Goal: Information Seeking & Learning: Learn about a topic

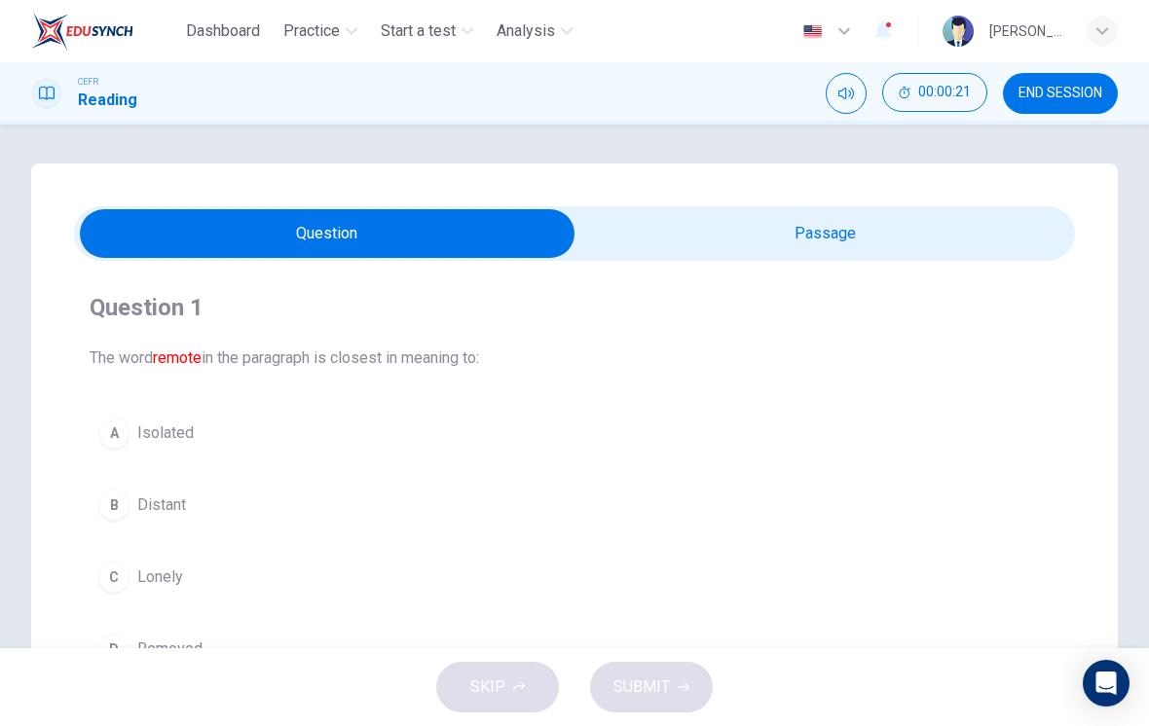
click at [967, 244] on input "checkbox" at bounding box center [327, 233] width 1501 height 49
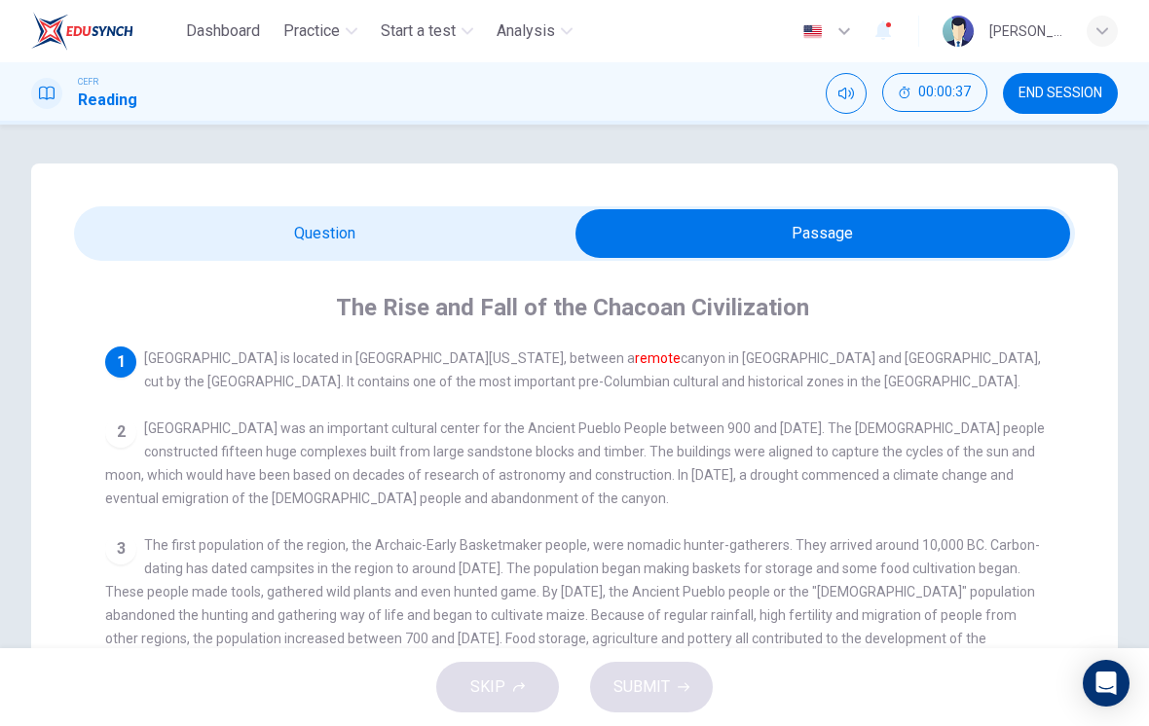
click at [441, 255] on input "checkbox" at bounding box center [822, 233] width 1501 height 49
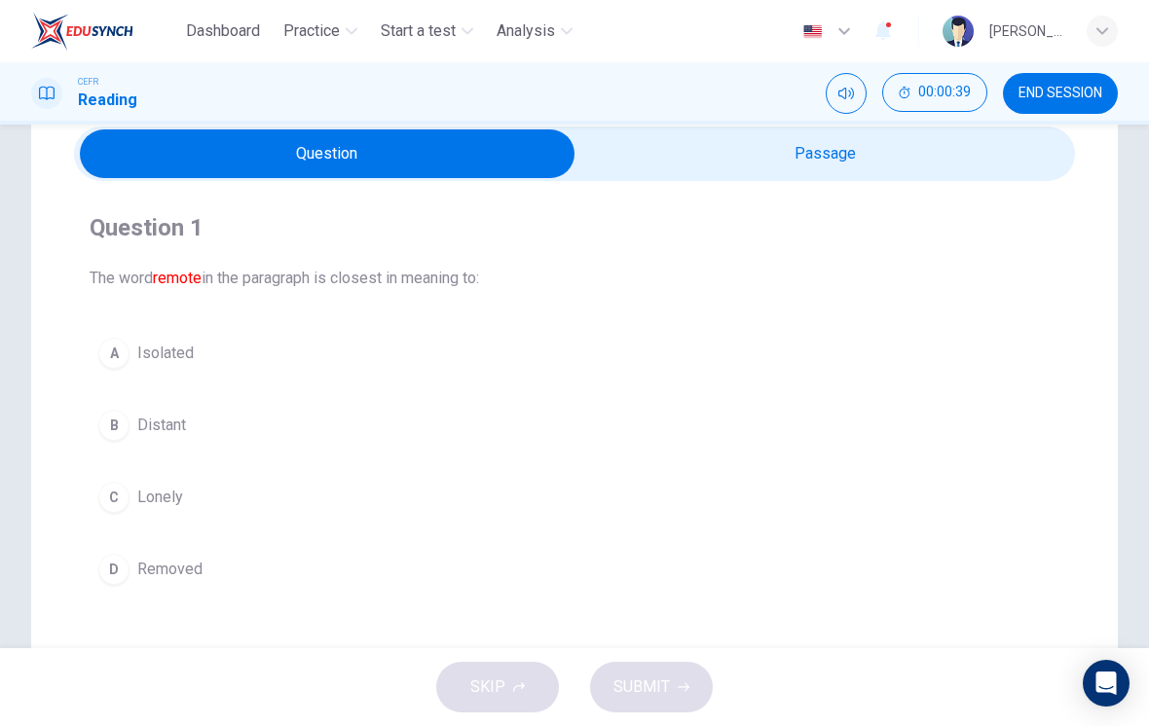
scroll to position [81, 0]
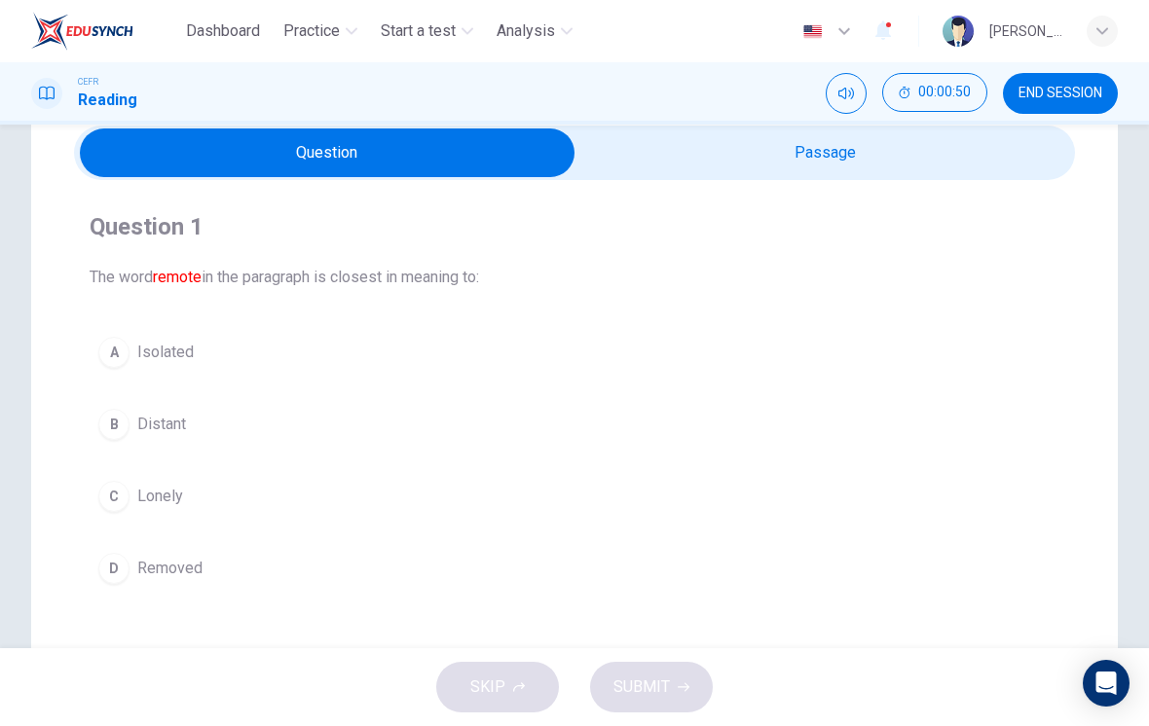
click at [158, 372] on button "A Isolated" at bounding box center [575, 352] width 970 height 49
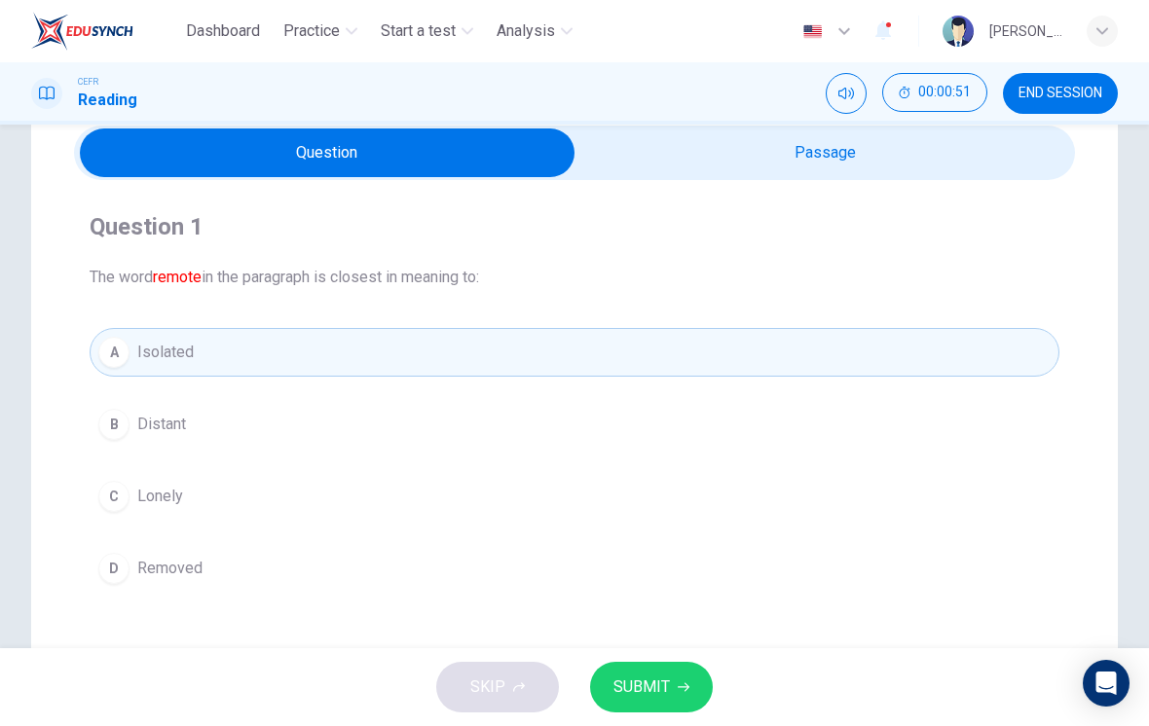
click at [680, 679] on button "SUBMIT" at bounding box center [651, 687] width 123 height 51
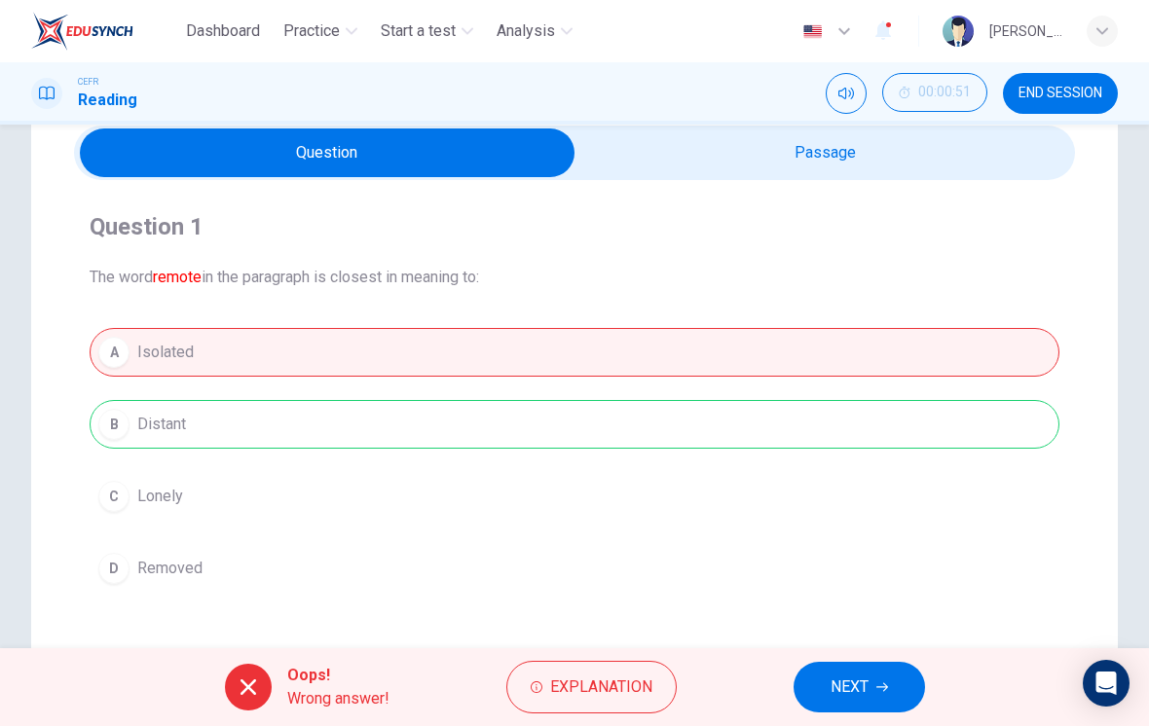
click at [627, 695] on span "Explanation" at bounding box center [601, 687] width 102 height 27
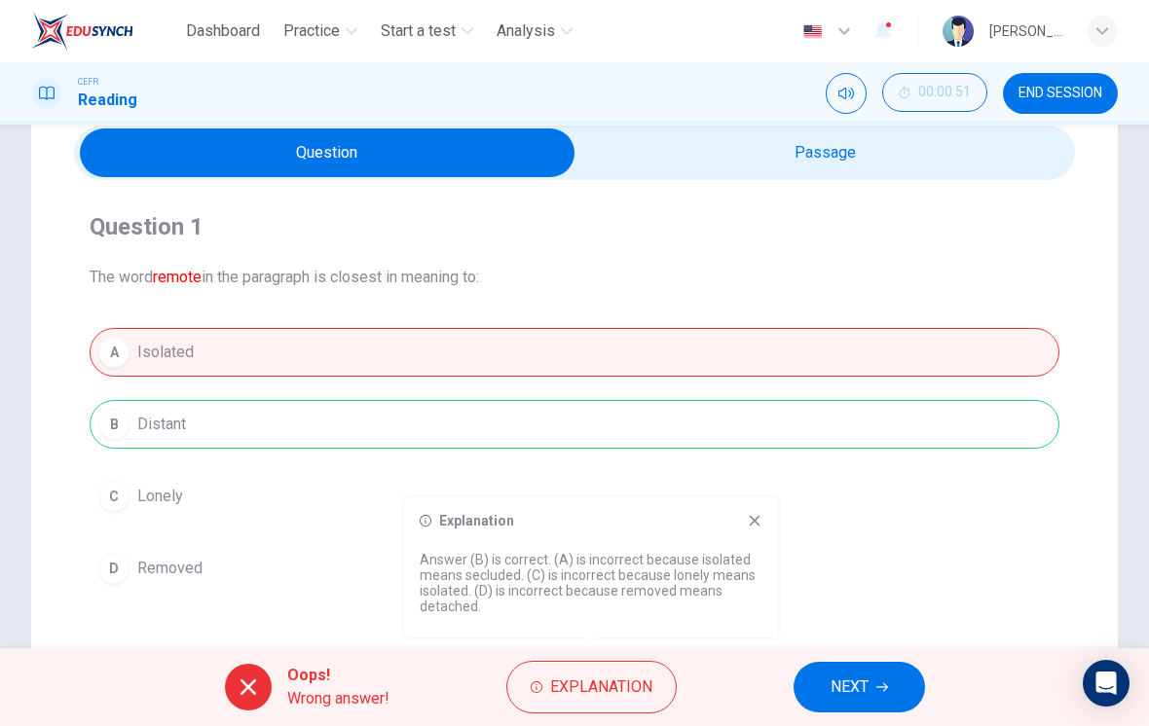
click at [758, 519] on icon at bounding box center [755, 521] width 16 height 16
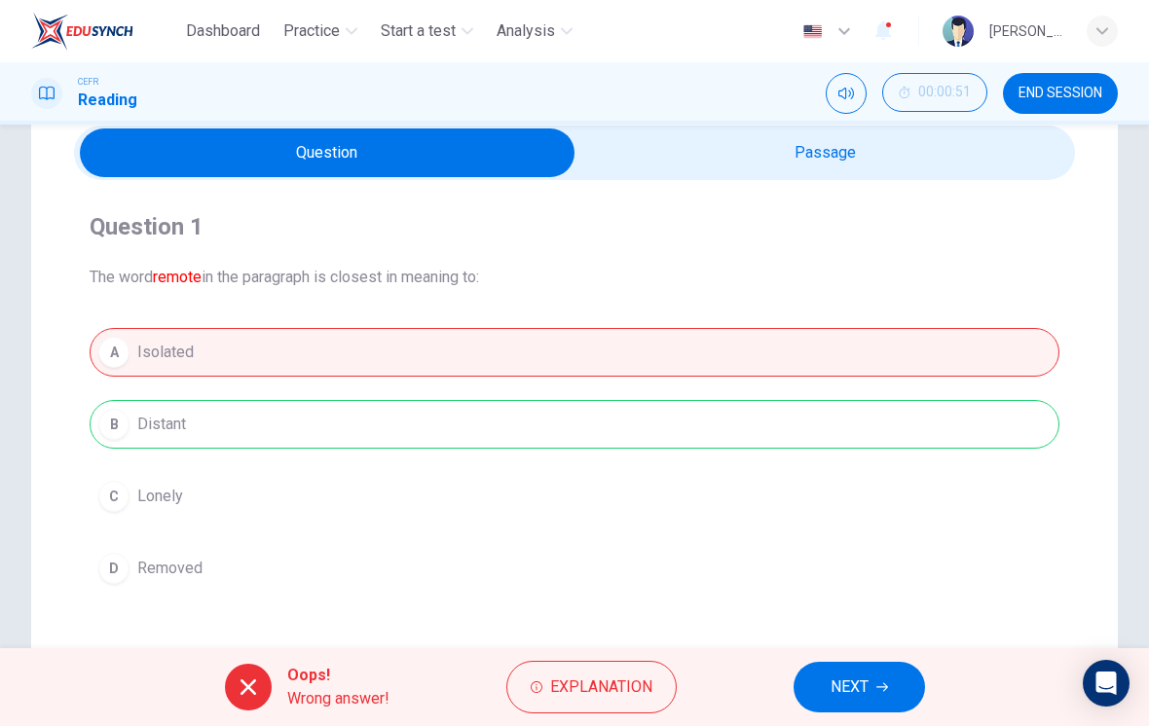
click at [857, 691] on span "NEXT" at bounding box center [849, 687] width 38 height 27
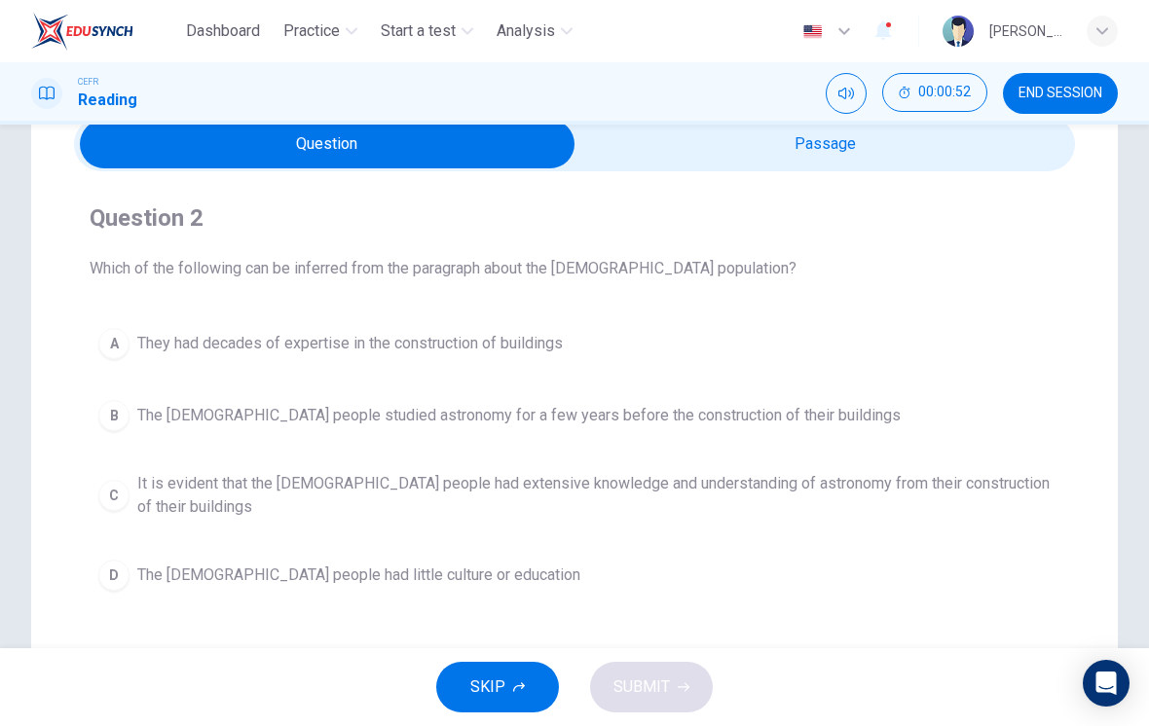
scroll to position [88, 0]
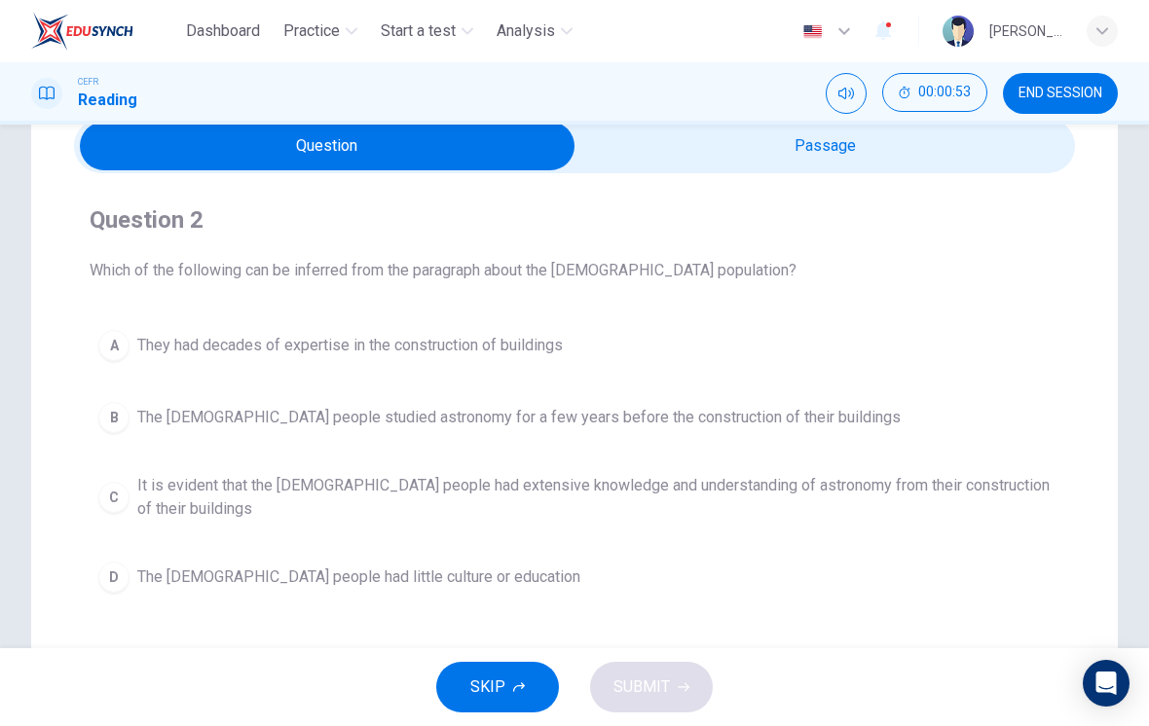
click at [938, 160] on input "checkbox" at bounding box center [327, 146] width 1501 height 49
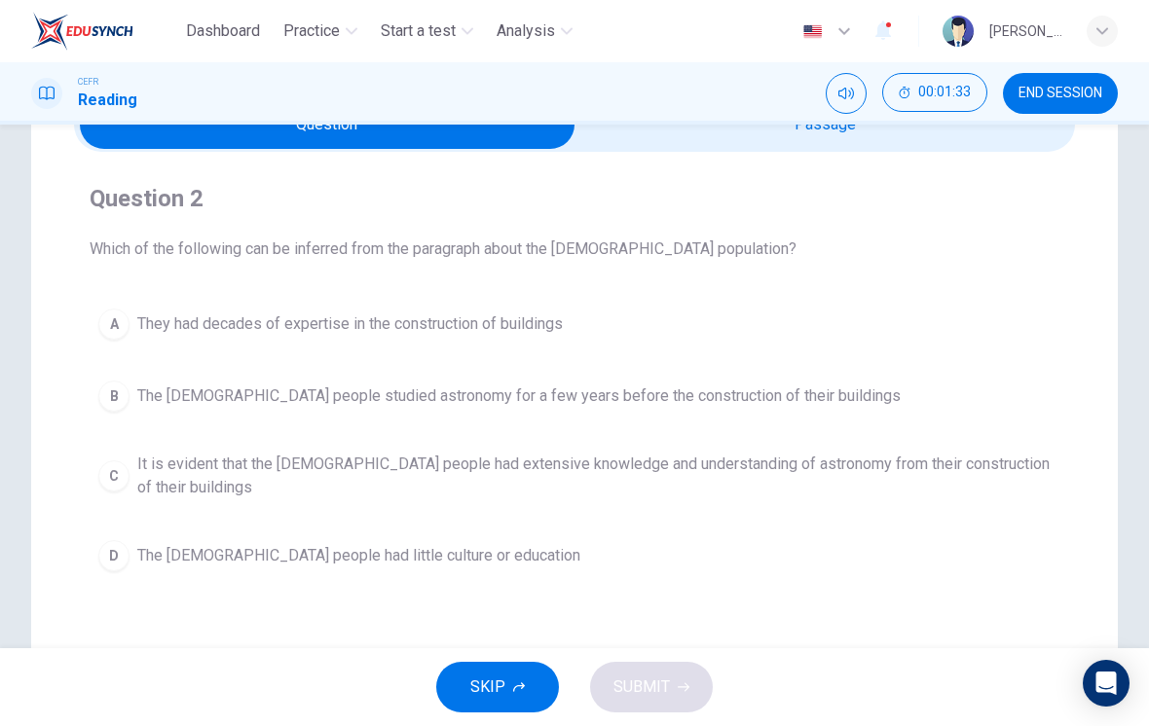
scroll to position [112, 0]
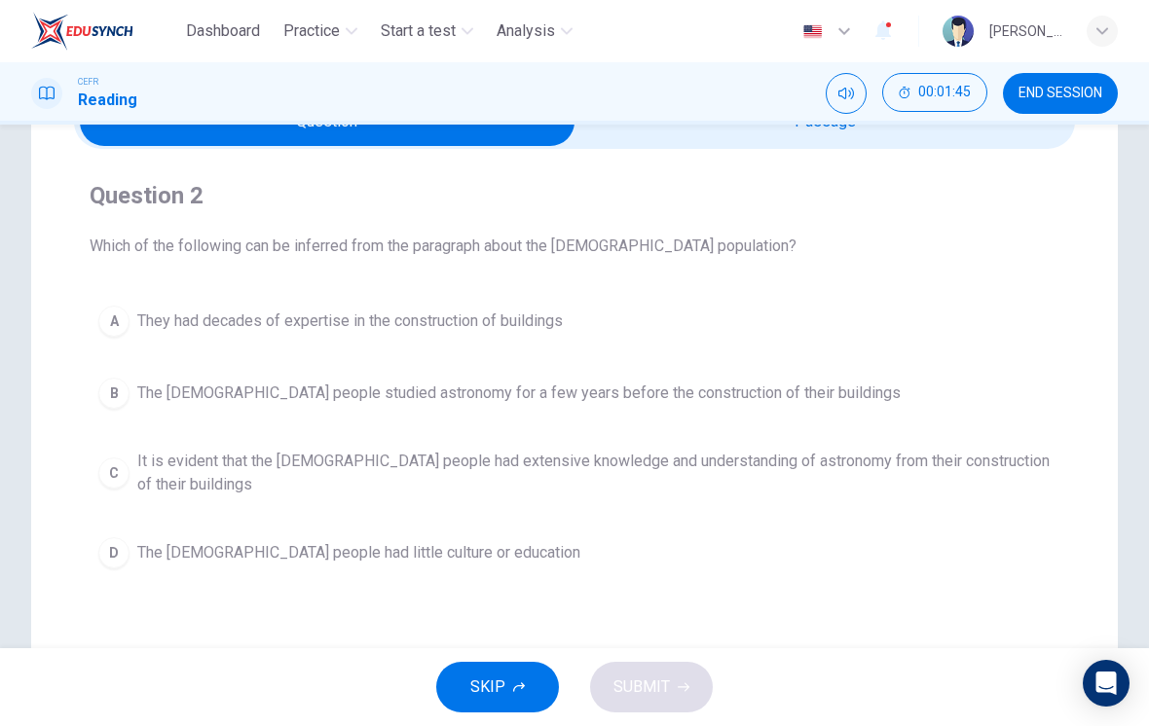
click at [508, 319] on span "They had decades of expertise in the construction of buildings" at bounding box center [349, 321] width 425 height 23
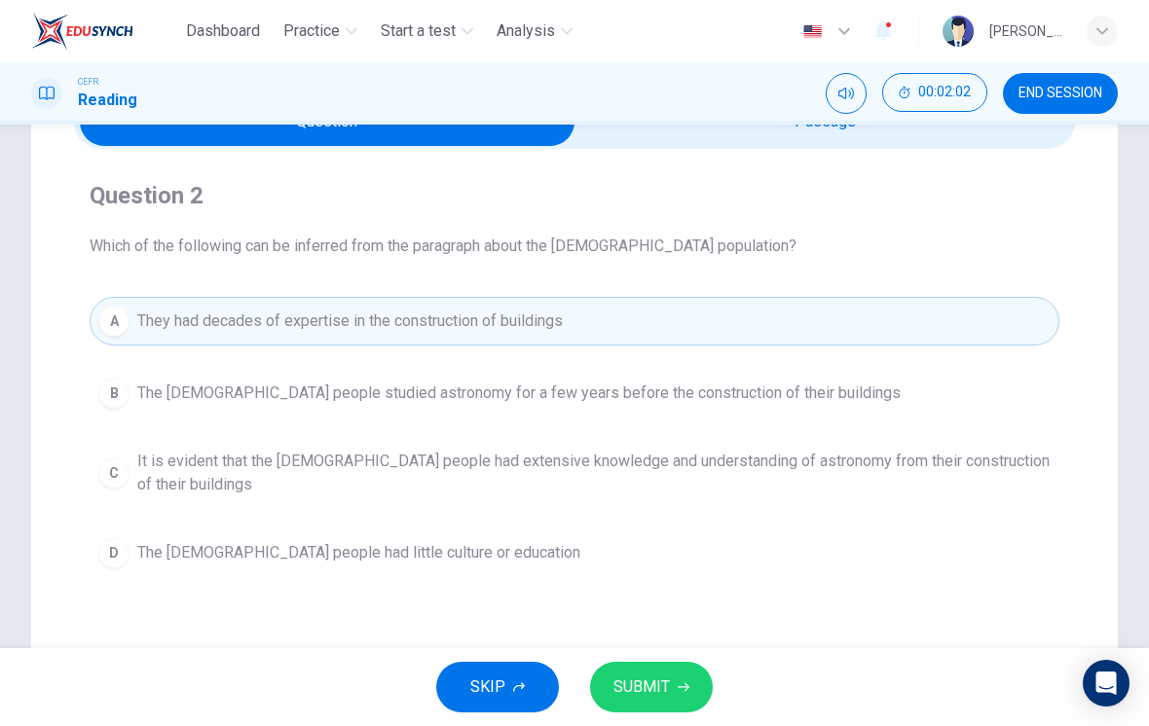
click at [836, 484] on span "It is evident that the Chacoan people had extensive knowledge and understanding…" at bounding box center [593, 473] width 913 height 47
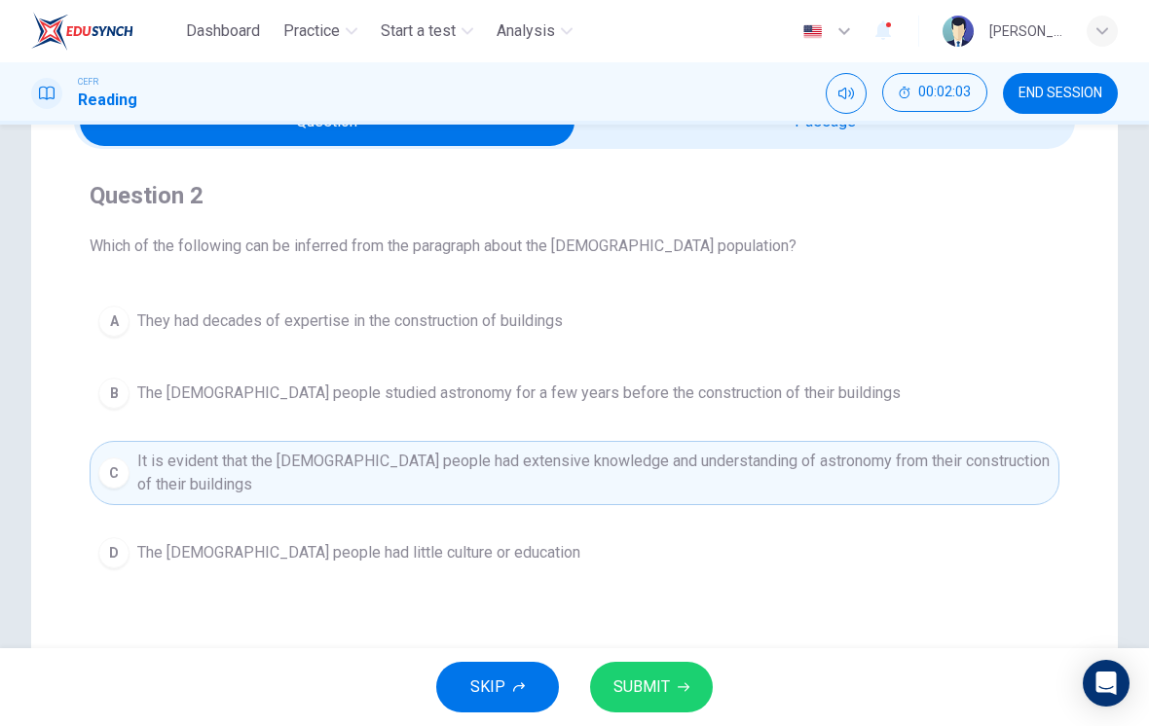
click at [682, 689] on icon "button" at bounding box center [684, 687] width 12 height 12
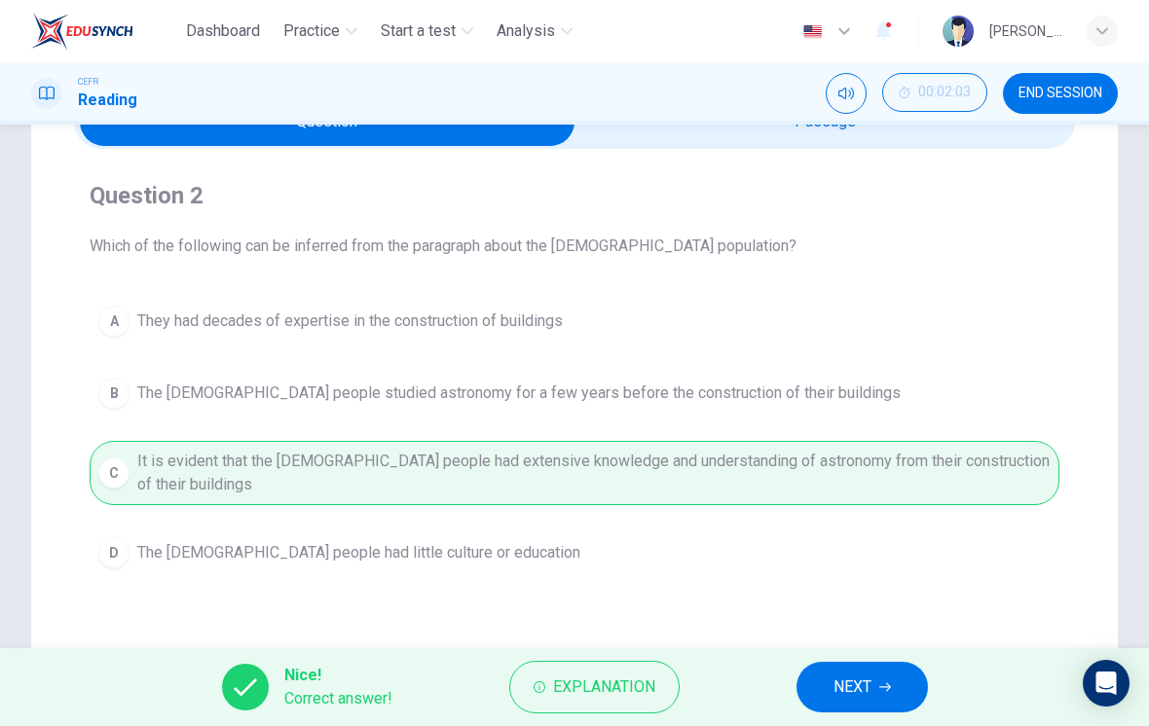
click at [863, 693] on span "NEXT" at bounding box center [852, 687] width 38 height 27
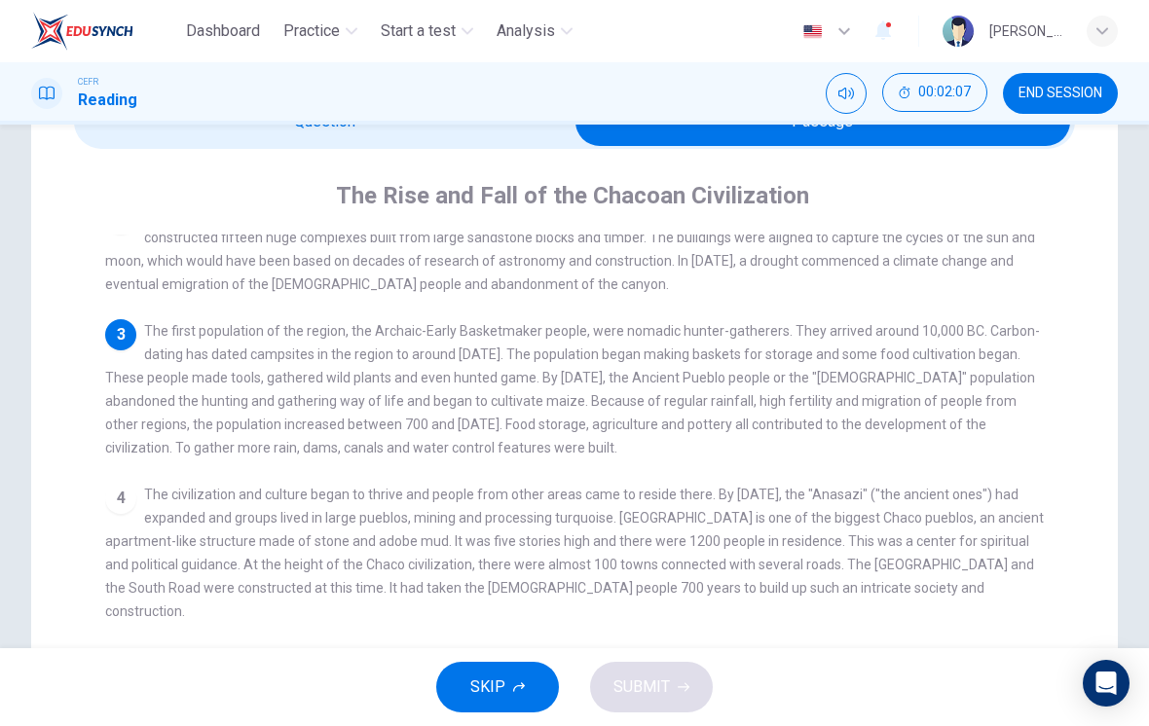
scroll to position [125, 0]
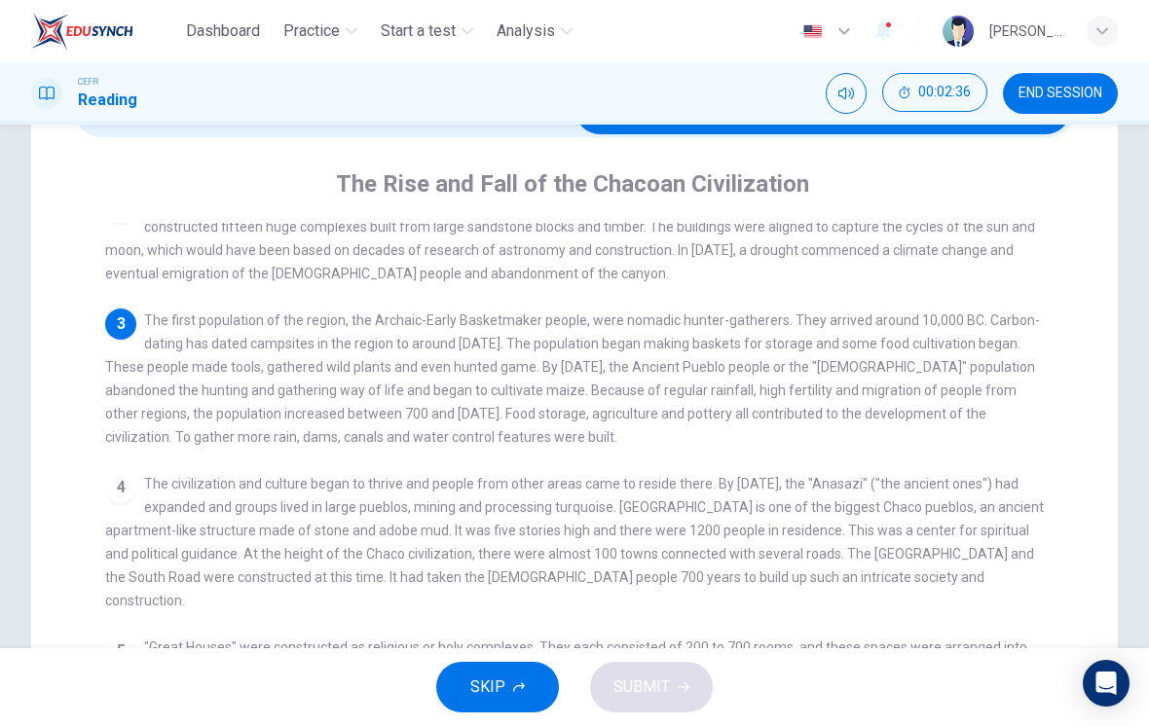
click at [843, 542] on span "The civilization and culture began to thrive and people from other areas came t…" at bounding box center [574, 542] width 938 height 132
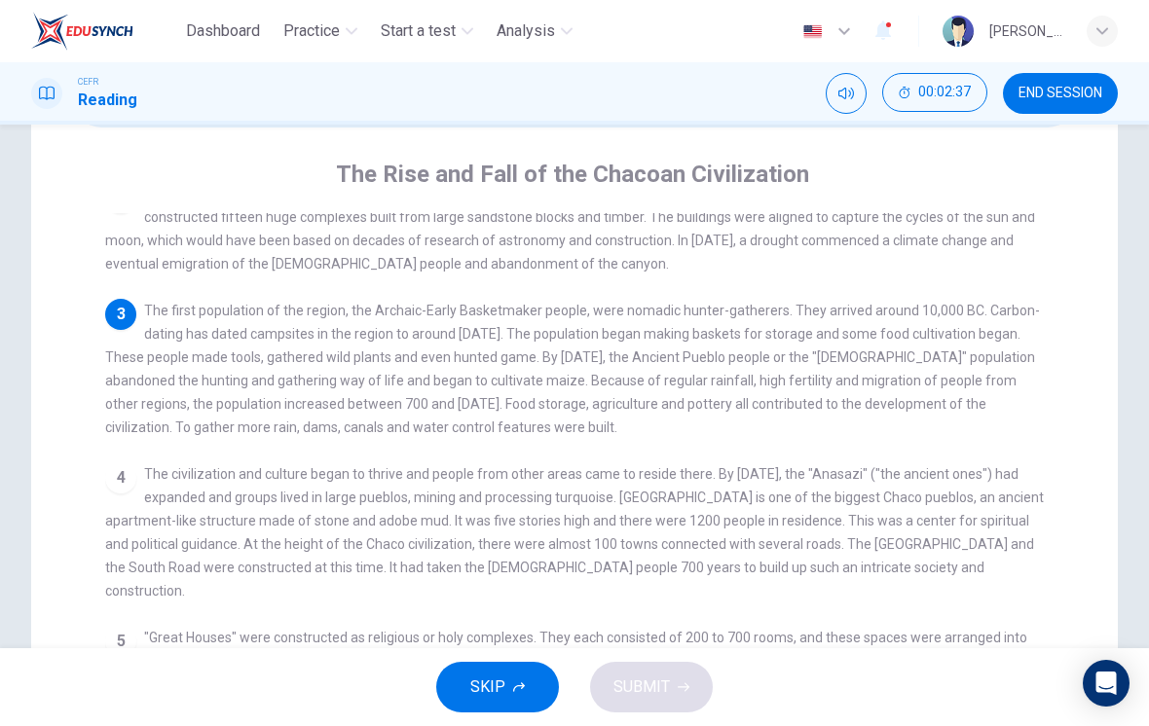
click at [836, 540] on span "The civilization and culture began to thrive and people from other areas came t…" at bounding box center [574, 532] width 938 height 132
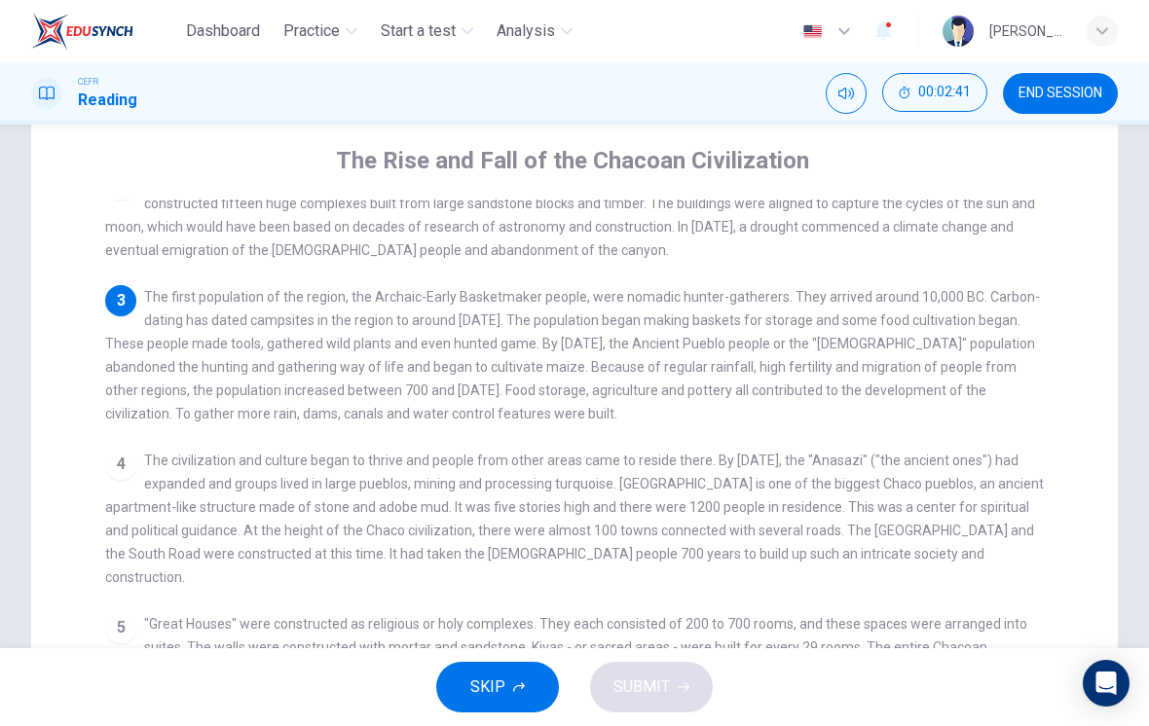
click at [834, 562] on div "1 Chaco Culture National Historical Park is located in Northwestern New Mexico,…" at bounding box center [587, 548] width 965 height 697
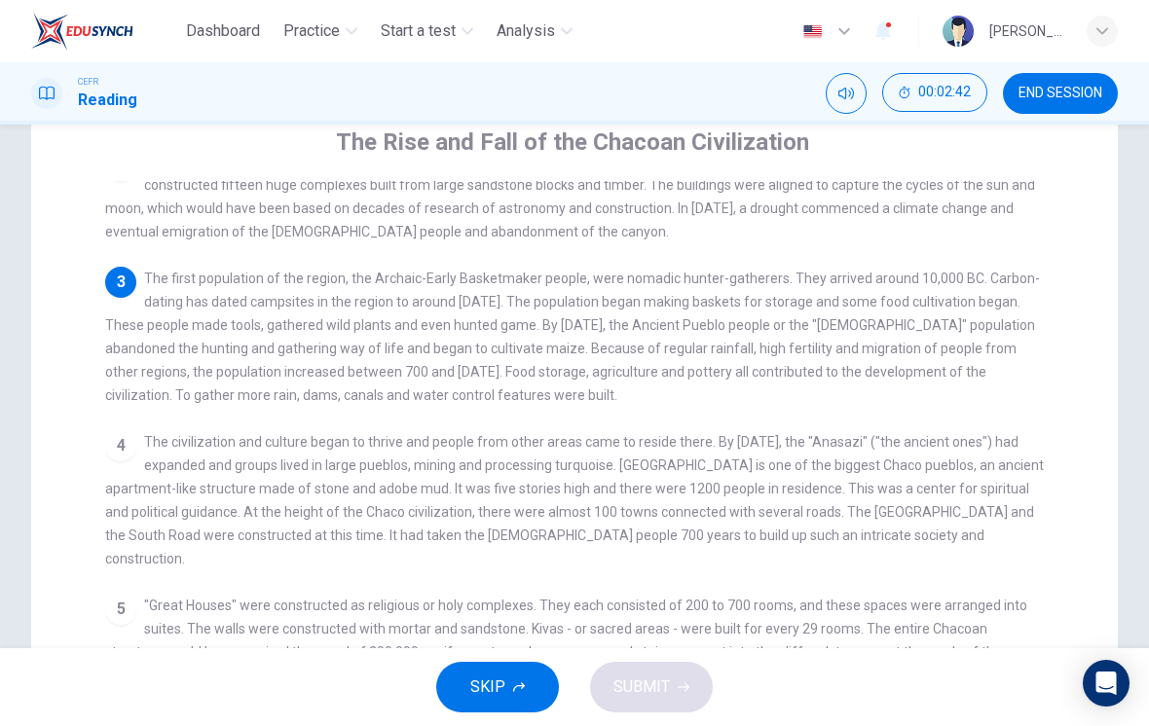
click at [832, 552] on div "1 Chaco Culture National Historical Park is located in Northwestern New Mexico,…" at bounding box center [587, 529] width 965 height 697
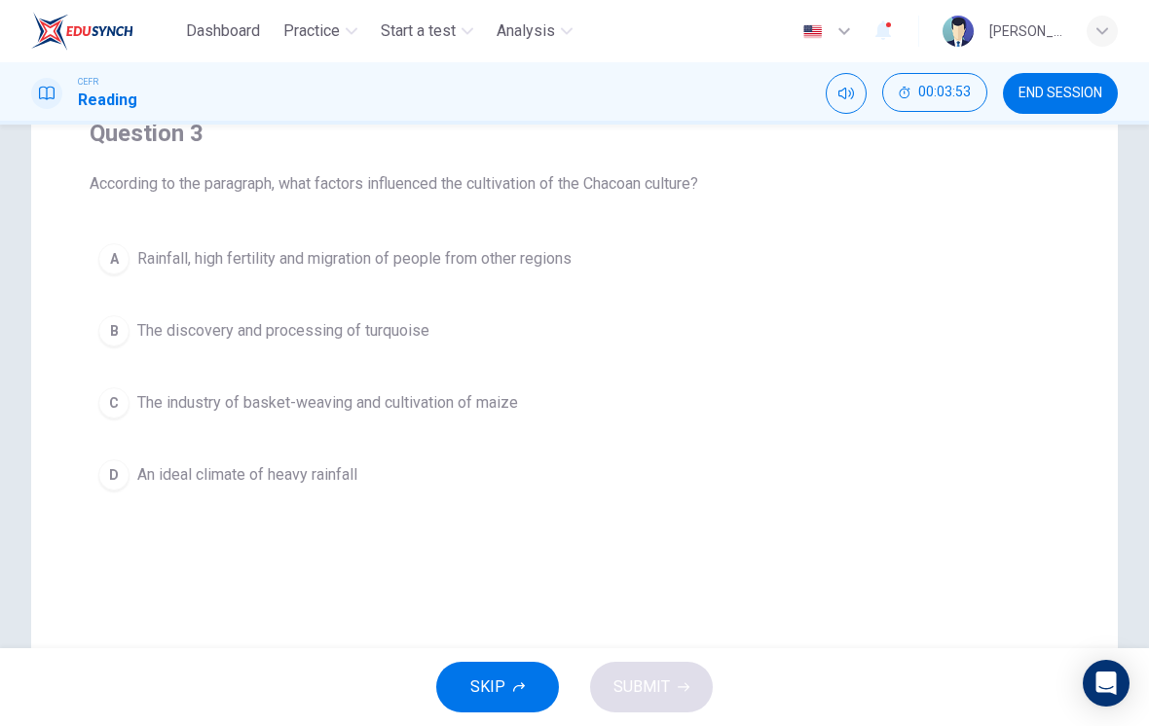
scroll to position [173, 0]
click at [516, 229] on div "Question 3 According to the paragraph, what factors influenced the cultivation …" at bounding box center [574, 309] width 1001 height 413
click at [540, 246] on button "A Rainfall, high fertility and migration of people from other regions" at bounding box center [575, 260] width 970 height 49
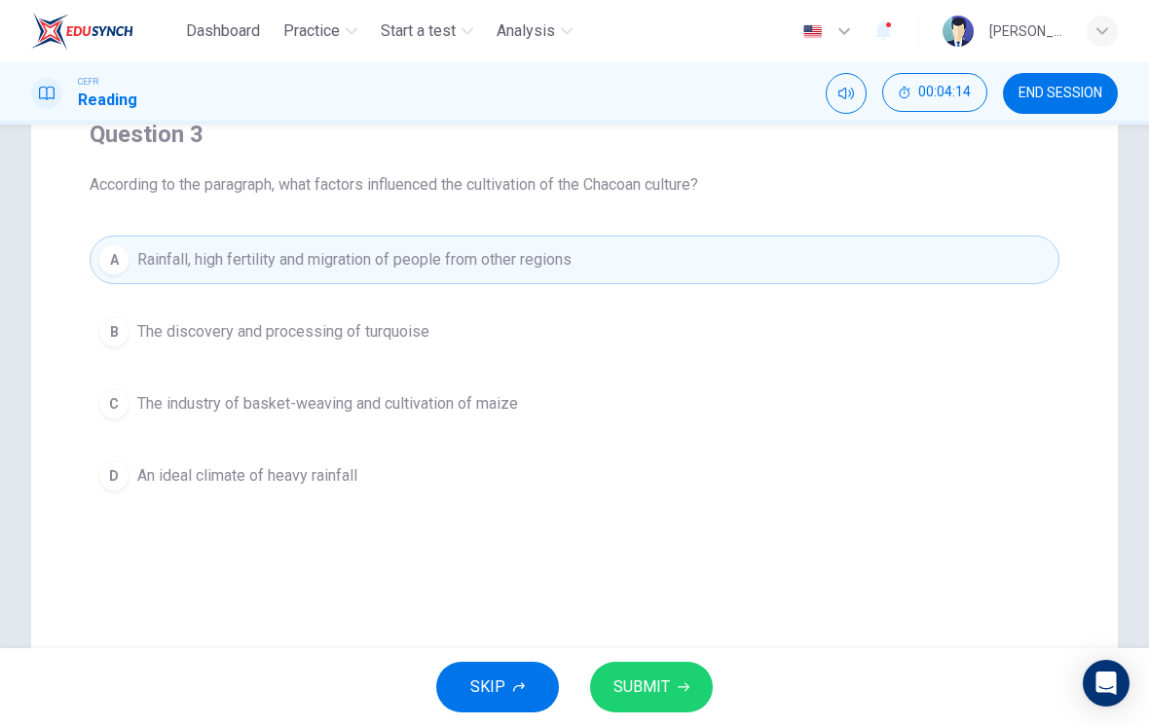
click at [670, 683] on button "SUBMIT" at bounding box center [651, 687] width 123 height 51
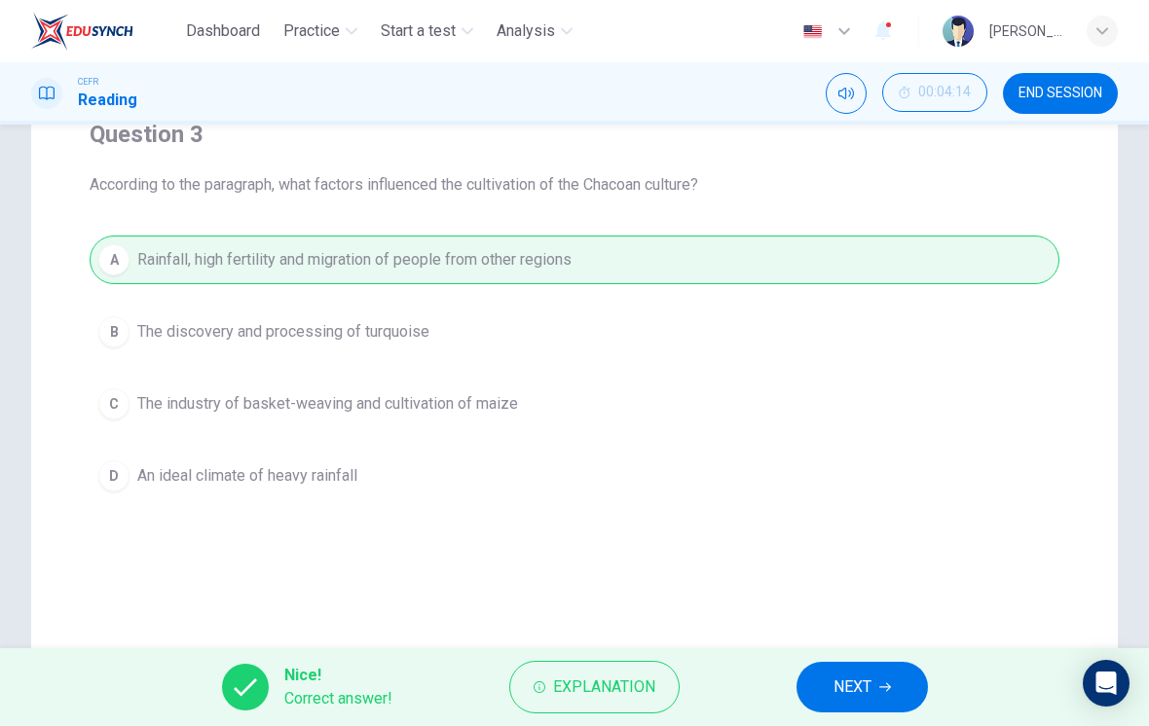
click at [859, 682] on span "NEXT" at bounding box center [852, 687] width 38 height 27
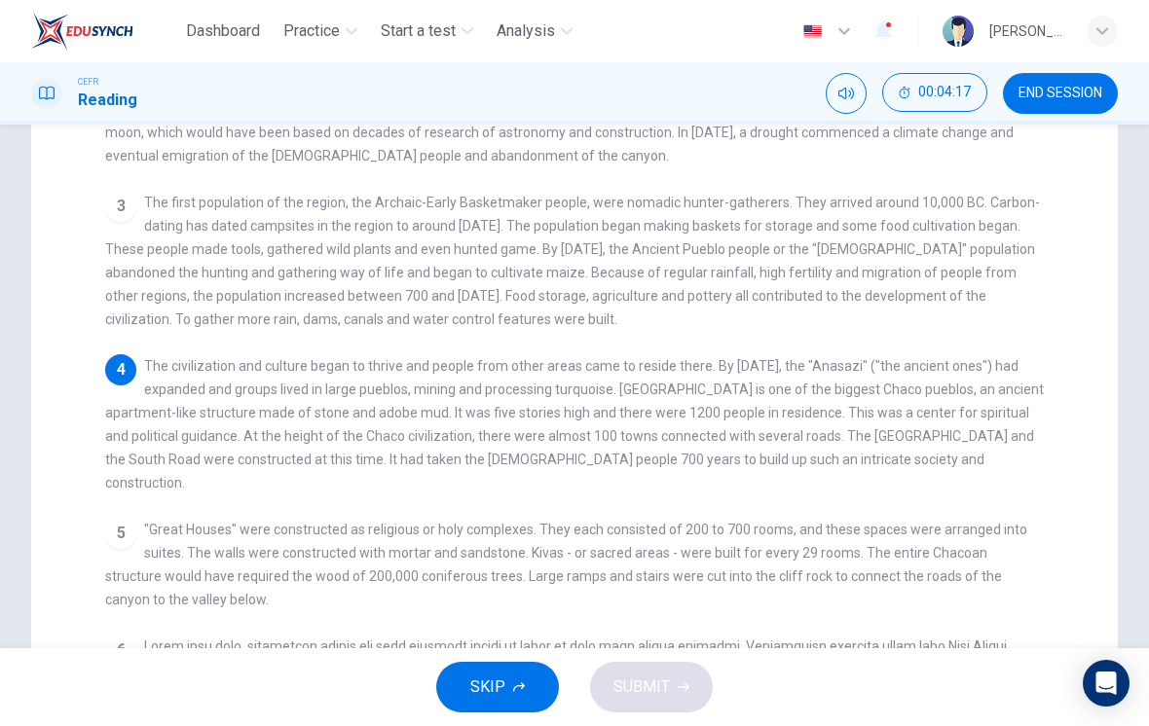
scroll to position [286, 0]
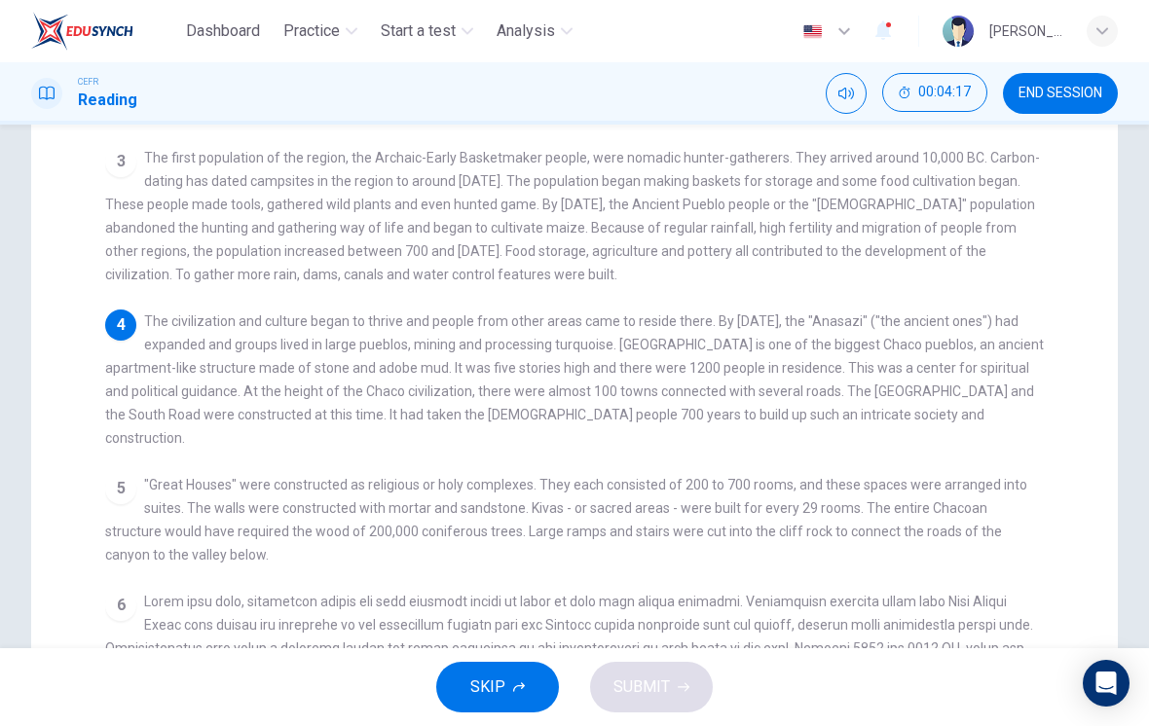
click at [854, 509] on span ""Great Houses" were constructed as religious or holy complexes. They each consi…" at bounding box center [566, 520] width 922 height 86
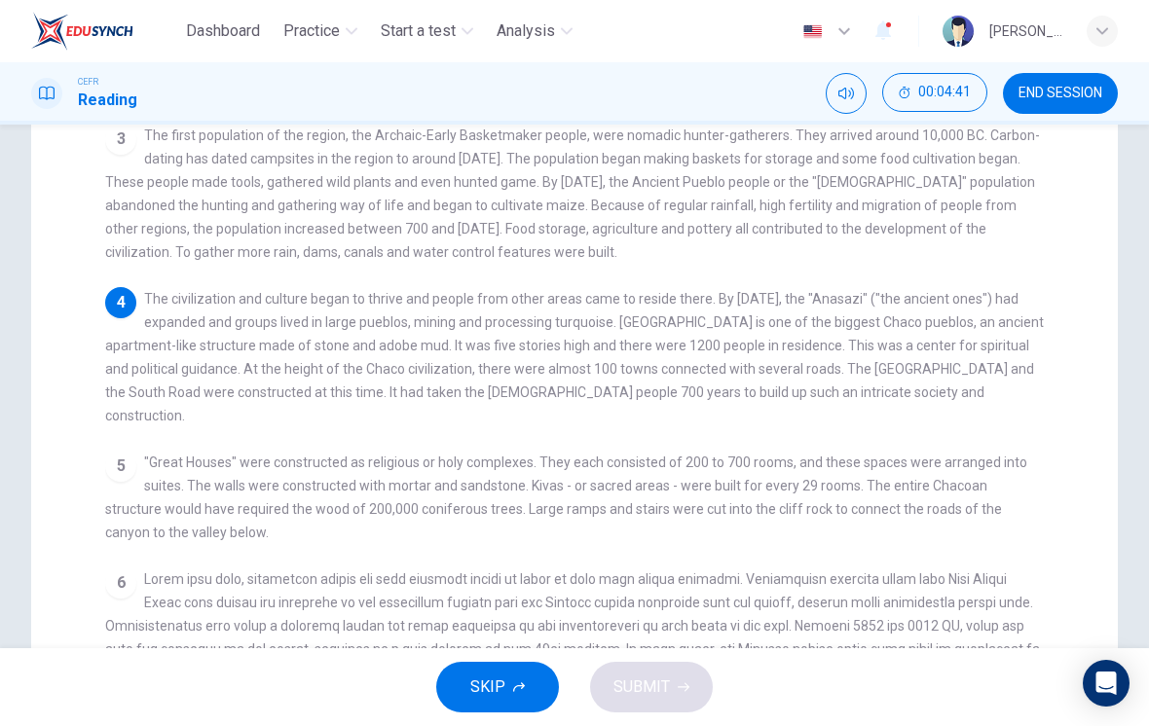
click at [853, 507] on div "5 "Great Houses" were constructed as religious or holy complexes. They each con…" at bounding box center [574, 497] width 939 height 93
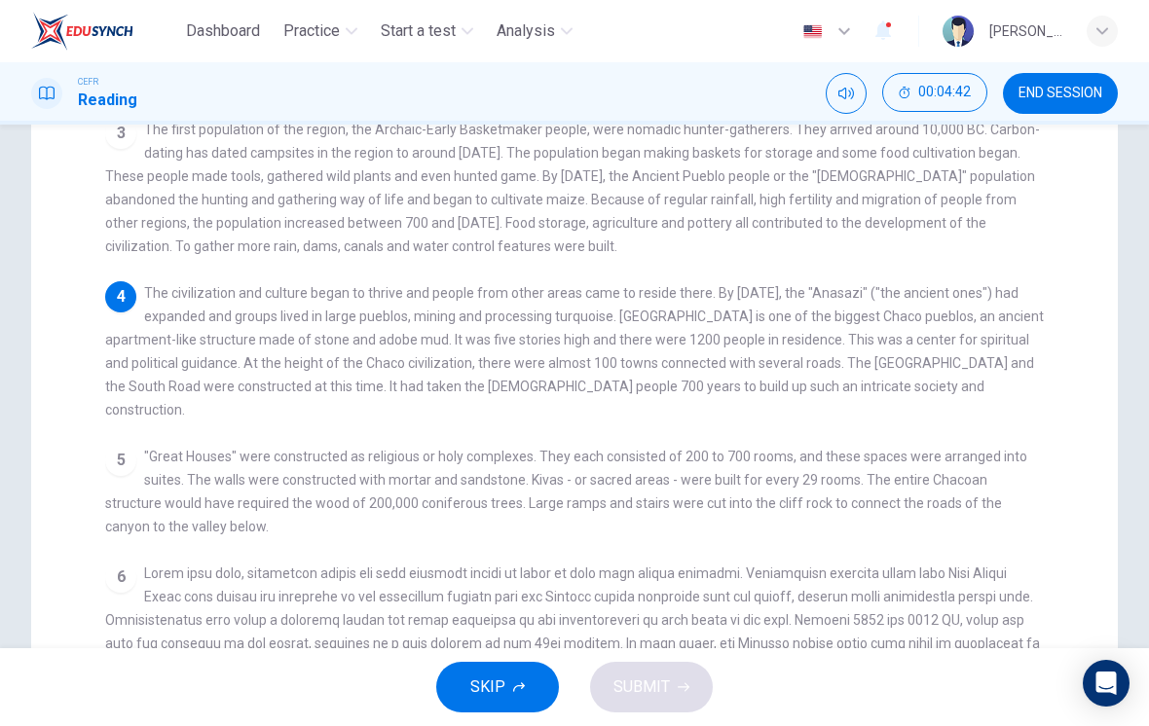
click at [849, 501] on div "5 "Great Houses" were constructed as religious or holy complexes. They each con…" at bounding box center [574, 491] width 939 height 93
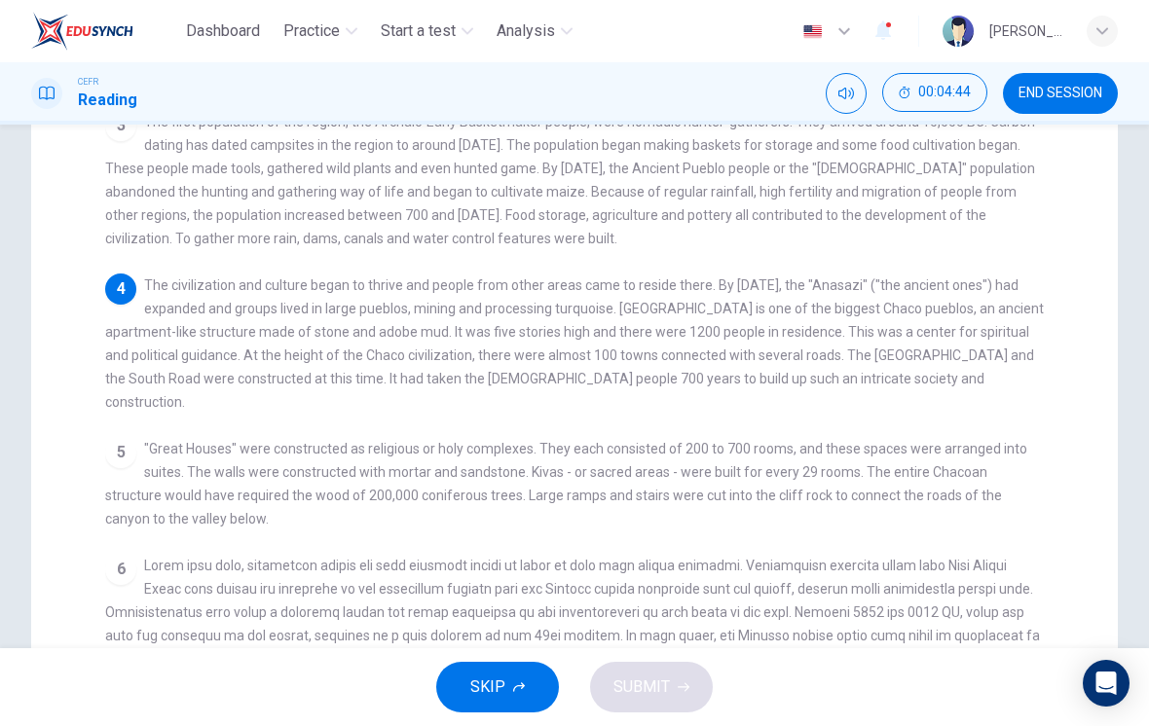
click at [835, 507] on div "1 Chaco Culture National Historical Park is located in Northwestern New Mexico,…" at bounding box center [587, 372] width 965 height 697
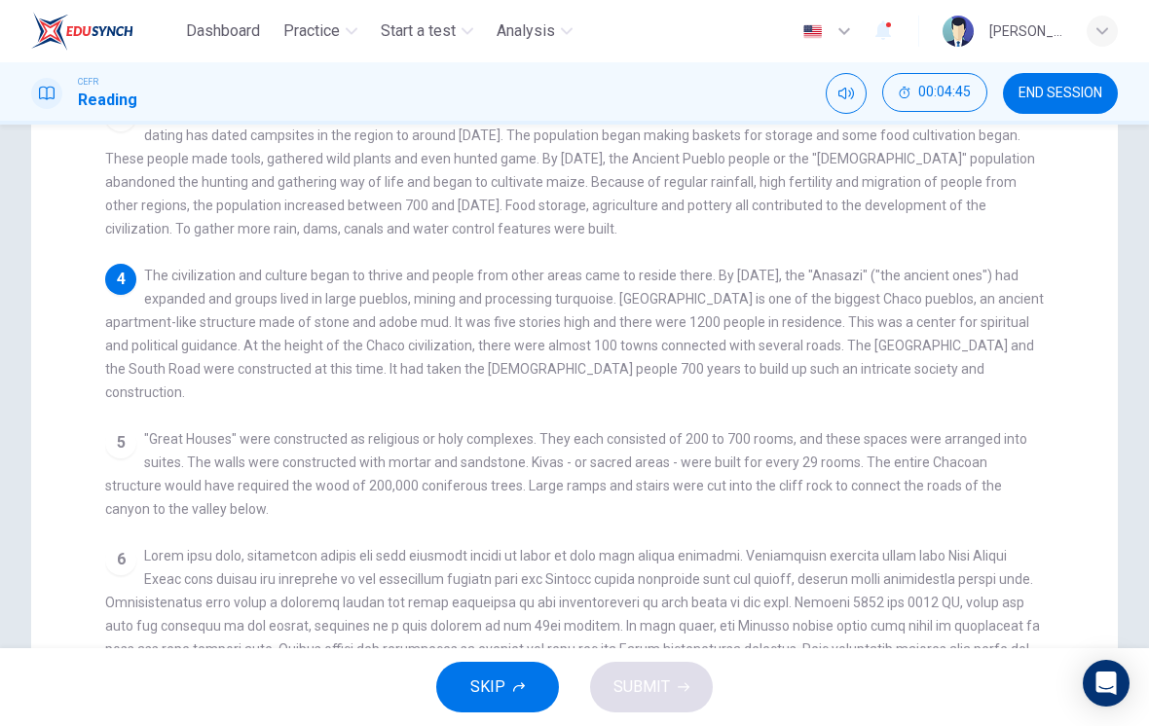
click at [832, 509] on div "1 Chaco Culture National Historical Park is located in Northwestern New Mexico,…" at bounding box center [587, 363] width 965 height 697
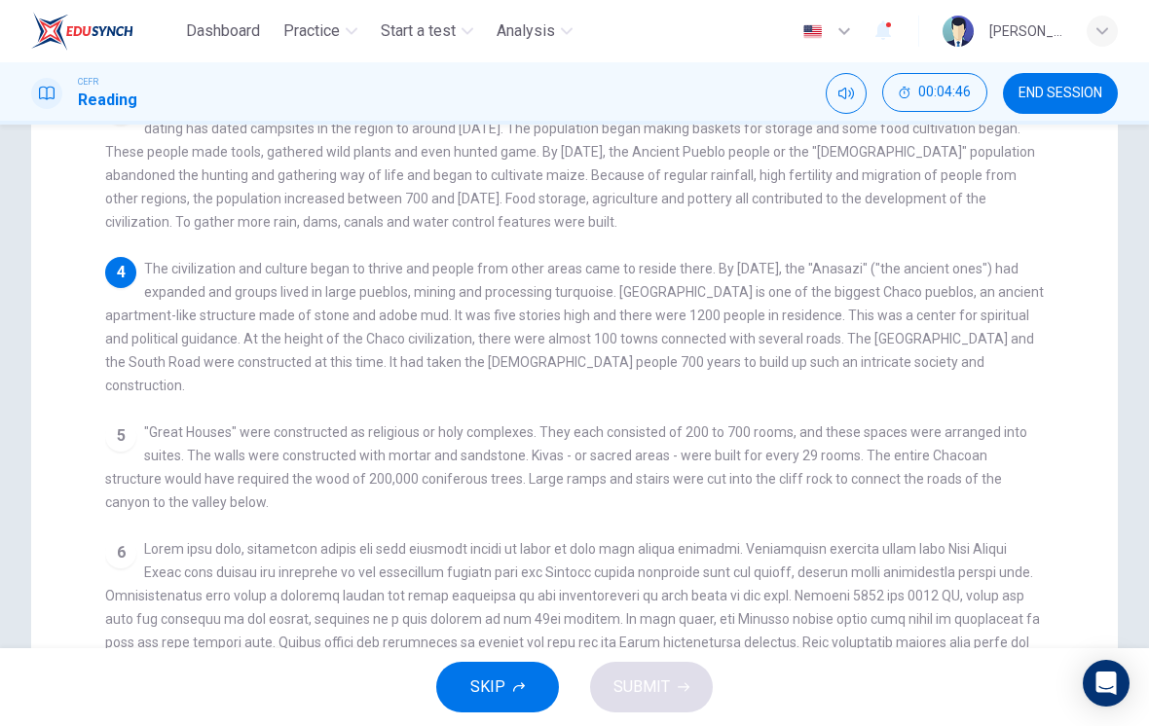
click at [836, 537] on div "6" at bounding box center [574, 630] width 939 height 187
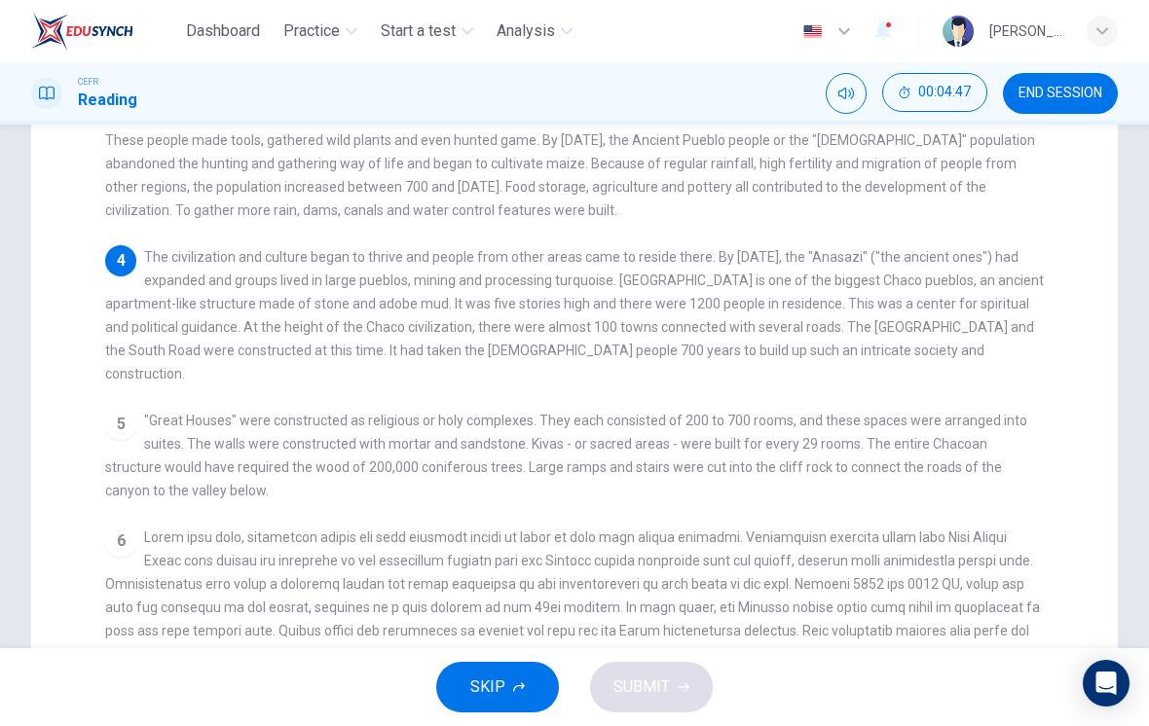
click at [848, 530] on span at bounding box center [572, 619] width 935 height 179
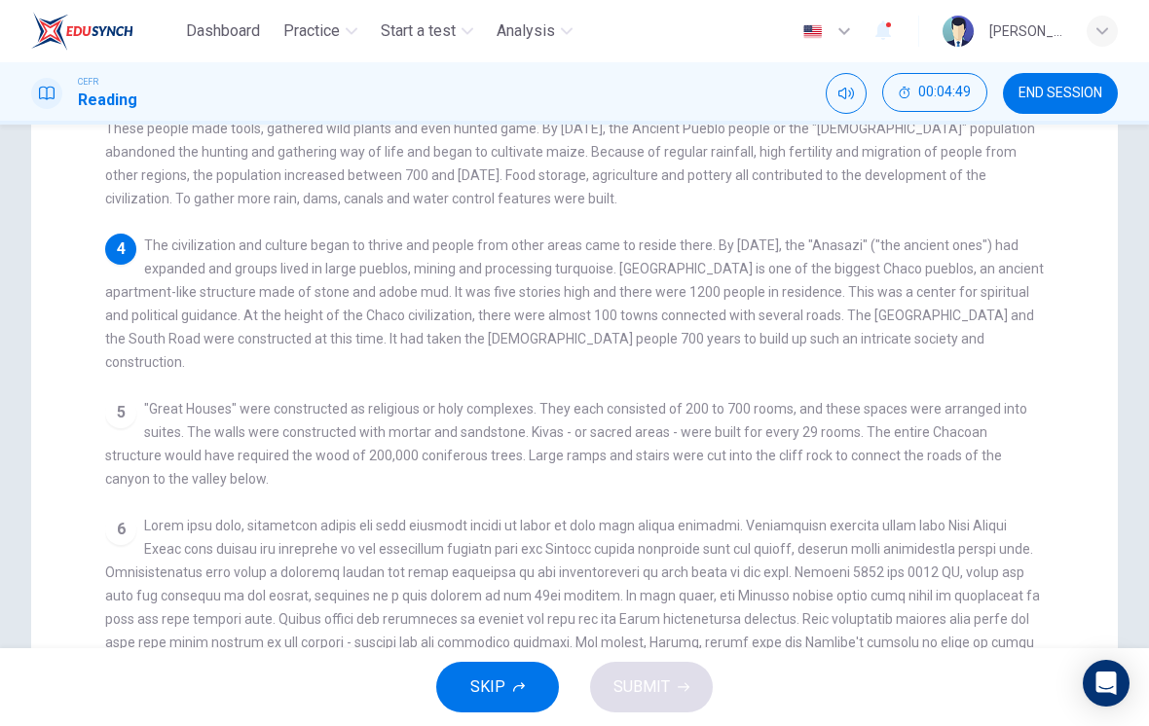
scroll to position [363, 0]
click at [843, 513] on div "6" at bounding box center [574, 606] width 939 height 187
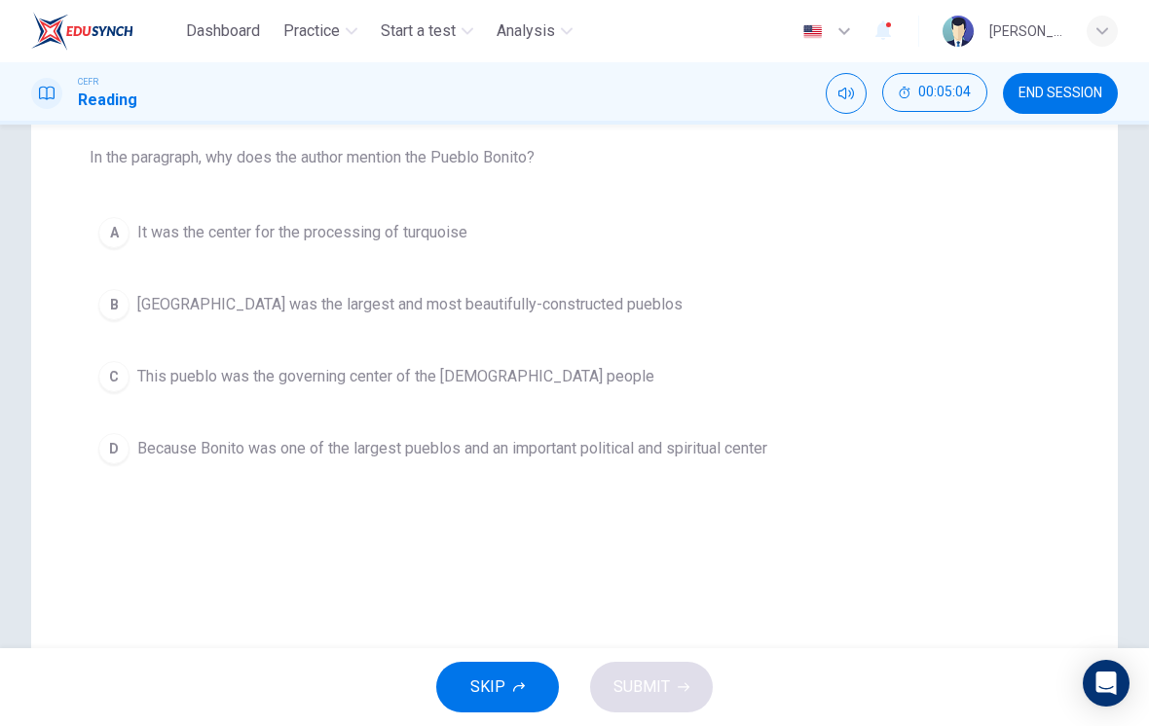
scroll to position [200, 0]
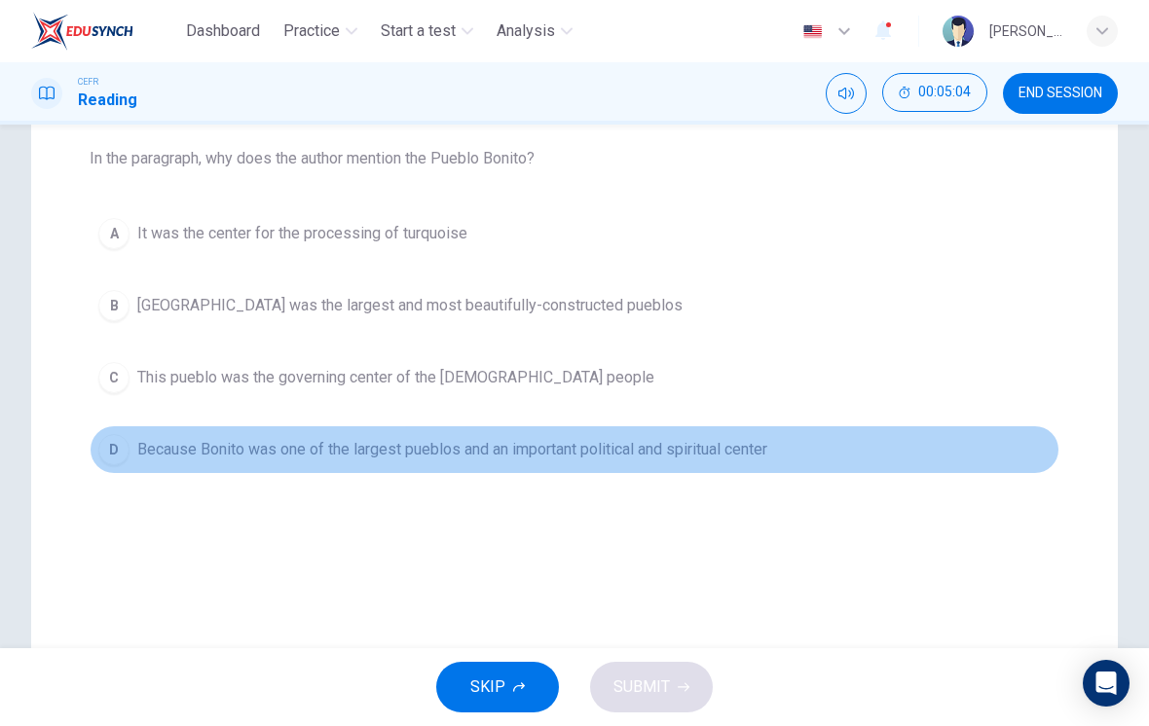
click at [752, 443] on span "Because Bonito was one of the largest pueblos and an important political and sp…" at bounding box center [452, 449] width 630 height 23
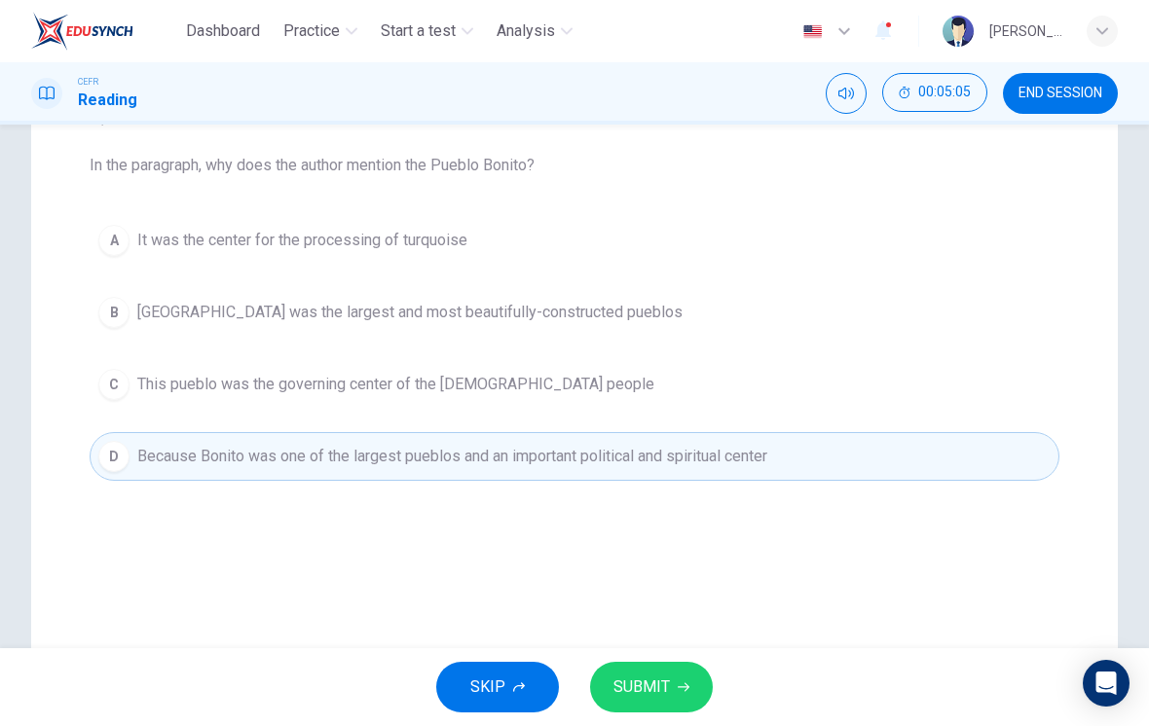
scroll to position [191, 0]
click at [664, 689] on span "SUBMIT" at bounding box center [641, 687] width 56 height 27
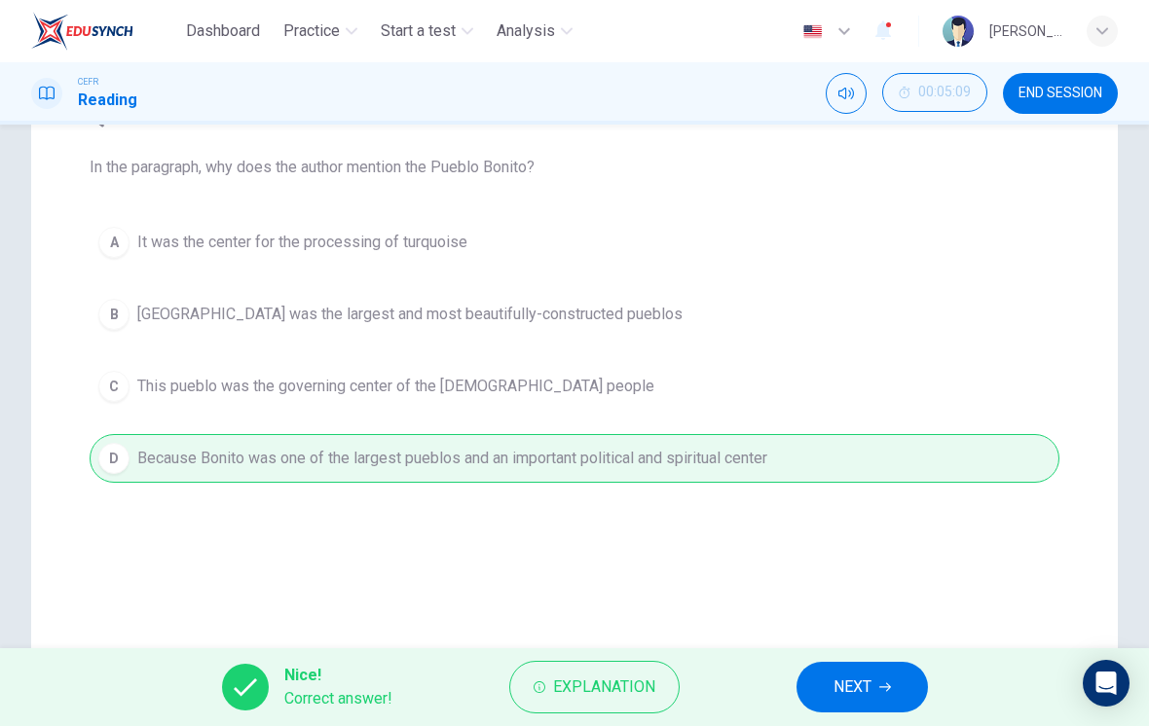
click at [833, 691] on span "NEXT" at bounding box center [852, 687] width 38 height 27
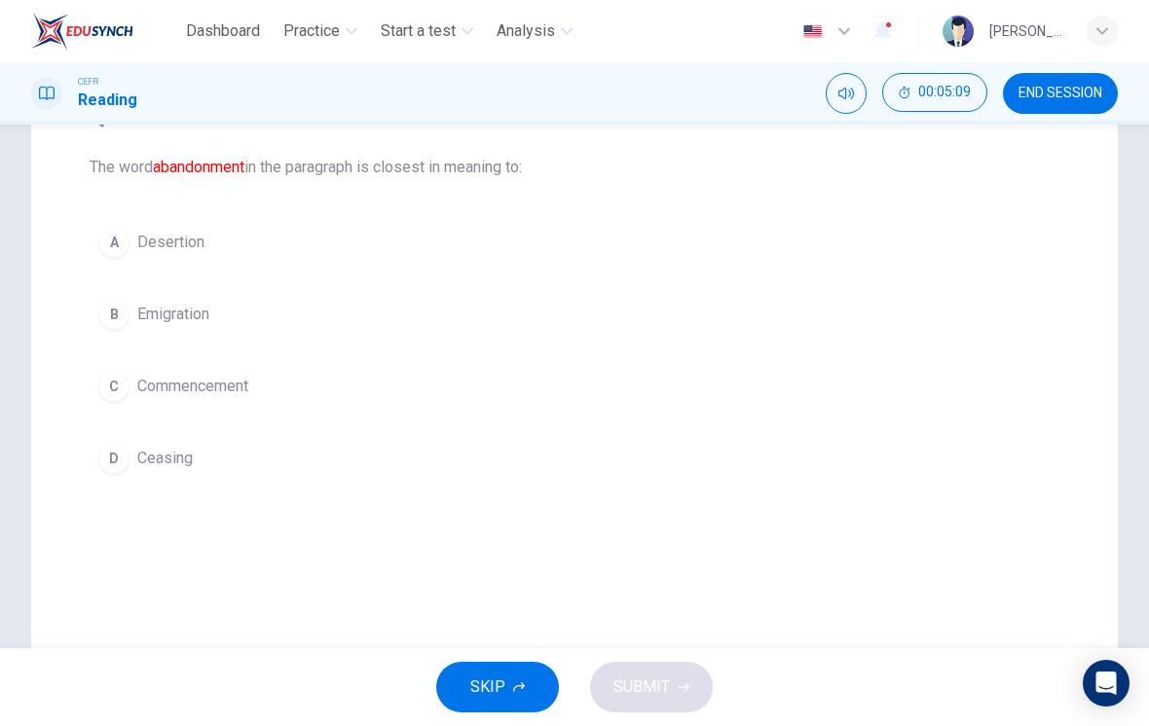
scroll to position [171, 0]
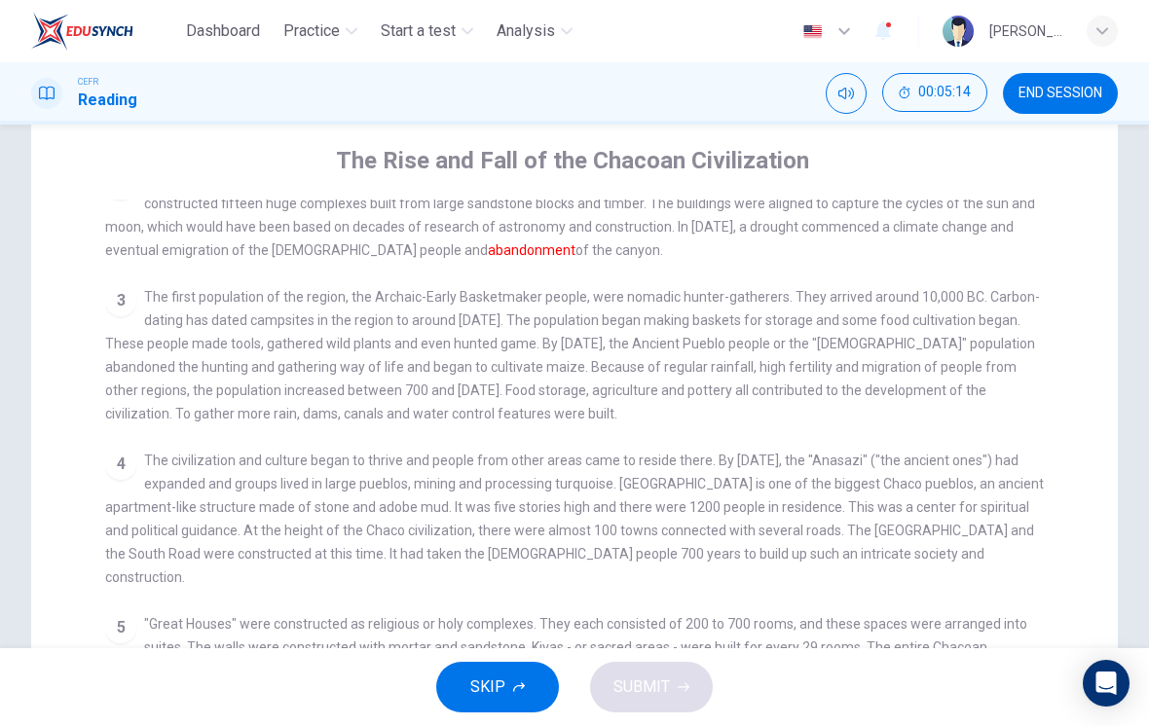
click at [801, 584] on div "1 Chaco Culture National Historical Park is located in Northwestern New Mexico,…" at bounding box center [587, 548] width 965 height 697
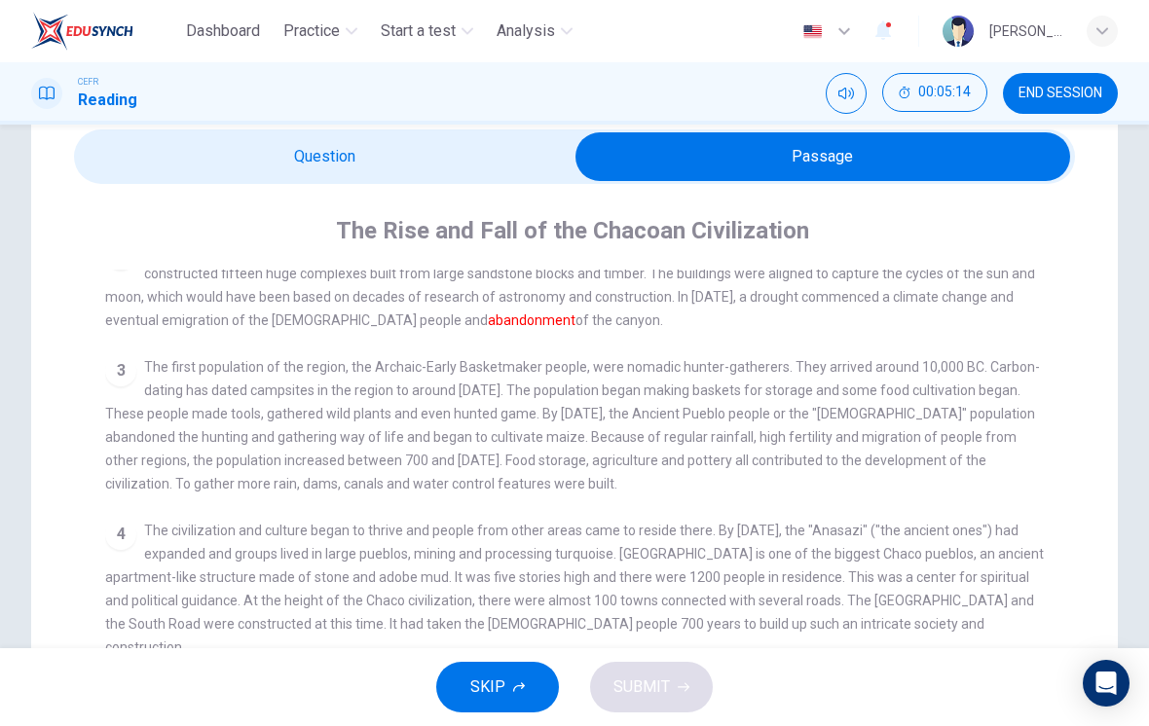
scroll to position [78, 0]
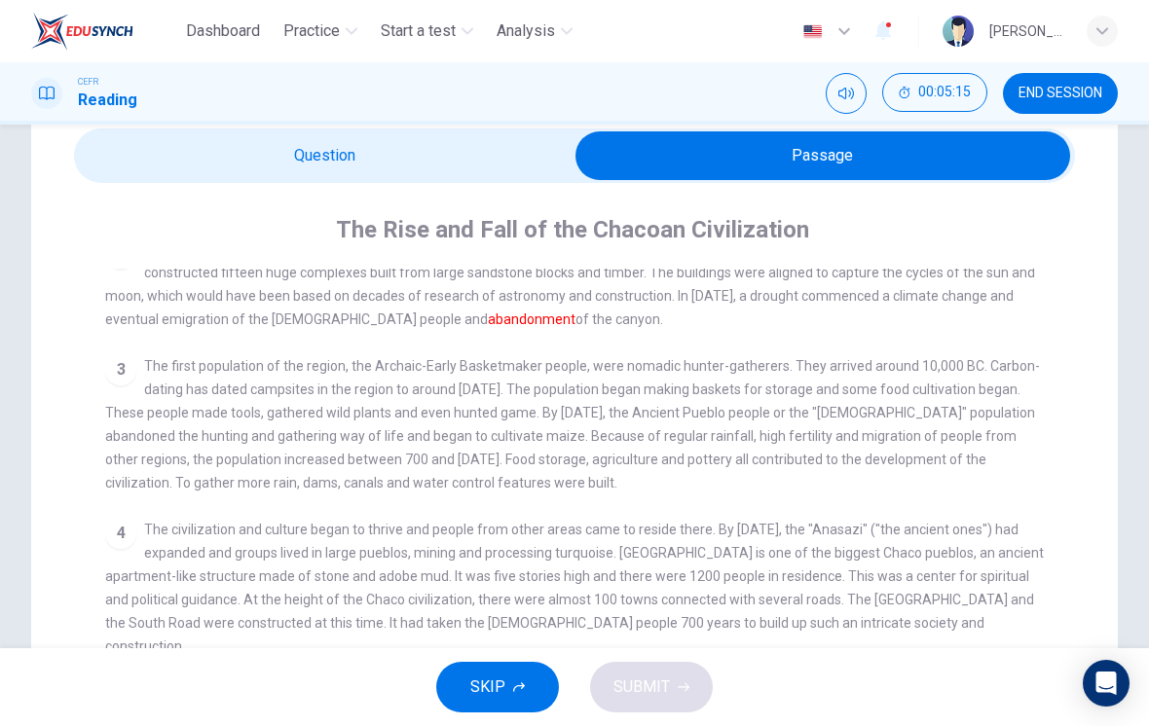
click at [791, 572] on span "The civilization and culture began to thrive and people from other areas came t…" at bounding box center [574, 588] width 938 height 132
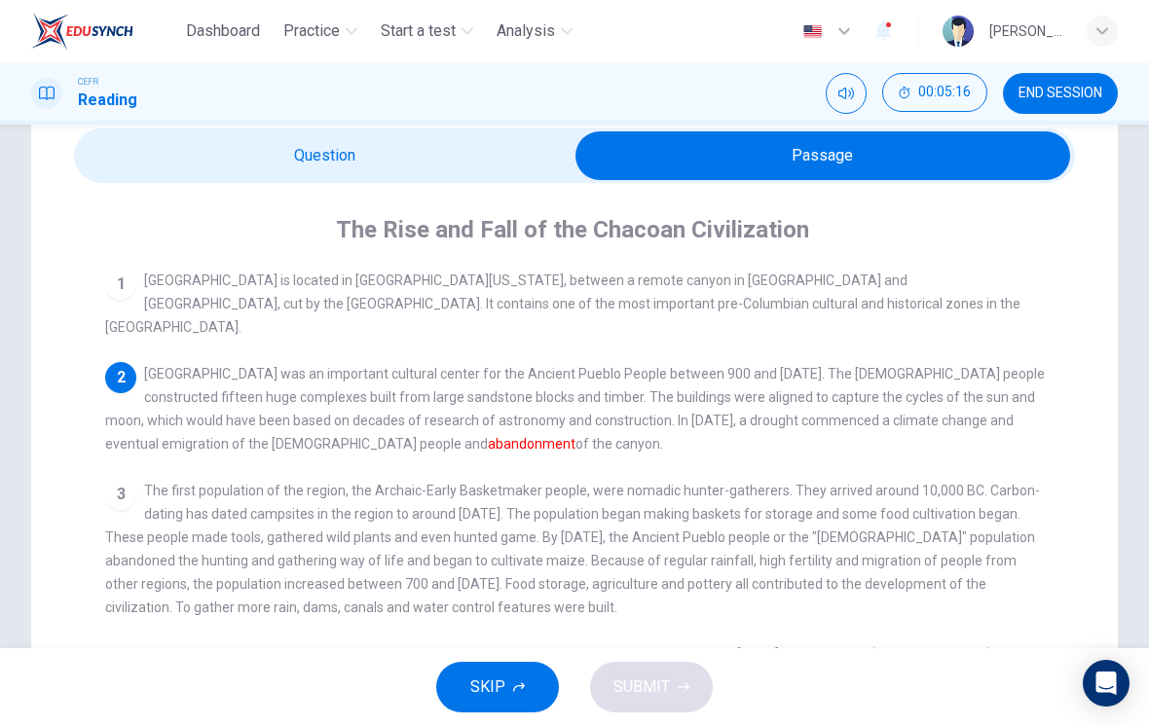
scroll to position [0, 0]
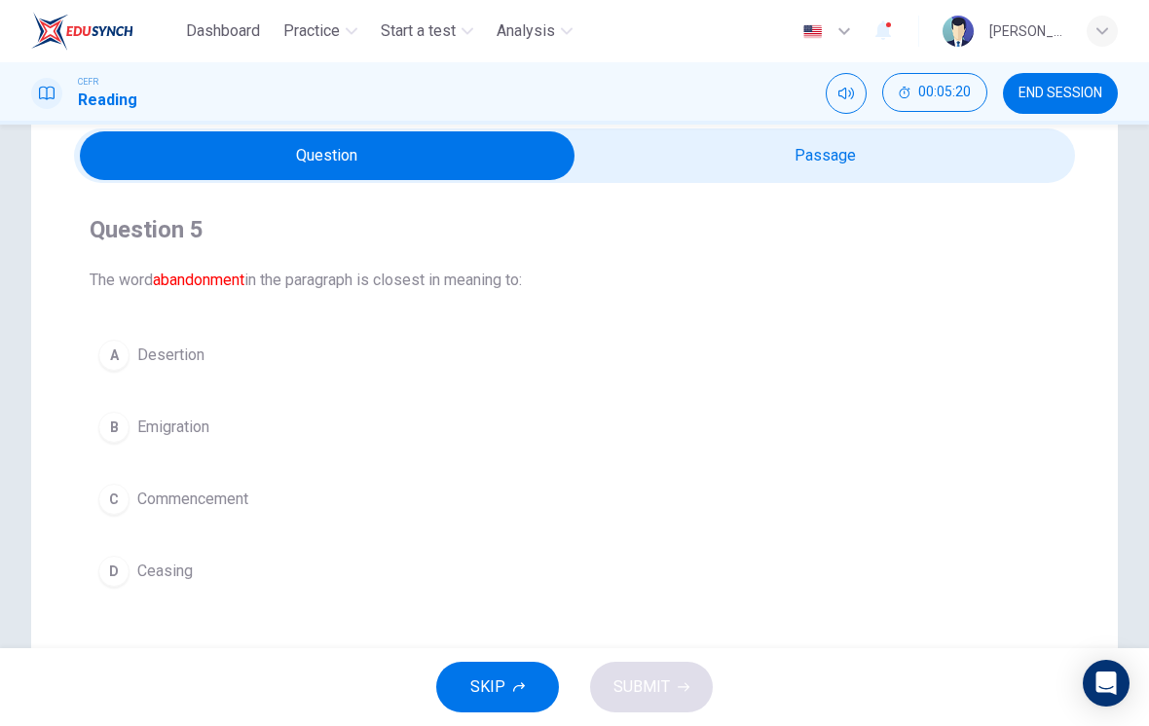
click at [246, 371] on button "A Desertion" at bounding box center [575, 355] width 970 height 49
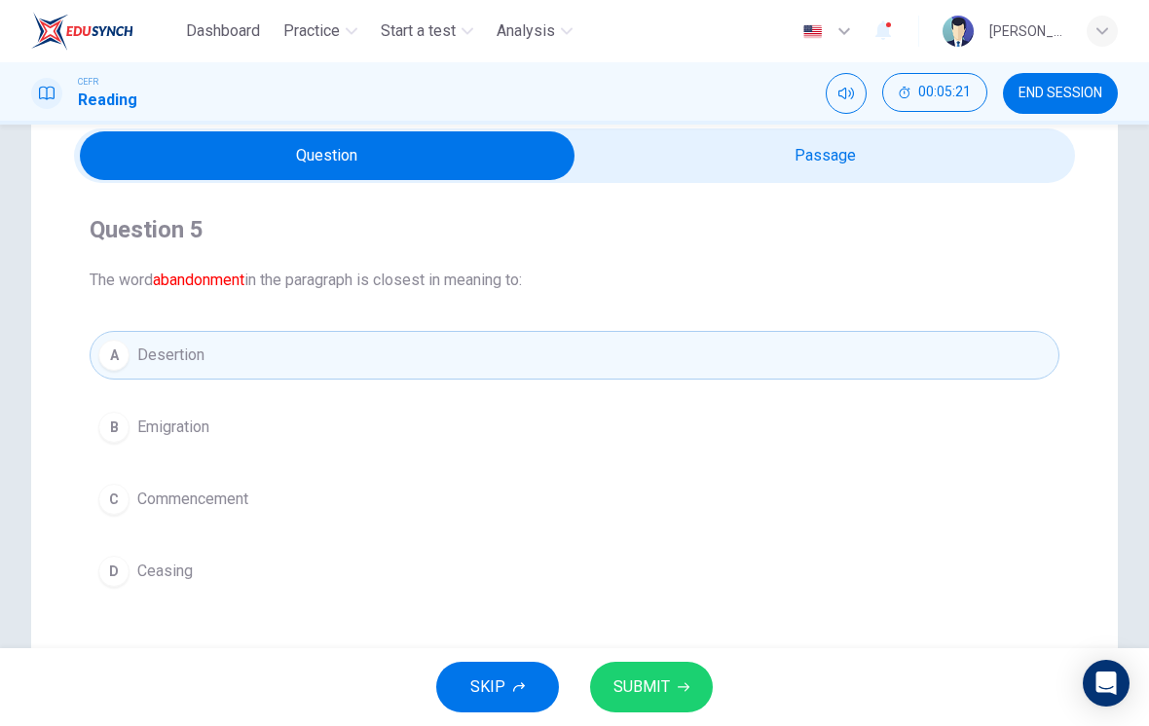
click at [675, 684] on button "SUBMIT" at bounding box center [651, 687] width 123 height 51
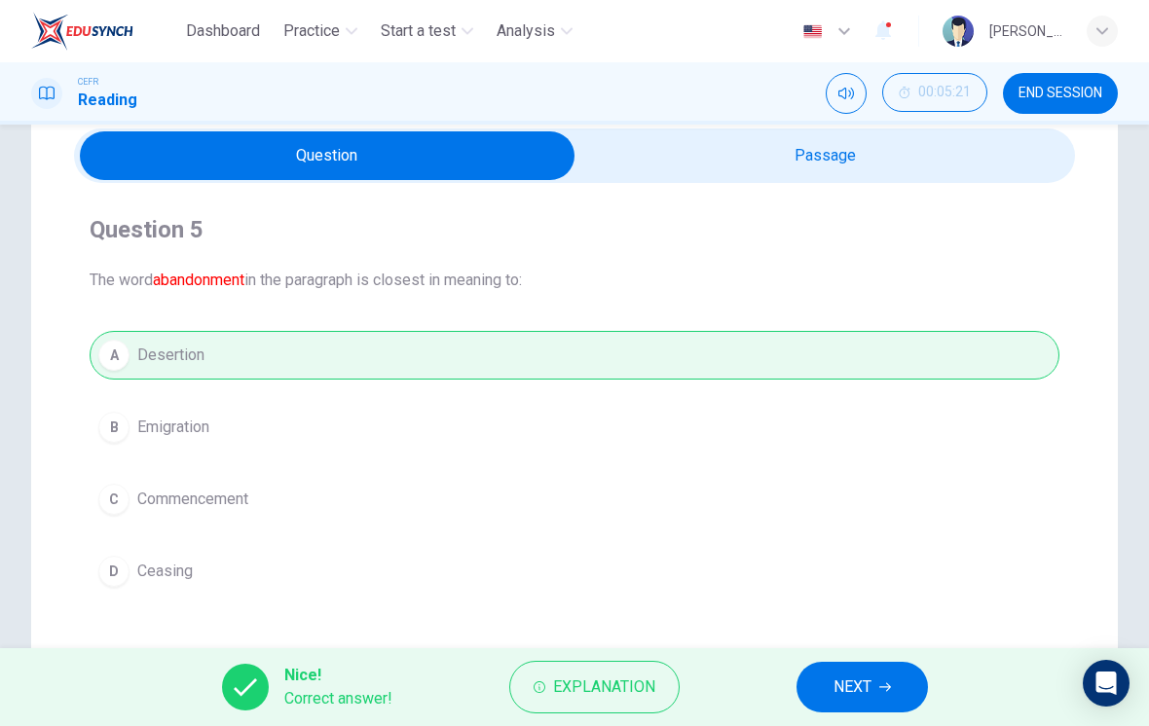
click at [891, 677] on button "NEXT" at bounding box center [861, 687] width 131 height 51
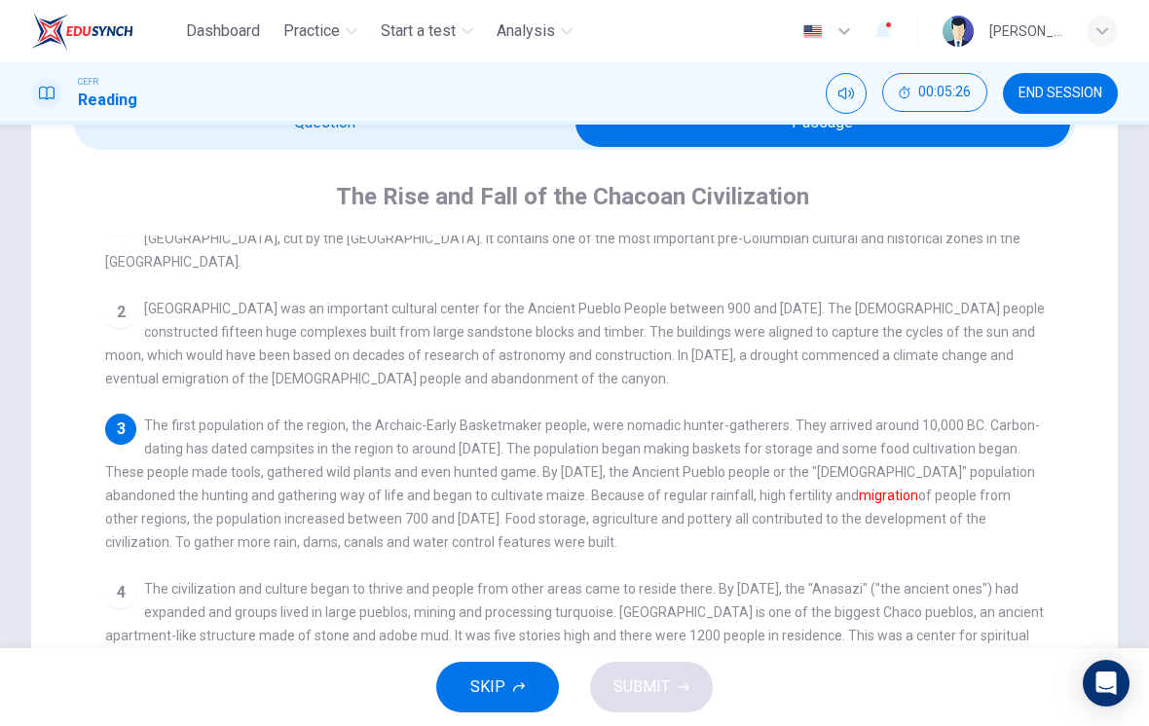
scroll to position [41, 0]
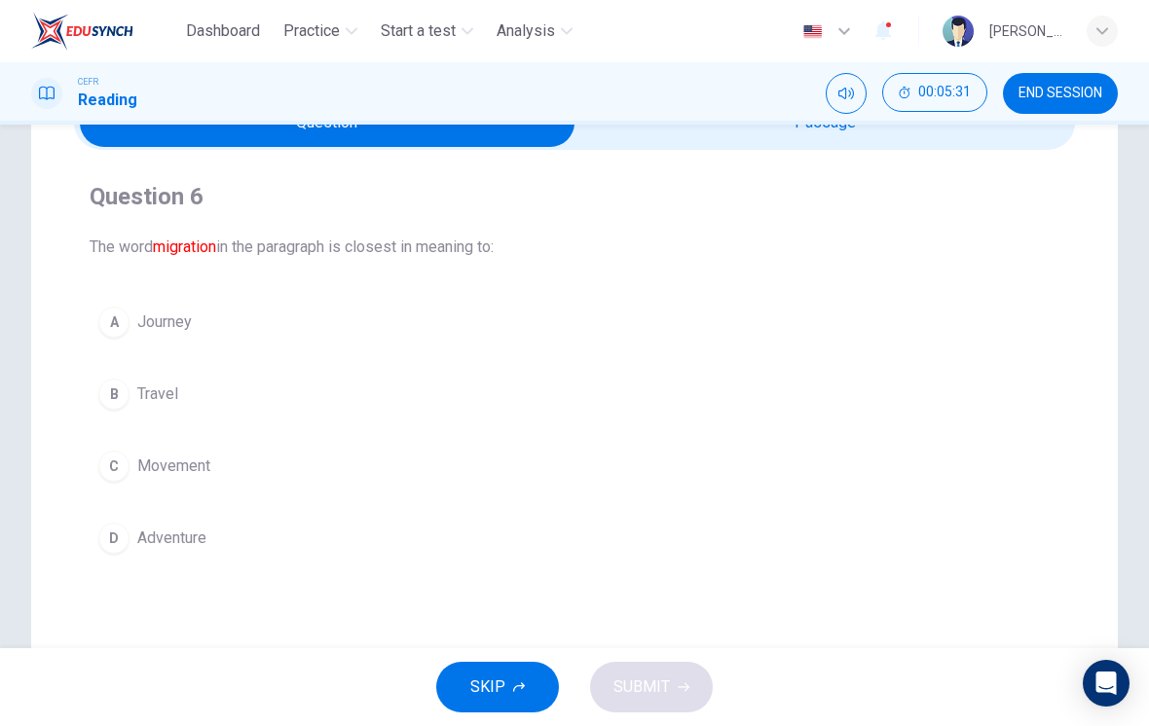
click at [200, 458] on span "Movement" at bounding box center [173, 466] width 73 height 23
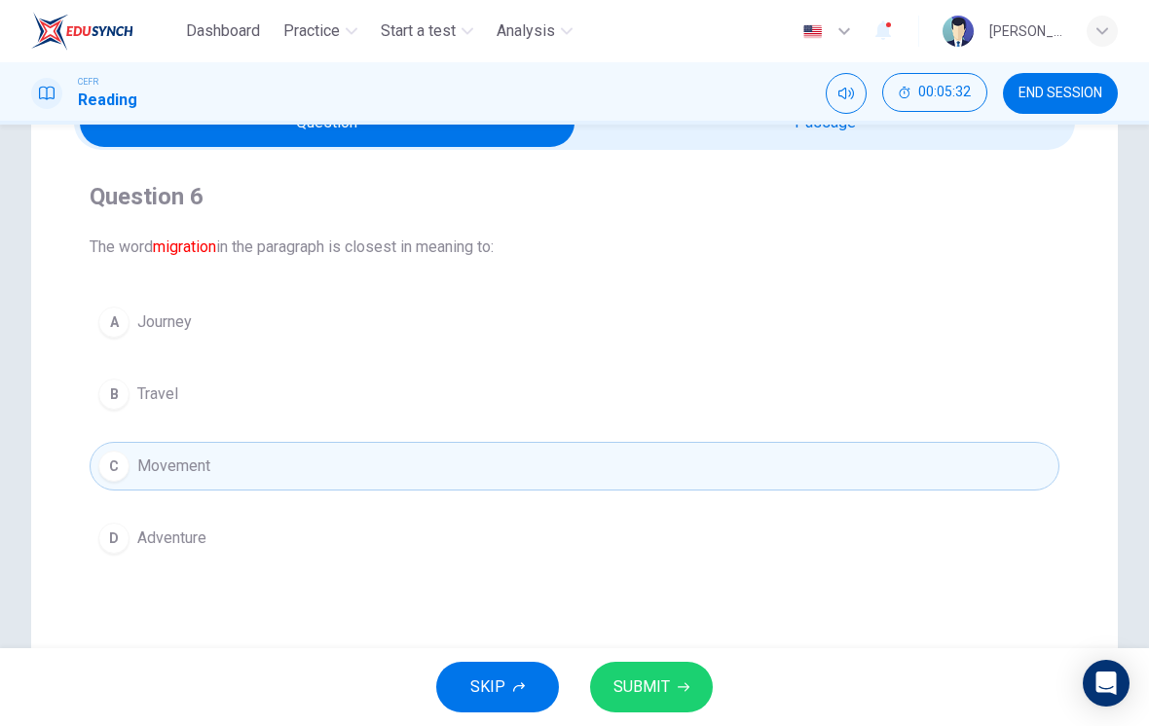
click at [653, 692] on span "SUBMIT" at bounding box center [641, 687] width 56 height 27
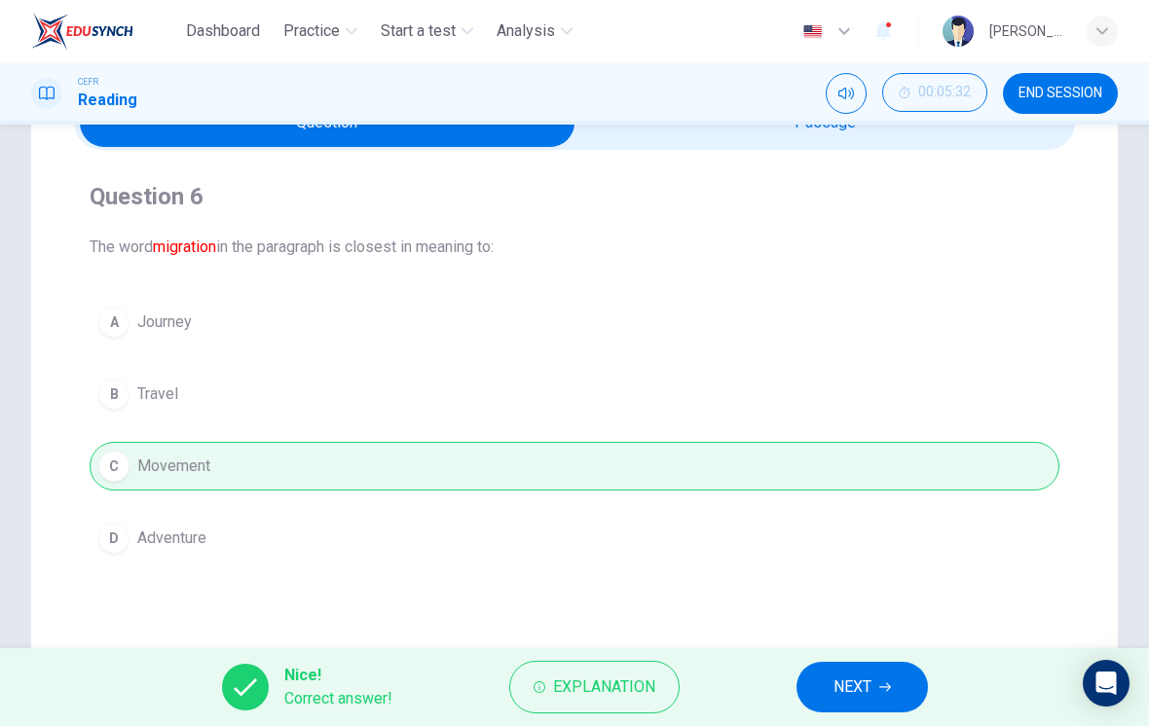
click at [865, 681] on span "NEXT" at bounding box center [852, 687] width 38 height 27
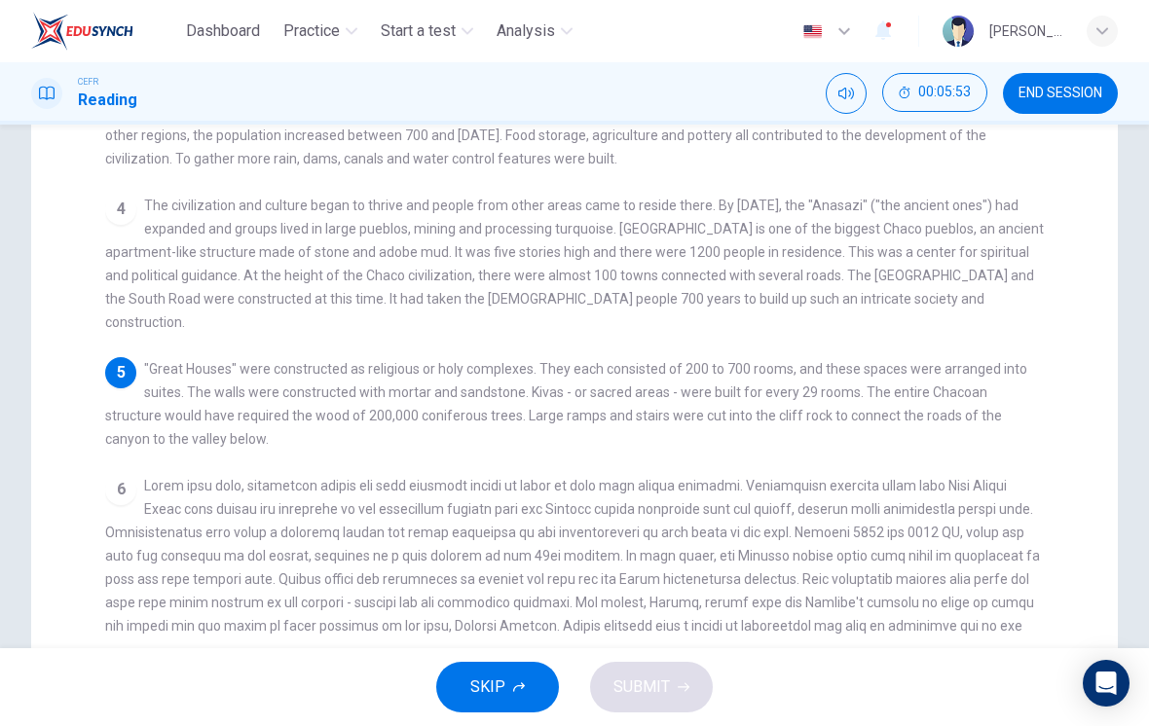
scroll to position [412, 0]
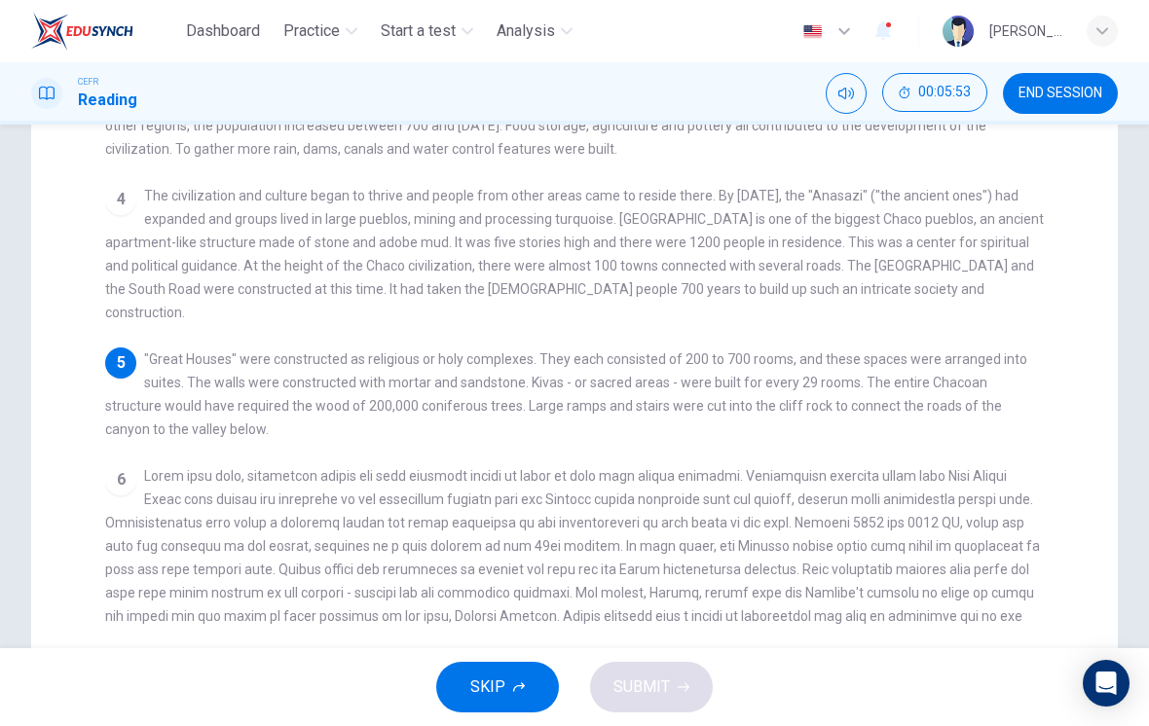
click at [895, 549] on span at bounding box center [572, 557] width 935 height 179
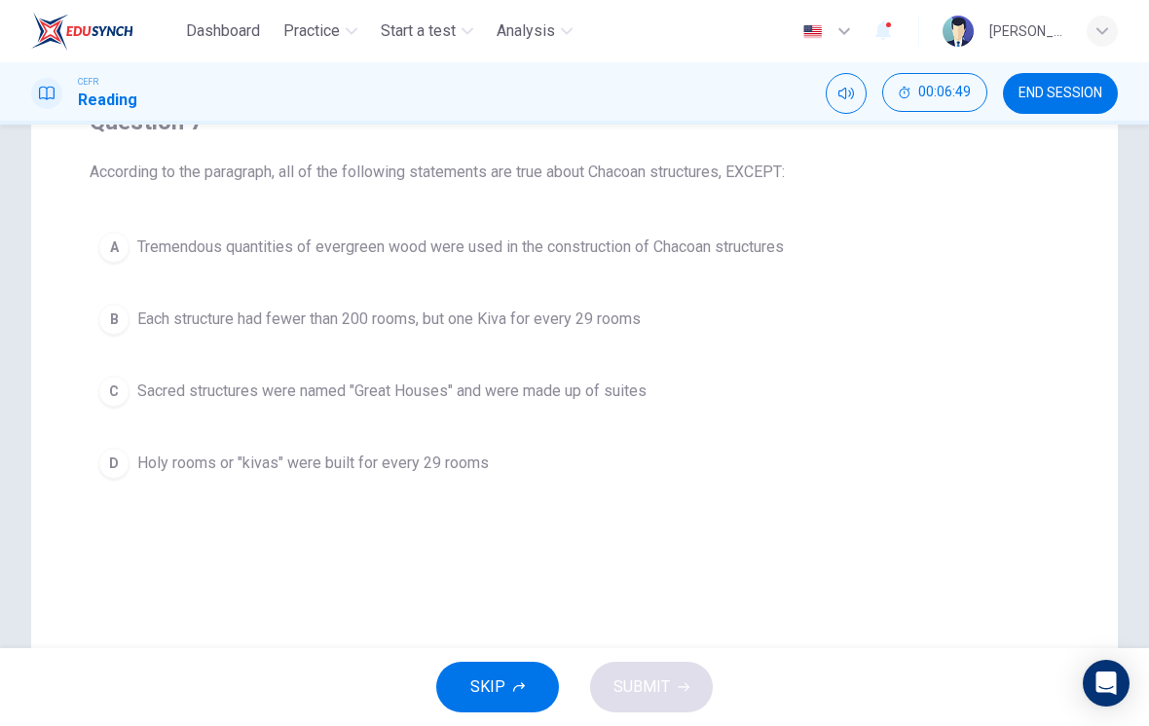
scroll to position [170, 0]
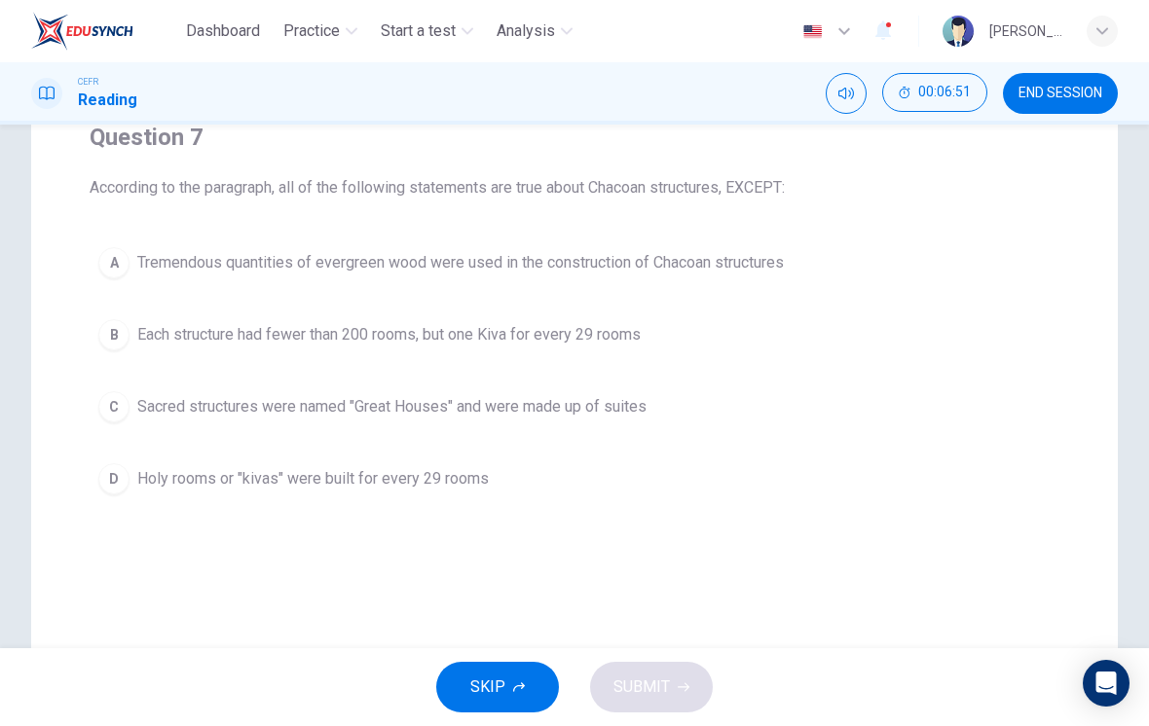
click at [938, 544] on div "Question 7 According to the paragraph, all of the following statements are true…" at bounding box center [574, 384] width 1086 height 783
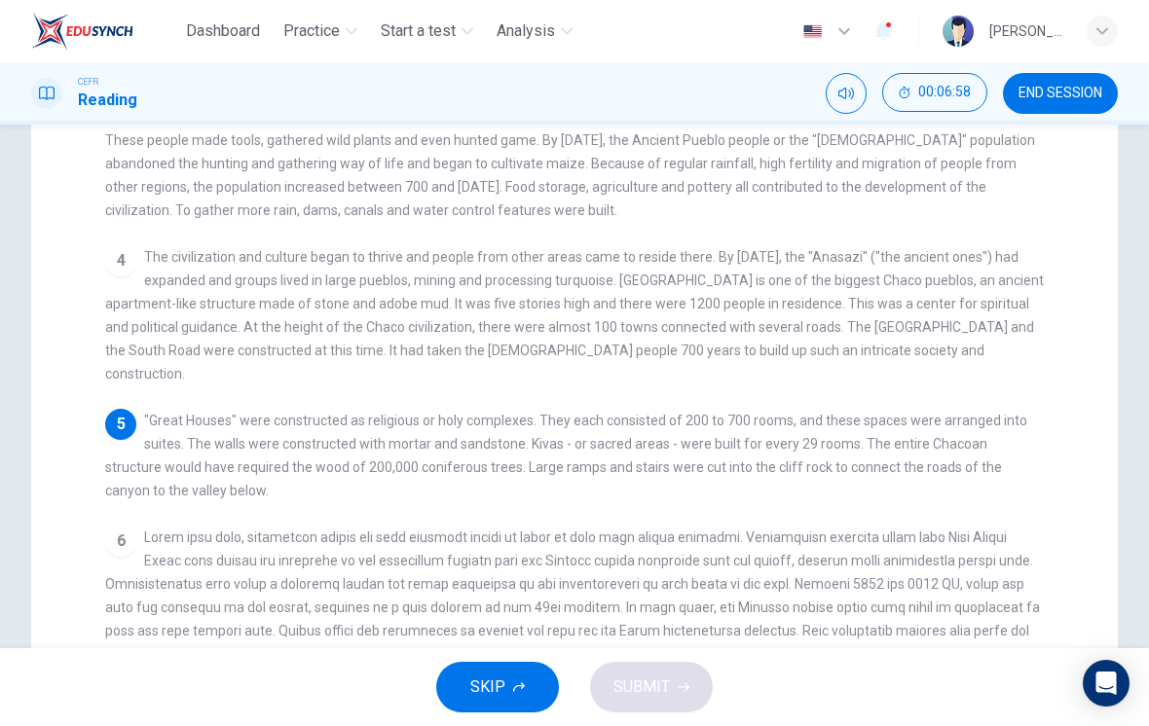
scroll to position [358, 0]
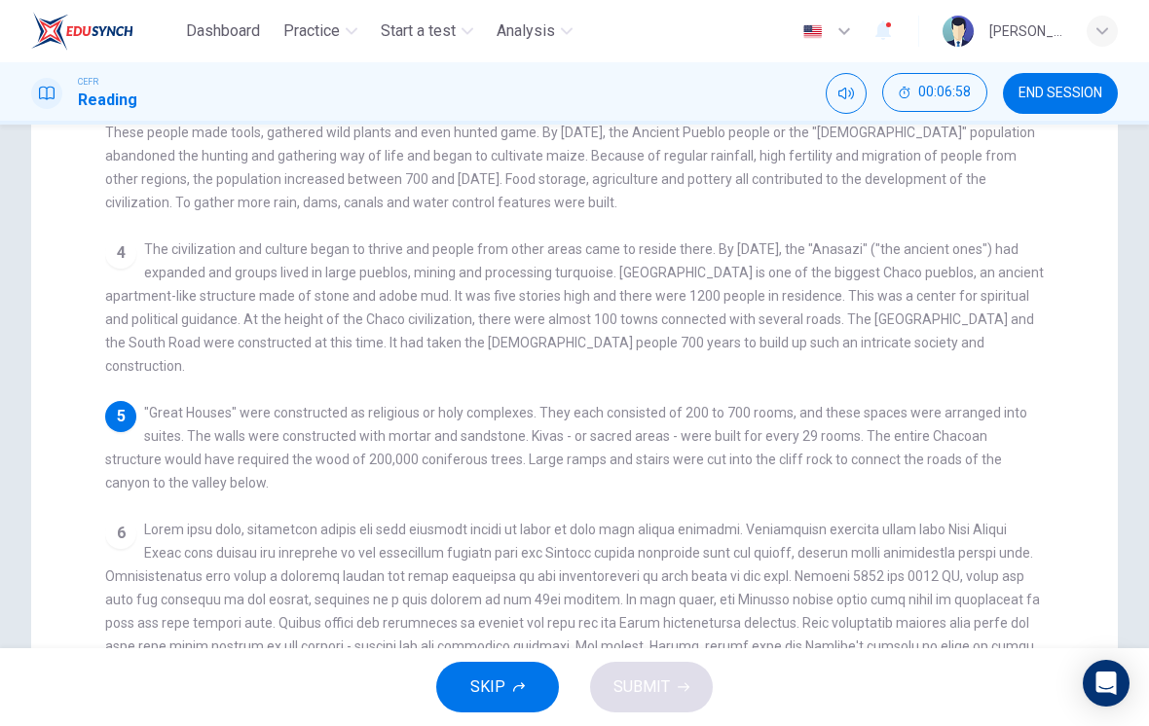
click at [917, 556] on span at bounding box center [572, 611] width 935 height 179
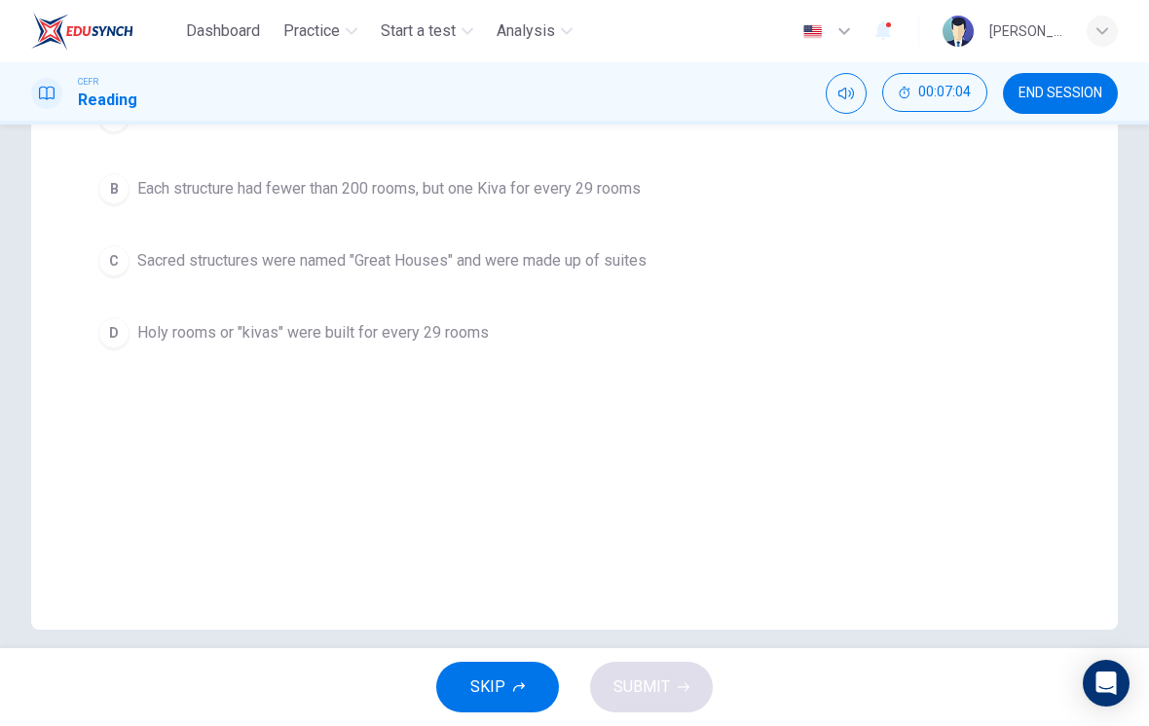
scroll to position [161, 0]
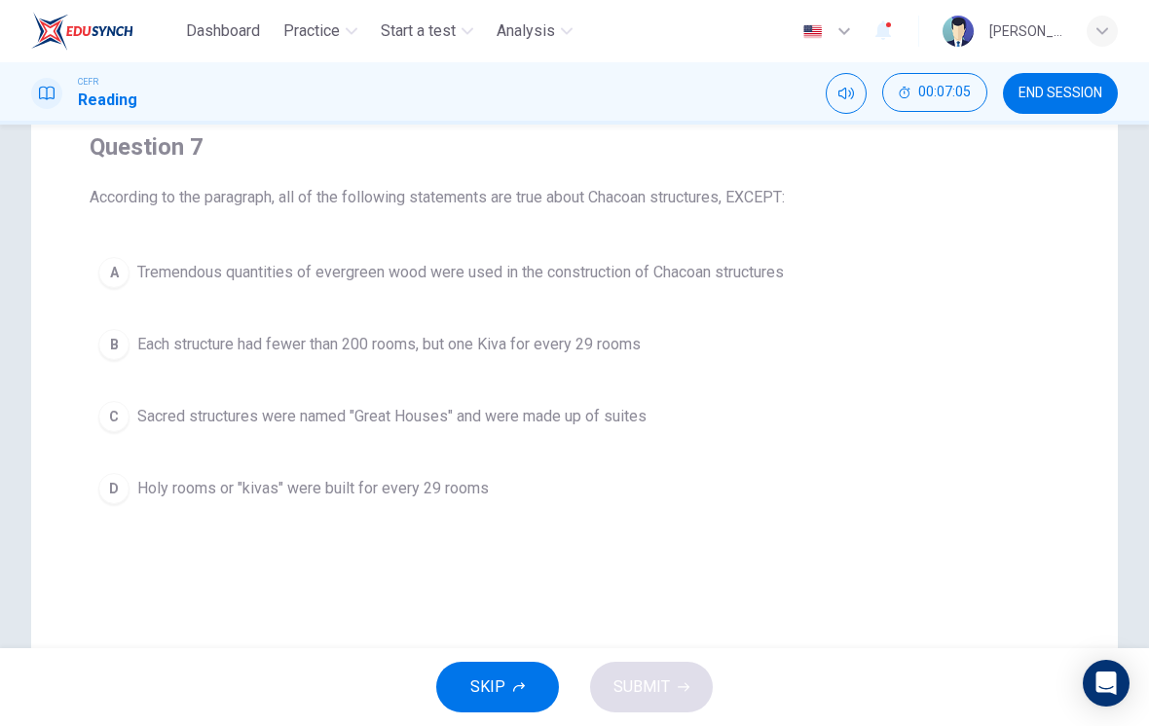
click at [596, 337] on span "Each structure had fewer than 200 rooms, but one Kiva for every 29 rooms" at bounding box center [388, 344] width 503 height 23
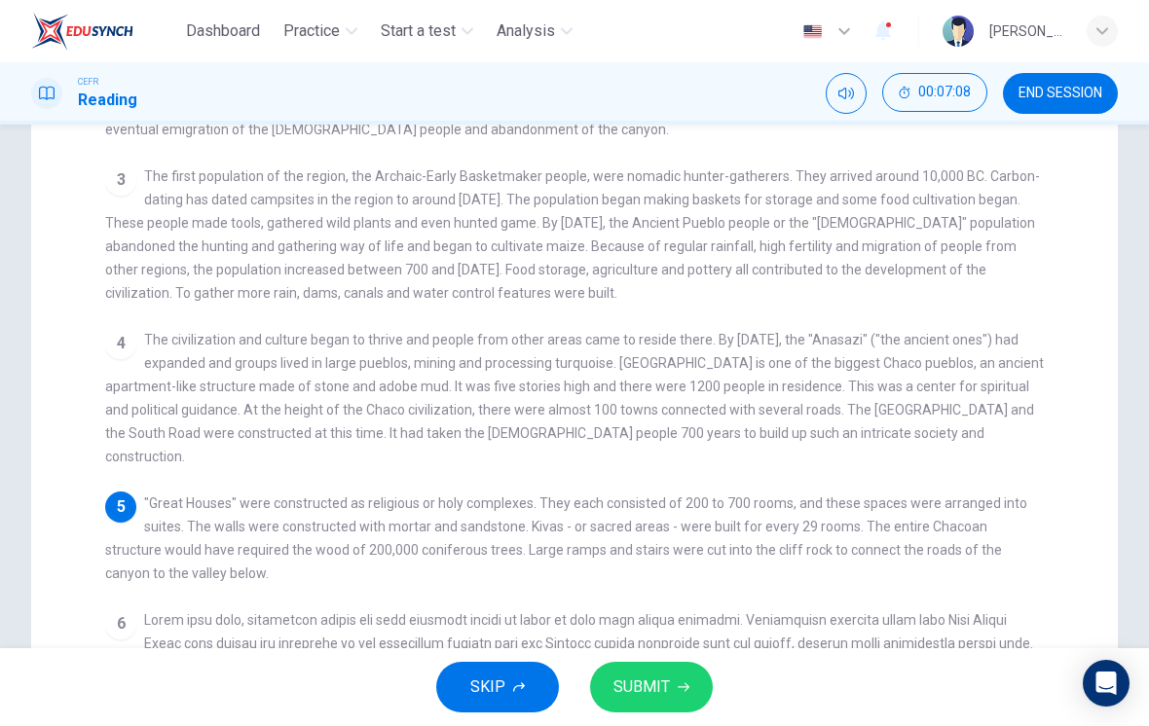
click at [860, 569] on div "1 Chaco Culture National Historical Park is located in Northwestern New Mexico,…" at bounding box center [587, 427] width 965 height 697
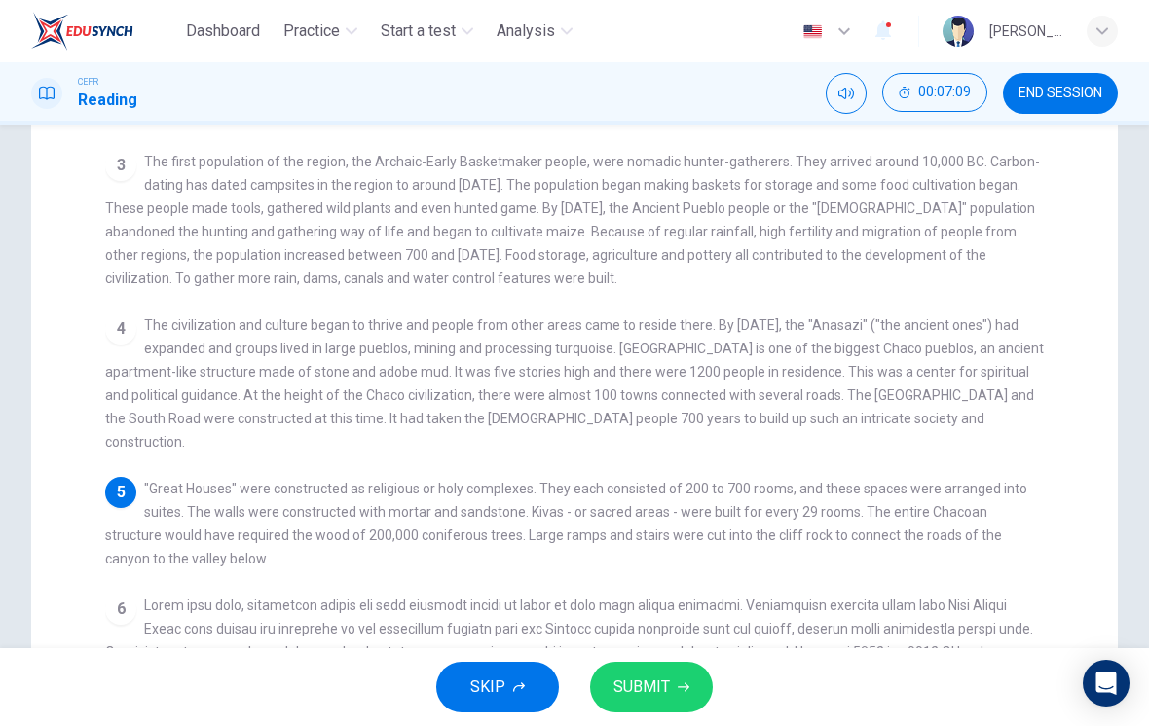
scroll to position [284, 0]
click at [860, 596] on span at bounding box center [572, 685] width 935 height 179
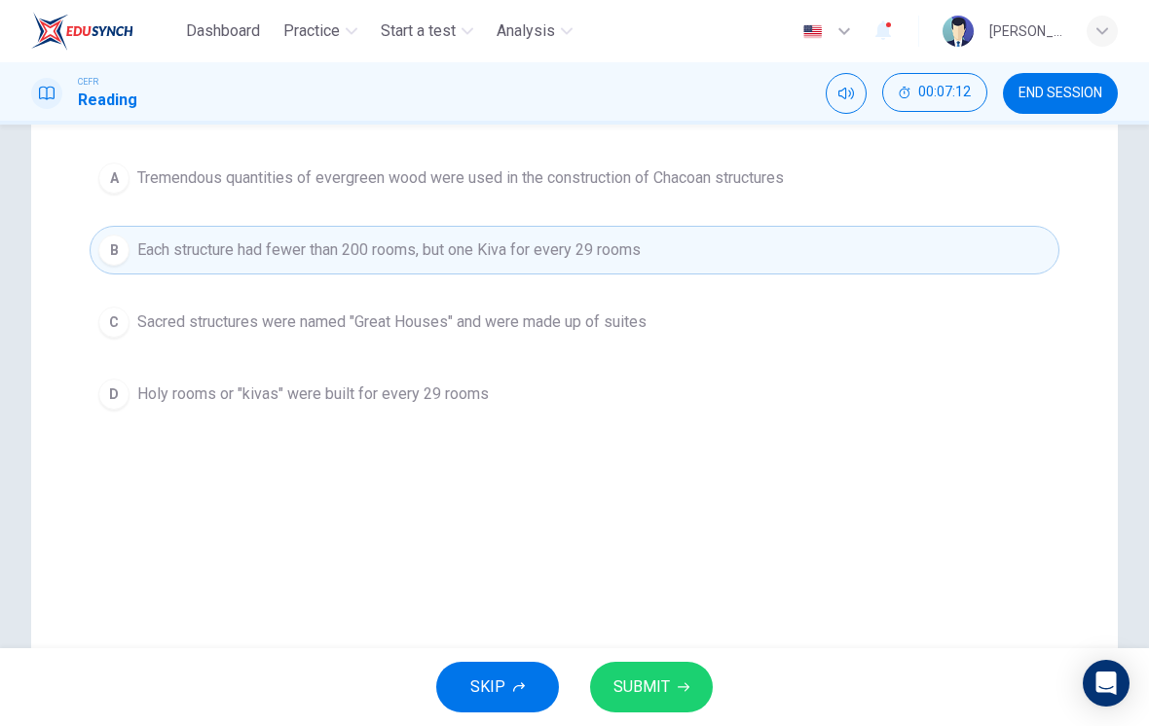
scroll to position [235, 0]
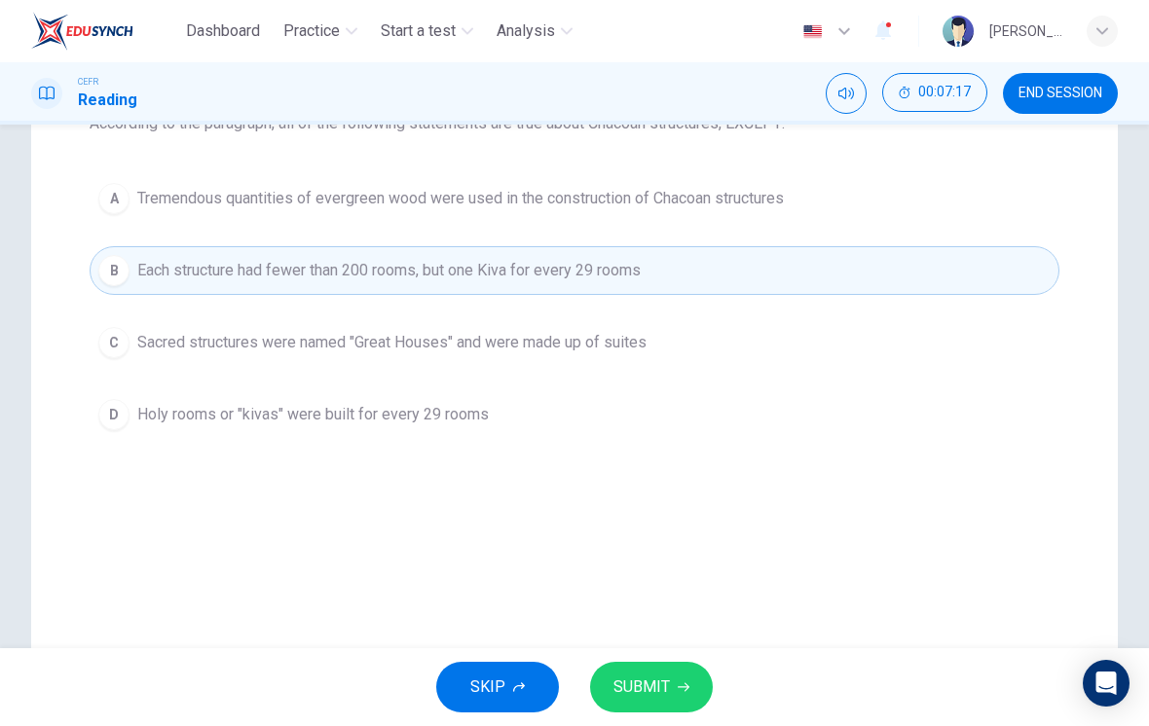
click at [660, 676] on span "SUBMIT" at bounding box center [641, 687] width 56 height 27
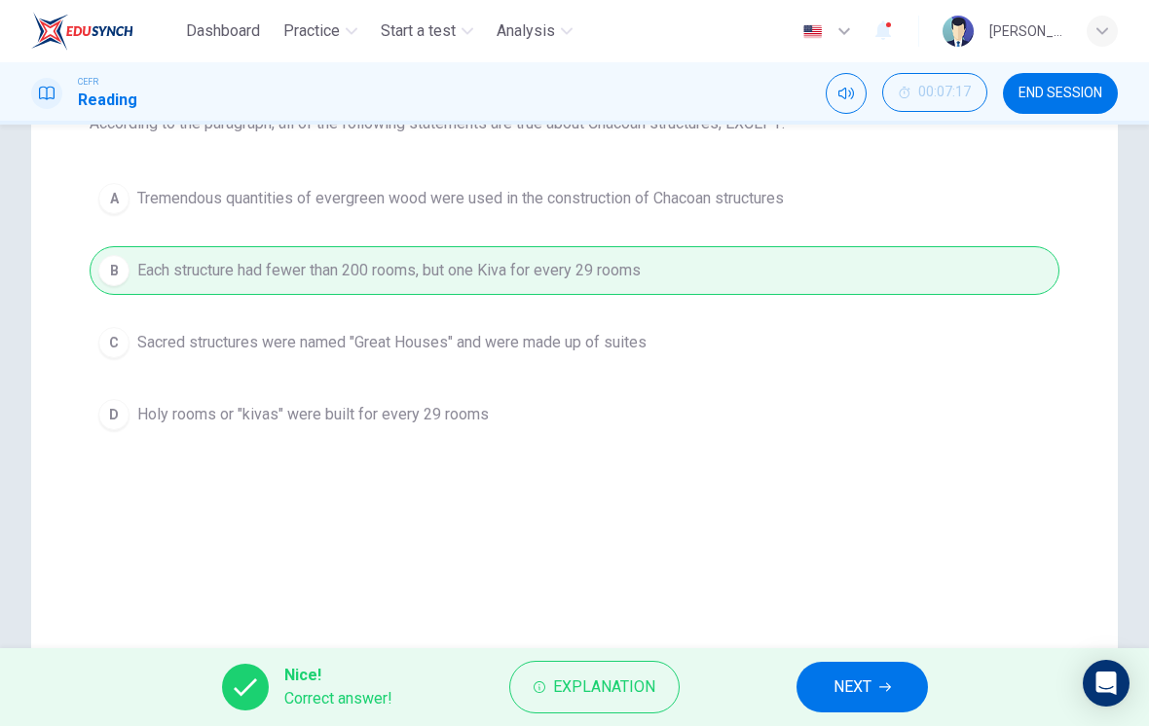
click at [862, 676] on span "NEXT" at bounding box center [852, 687] width 38 height 27
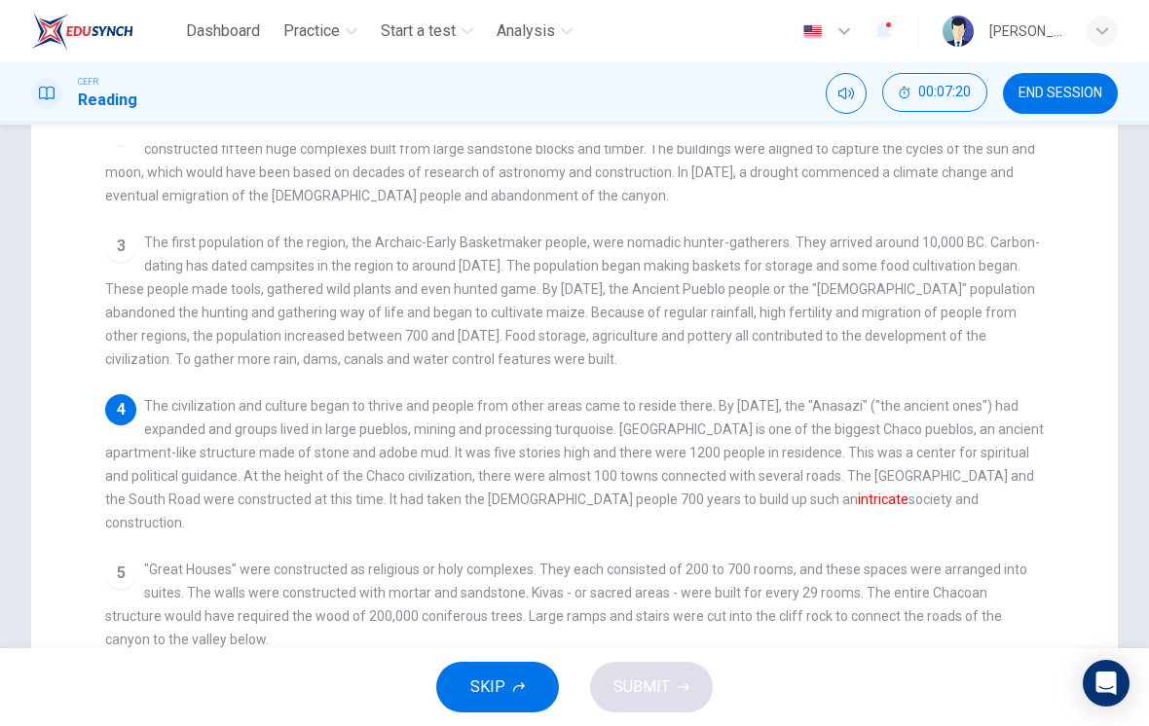
scroll to position [223, 0]
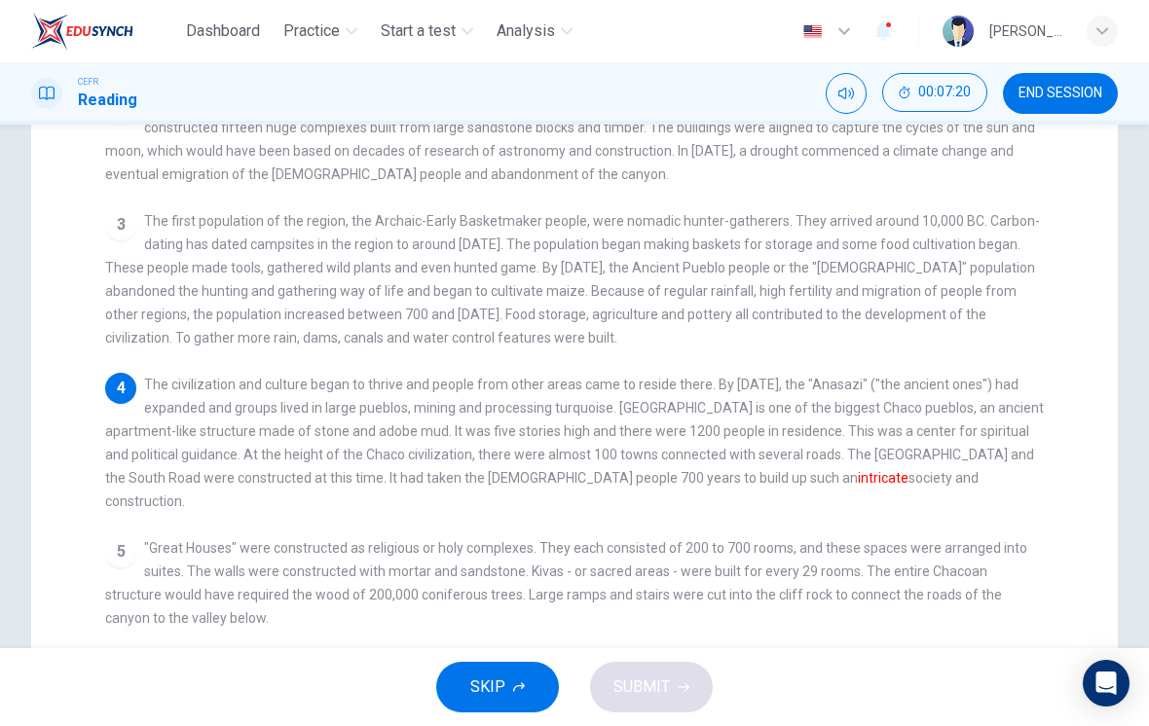
click at [890, 554] on div "5 "Great Houses" were constructed as religious or holy complexes. They each con…" at bounding box center [574, 582] width 939 height 93
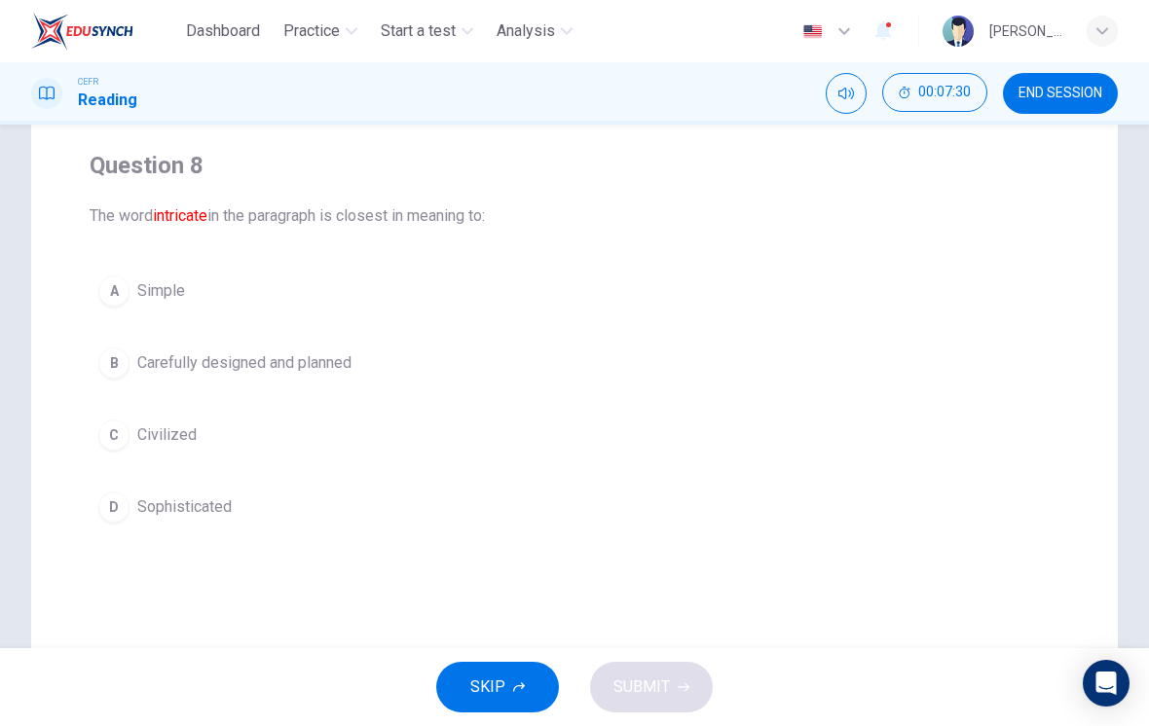
scroll to position [142, 0]
click at [126, 367] on div "B" at bounding box center [113, 363] width 31 height 31
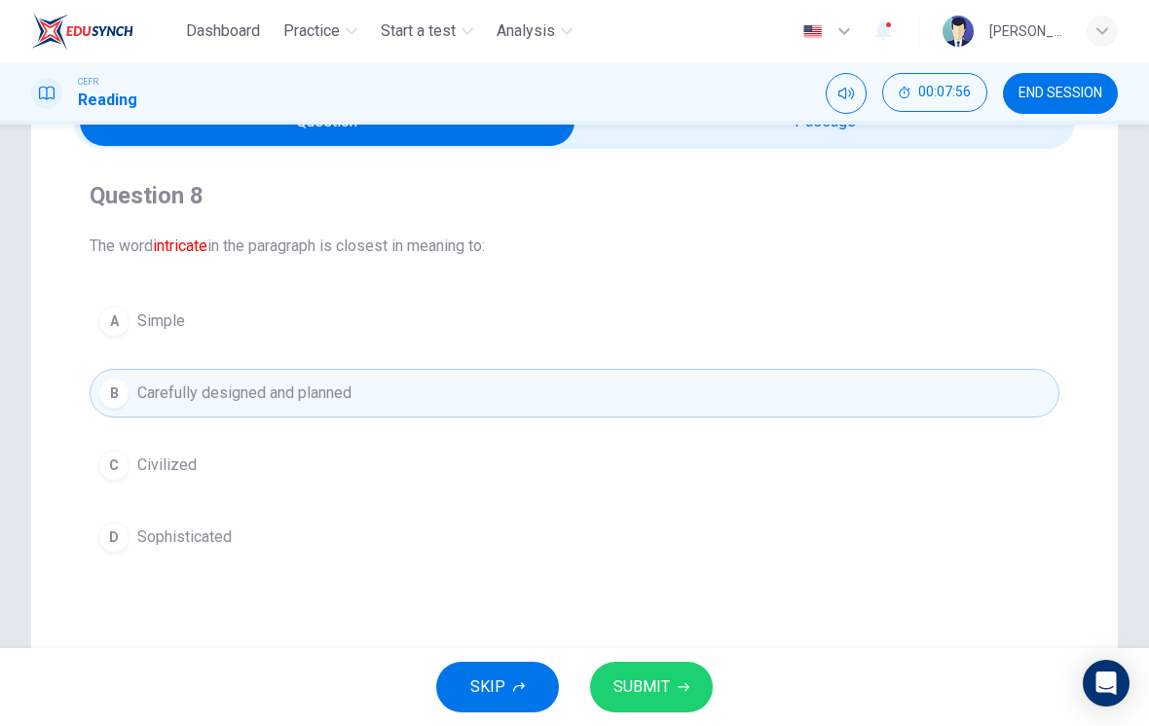
scroll to position [99, 0]
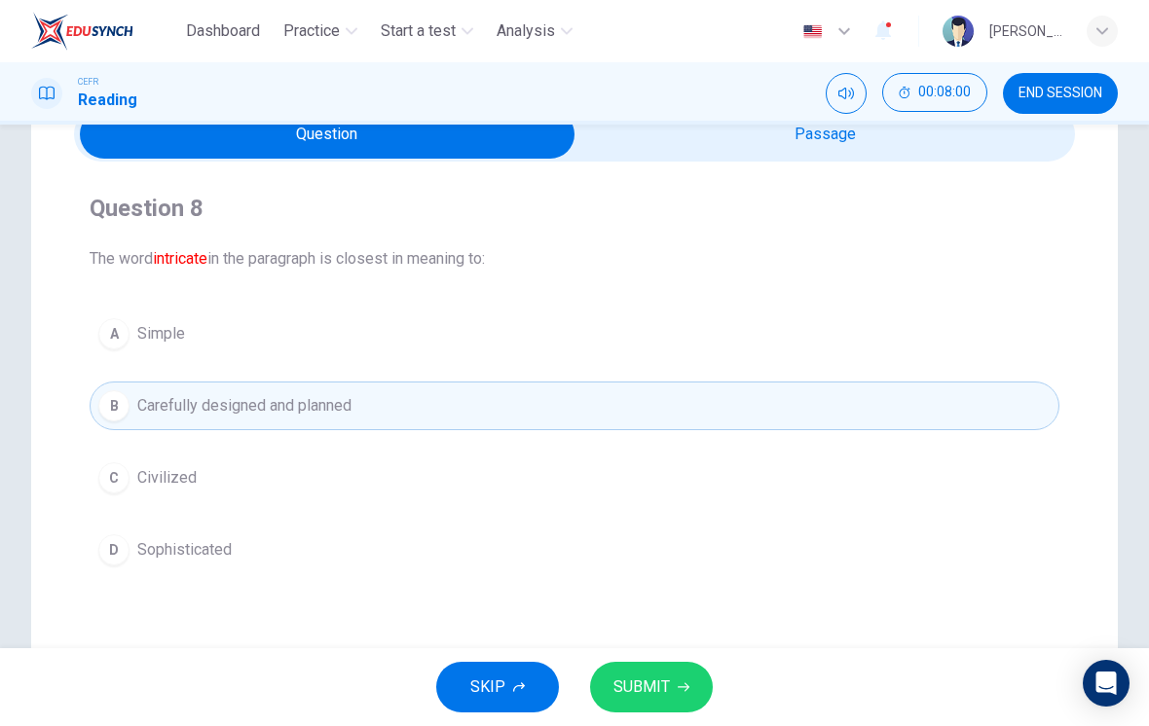
click at [683, 686] on icon "button" at bounding box center [684, 687] width 12 height 12
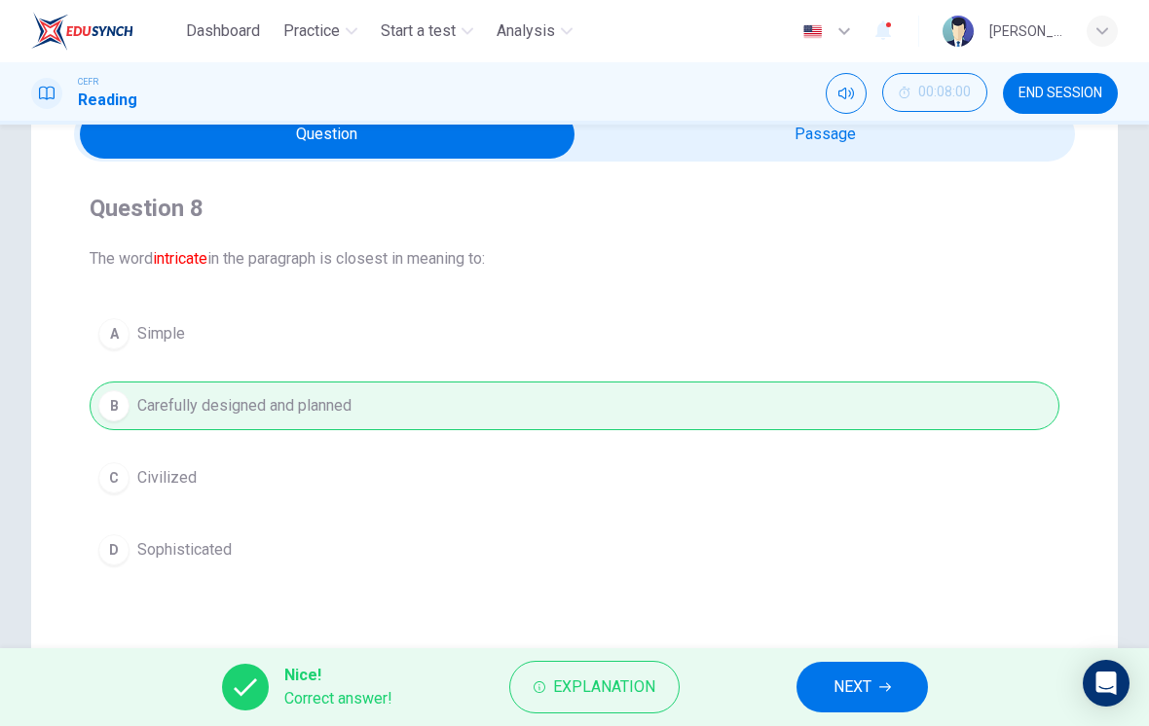
click at [830, 685] on button "NEXT" at bounding box center [861, 687] width 131 height 51
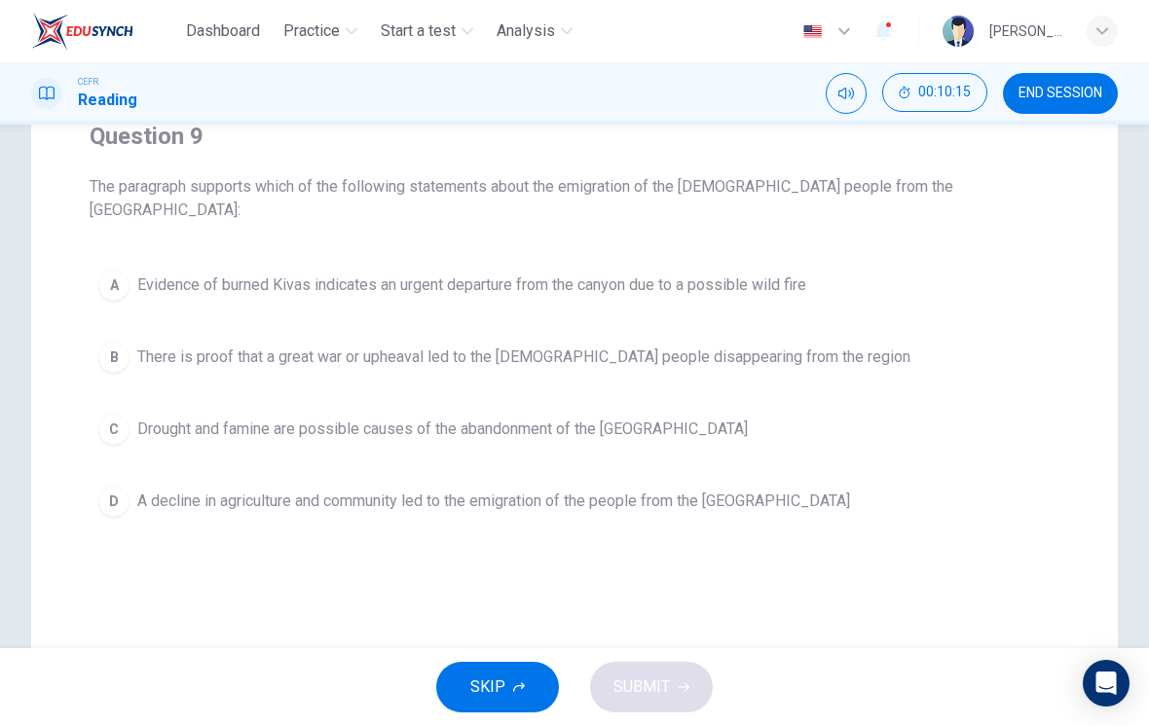
scroll to position [170, 0]
click at [821, 486] on button "D A decline in agriculture and community led to the emigration of the people fr…" at bounding box center [575, 502] width 970 height 49
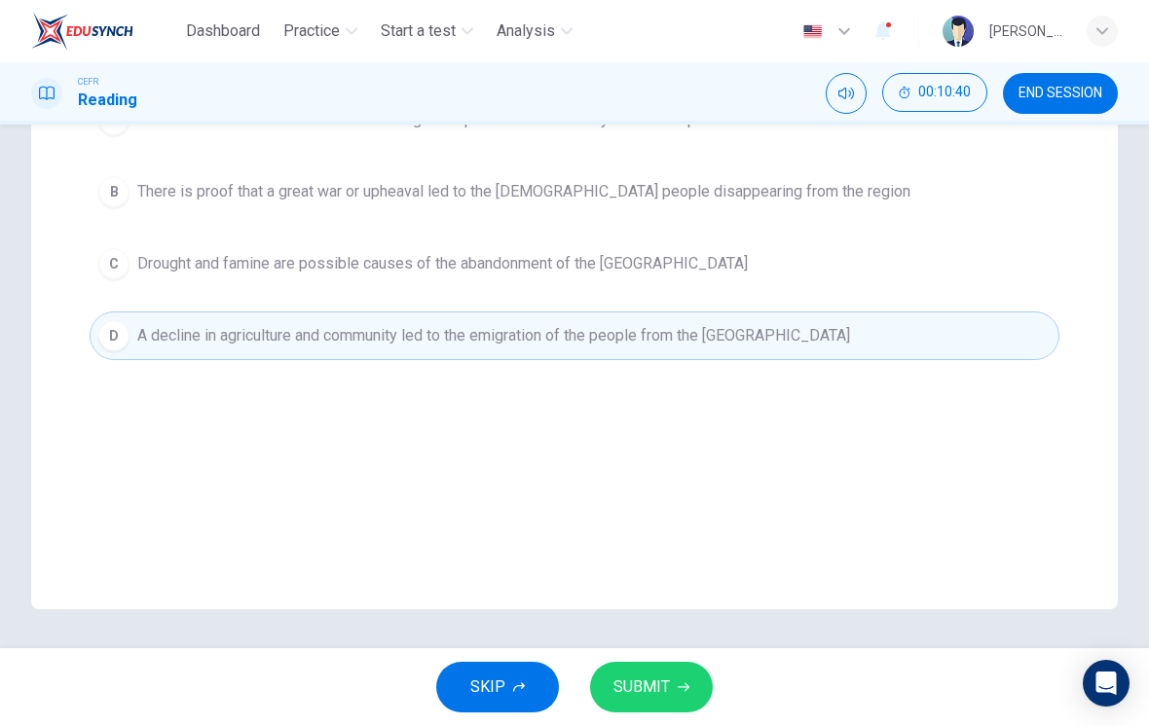
scroll to position [242, 0]
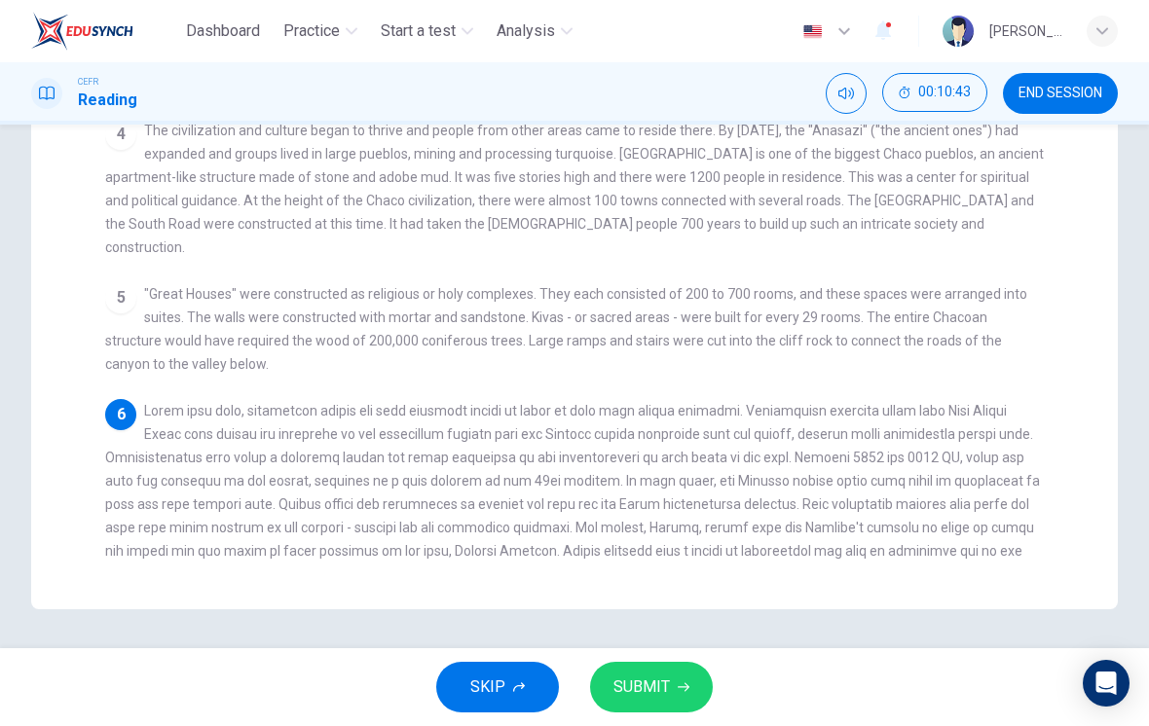
click at [888, 536] on div "1 Chaco Culture National Historical Park is located in Northwestern New Mexico,…" at bounding box center [587, 218] width 965 height 697
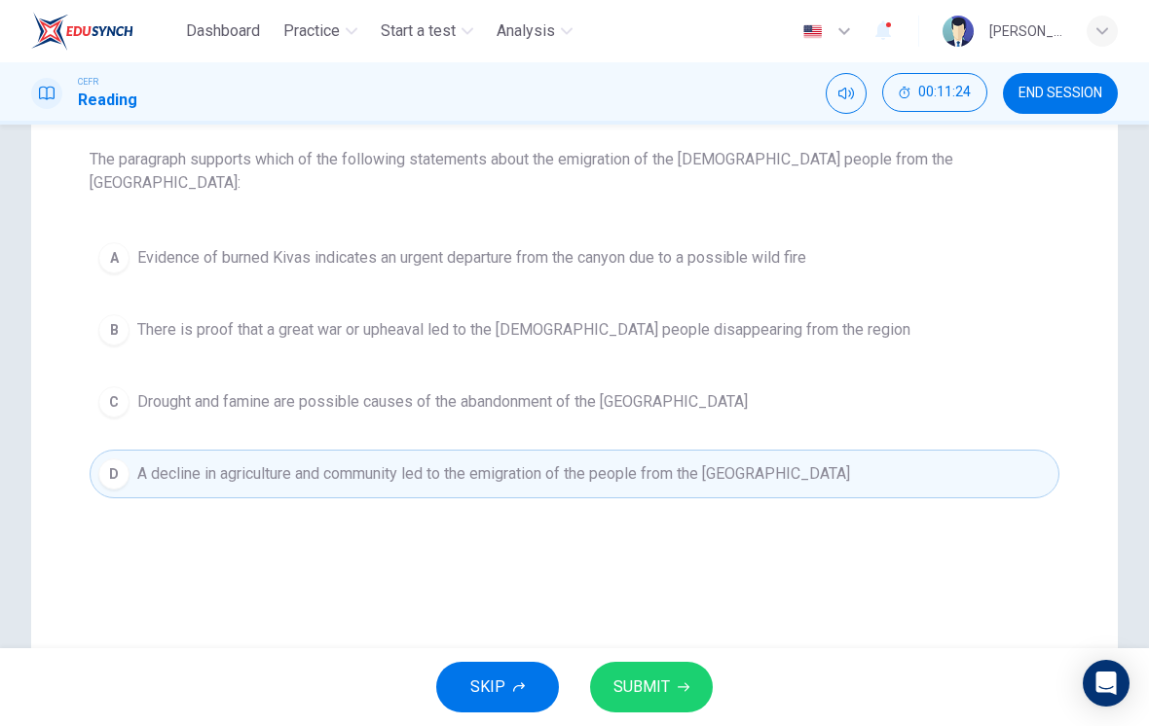
scroll to position [198, 0]
click at [907, 403] on button "C Drought and famine are possible causes of the abandonment of the Sand Canyon" at bounding box center [575, 403] width 970 height 49
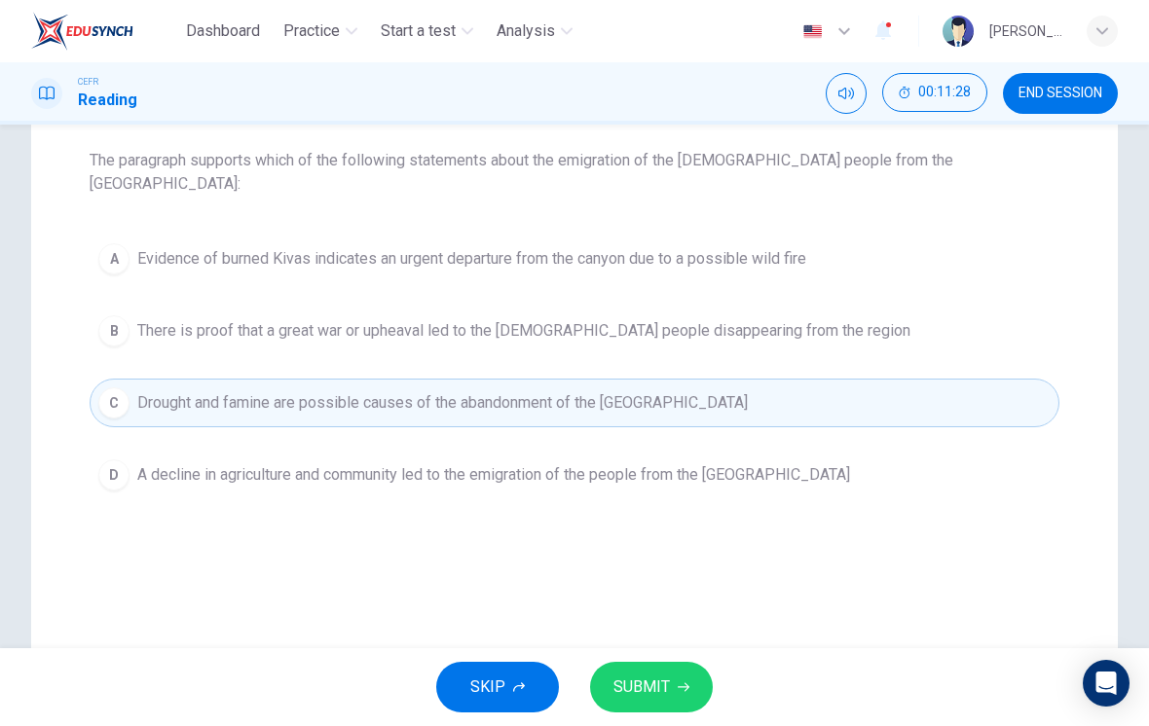
click at [901, 459] on button "D A decline in agriculture and community led to the emigration of the people fr…" at bounding box center [575, 475] width 970 height 49
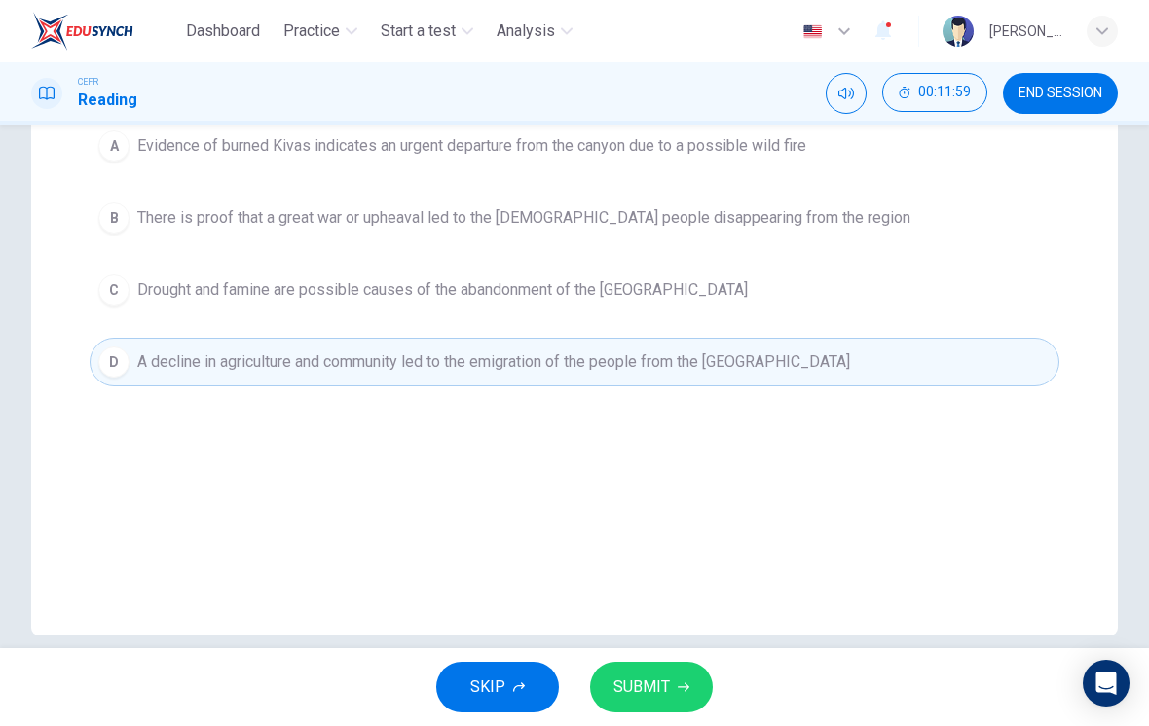
scroll to position [308, 0]
click at [685, 679] on button "SUBMIT" at bounding box center [651, 687] width 123 height 51
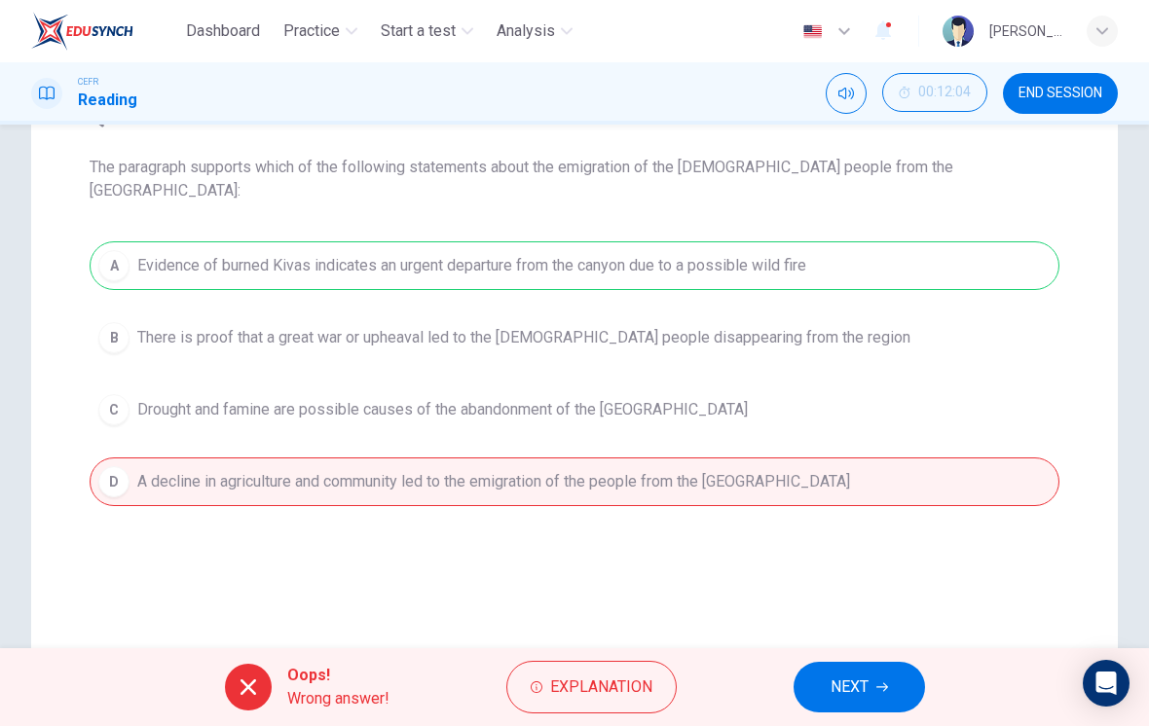
scroll to position [190, 0]
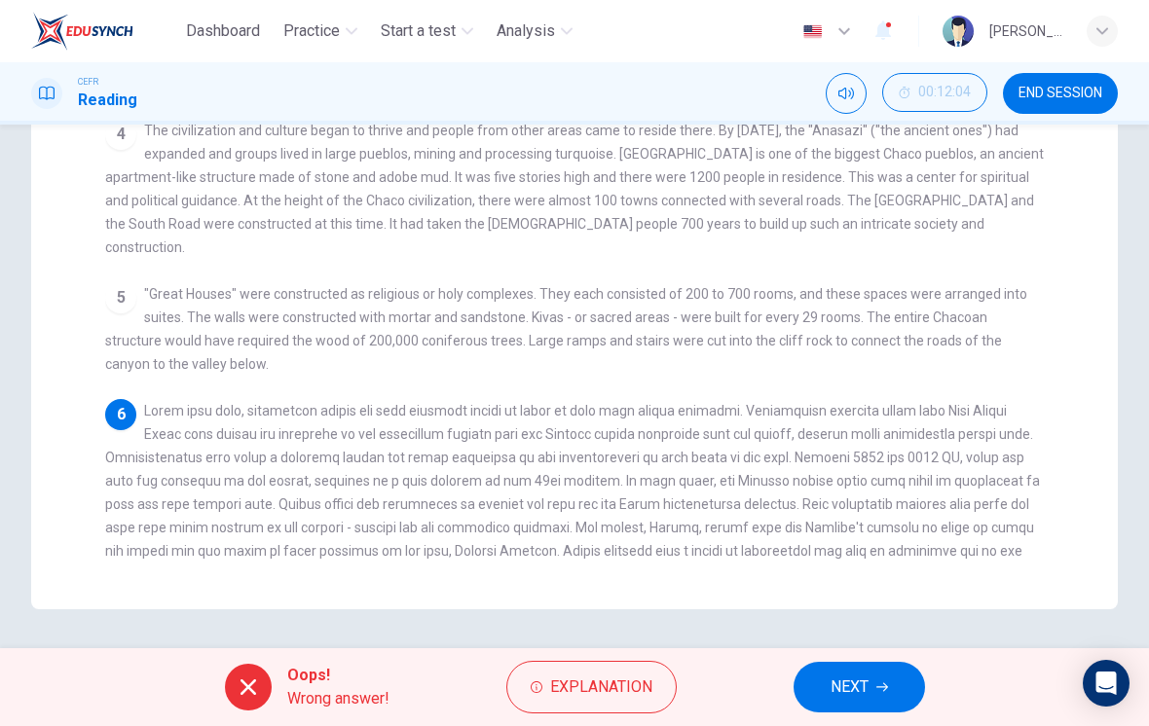
click at [897, 491] on span at bounding box center [572, 492] width 935 height 179
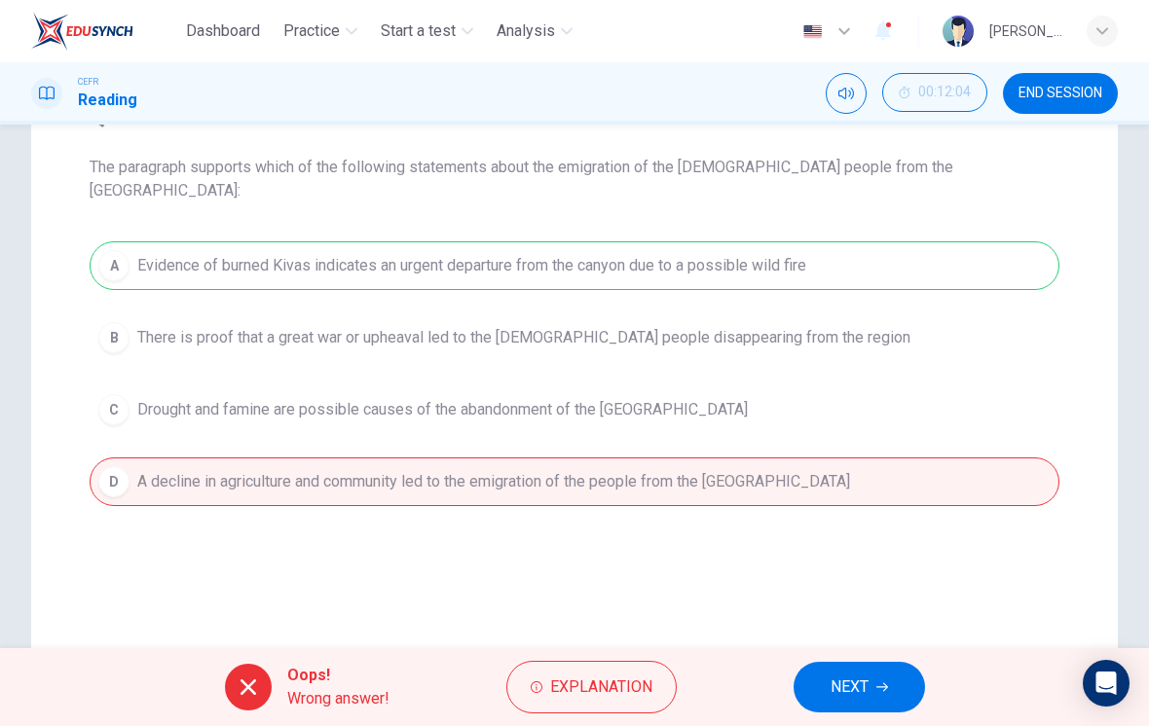
scroll to position [200, 0]
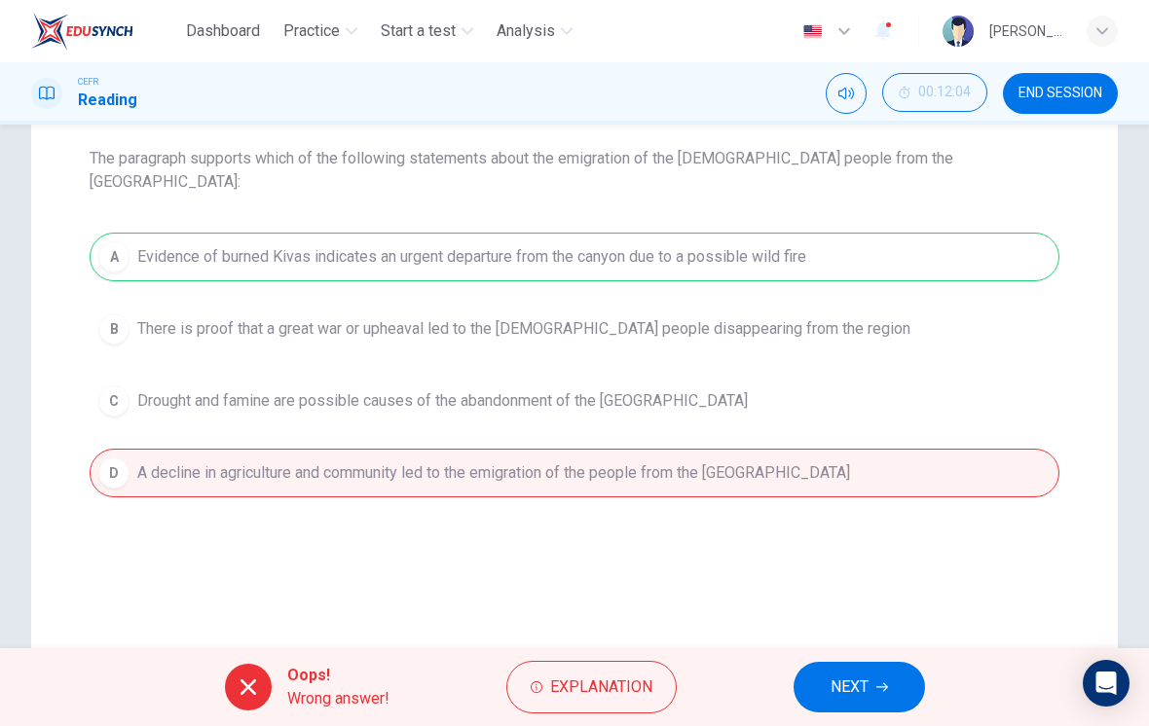
click at [652, 684] on button "Explanation" at bounding box center [591, 687] width 170 height 53
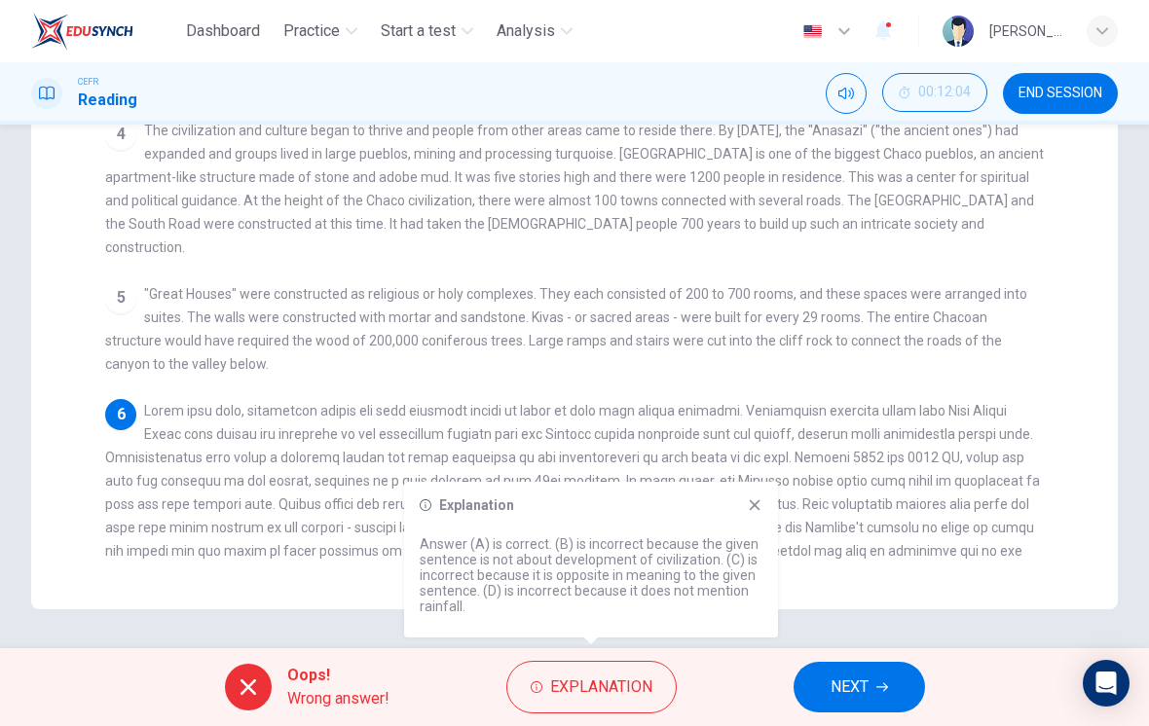
scroll to position [477, 0]
click at [752, 510] on icon at bounding box center [755, 505] width 16 height 16
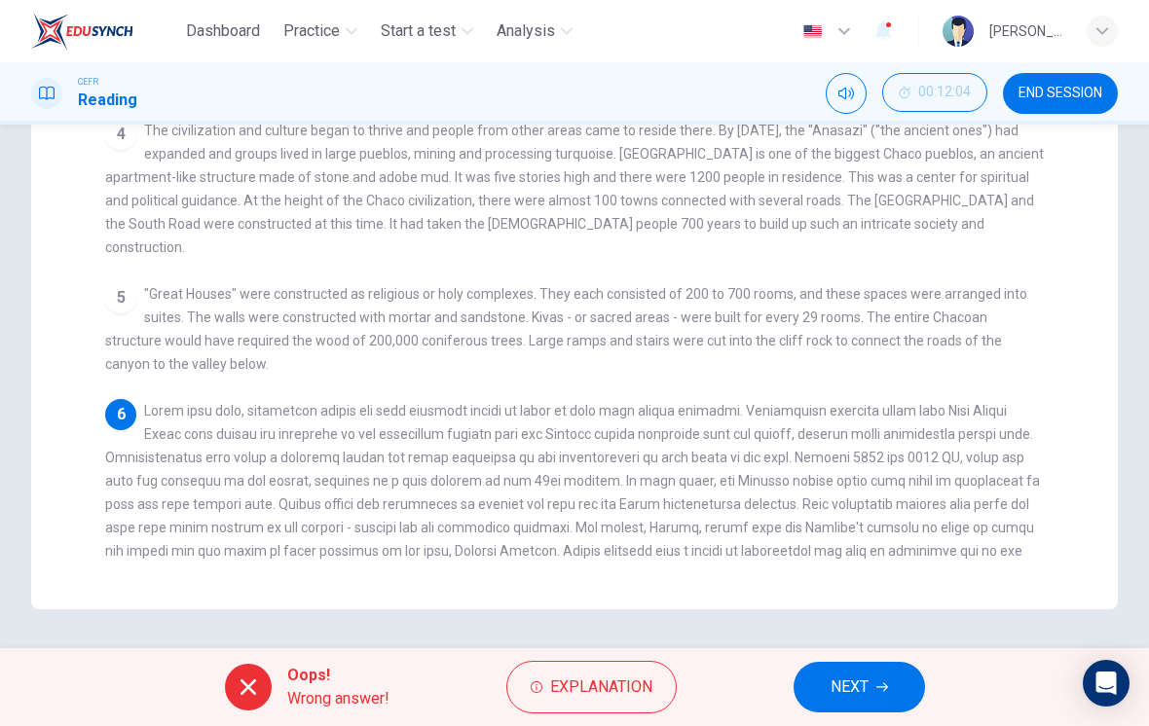
click at [830, 677] on span "NEXT" at bounding box center [849, 687] width 38 height 27
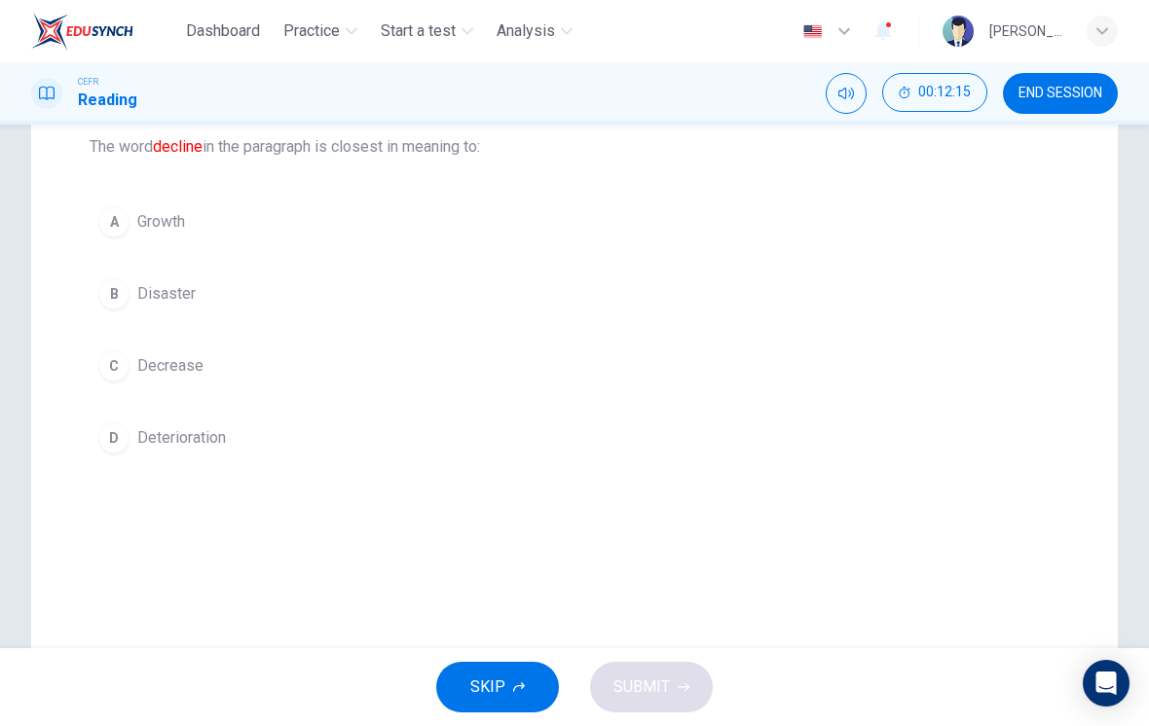
scroll to position [210, 0]
click at [163, 446] on span "Deterioration" at bounding box center [181, 438] width 89 height 23
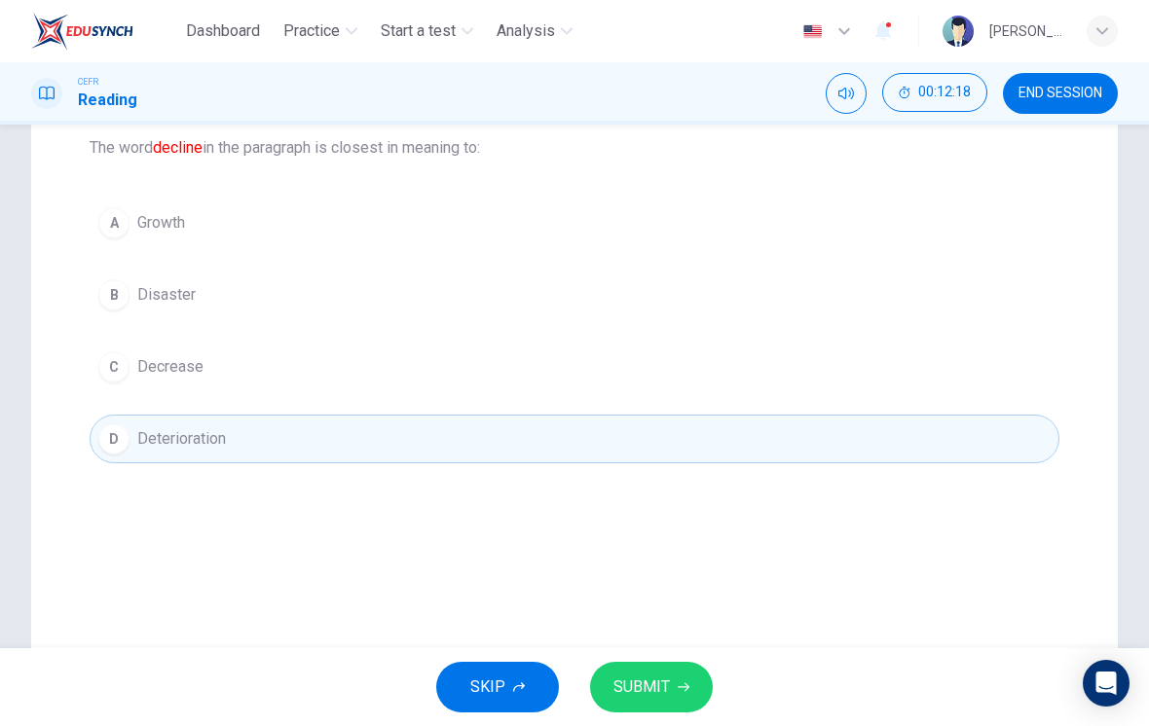
click at [667, 689] on span "SUBMIT" at bounding box center [641, 687] width 56 height 27
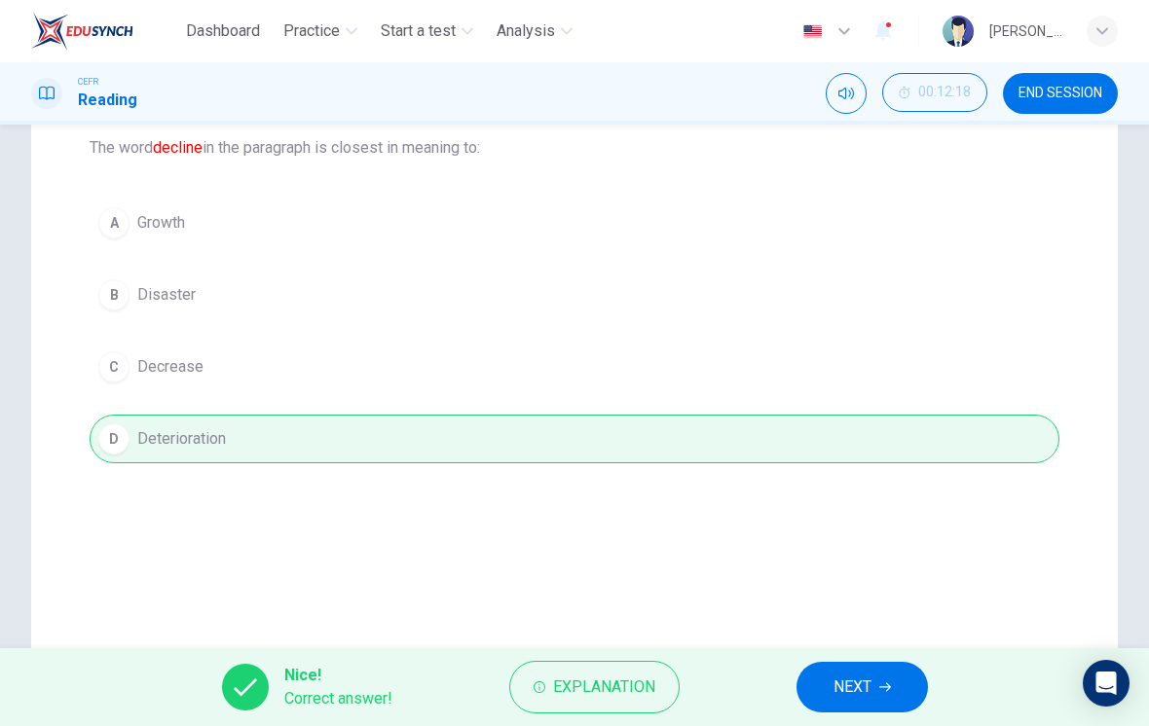
click at [836, 679] on span "NEXT" at bounding box center [852, 687] width 38 height 27
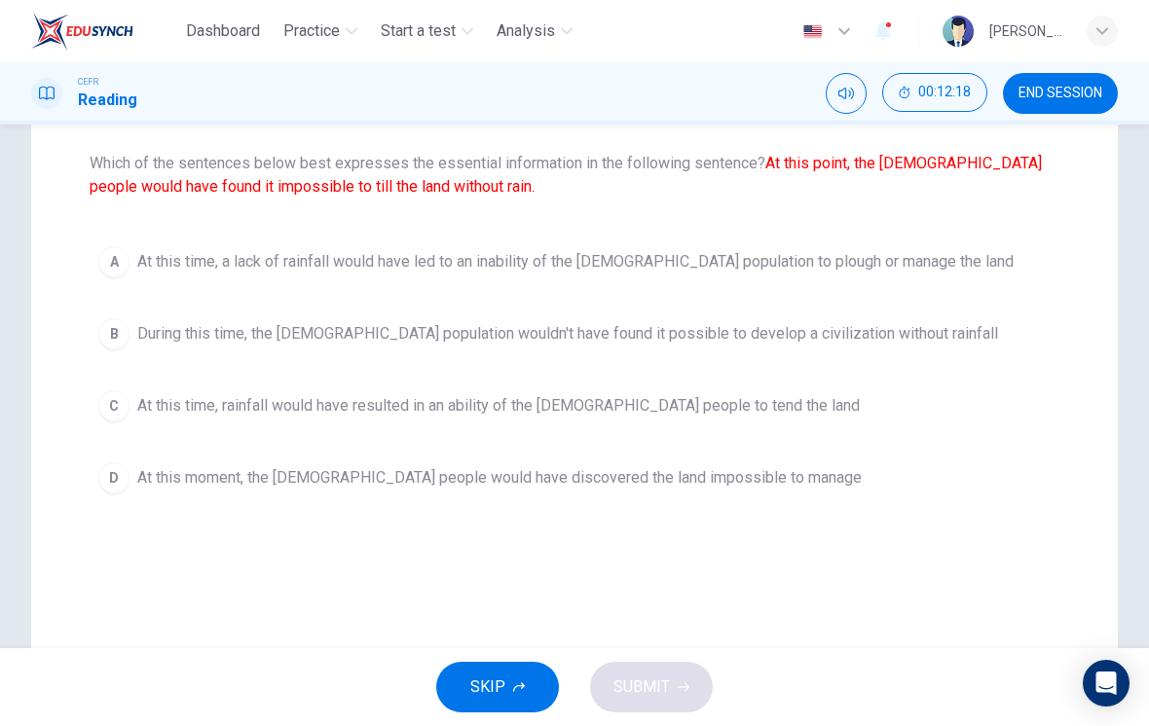
scroll to position [181, 0]
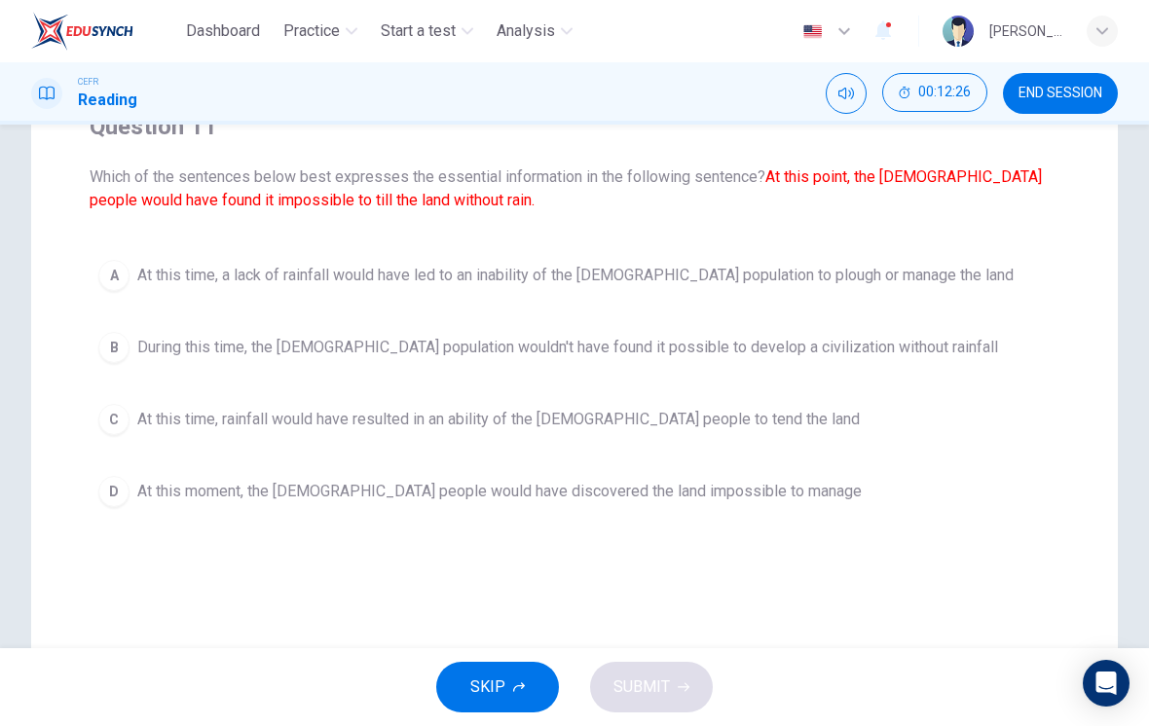
click at [829, 291] on button "A At this time, a lack of rainfall would have led to an inability of the Anasaz…" at bounding box center [575, 275] width 970 height 49
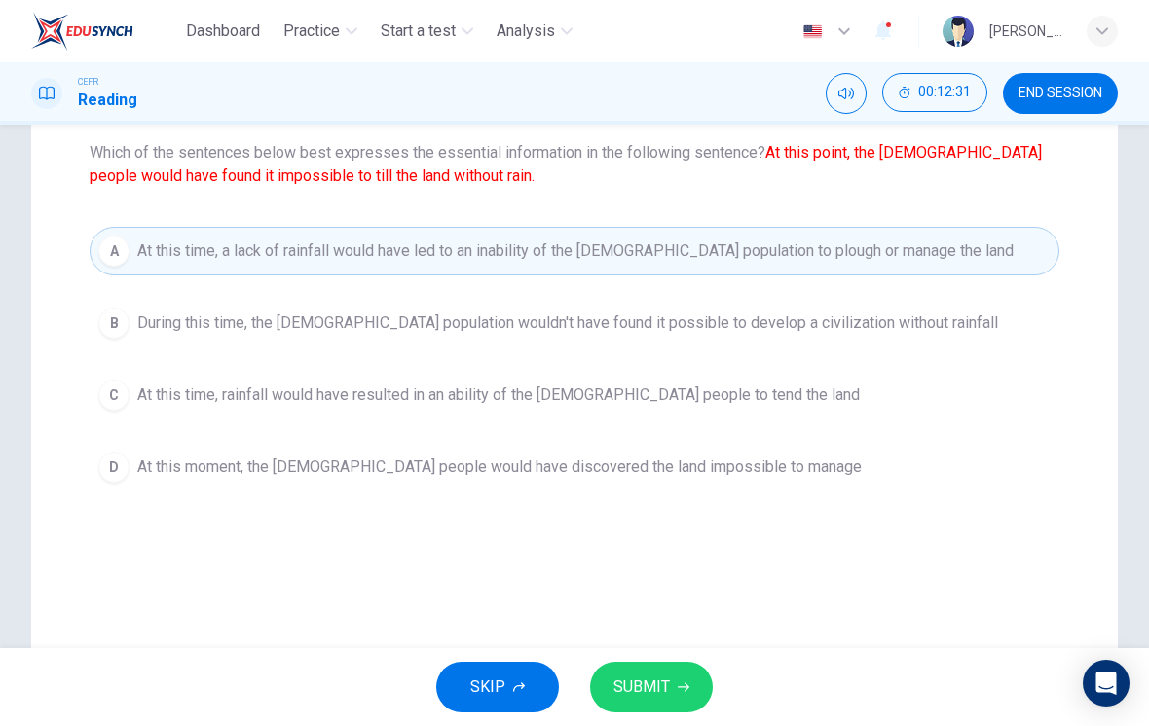
scroll to position [206, 0]
click at [690, 693] on button "SUBMIT" at bounding box center [651, 687] width 123 height 51
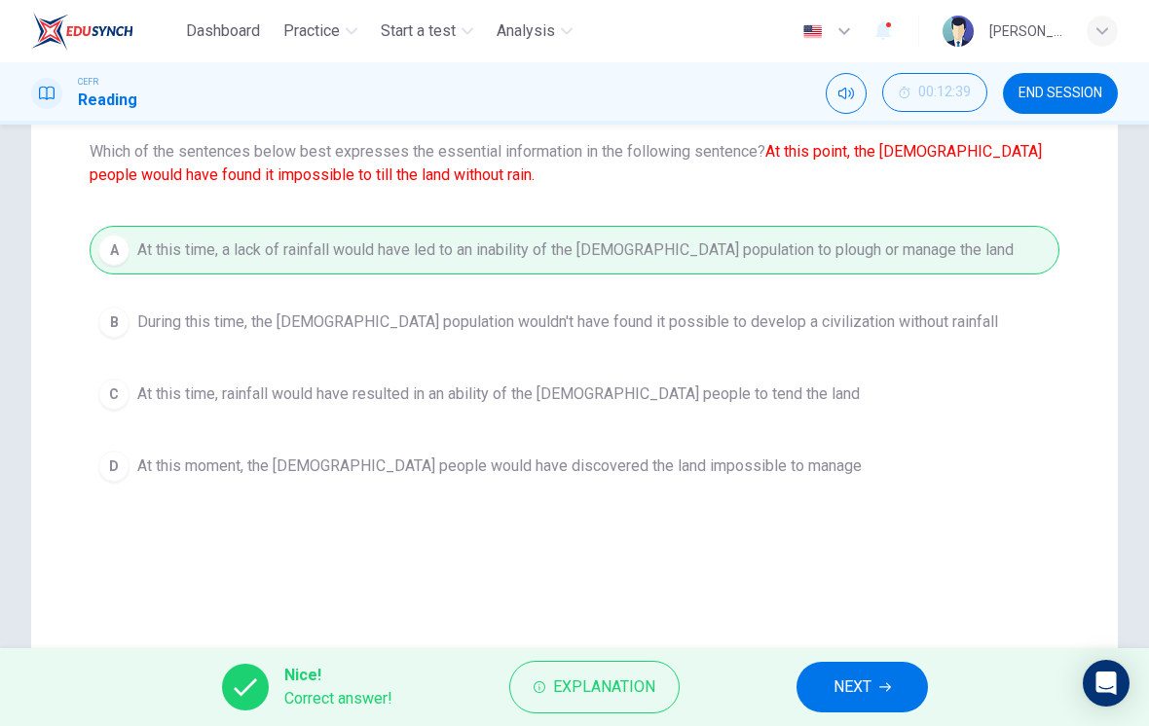
click at [866, 681] on span "NEXT" at bounding box center [852, 687] width 38 height 27
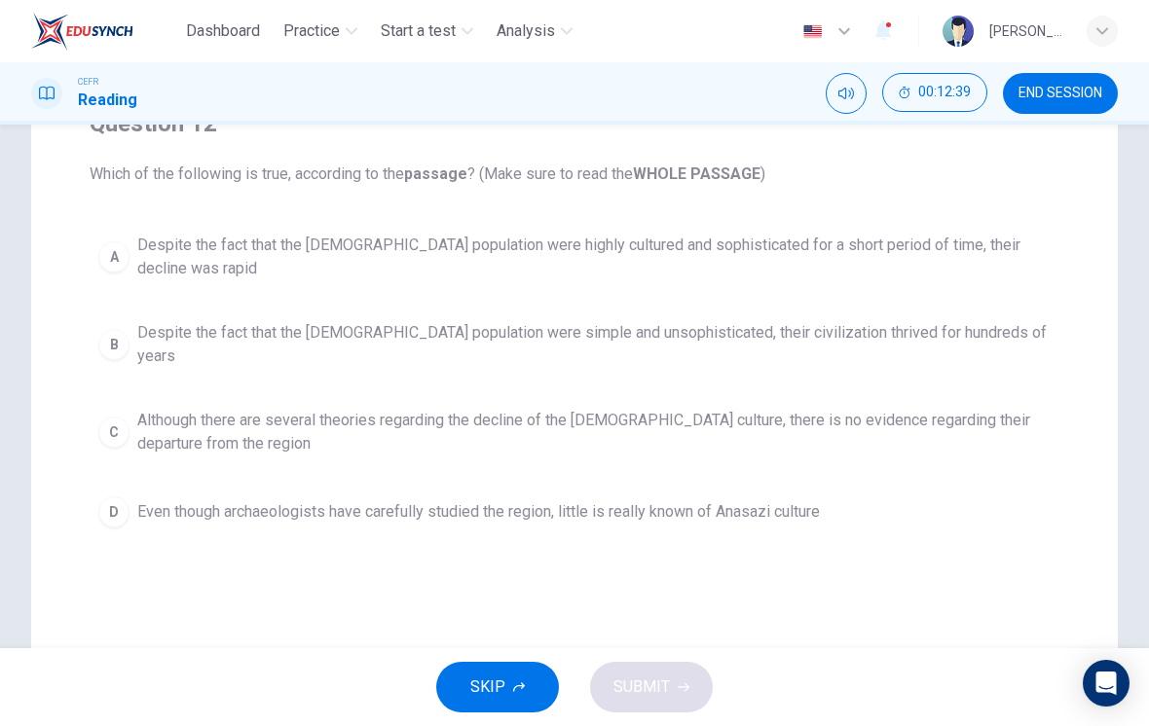
scroll to position [182, 0]
click at [976, 411] on span "Although there are several theories regarding the decline of the Anasazi cultur…" at bounding box center [593, 434] width 913 height 47
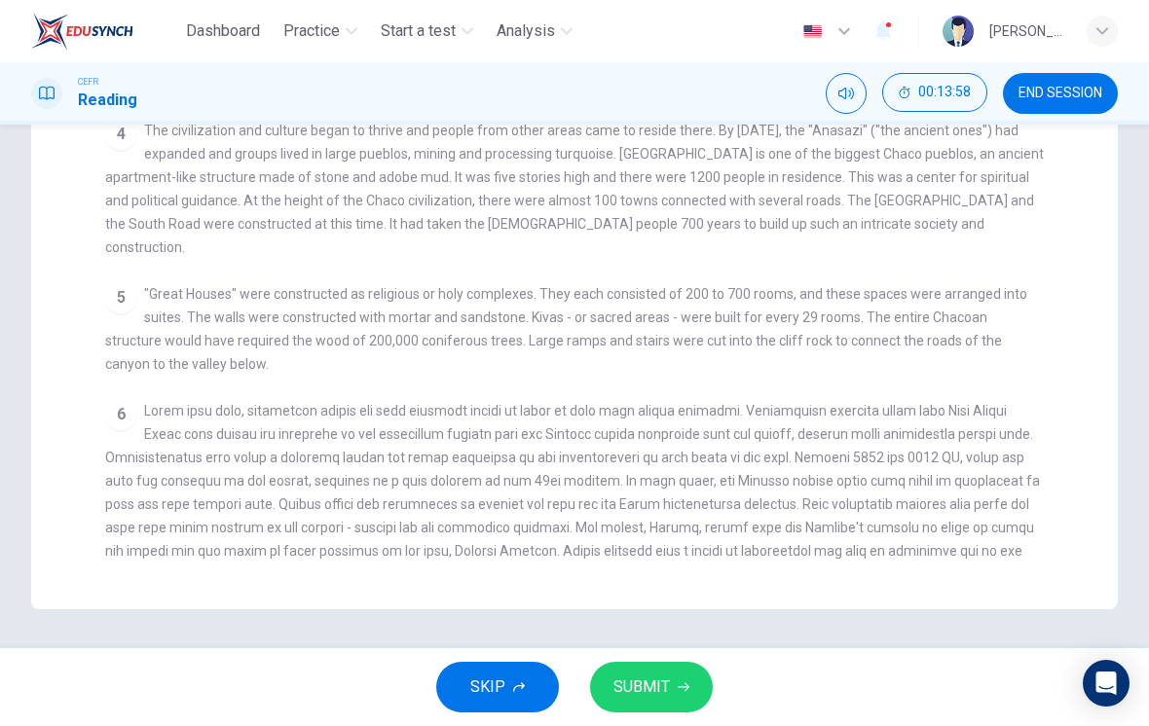
scroll to position [477, 0]
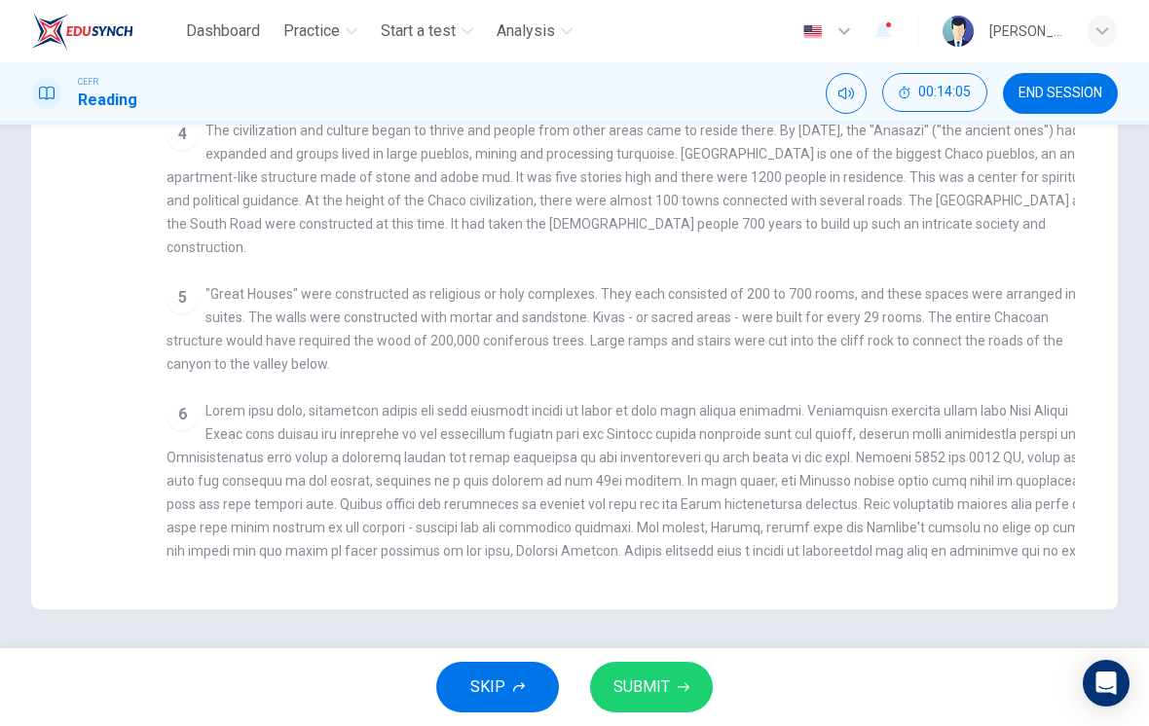
checkbox input "false"
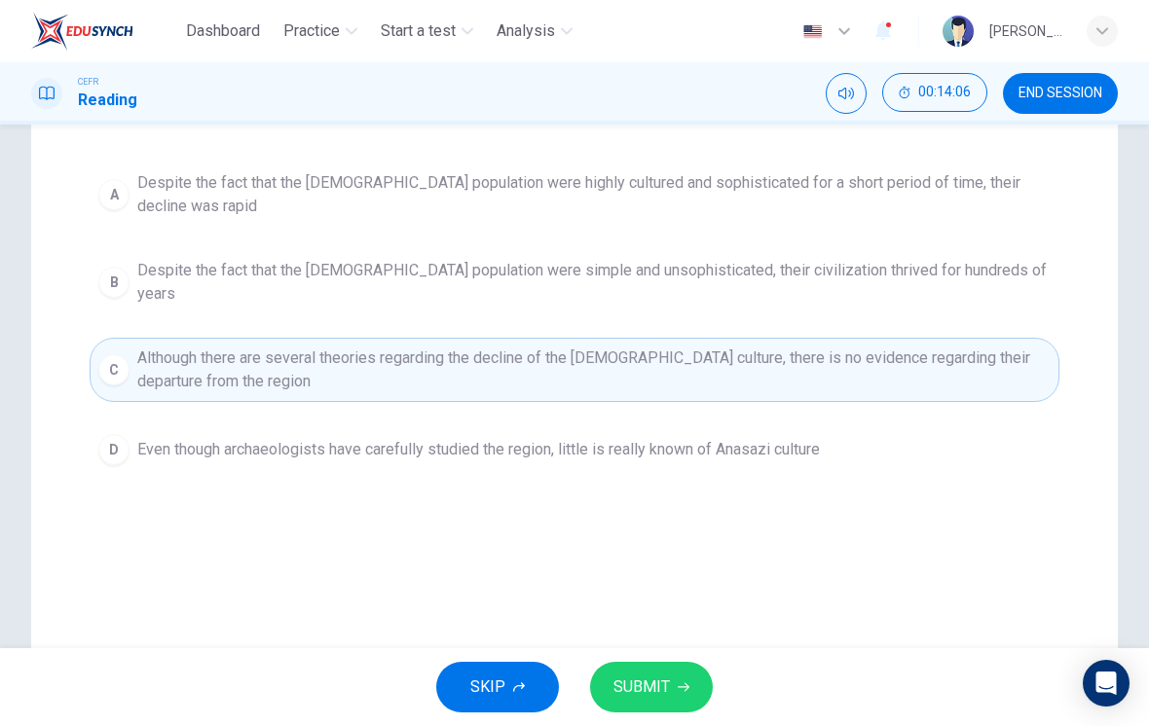
scroll to position [232, 0]
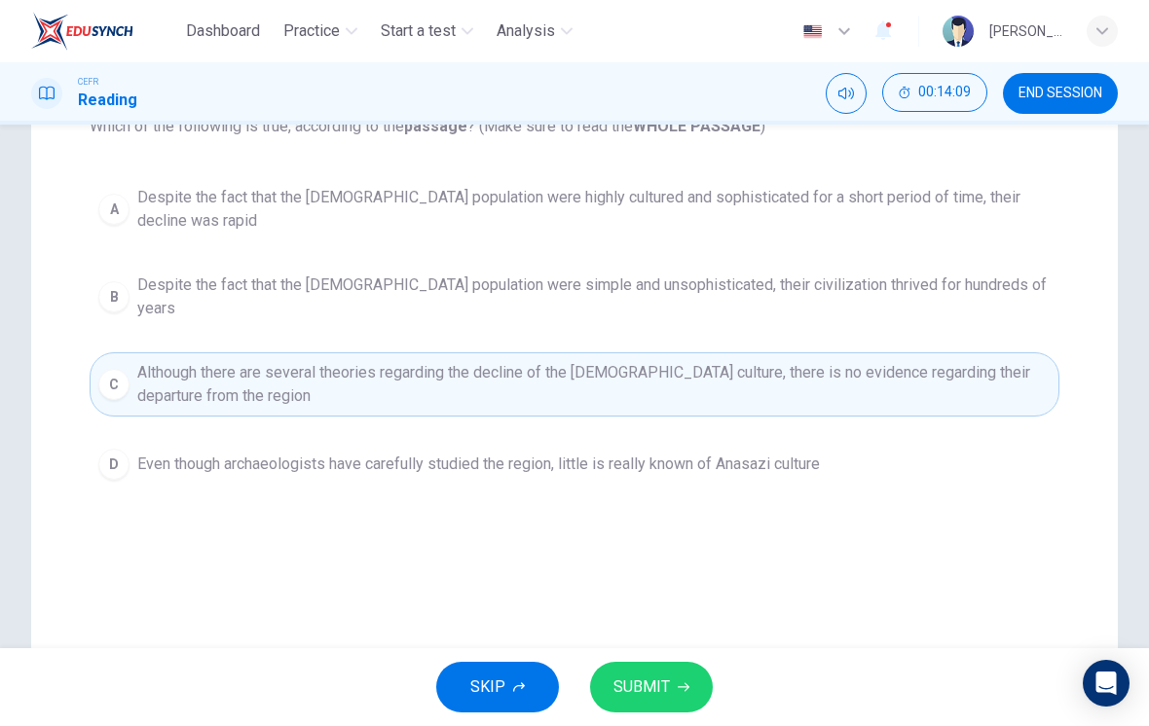
click at [822, 265] on button "B Despite the fact that the Anasazi population were simple and unsophisticated,…" at bounding box center [575, 297] width 970 height 64
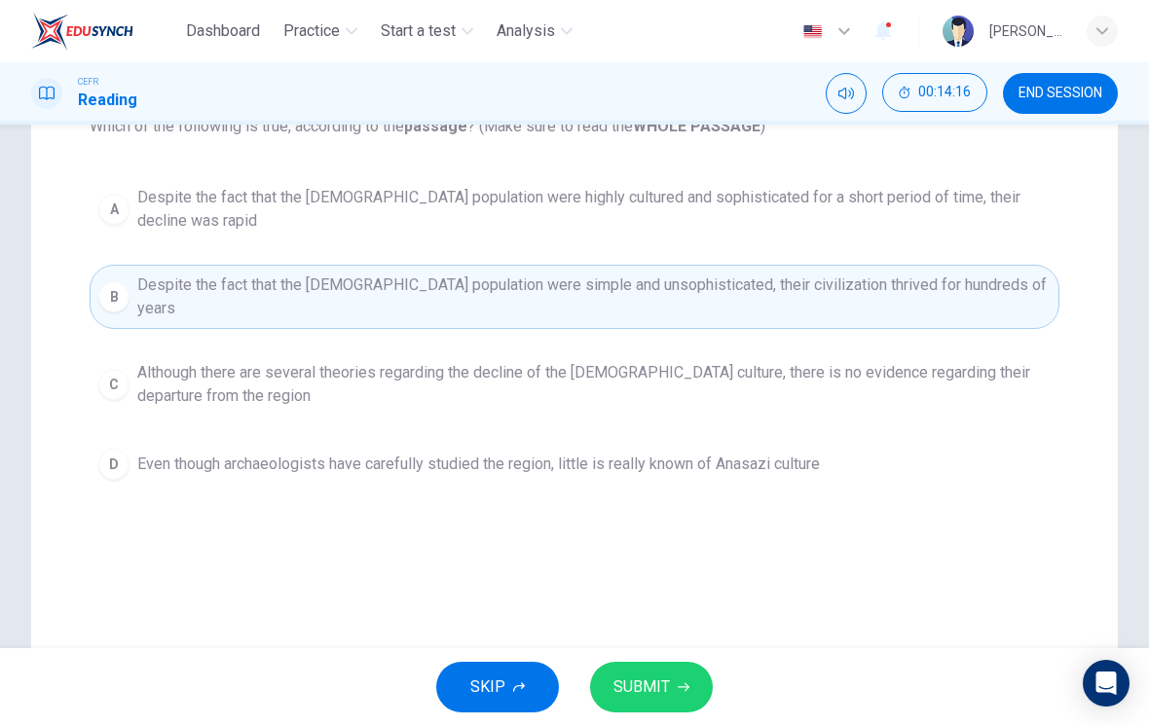
click at [820, 211] on span "Despite the fact that the Anasazi population were highly cultured and sophistic…" at bounding box center [593, 209] width 913 height 47
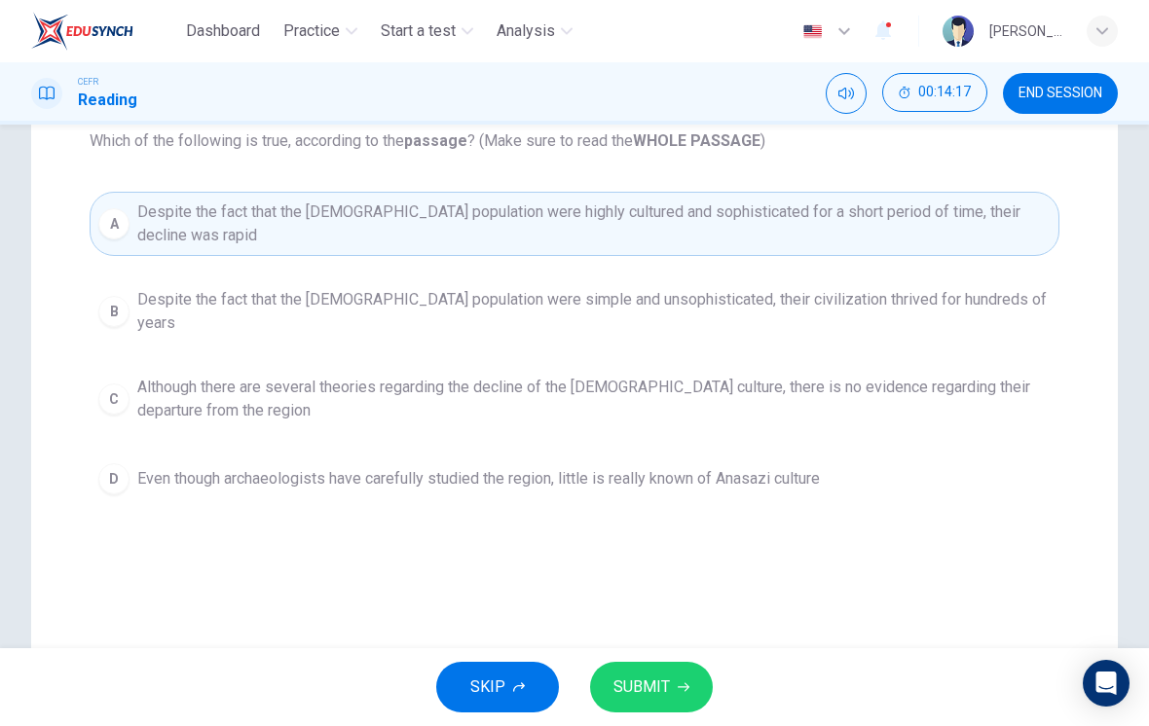
scroll to position [213, 0]
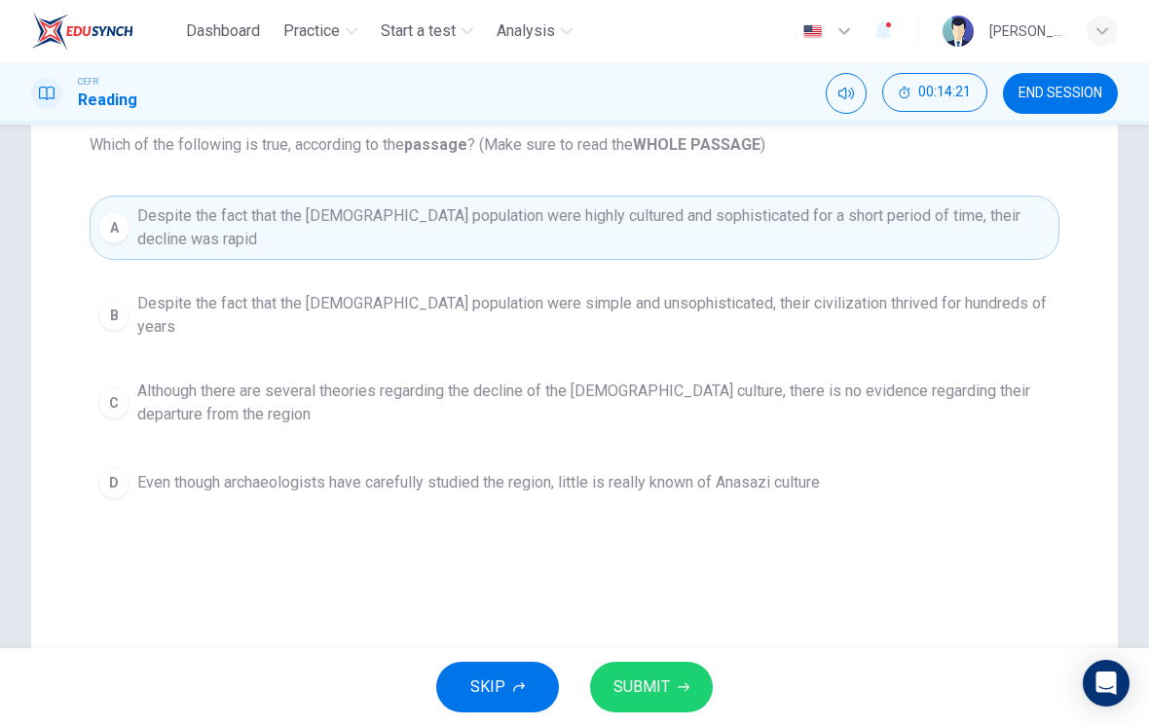
click at [670, 687] on button "SUBMIT" at bounding box center [651, 687] width 123 height 51
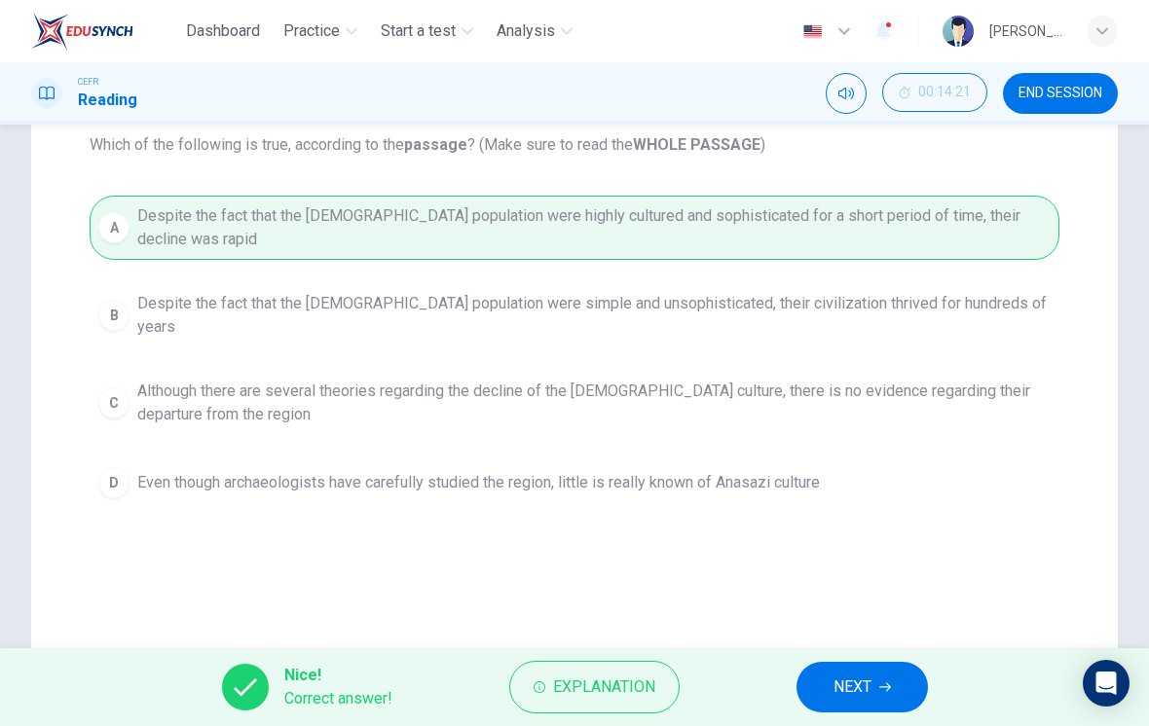
click at [862, 697] on span "NEXT" at bounding box center [852, 687] width 38 height 27
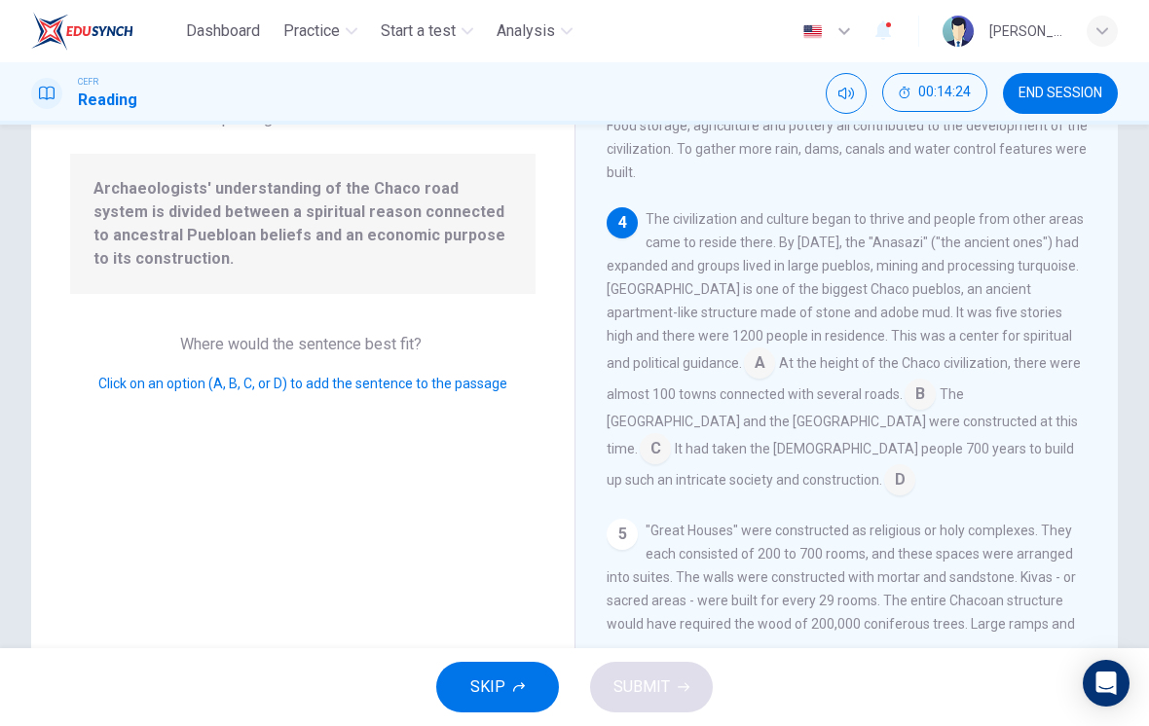
scroll to position [538, 0]
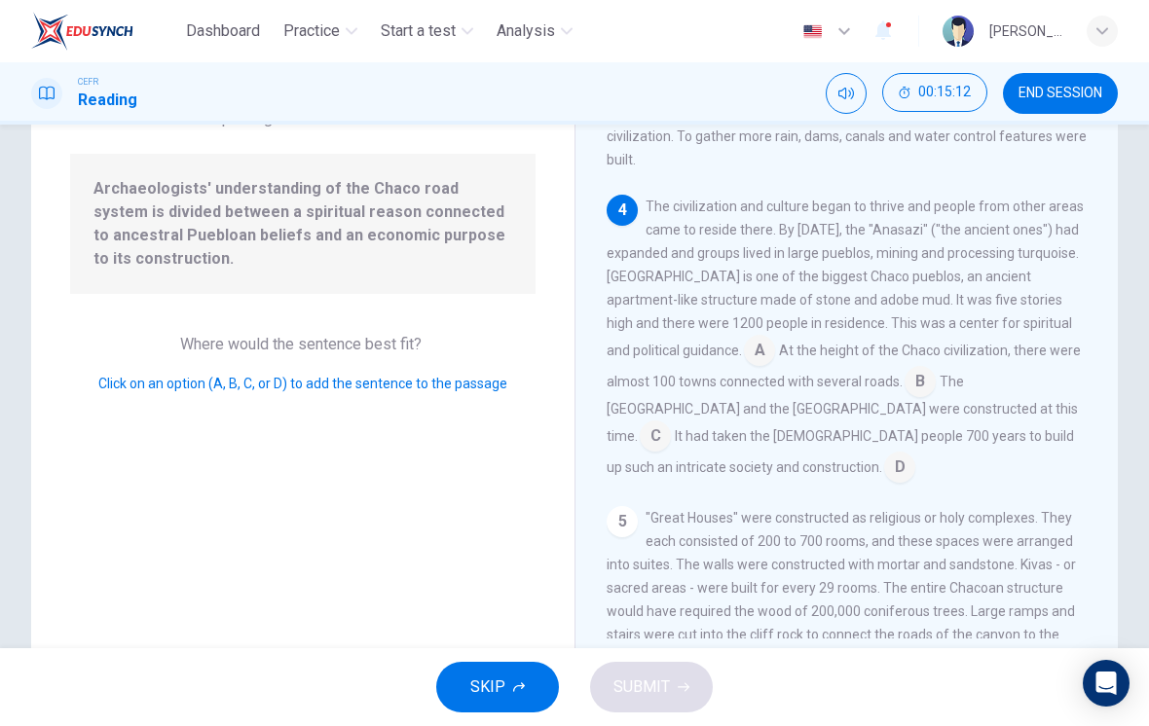
click at [744, 337] on input at bounding box center [759, 352] width 31 height 31
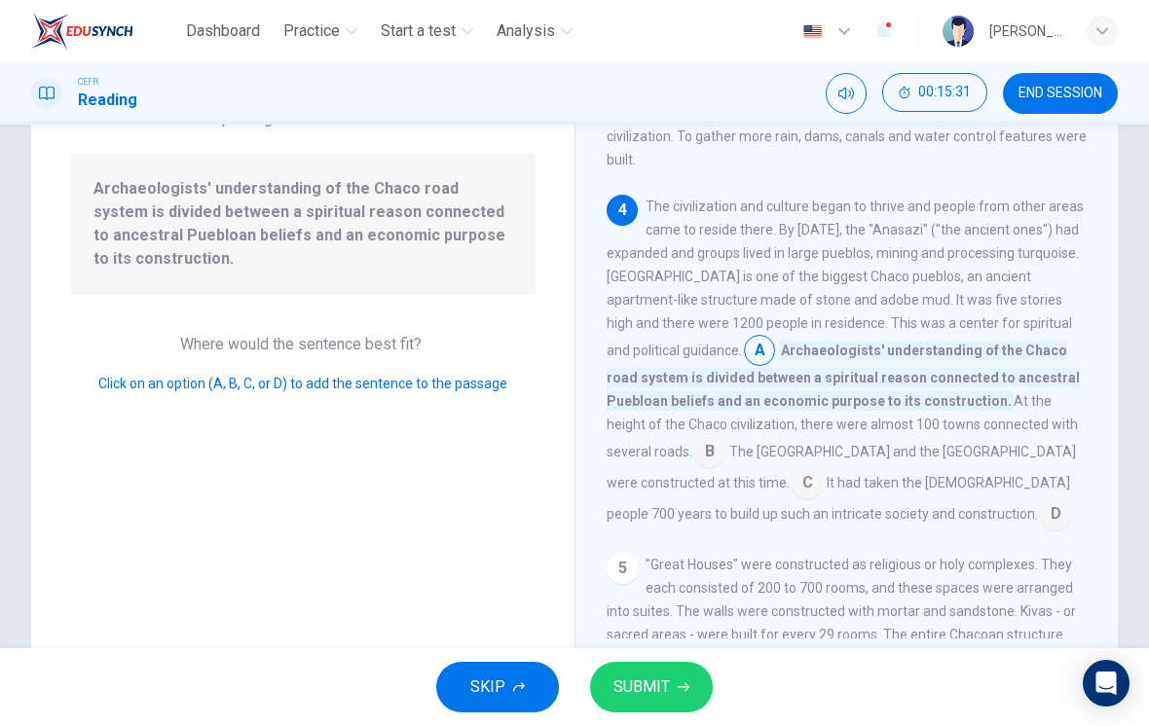
click at [1040, 500] on input at bounding box center [1055, 515] width 31 height 31
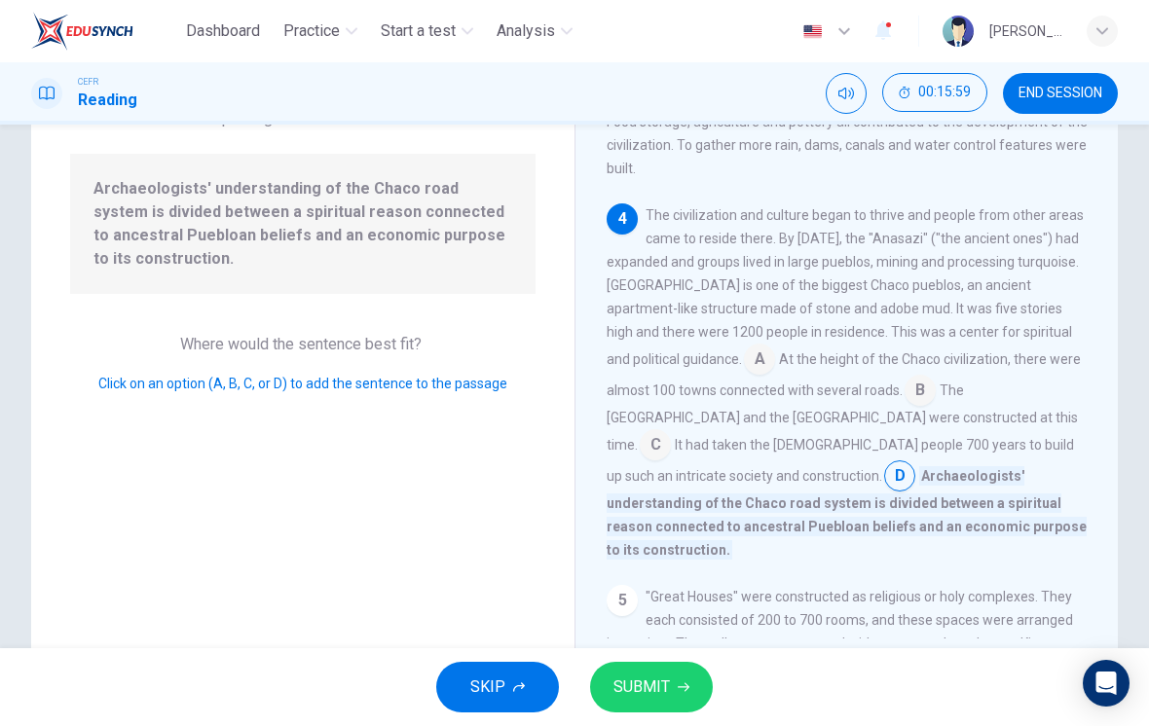
scroll to position [529, 0]
click at [744, 347] on input at bounding box center [759, 362] width 31 height 31
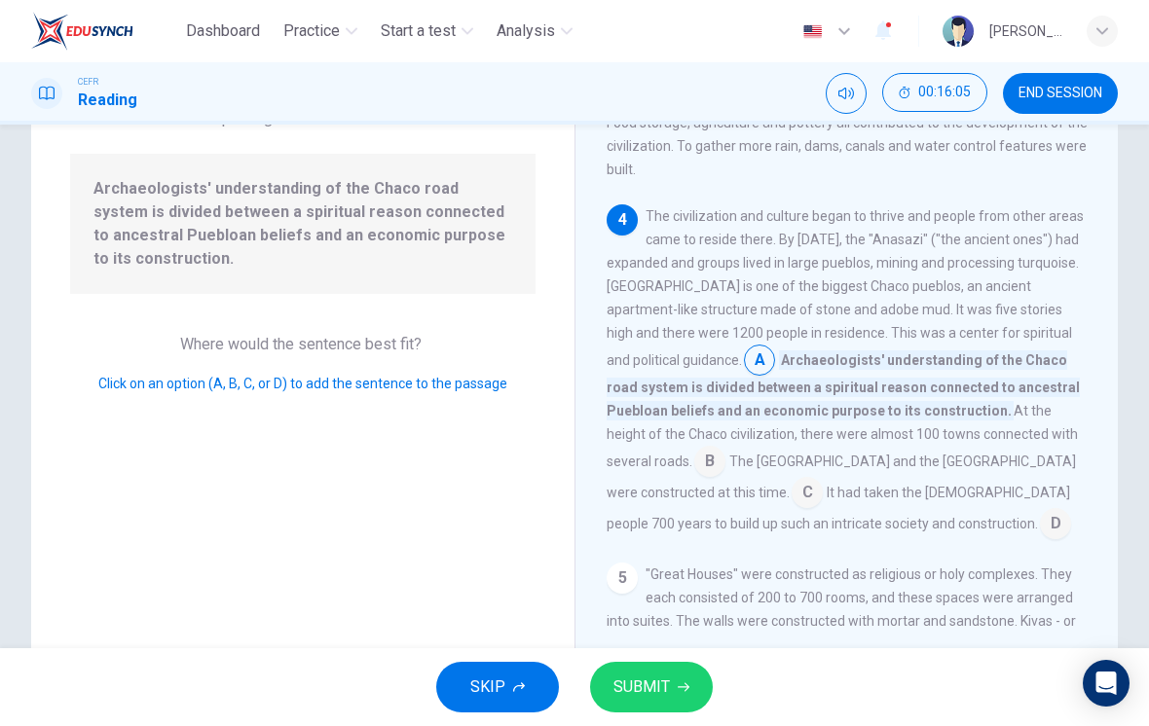
click at [662, 682] on span "SUBMIT" at bounding box center [641, 687] width 56 height 27
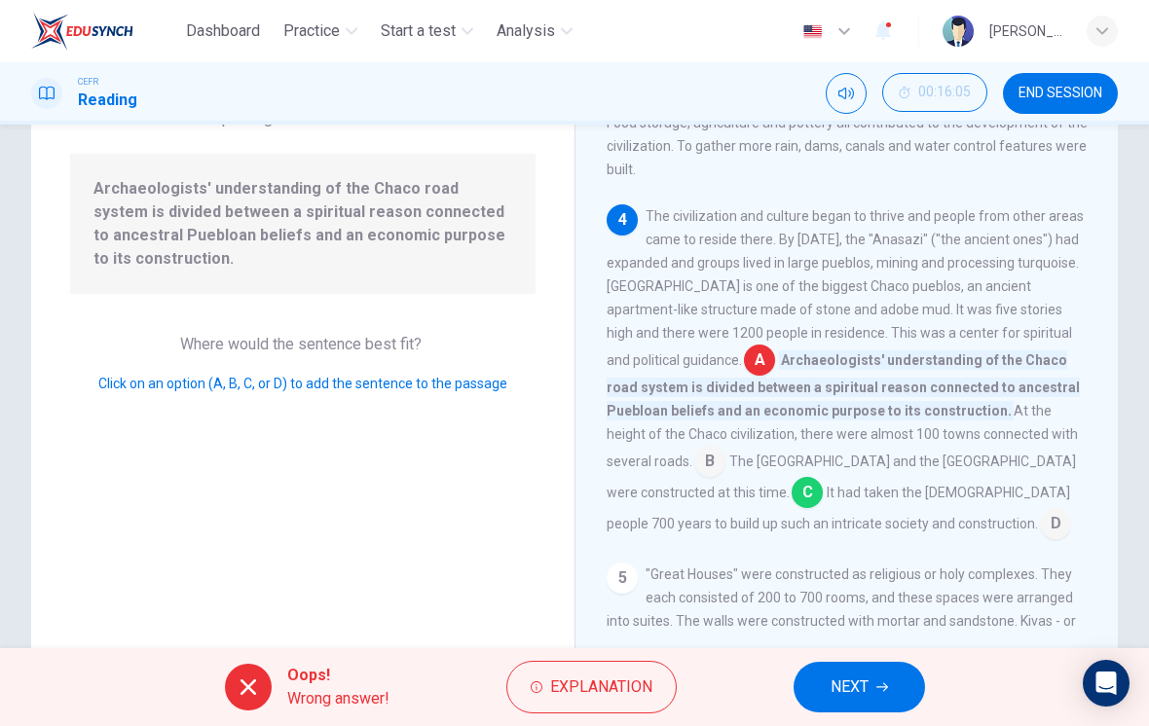
click at [823, 477] on span "C" at bounding box center [806, 492] width 31 height 31
click at [867, 703] on button "NEXT" at bounding box center [858, 687] width 131 height 51
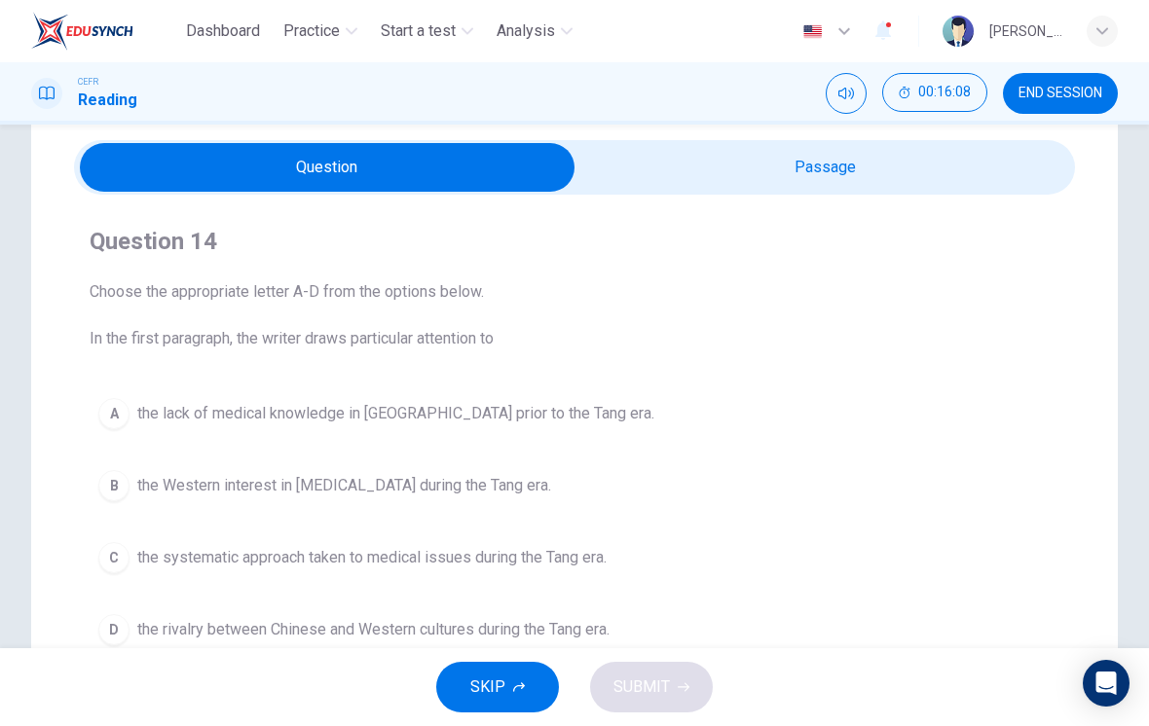
scroll to position [43, 0]
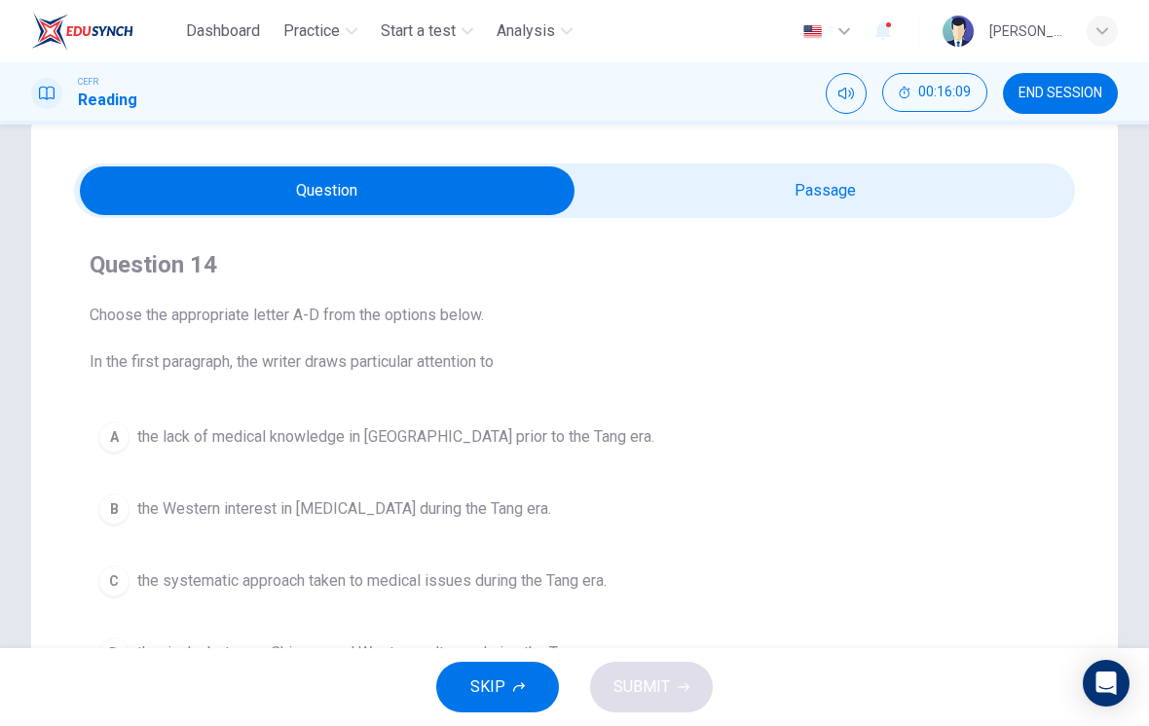
click at [989, 198] on input "checkbox" at bounding box center [327, 190] width 1501 height 49
checkbox input "true"
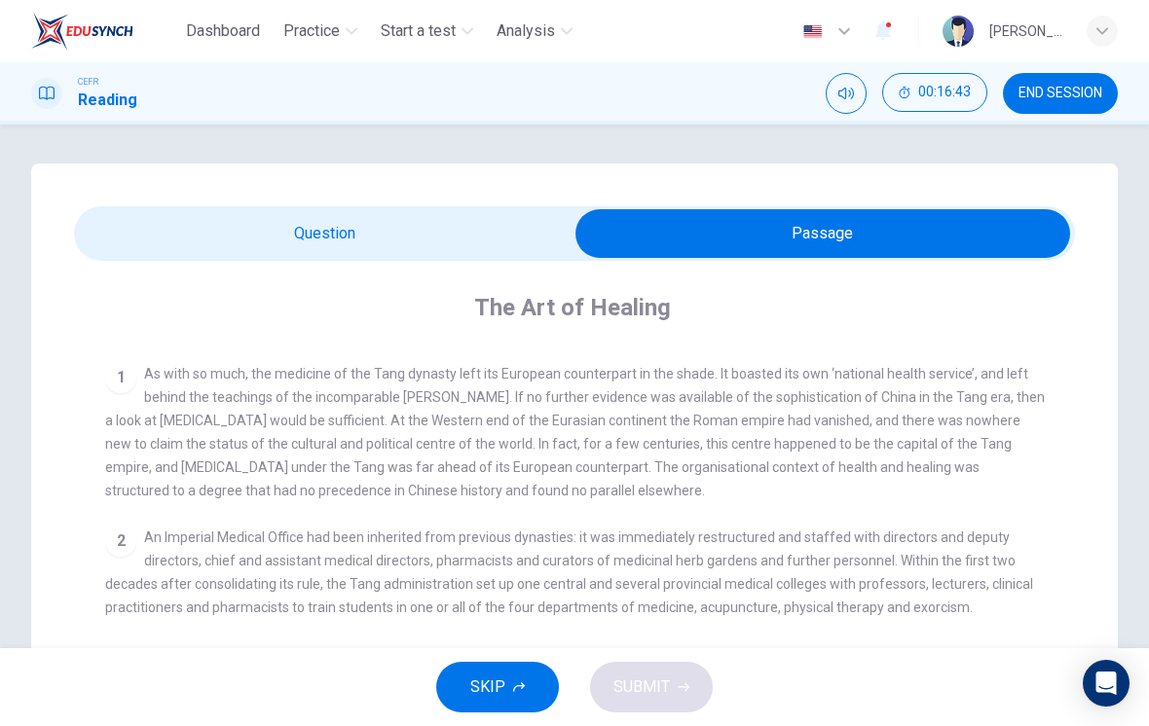
scroll to position [363, 0]
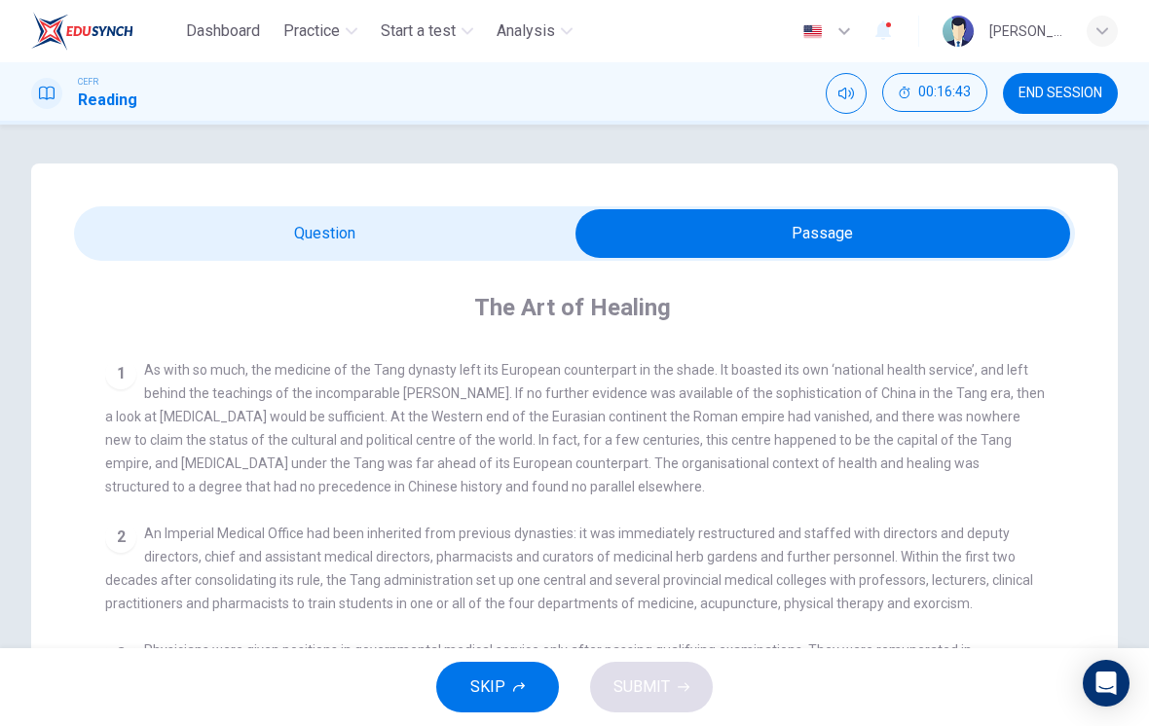
click at [1084, 108] on button "END SESSION" at bounding box center [1060, 93] width 115 height 41
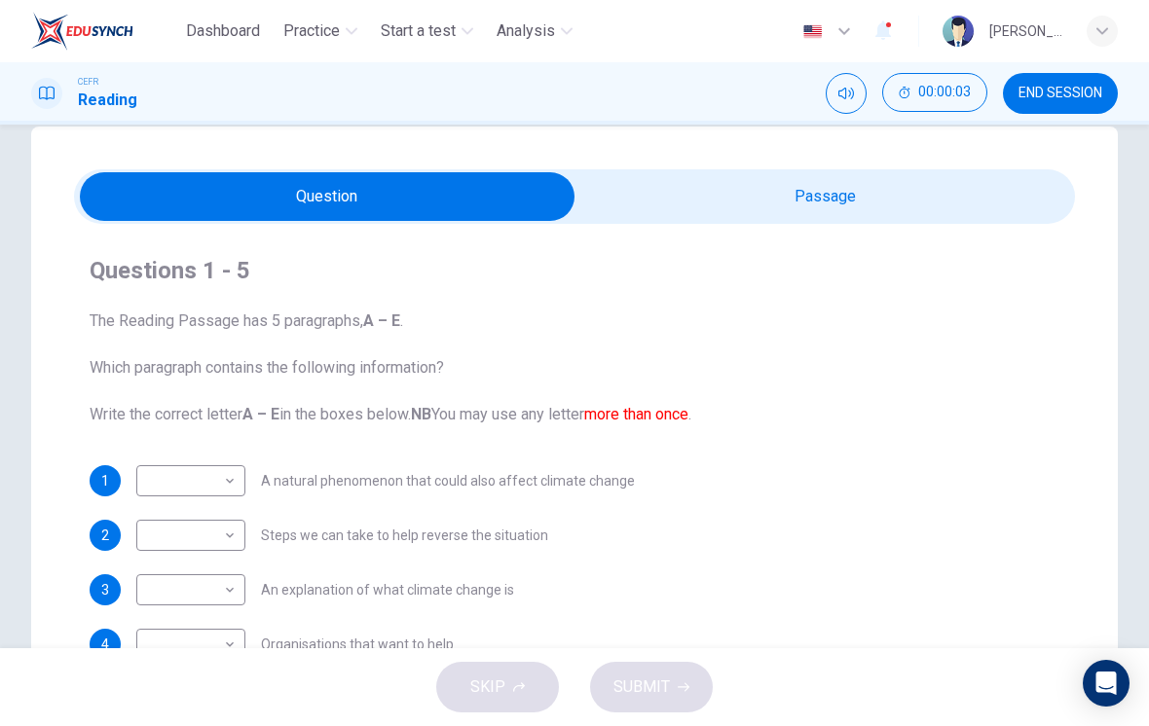
scroll to position [22, 0]
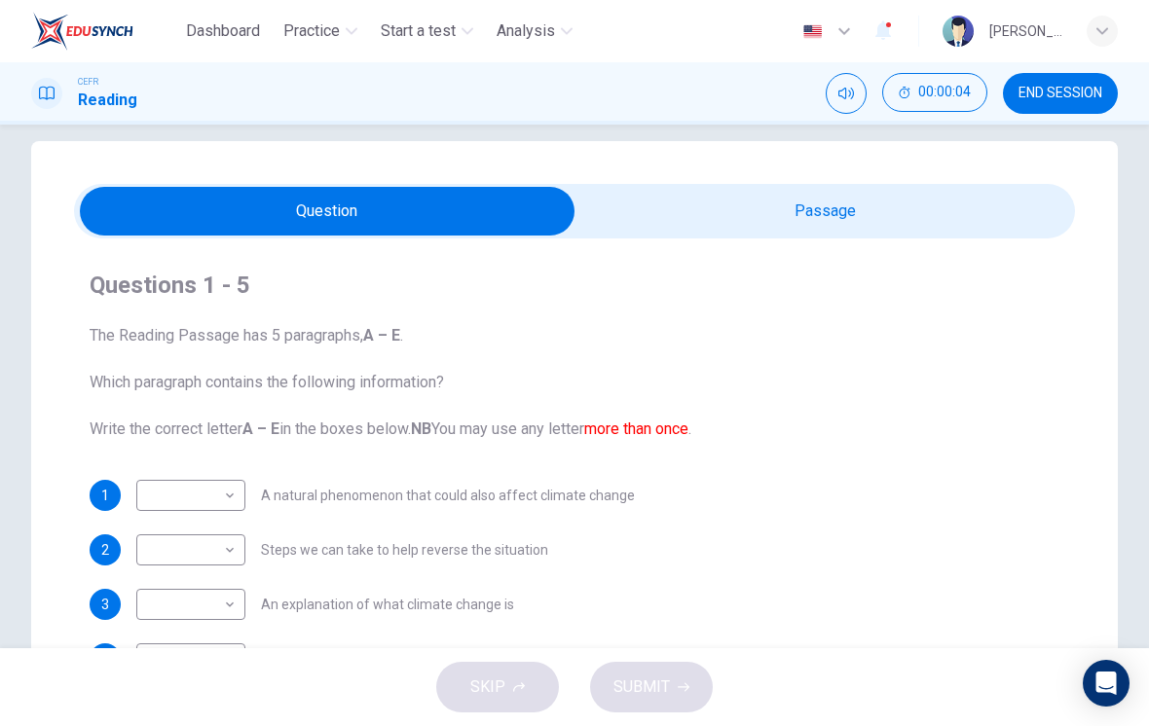
click at [845, 230] on input "checkbox" at bounding box center [327, 211] width 1501 height 49
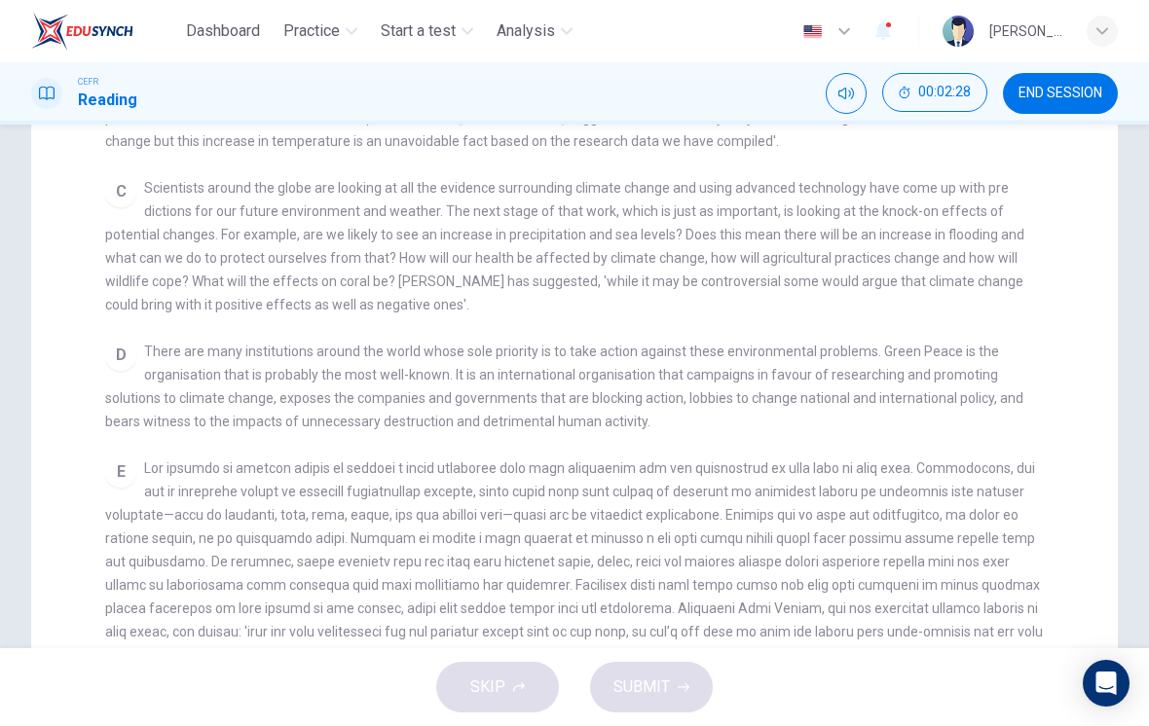
scroll to position [549, 0]
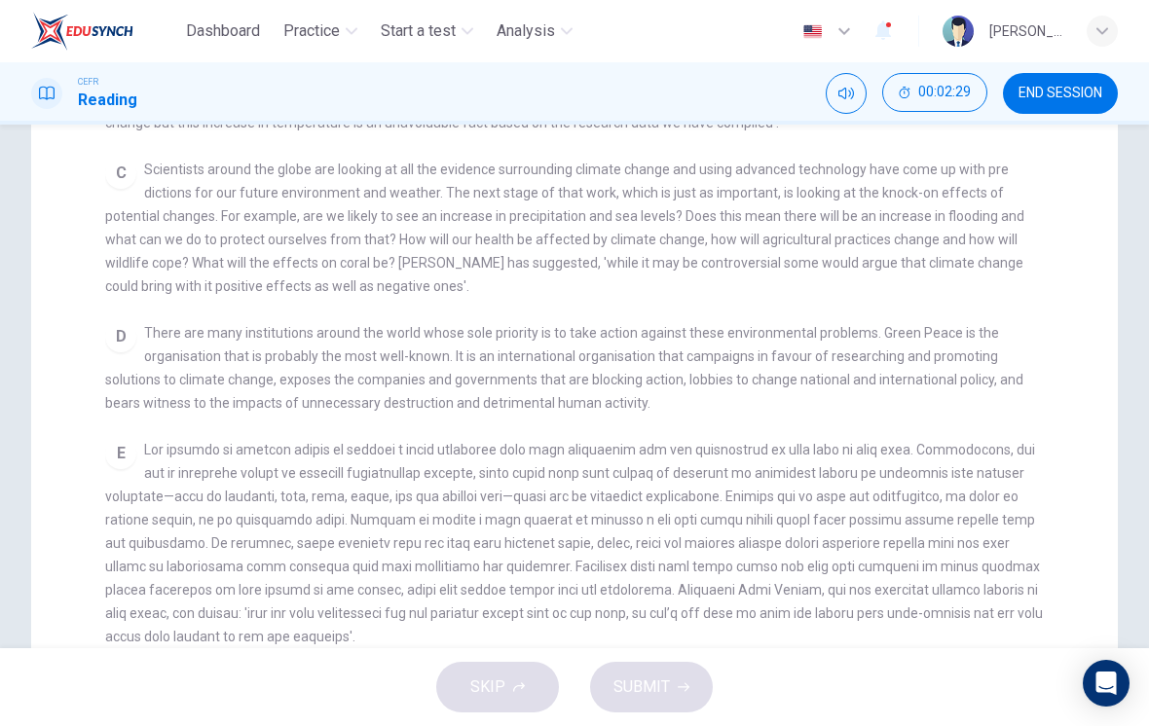
click at [985, 374] on span "There are many institutions around the world whose sole priority is to take act…" at bounding box center [564, 368] width 918 height 86
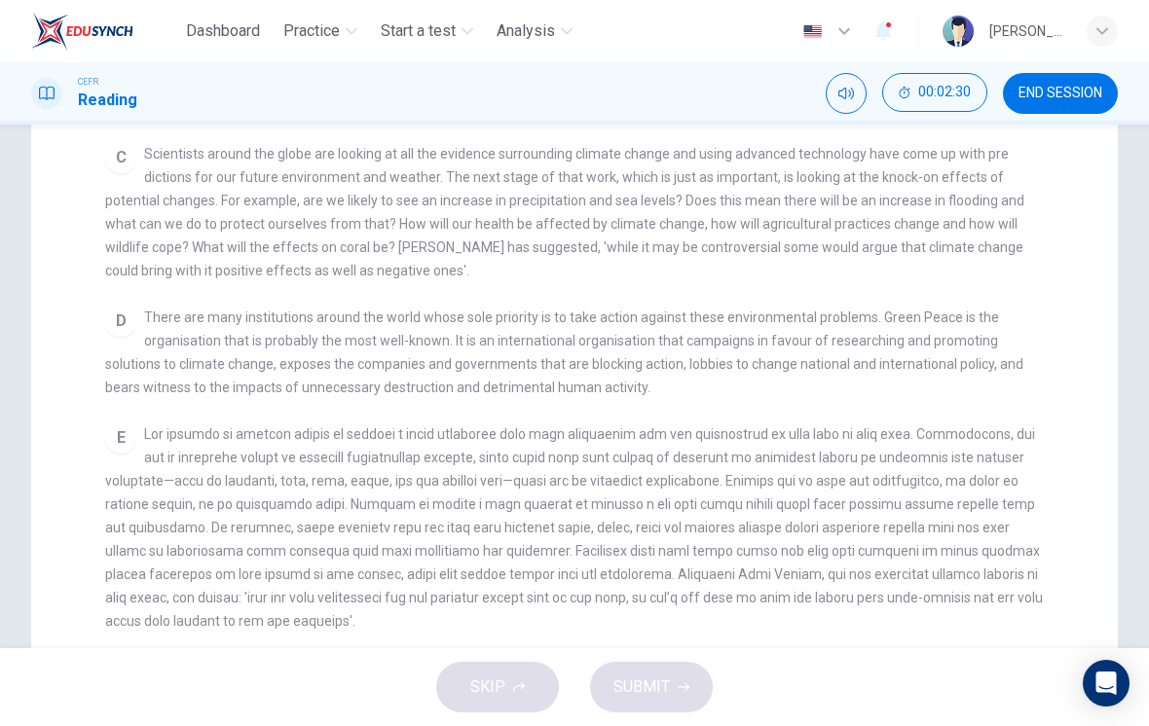
click at [980, 388] on div "CLICK TO ZOOM Click to Zoom A The climate of the Earth is always changing. In t…" at bounding box center [587, 307] width 965 height 697
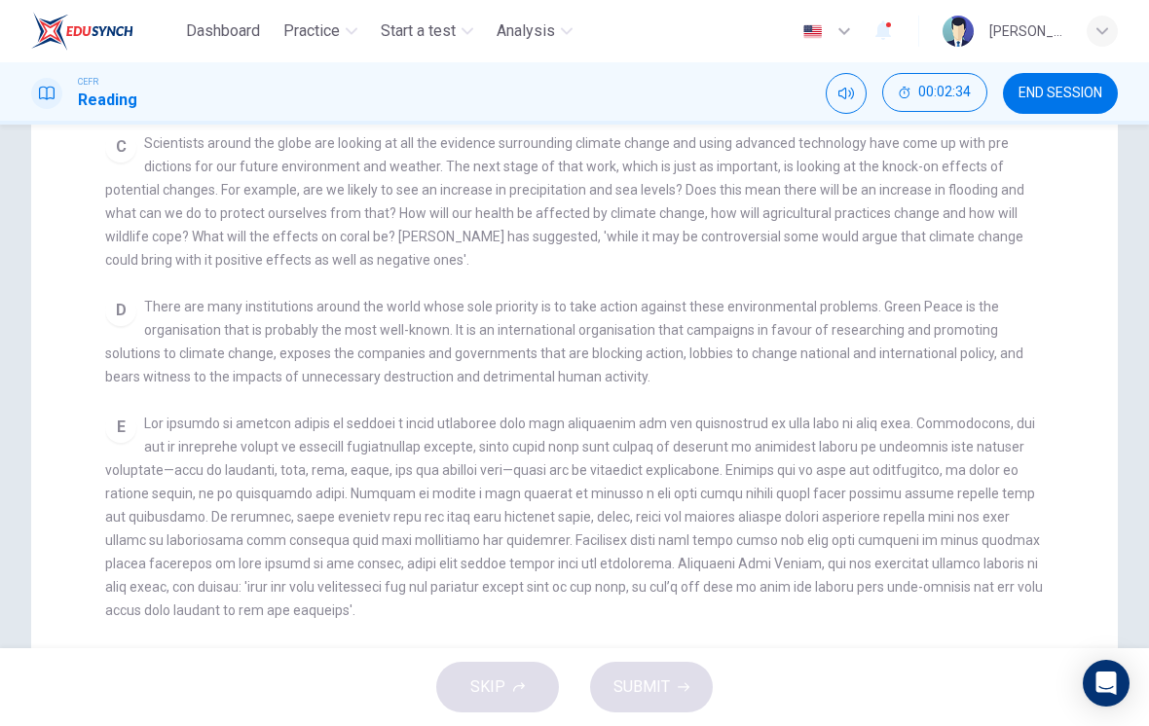
scroll to position [401, 0]
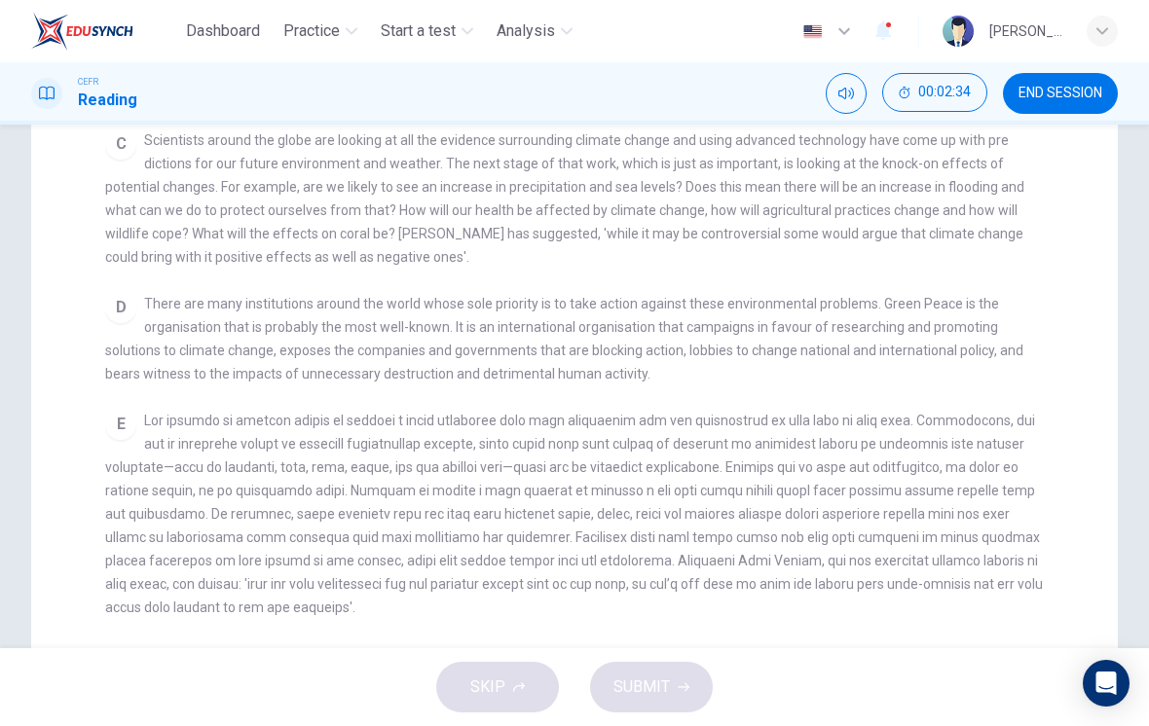
click at [978, 409] on div "E" at bounding box center [574, 514] width 939 height 210
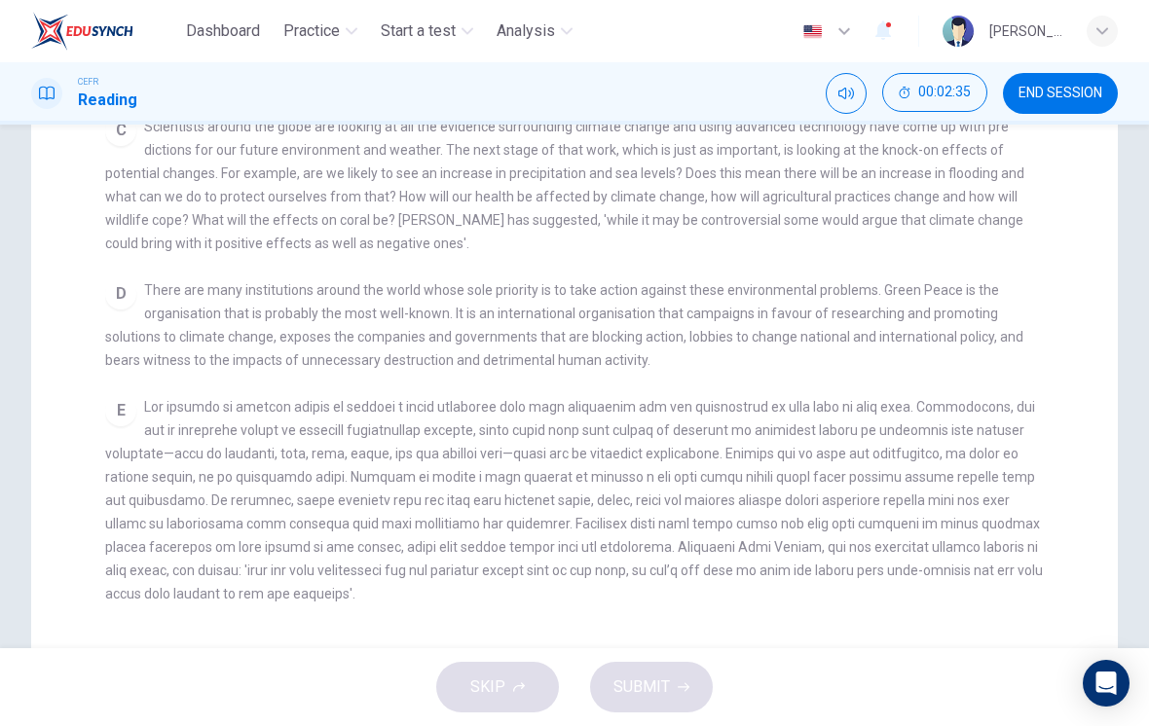
click at [975, 402] on span at bounding box center [573, 500] width 937 height 202
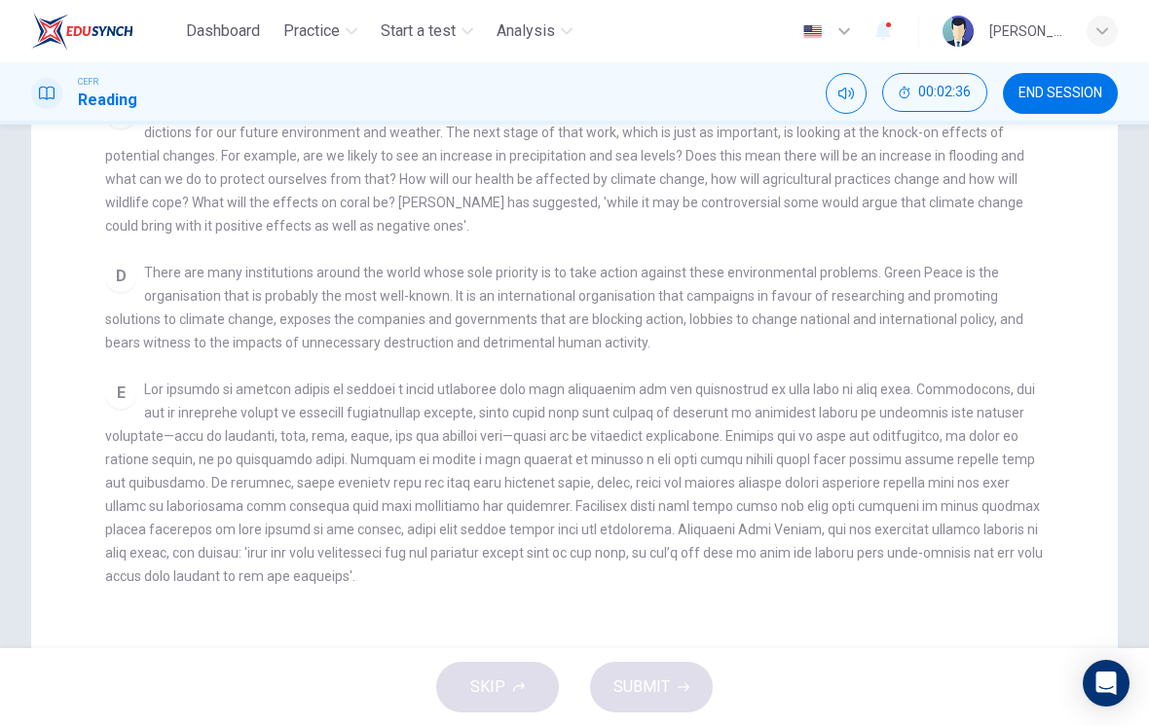
click at [975, 405] on span at bounding box center [573, 483] width 937 height 202
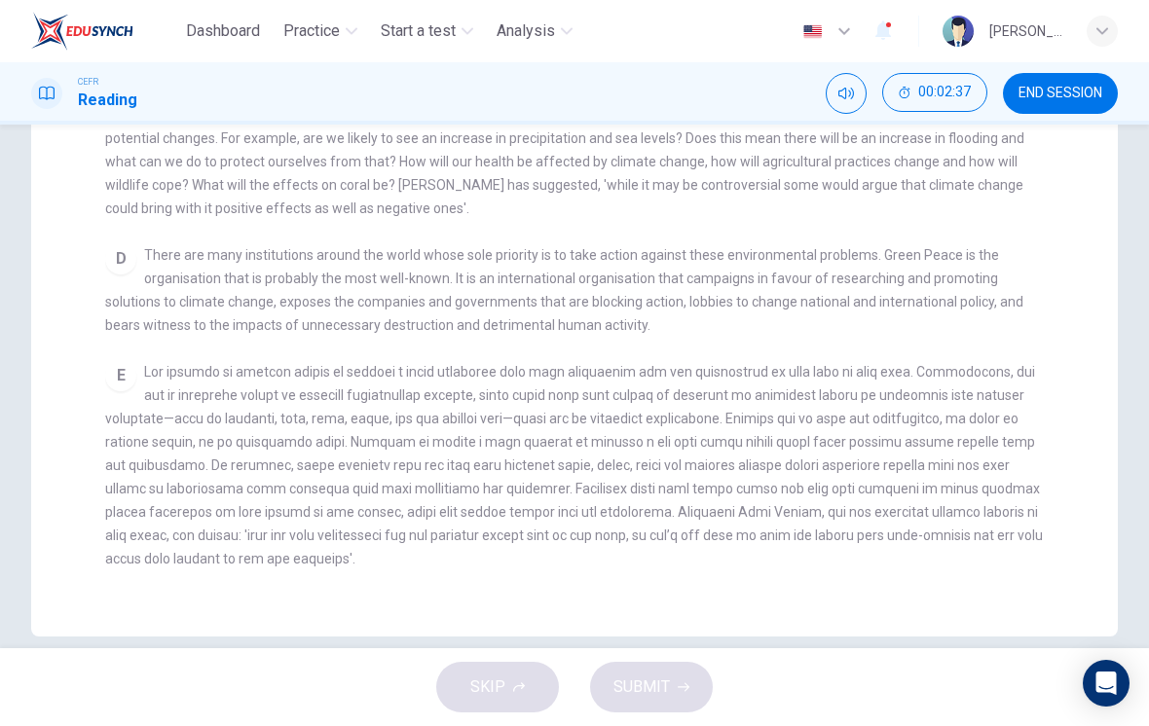
click at [977, 414] on span at bounding box center [573, 465] width 937 height 202
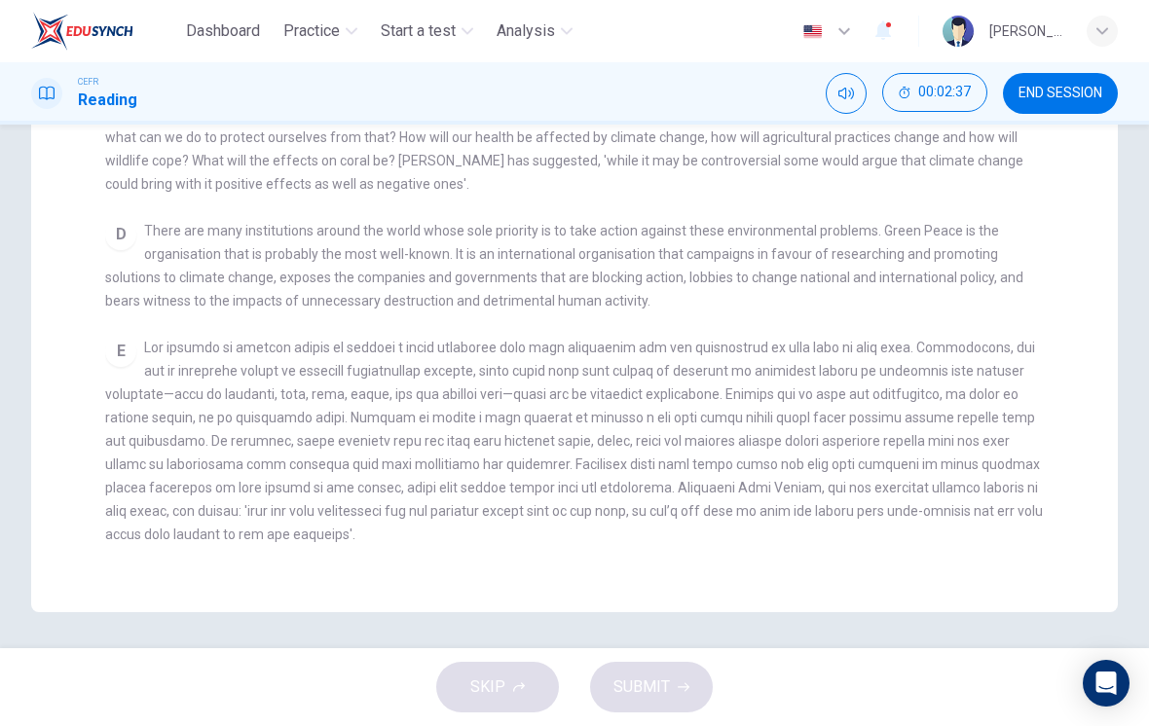
click at [973, 408] on span at bounding box center [573, 441] width 937 height 202
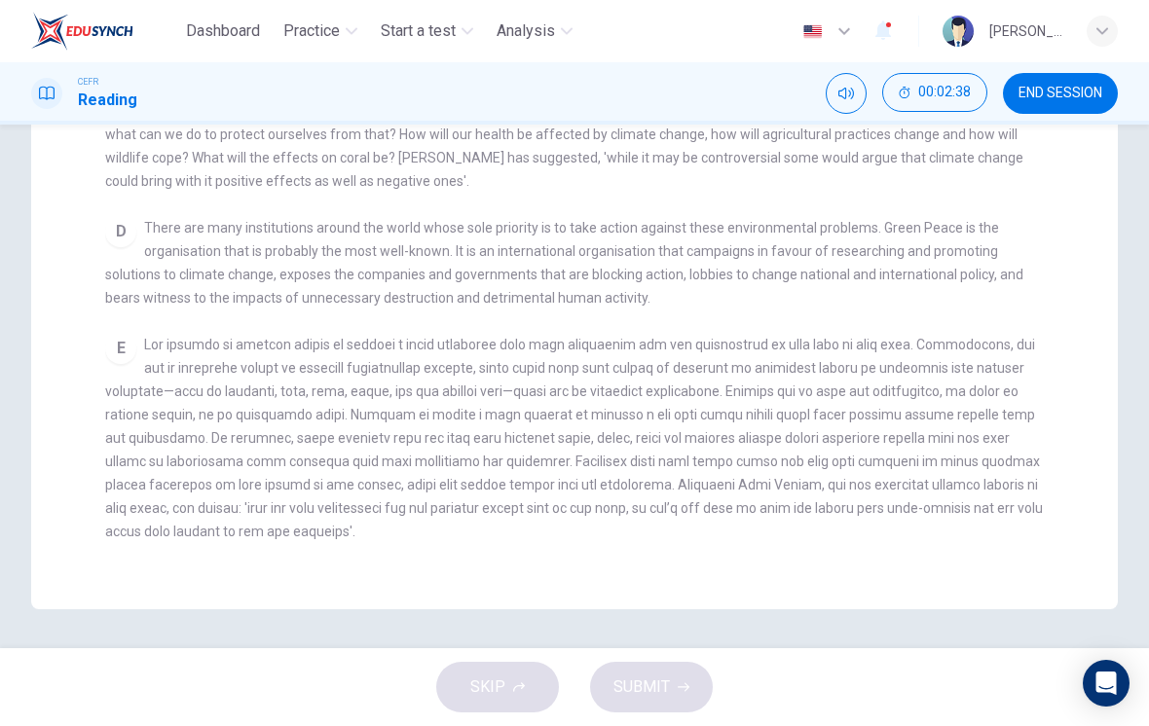
click at [966, 396] on span at bounding box center [573, 438] width 937 height 202
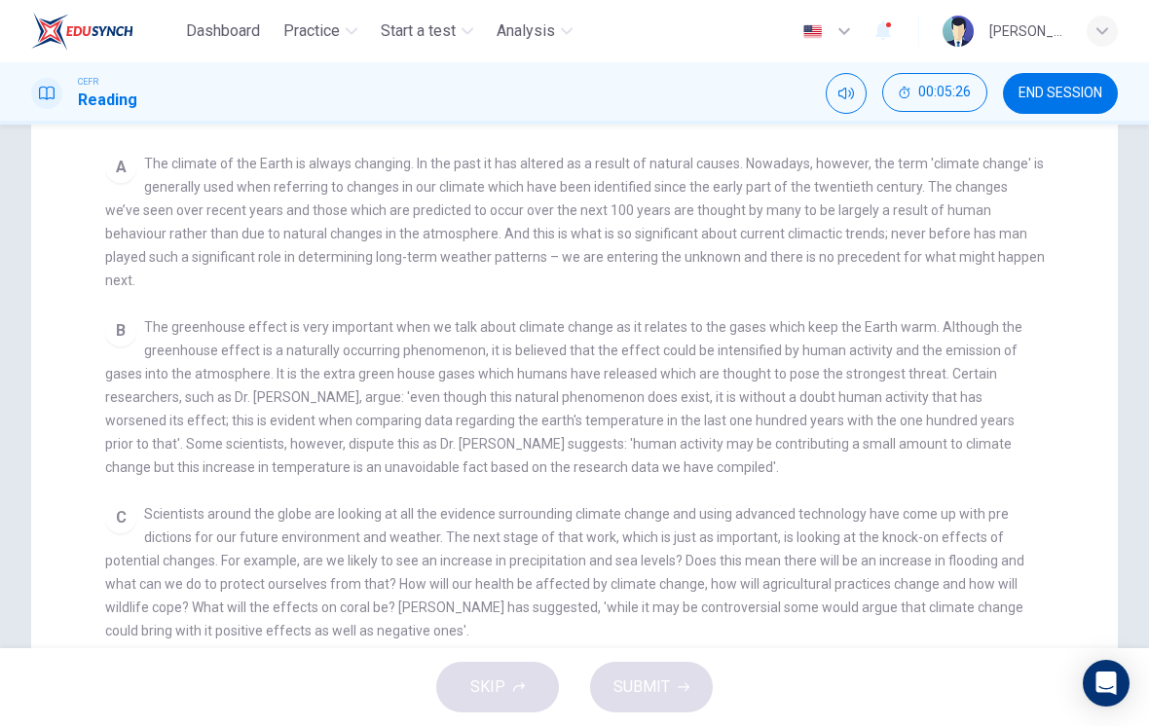
scroll to position [349, 0]
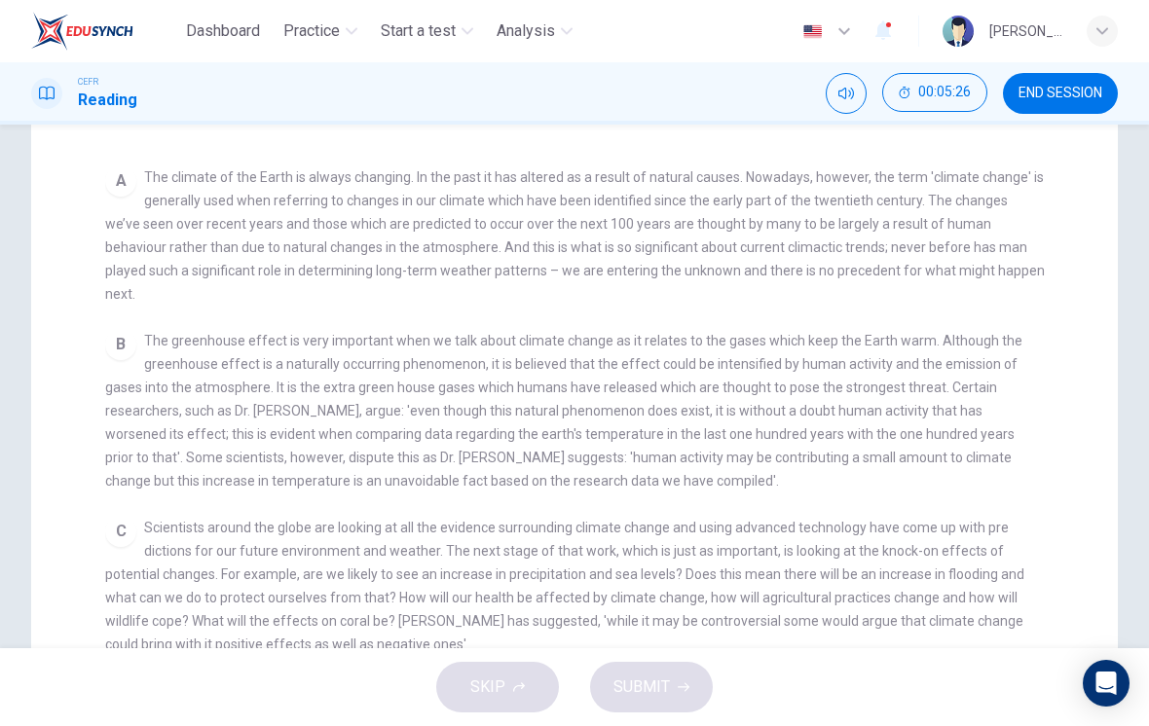
checkbox input "false"
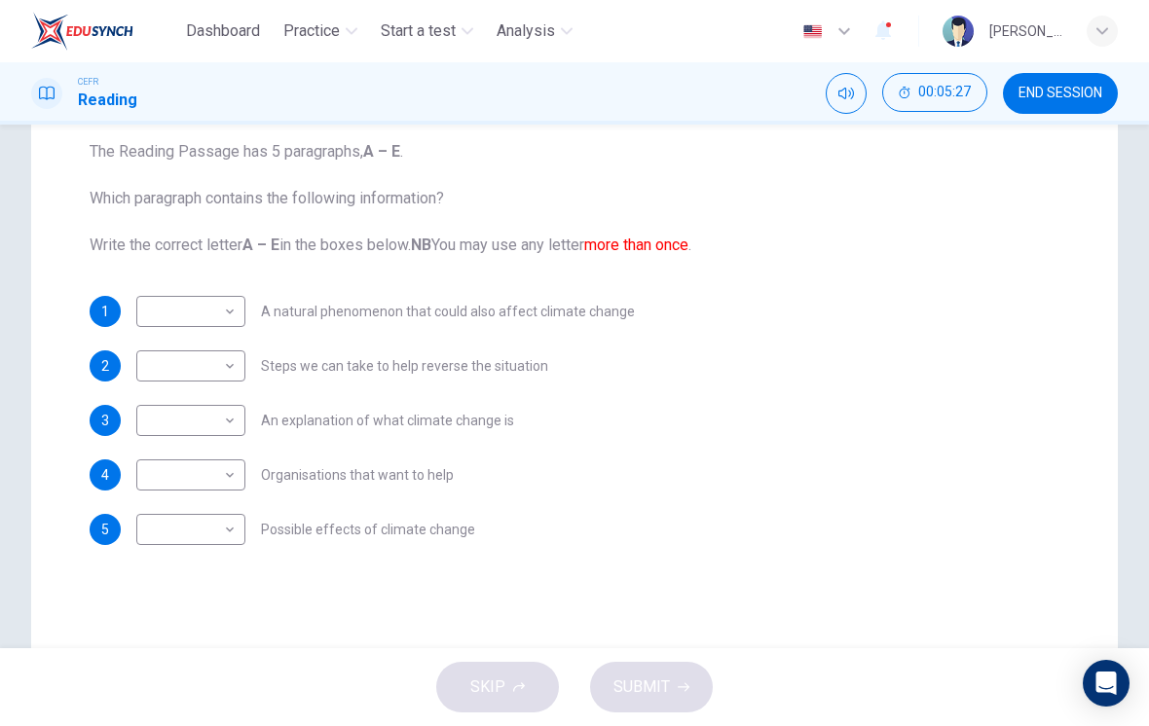
click at [175, 315] on body "Dashboard Practice Start a test Analysis English en ​ [PERSON_NAME] [PERSON_NAM…" at bounding box center [574, 363] width 1149 height 726
click at [151, 369] on li "B" at bounding box center [190, 373] width 109 height 31
type input "B"
click at [169, 369] on body "Dashboard Practice Start a test Analysis English en ​ [PERSON_NAME] [PERSON_NAM…" at bounding box center [574, 363] width 1149 height 726
click at [154, 514] on li "E" at bounding box center [190, 521] width 109 height 31
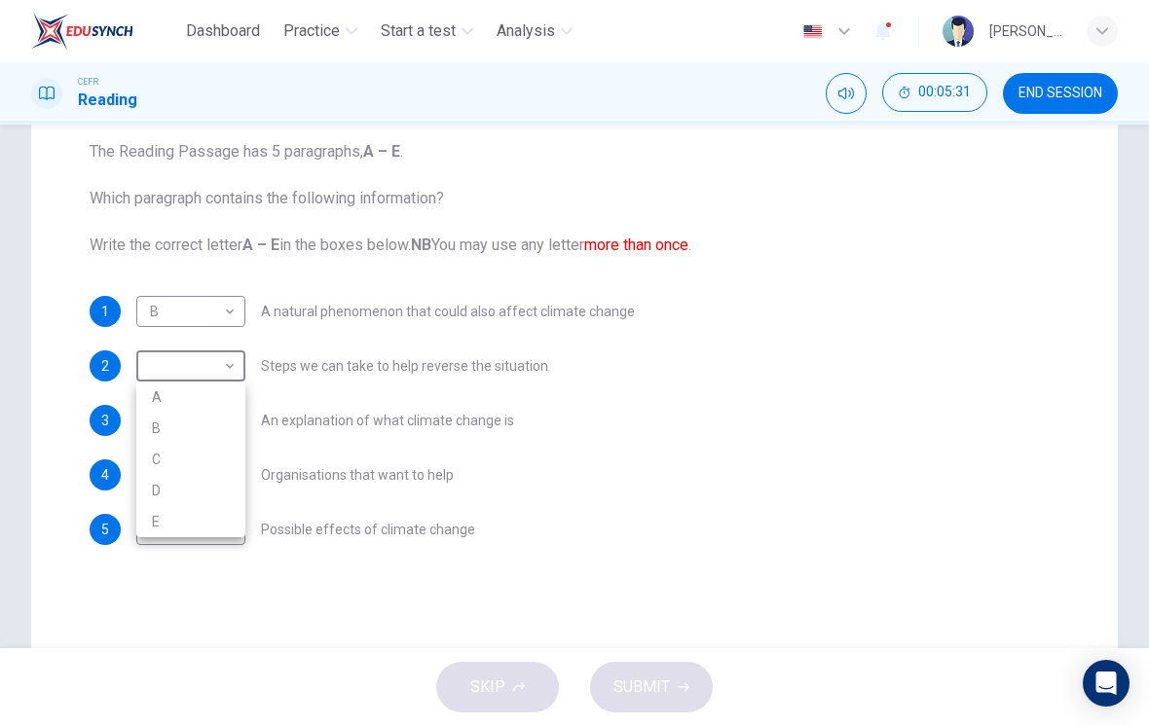
type input "E"
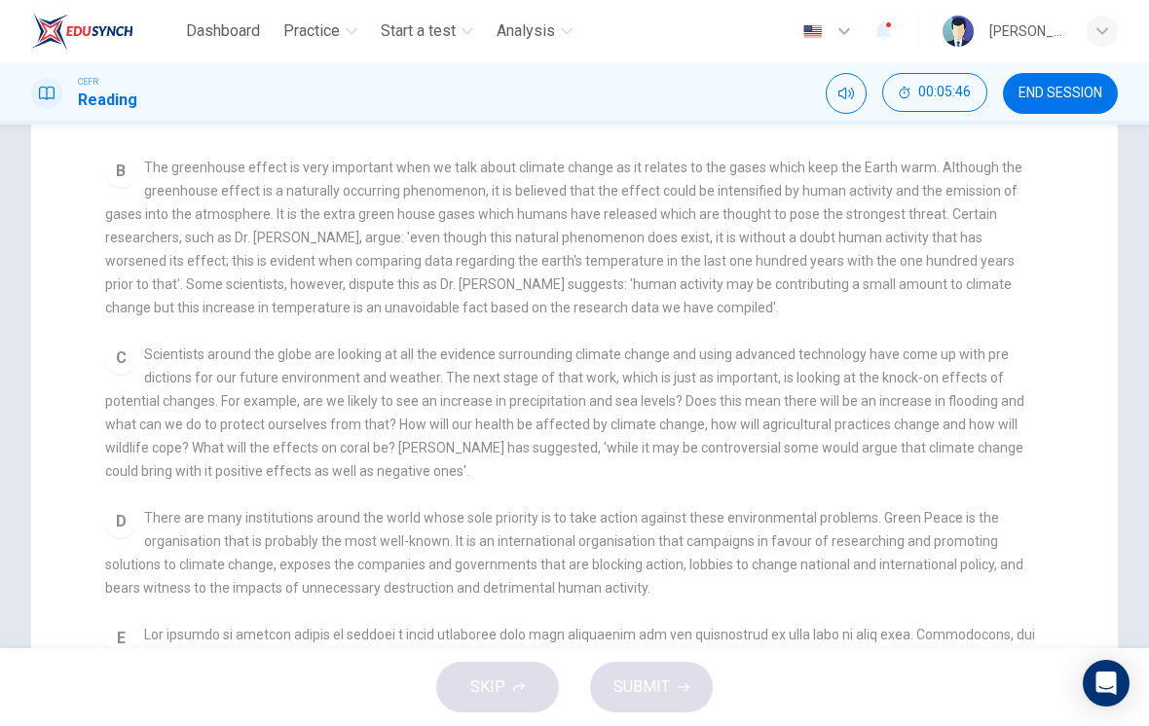
scroll to position [531, 0]
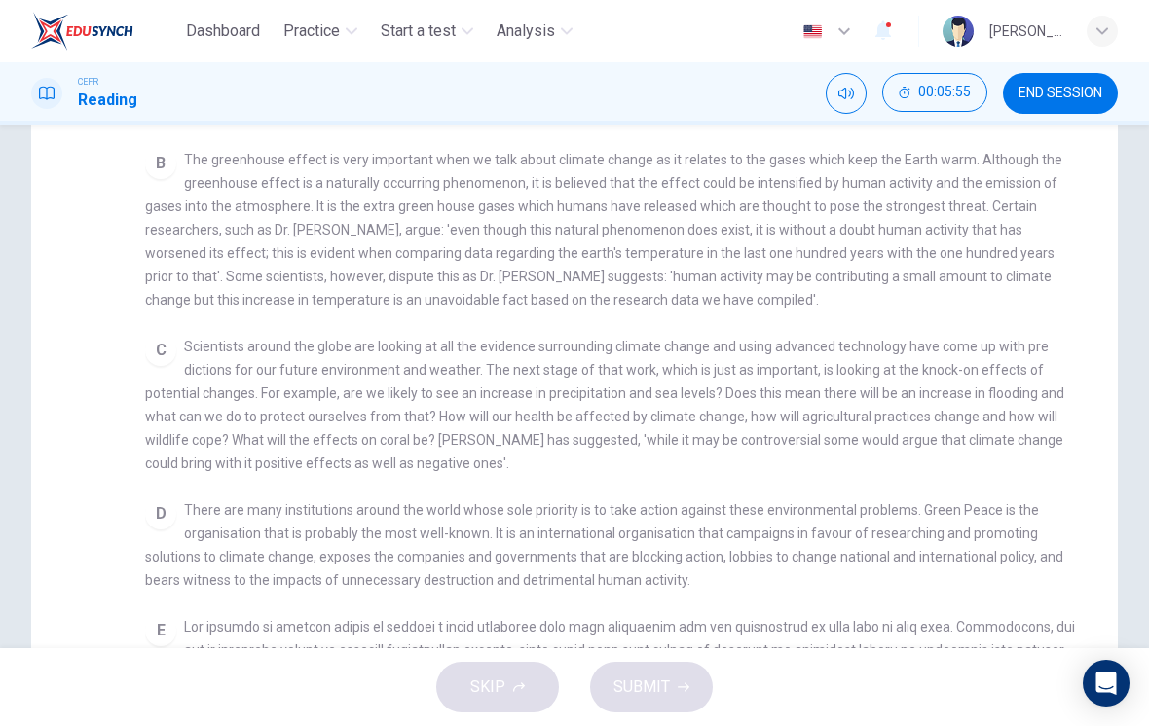
checkbox input "false"
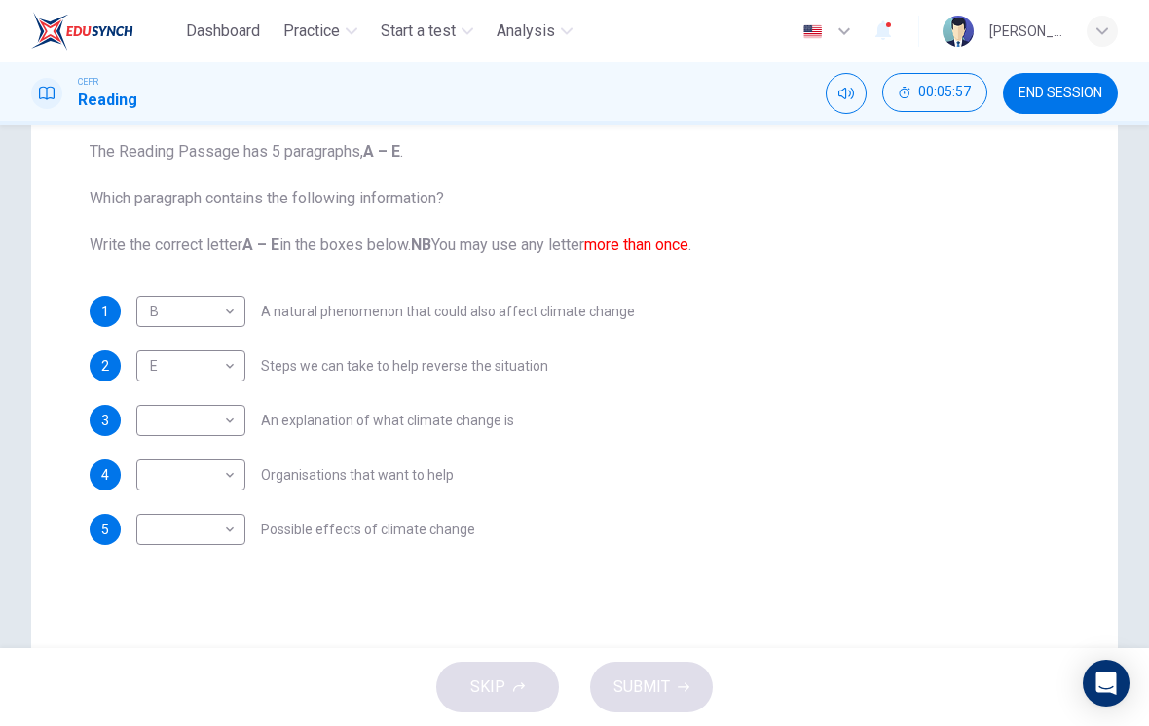
click at [185, 537] on body "Dashboard Practice Start a test Analysis English en ​ [PERSON_NAME] [PERSON_NAM…" at bounding box center [574, 363] width 1149 height 726
click at [150, 614] on li "C" at bounding box center [190, 622] width 109 height 31
type input "C"
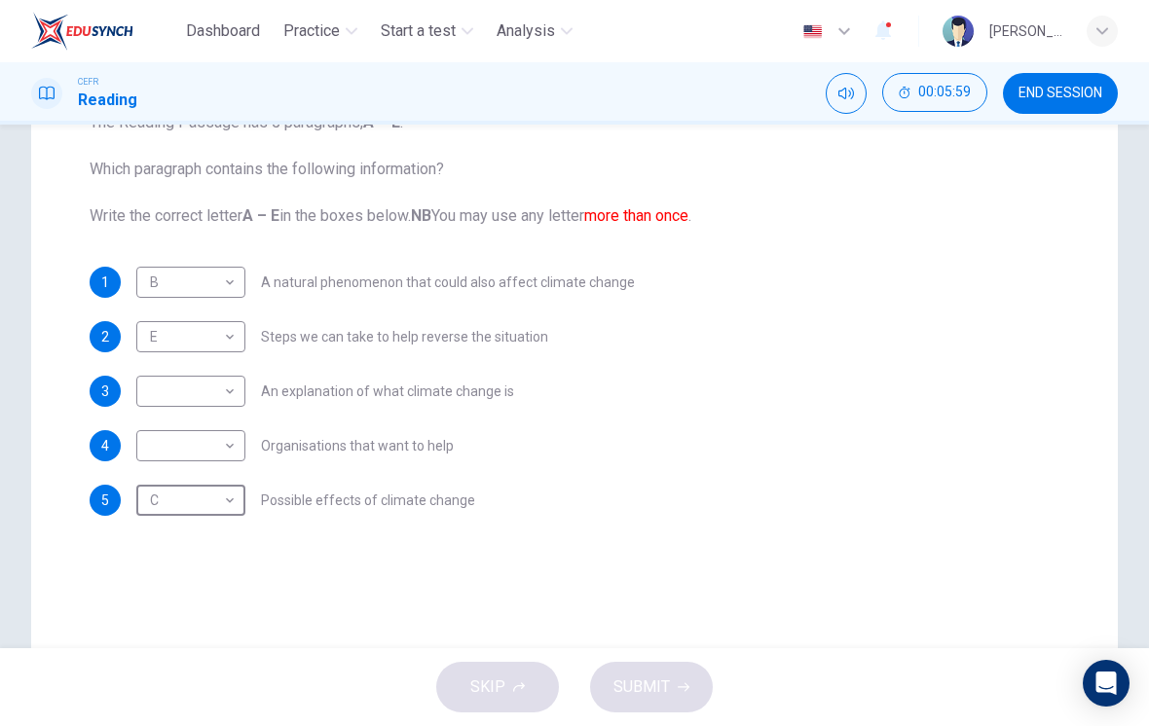
scroll to position [238, 0]
click at [156, 391] on body "Dashboard Practice Start a test Analysis English en ​ [PERSON_NAME] [PERSON_NAM…" at bounding box center [574, 363] width 1149 height 726
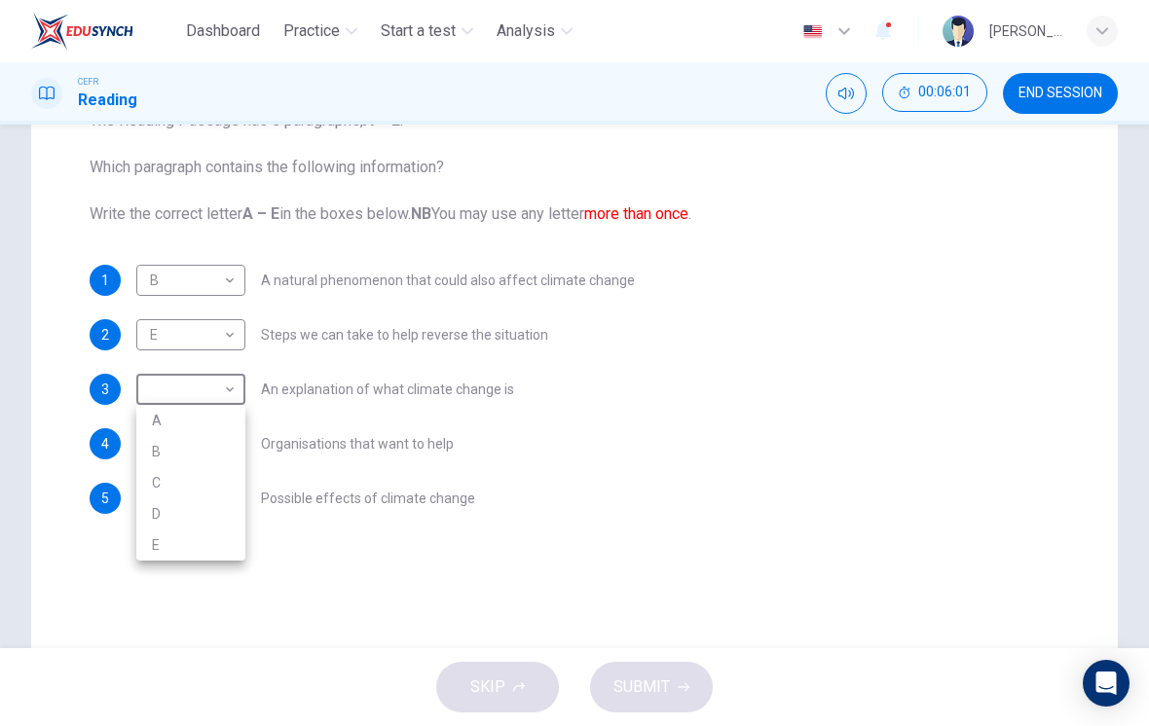
click at [152, 421] on li "A" at bounding box center [190, 420] width 109 height 31
type input "A"
click at [151, 442] on body "Dashboard Practice Start a test Analysis English en ​ [PERSON_NAME] [PERSON_NAM…" at bounding box center [574, 363] width 1149 height 726
click at [798, 462] on div at bounding box center [574, 363] width 1149 height 726
click at [148, 439] on body "Dashboard Practice Start a test Analysis English en ​ [PERSON_NAME] [PERSON_NAM…" at bounding box center [574, 363] width 1149 height 726
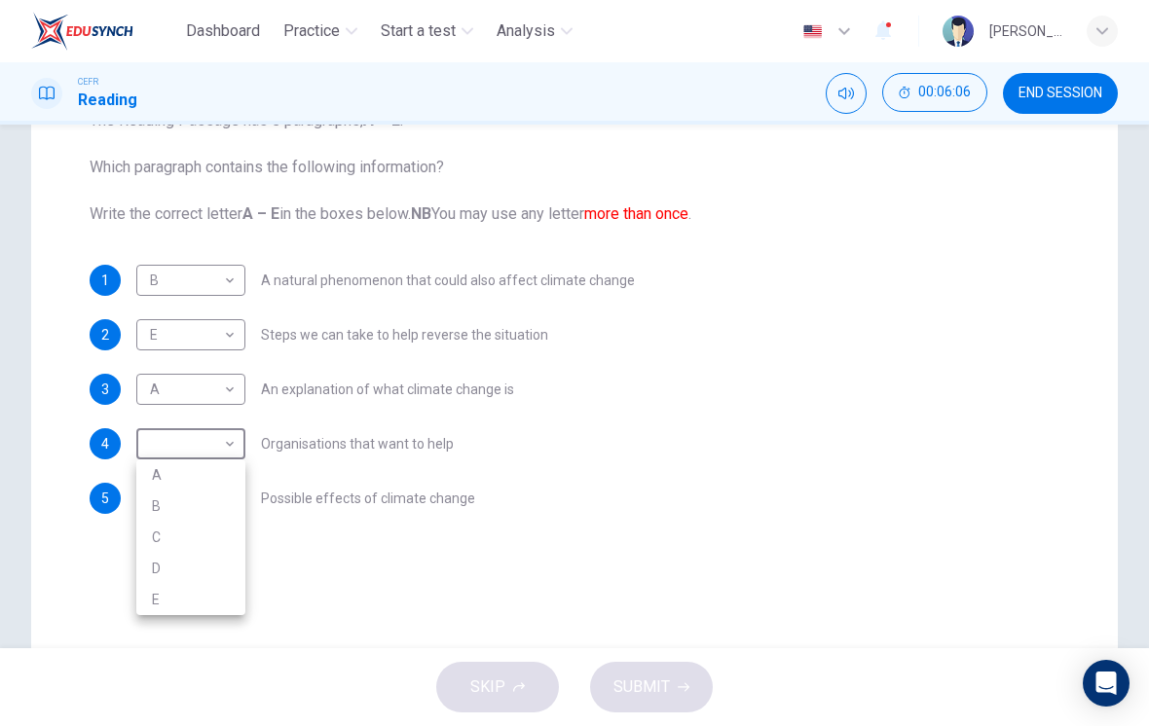
click at [149, 566] on li "D" at bounding box center [190, 568] width 109 height 31
type input "D"
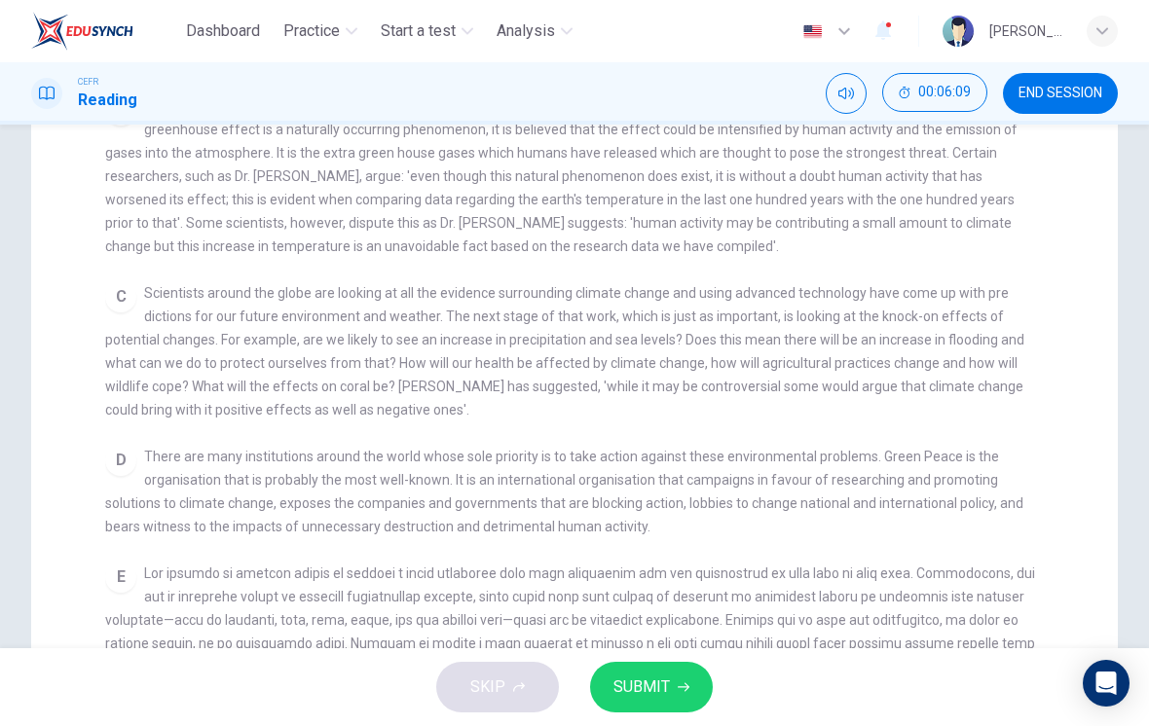
scroll to position [549, 0]
checkbox input "false"
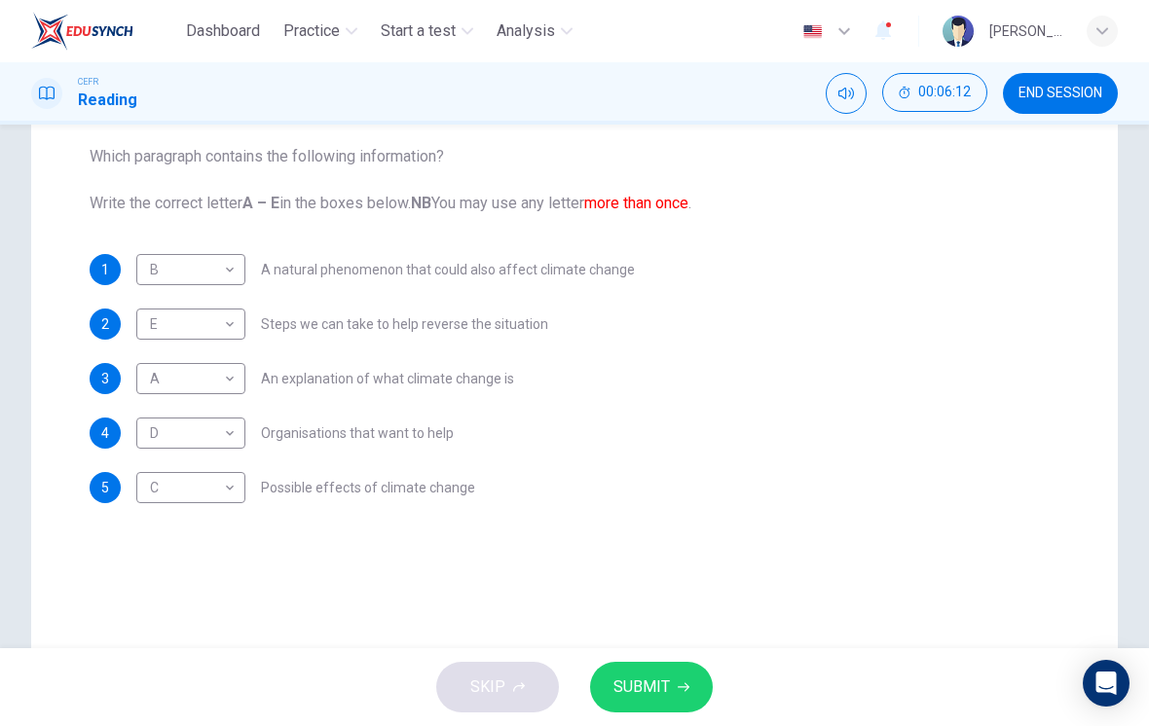
click at [660, 678] on span "SUBMIT" at bounding box center [641, 687] width 56 height 27
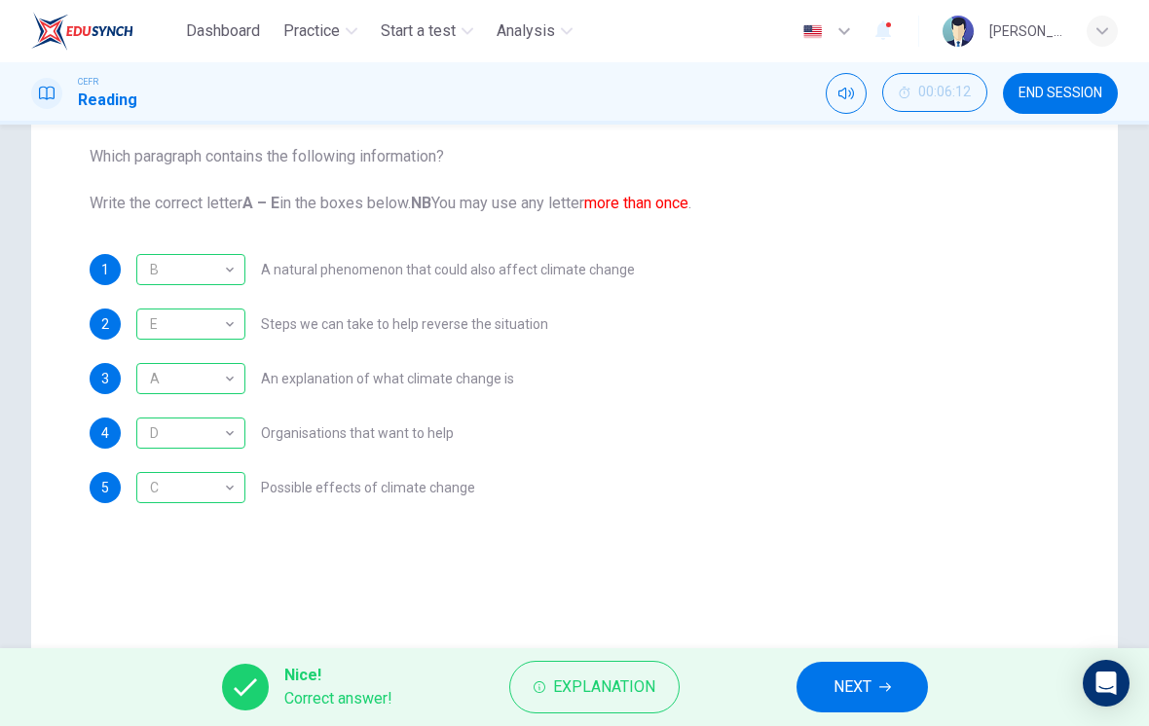
click at [860, 678] on span "NEXT" at bounding box center [852, 687] width 38 height 27
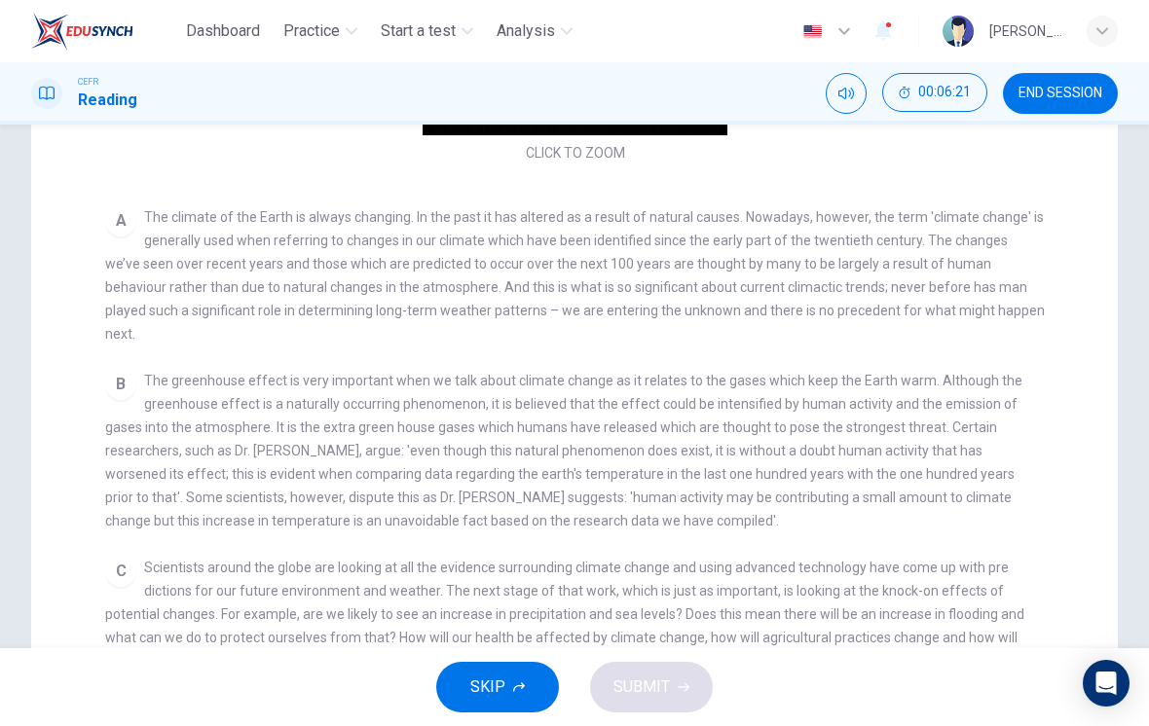
scroll to position [180, 0]
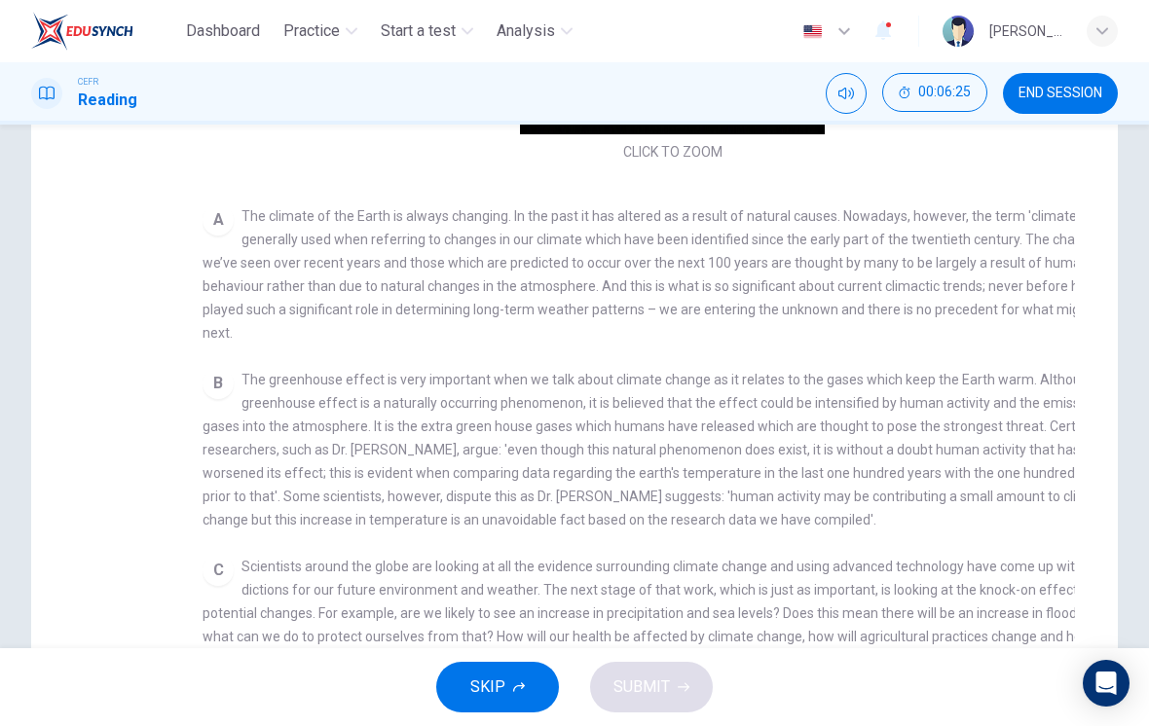
checkbox input "false"
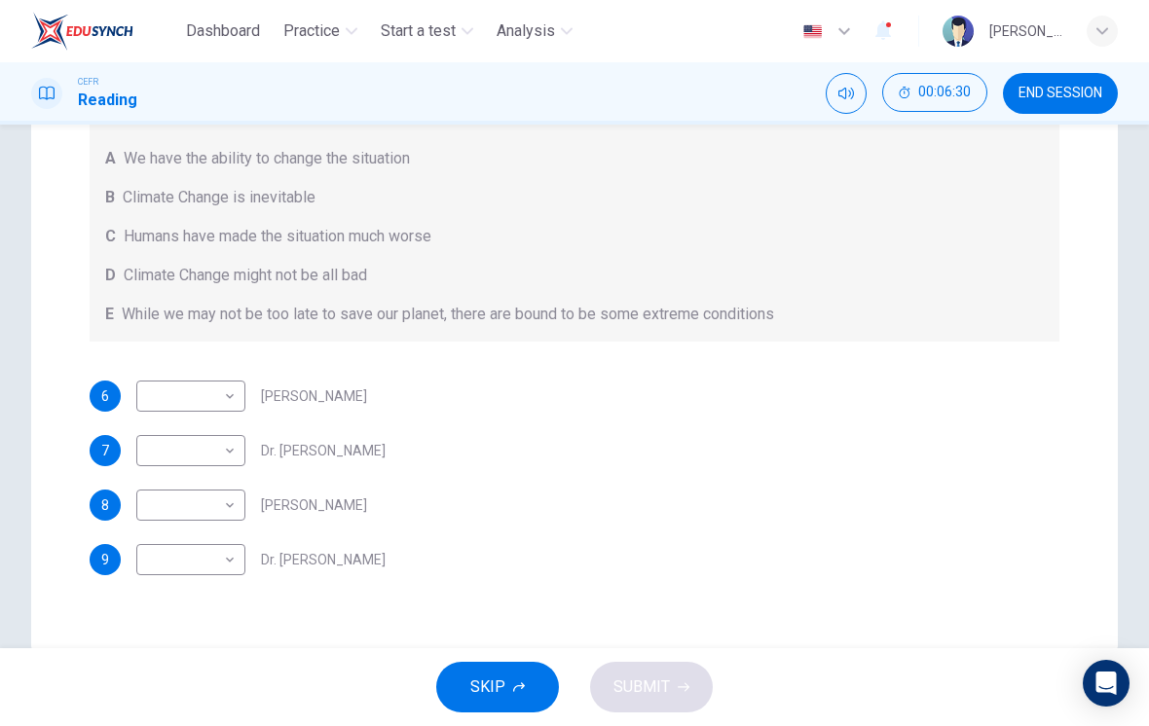
scroll to position [292, 0]
click at [169, 567] on body "Dashboard Practice Start a test Analysis English en ​ [PERSON_NAME] [PERSON_NAM…" at bounding box center [574, 363] width 1149 height 726
click at [148, 595] on li "B" at bounding box center [190, 601] width 109 height 31
type input "B"
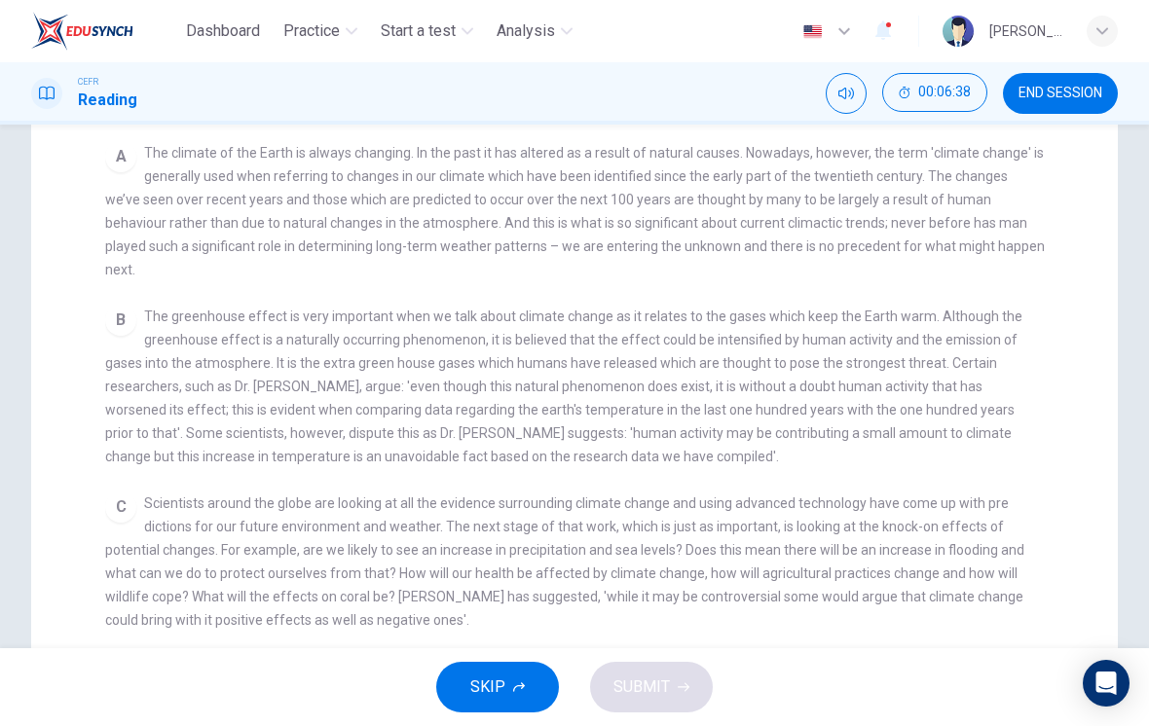
scroll to position [295, 0]
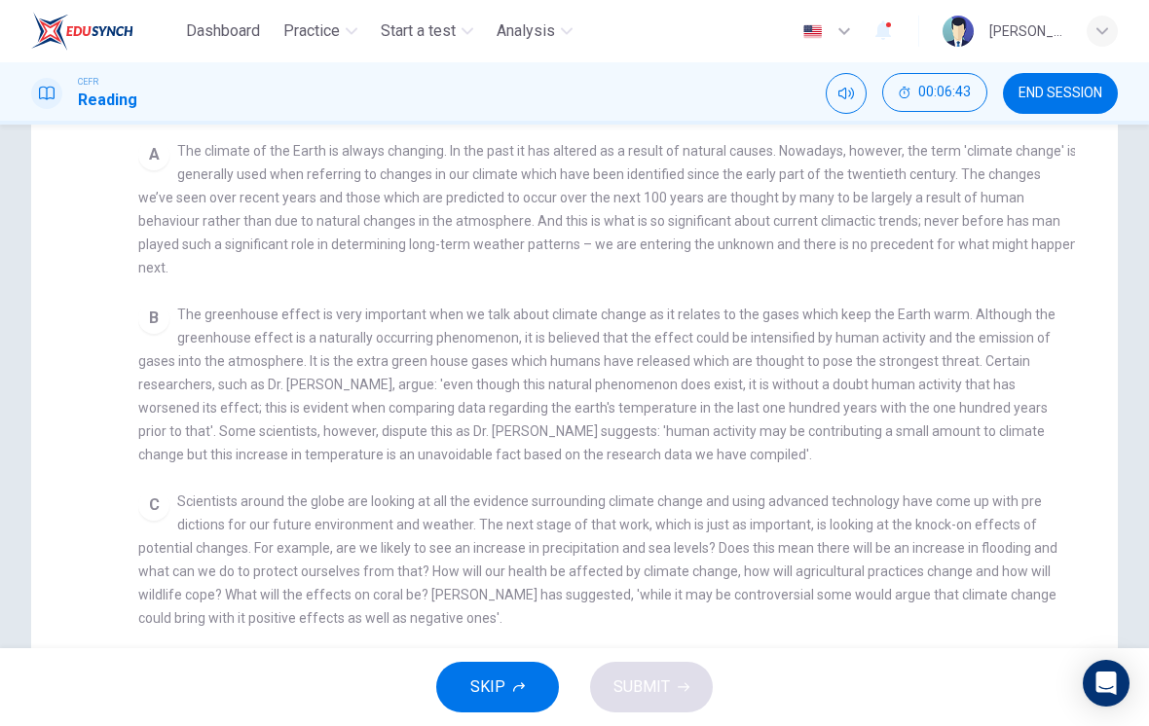
checkbox input "false"
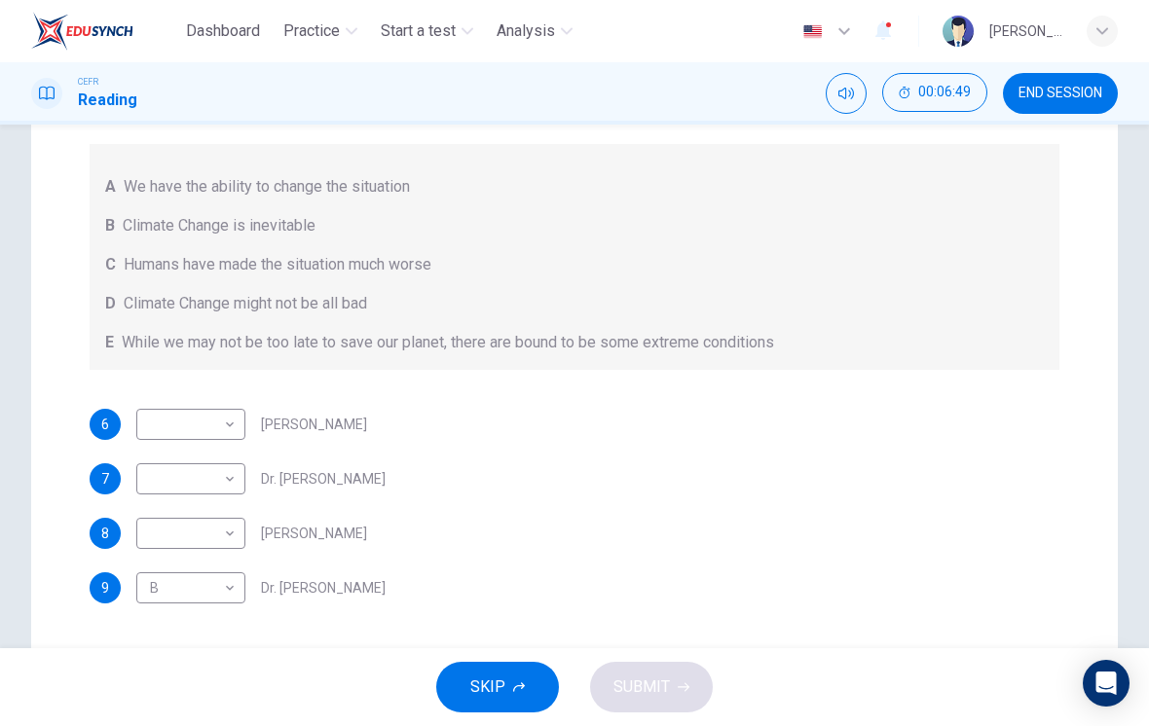
scroll to position [266, 0]
click at [168, 468] on body "Dashboard Practice Start a test Analysis English en ​ [PERSON_NAME] [PERSON_NAM…" at bounding box center [574, 363] width 1149 height 726
click at [152, 574] on li "C" at bounding box center [190, 571] width 109 height 31
type input "C"
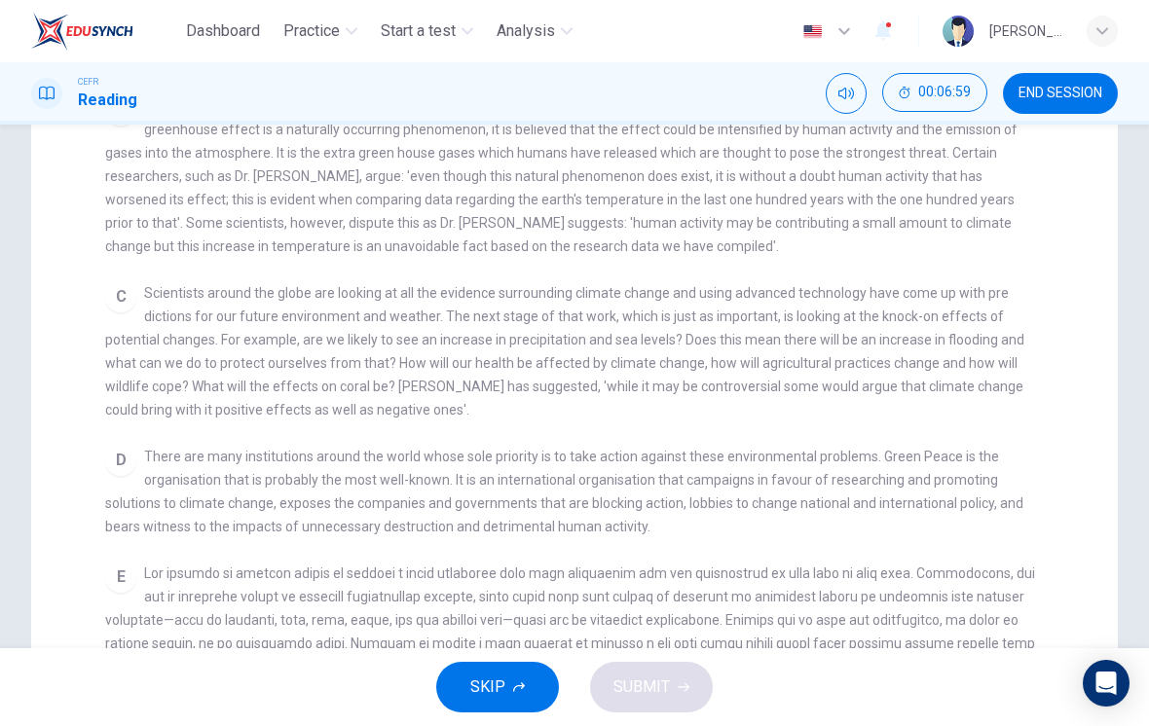
scroll to position [531, 0]
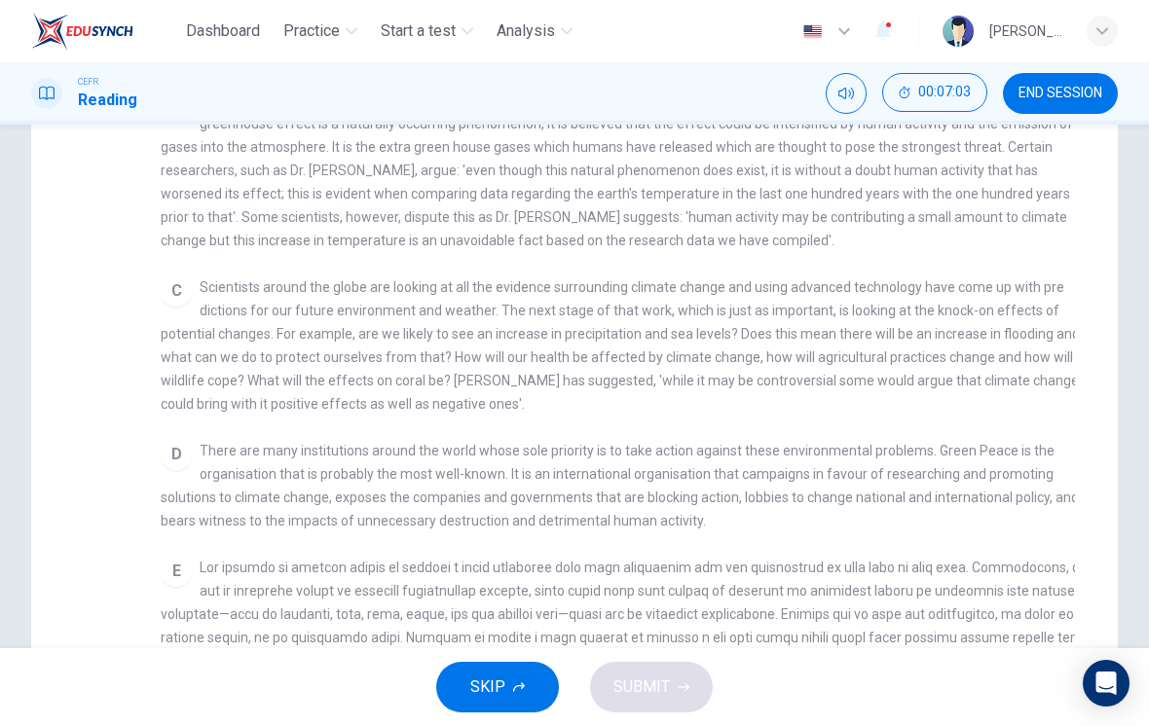
checkbox input "false"
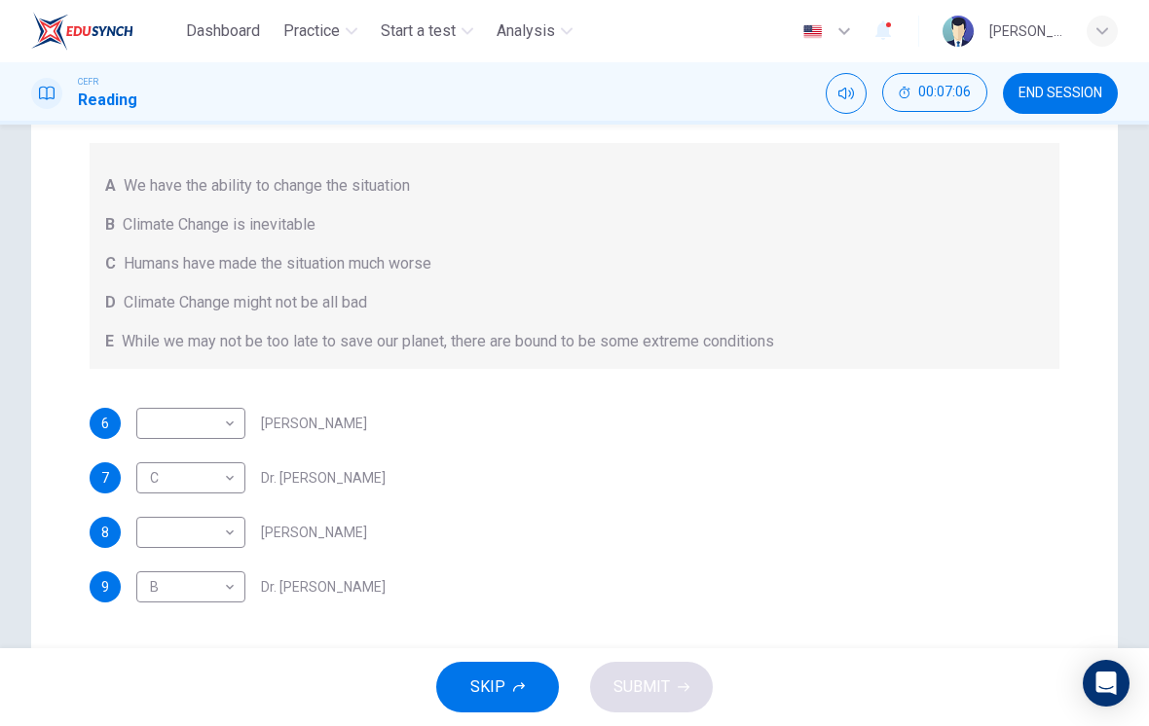
click at [166, 422] on body "Dashboard Practice Start a test Analysis English en ​ [PERSON_NAME] [PERSON_NAM…" at bounding box center [574, 363] width 1149 height 726
click at [143, 540] on li "D" at bounding box center [190, 547] width 109 height 31
type input "D"
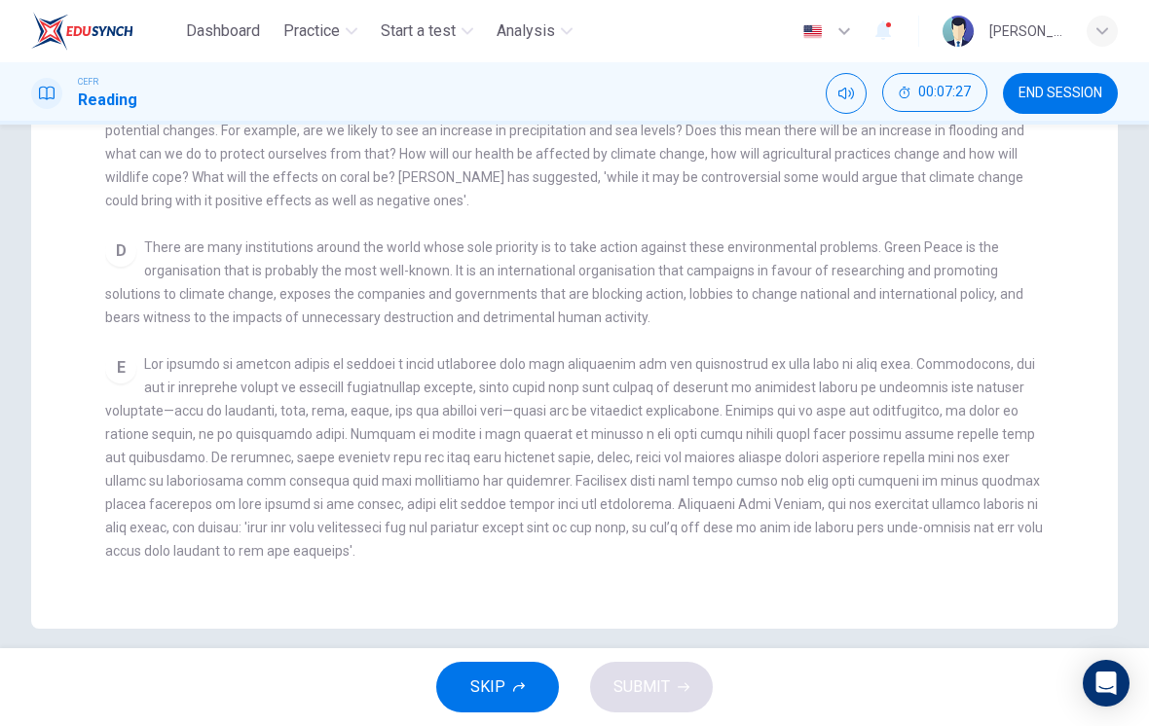
scroll to position [459, 0]
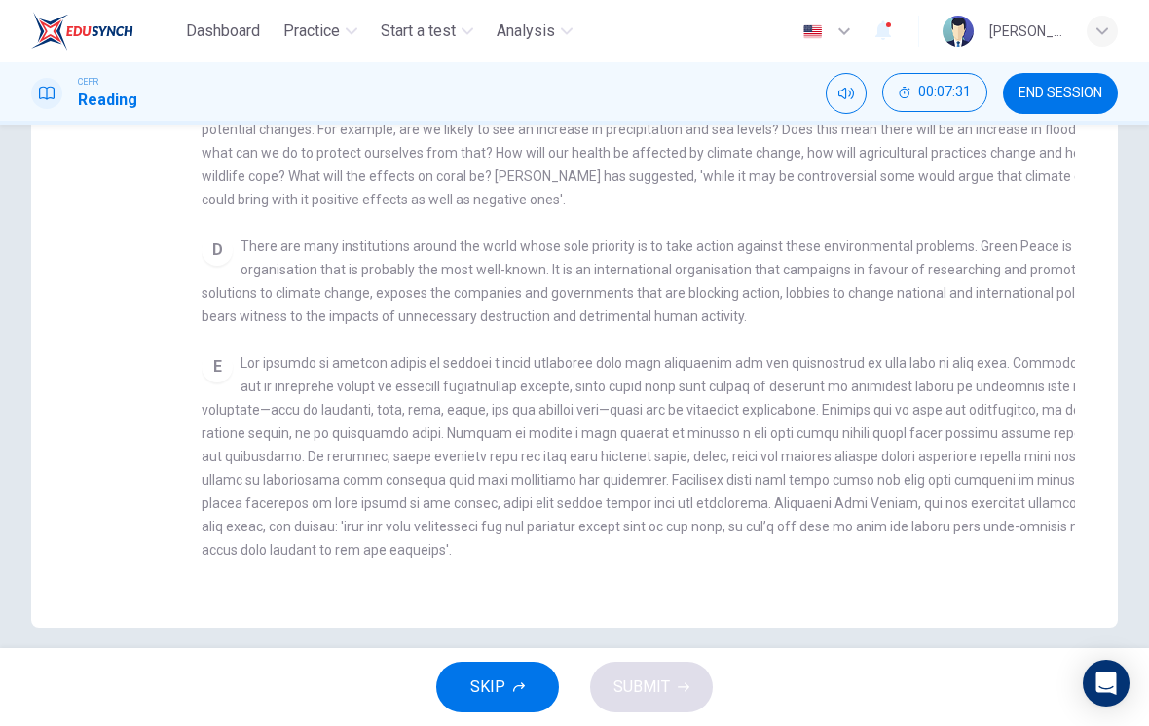
checkbox input "false"
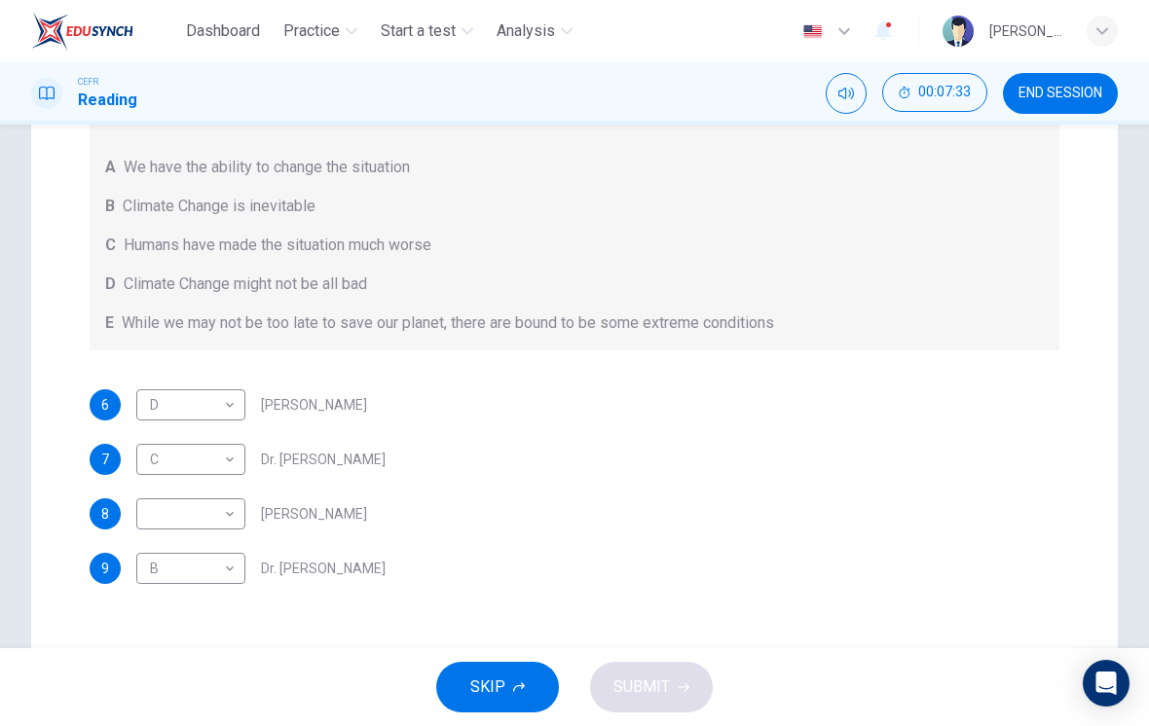
scroll to position [283, 0]
click at [165, 518] on body "Dashboard Practice Start a test Analysis English en ​ [PERSON_NAME] [PERSON_NAM…" at bounding box center [574, 363] width 1149 height 726
click at [143, 540] on li "A" at bounding box center [190, 546] width 109 height 31
type input "A"
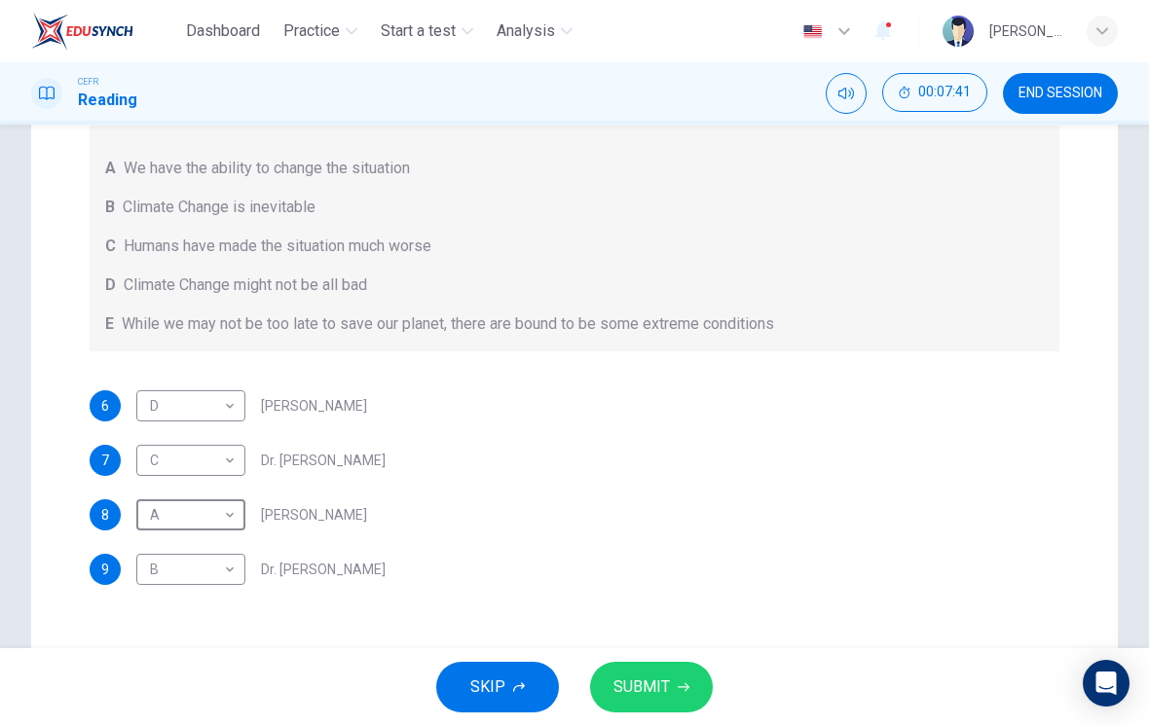
click at [660, 685] on span "SUBMIT" at bounding box center [641, 687] width 56 height 27
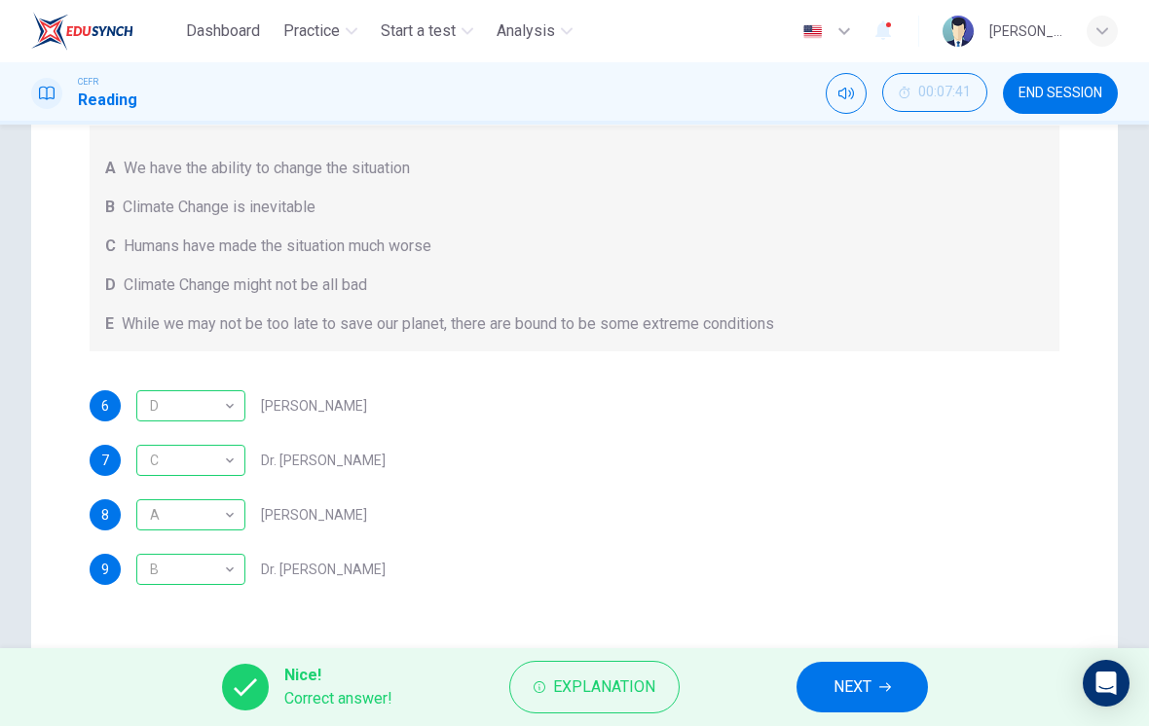
click at [869, 684] on span "NEXT" at bounding box center [852, 687] width 38 height 27
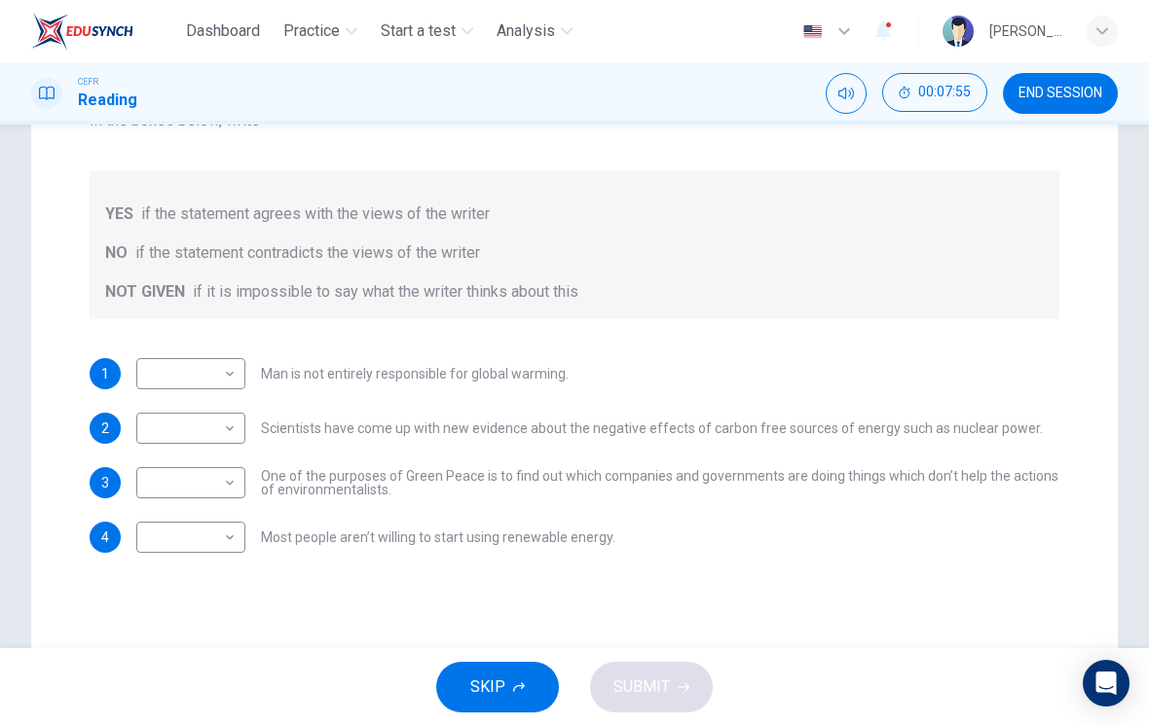
scroll to position [280, 0]
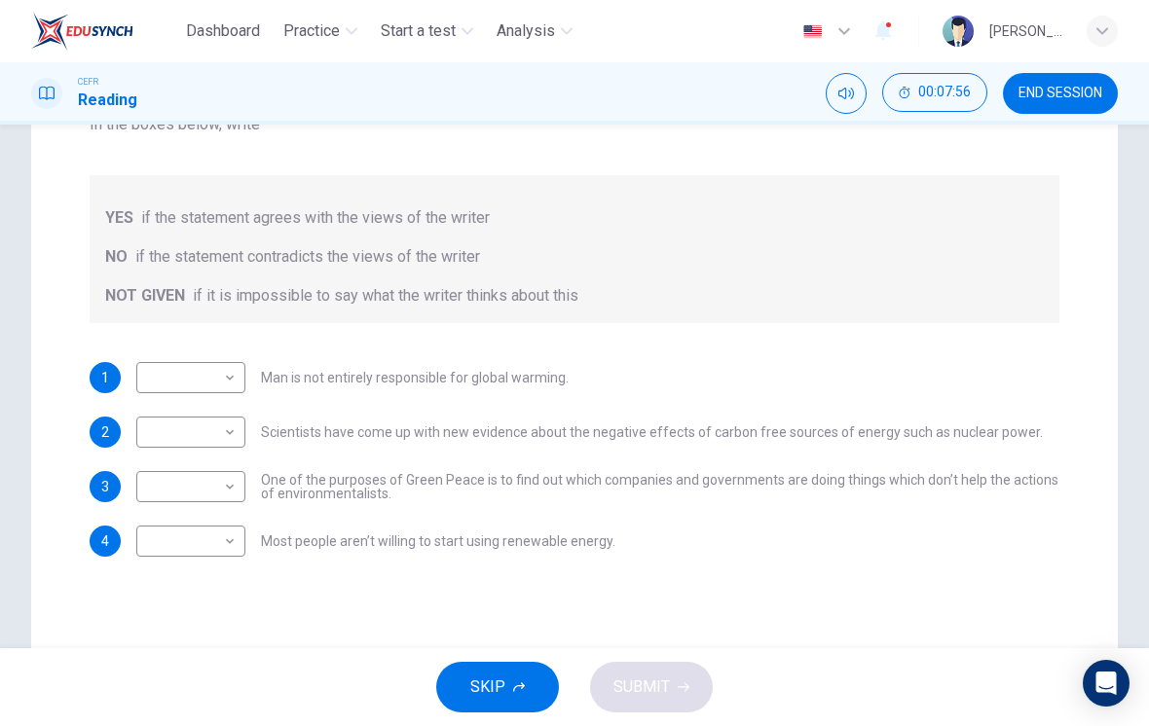
click at [162, 382] on body "Dashboard Practice Start a test Analysis English en ​ [PERSON_NAME] [PERSON_NAM…" at bounding box center [574, 363] width 1149 height 726
click at [148, 397] on li "YES" at bounding box center [190, 408] width 109 height 31
type input "YES"
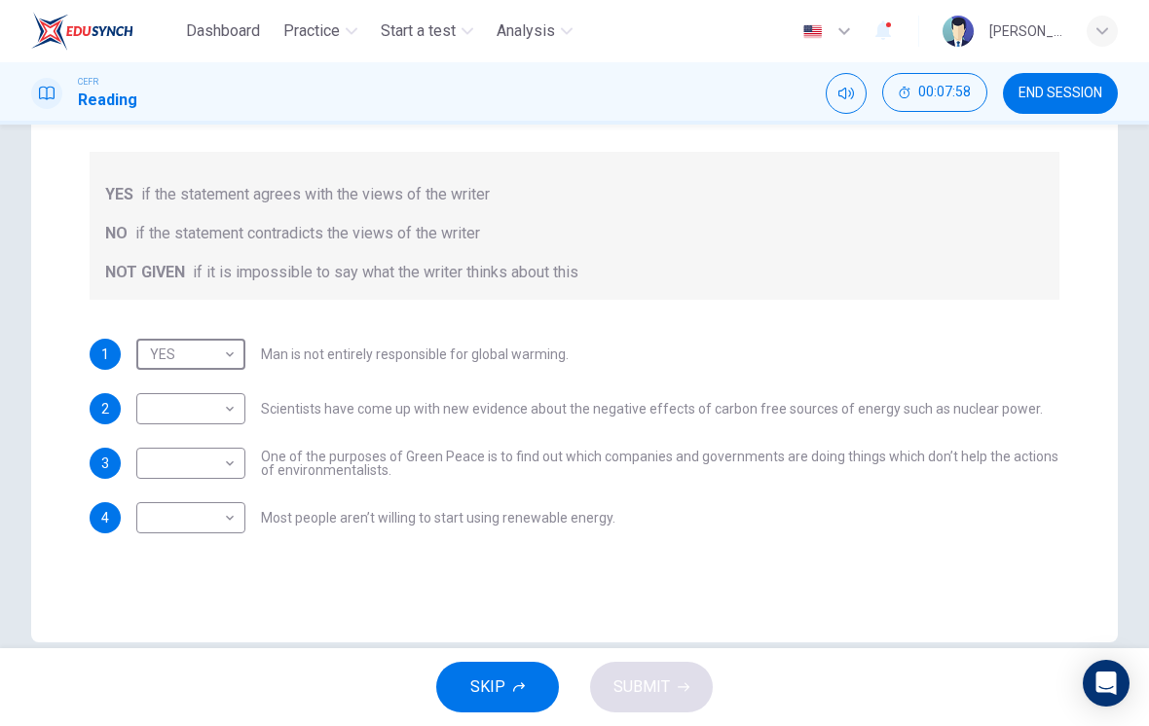
scroll to position [305, 0]
click at [158, 410] on body "Dashboard Practice Start a test Analysis English en ​ [PERSON_NAME] [PERSON_NAM…" at bounding box center [574, 363] width 1149 height 726
click at [158, 497] on li "NOT GIVEN" at bounding box center [190, 501] width 109 height 31
type input "NOT GIVEN"
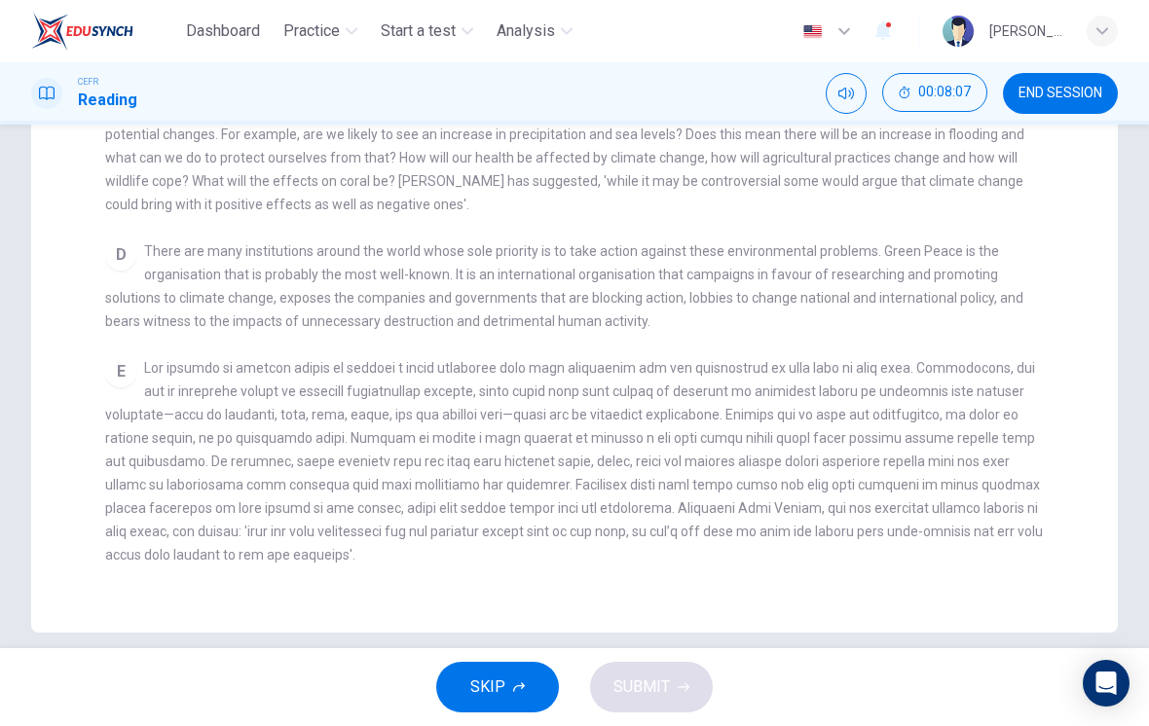
scroll to position [453, 0]
click at [245, 412] on span at bounding box center [573, 462] width 937 height 202
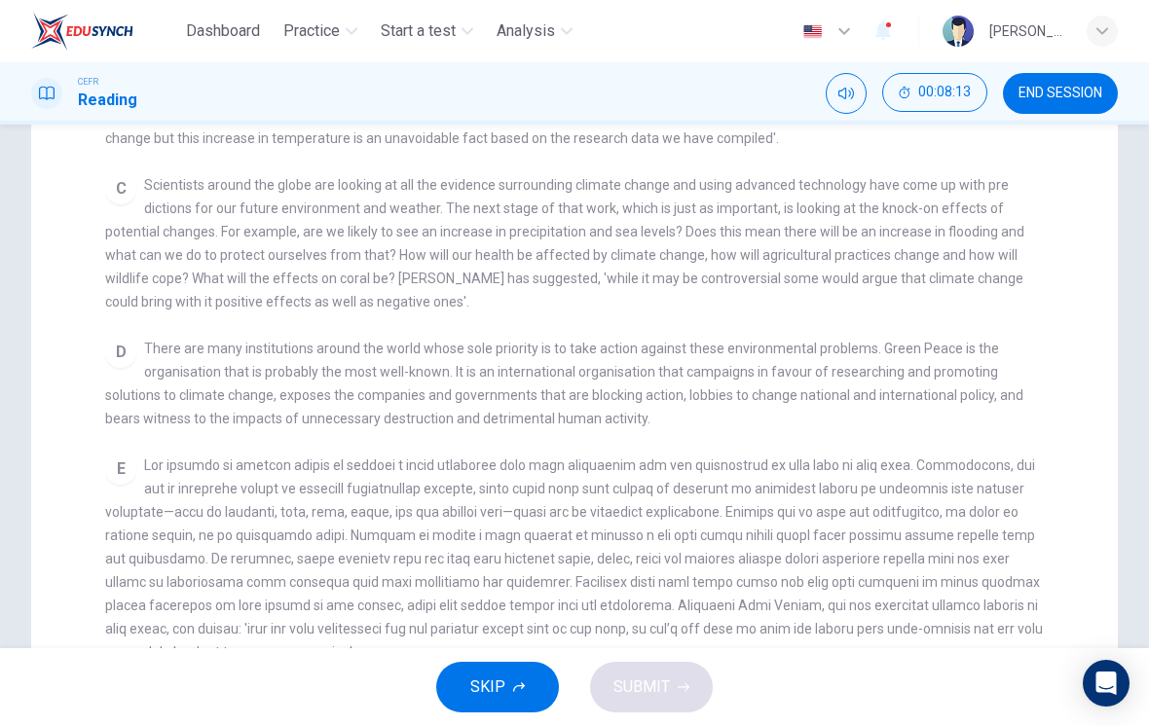
scroll to position [363, 0]
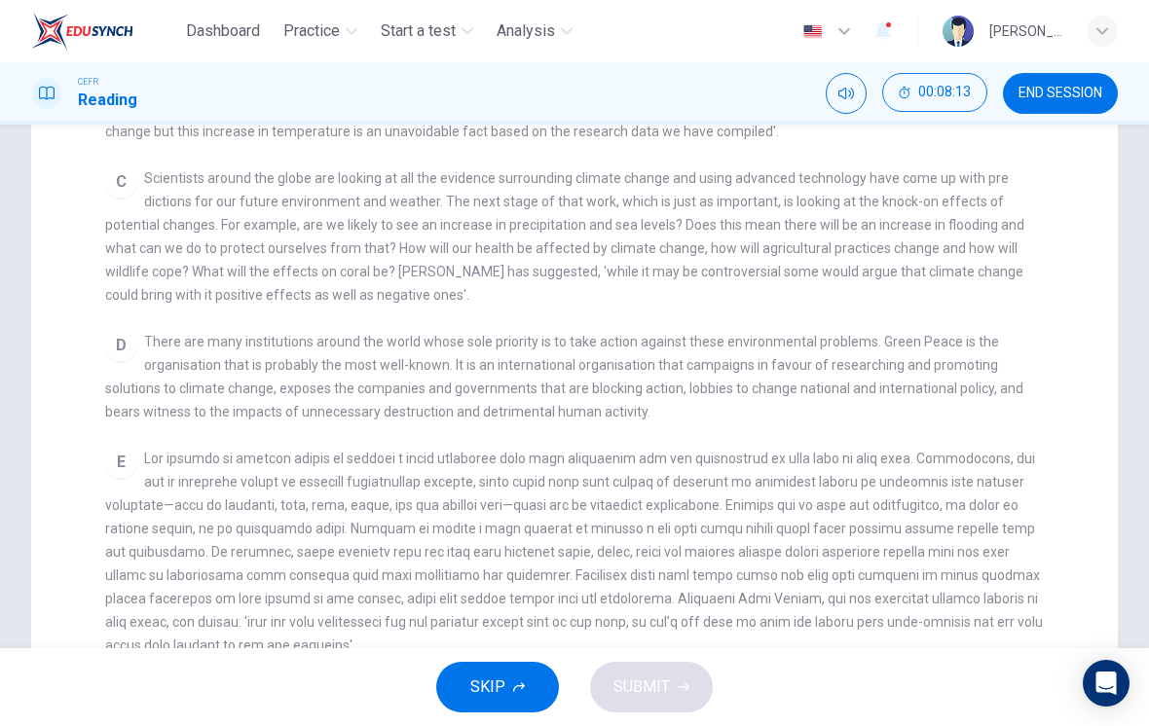
click at [251, 500] on span at bounding box center [573, 552] width 937 height 202
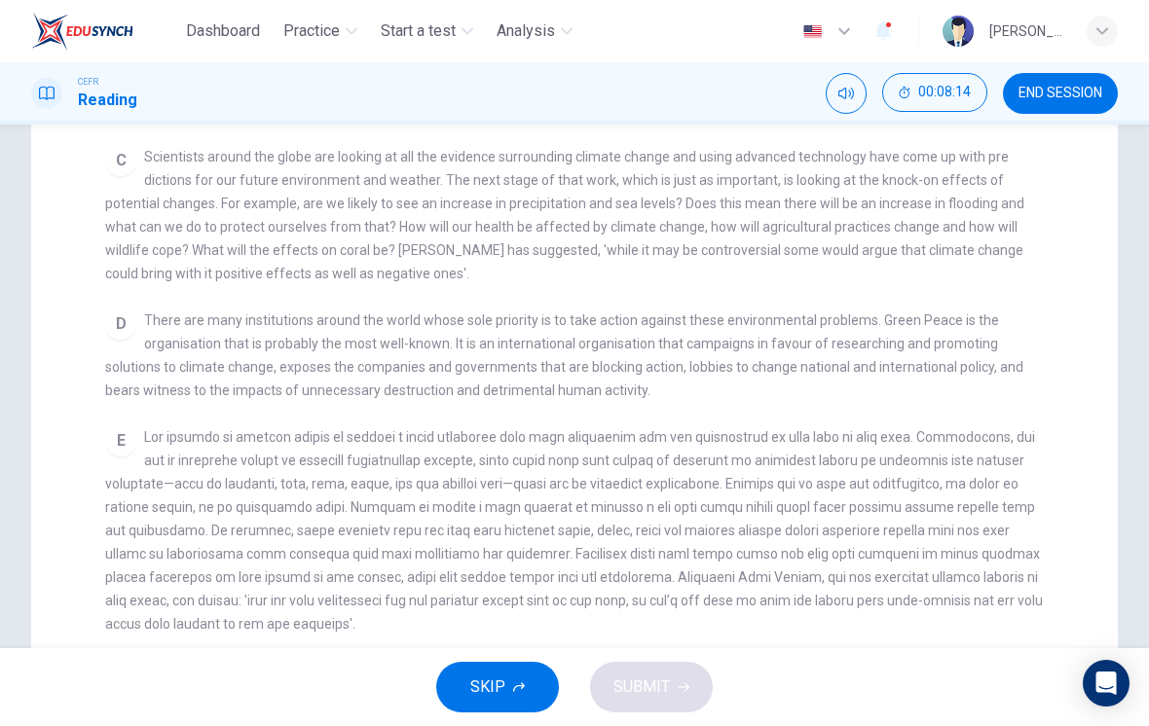
click at [263, 498] on span at bounding box center [573, 530] width 937 height 202
checkbox input "false"
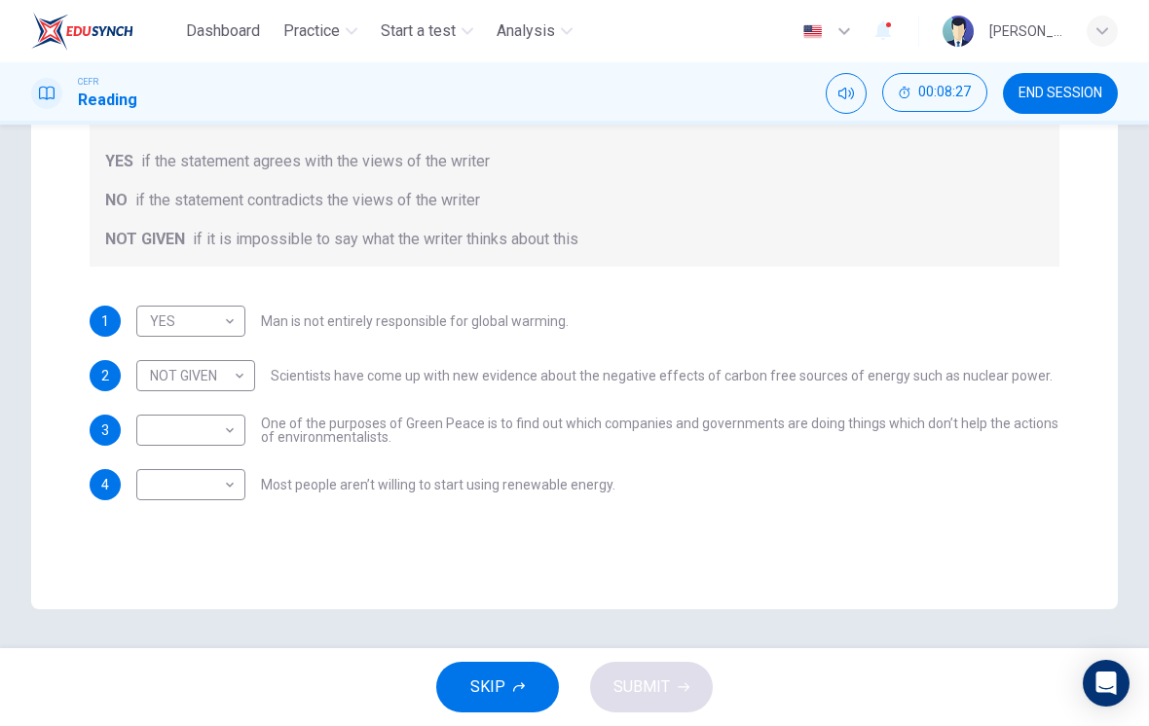
scroll to position [337, 0]
click at [183, 430] on body "Dashboard Practice Start a test Analysis English en ​ [PERSON_NAME] [PERSON_NAM…" at bounding box center [574, 363] width 1149 height 726
click at [161, 453] on li "YES" at bounding box center [190, 461] width 109 height 31
type input "YES"
click at [200, 485] on body "Dashboard Practice Start a test Analysis English en ​ [PERSON_NAME] [PERSON_NAM…" at bounding box center [574, 363] width 1149 height 726
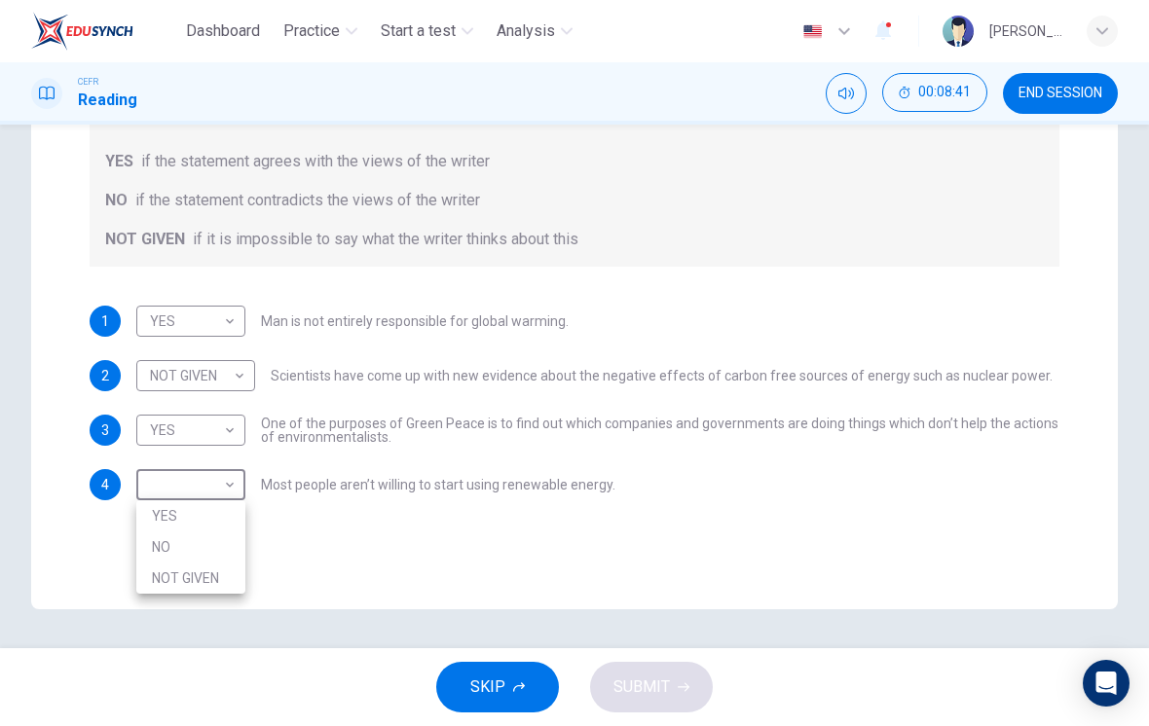
click at [154, 540] on li "NO" at bounding box center [190, 547] width 109 height 31
type input "NO"
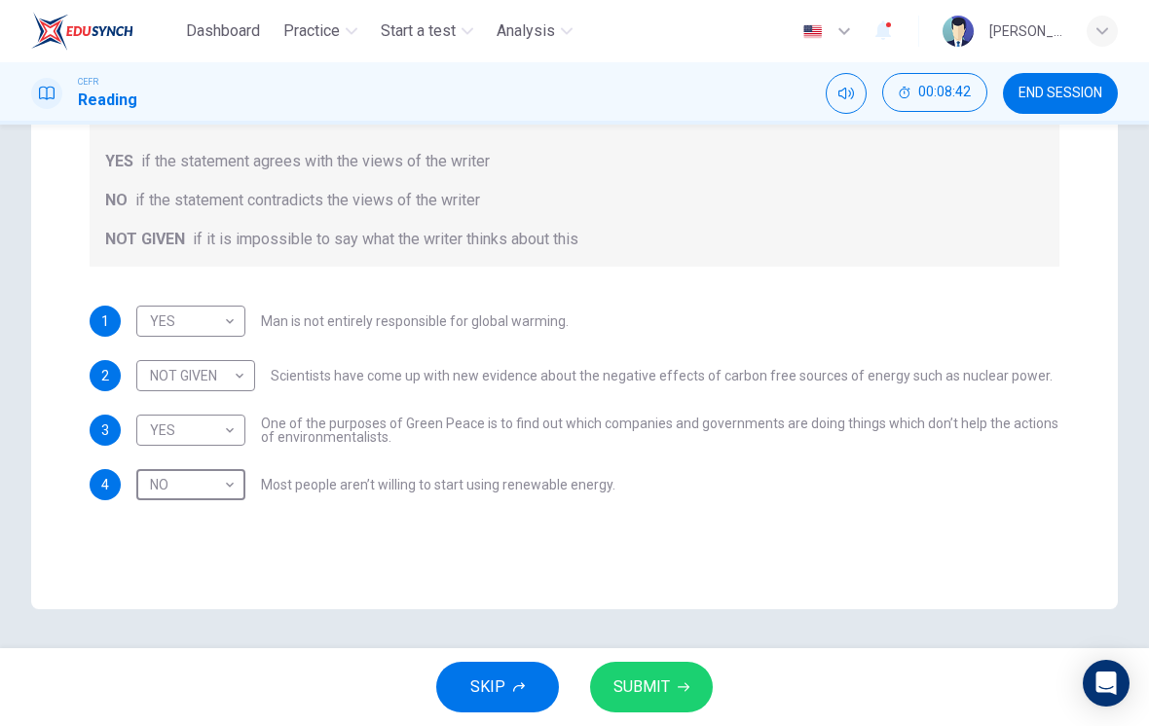
click at [654, 679] on span "SUBMIT" at bounding box center [641, 687] width 56 height 27
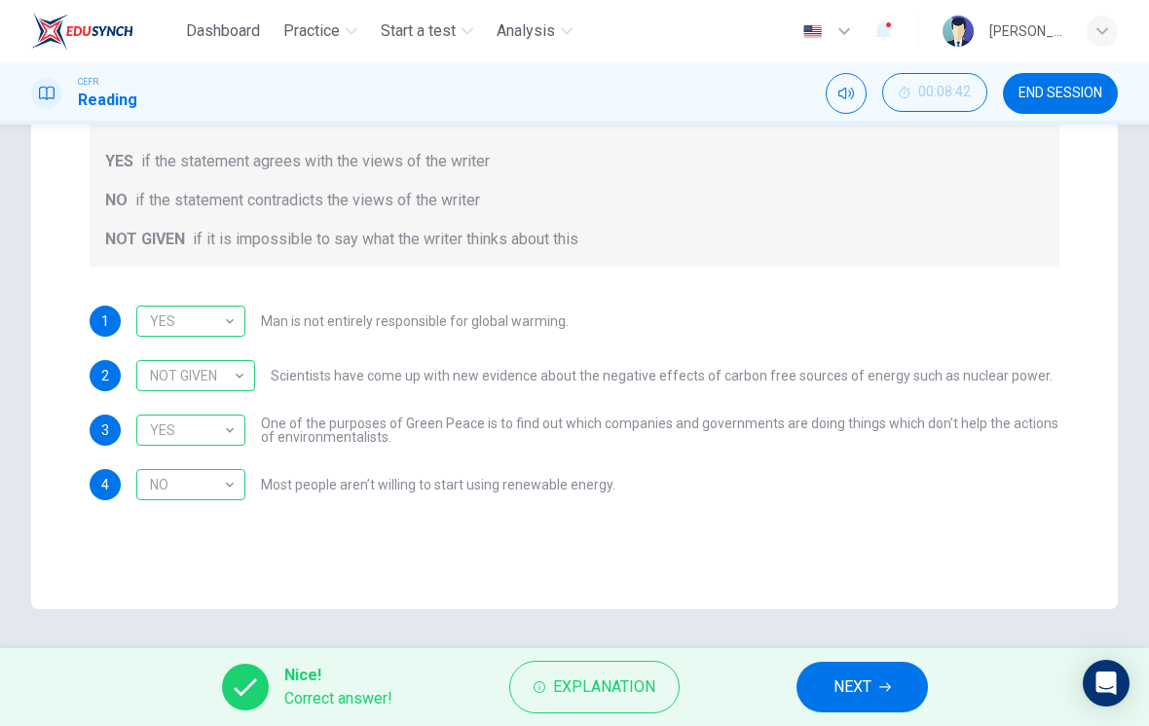
click at [862, 674] on span "NEXT" at bounding box center [852, 687] width 38 height 27
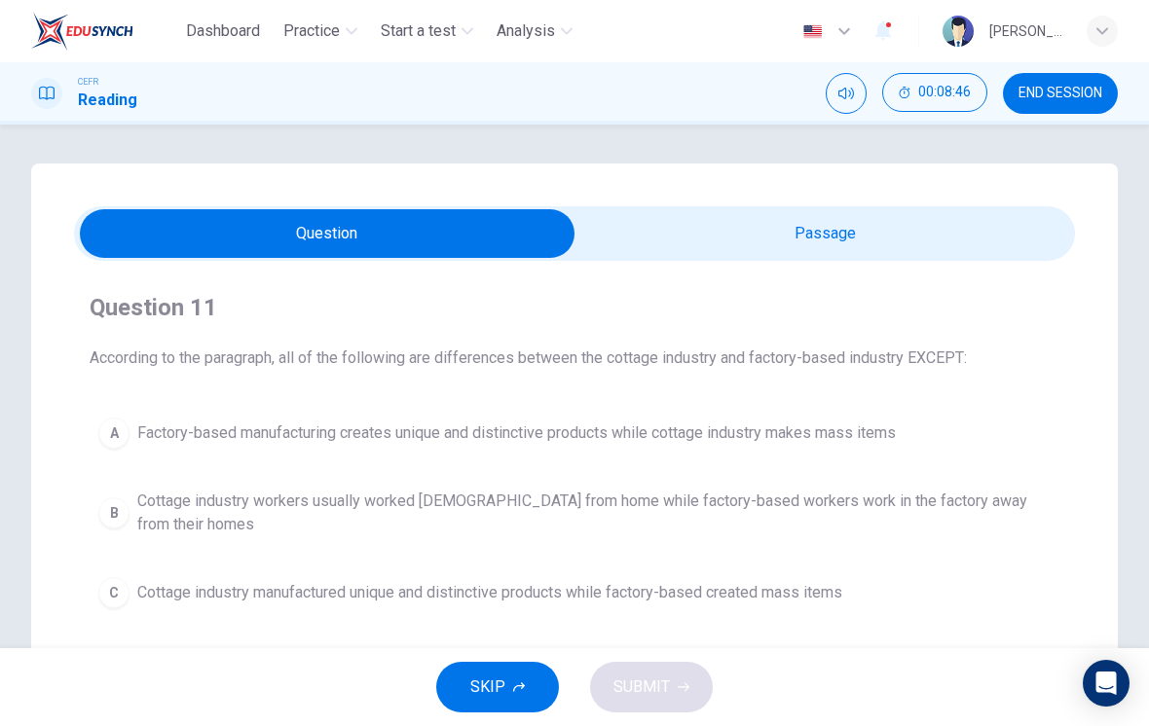
scroll to position [0, 0]
click at [857, 233] on input "checkbox" at bounding box center [327, 233] width 1501 height 49
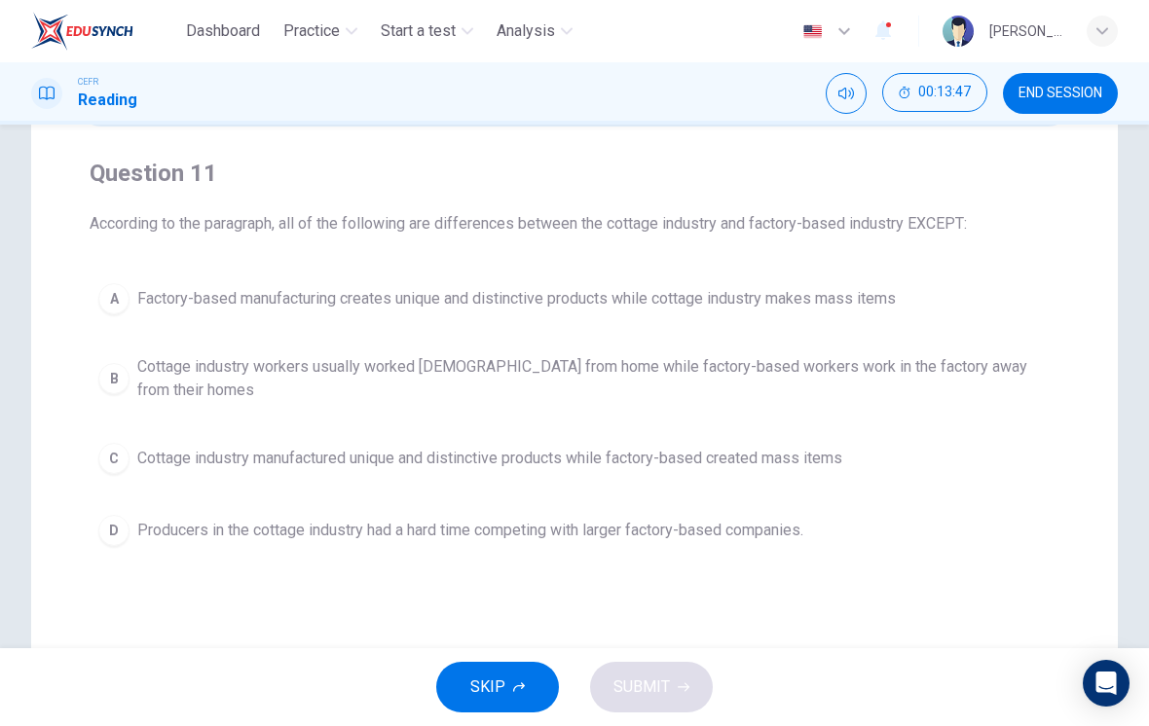
scroll to position [126, 0]
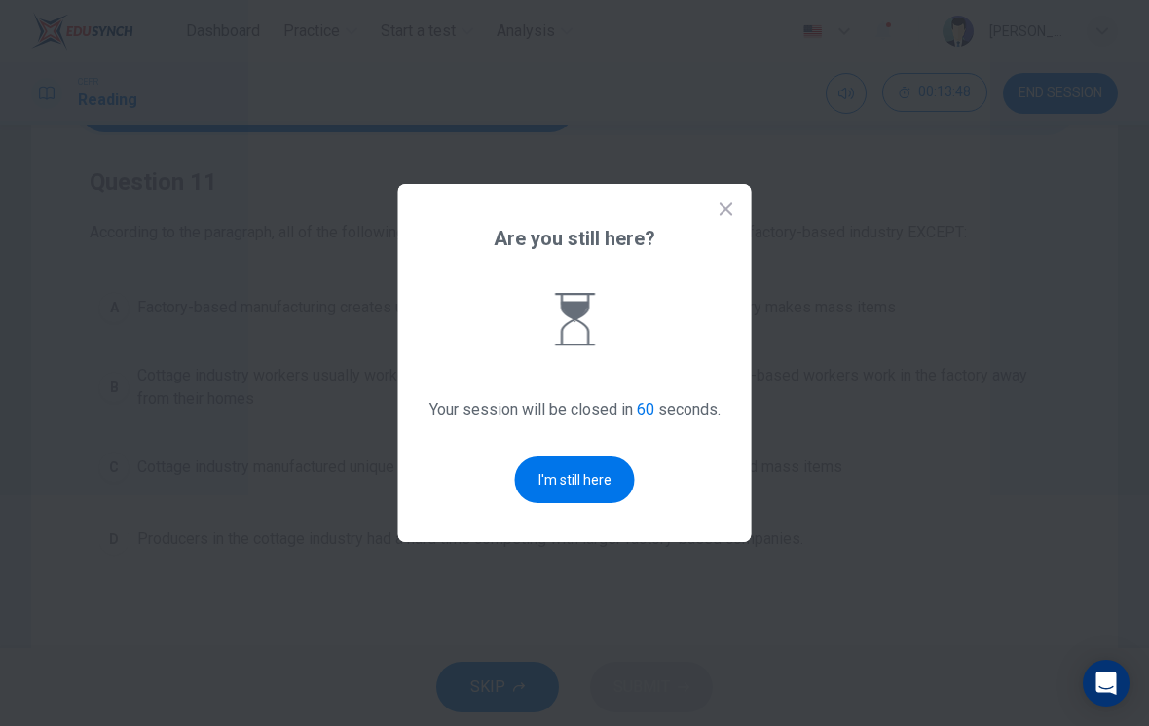
click at [532, 477] on button "I'm still here" at bounding box center [575, 480] width 120 height 47
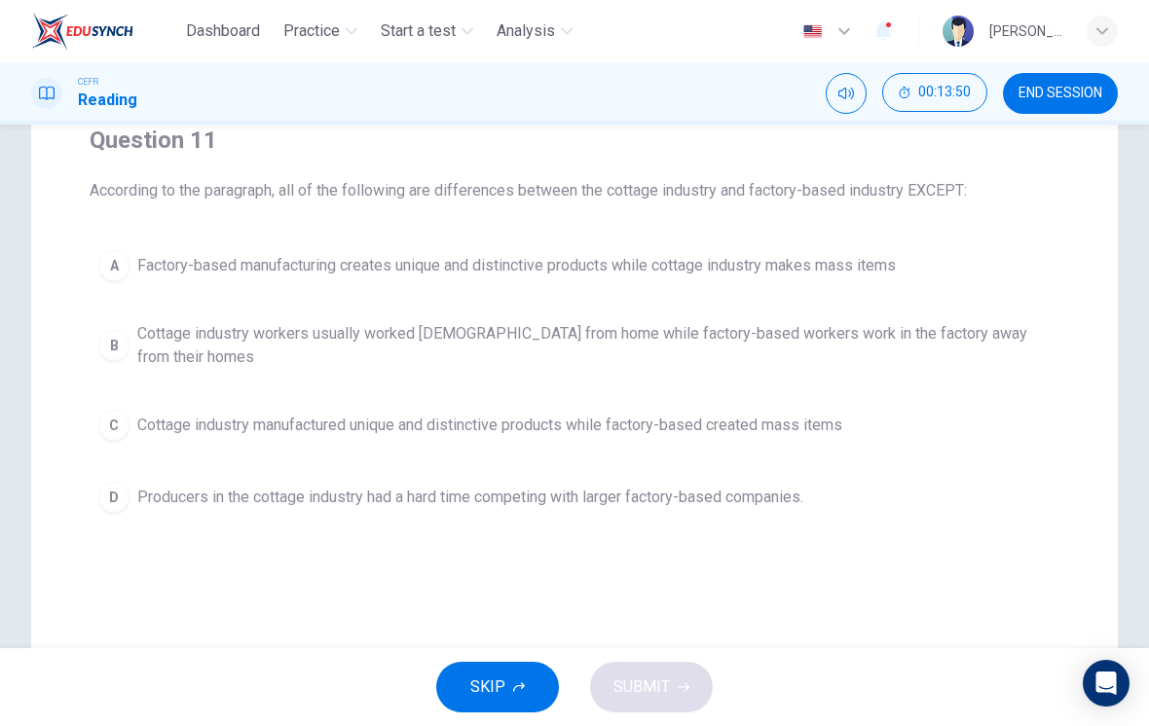
scroll to position [168, 0]
click at [584, 259] on span "Factory-based manufacturing creates unique and distinctive products while cotta…" at bounding box center [516, 264] width 758 height 23
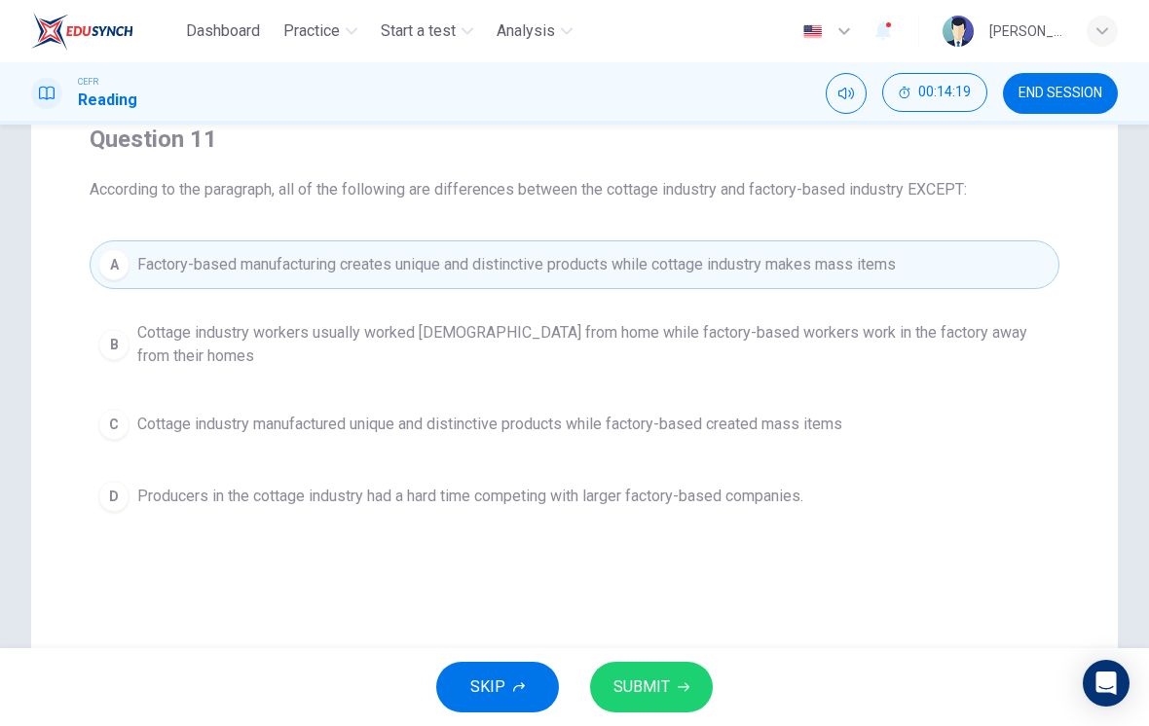
click at [674, 674] on button "SUBMIT" at bounding box center [651, 687] width 123 height 51
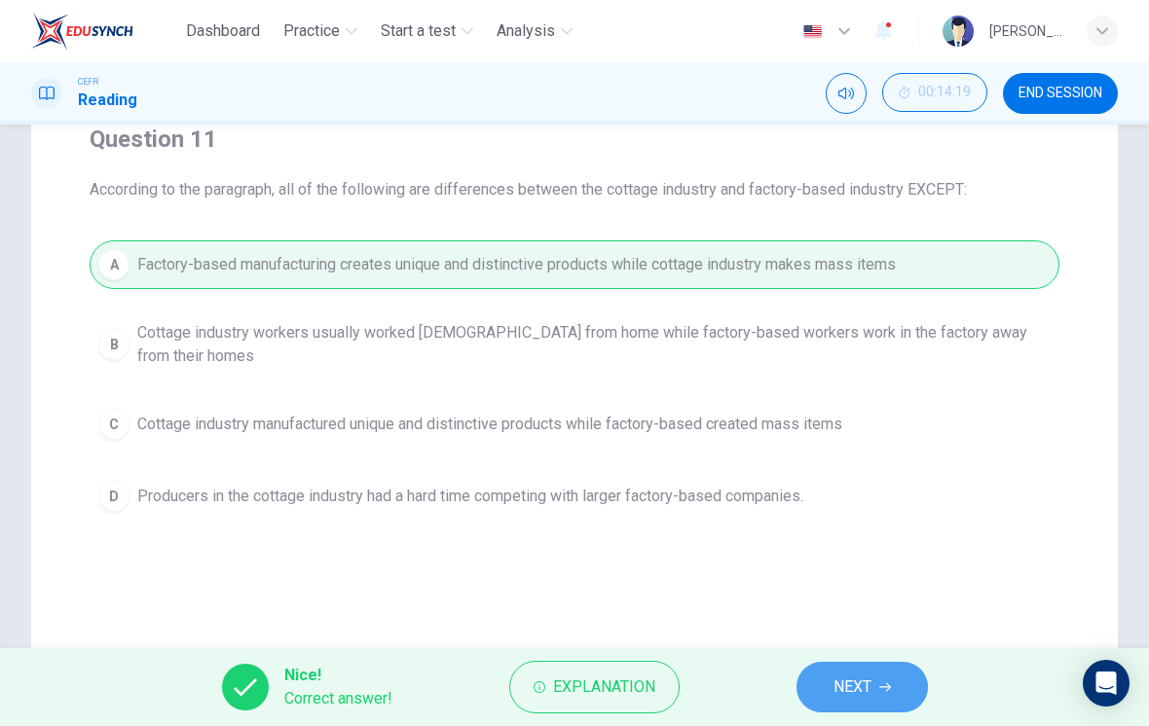
click at [828, 692] on button "NEXT" at bounding box center [861, 687] width 131 height 51
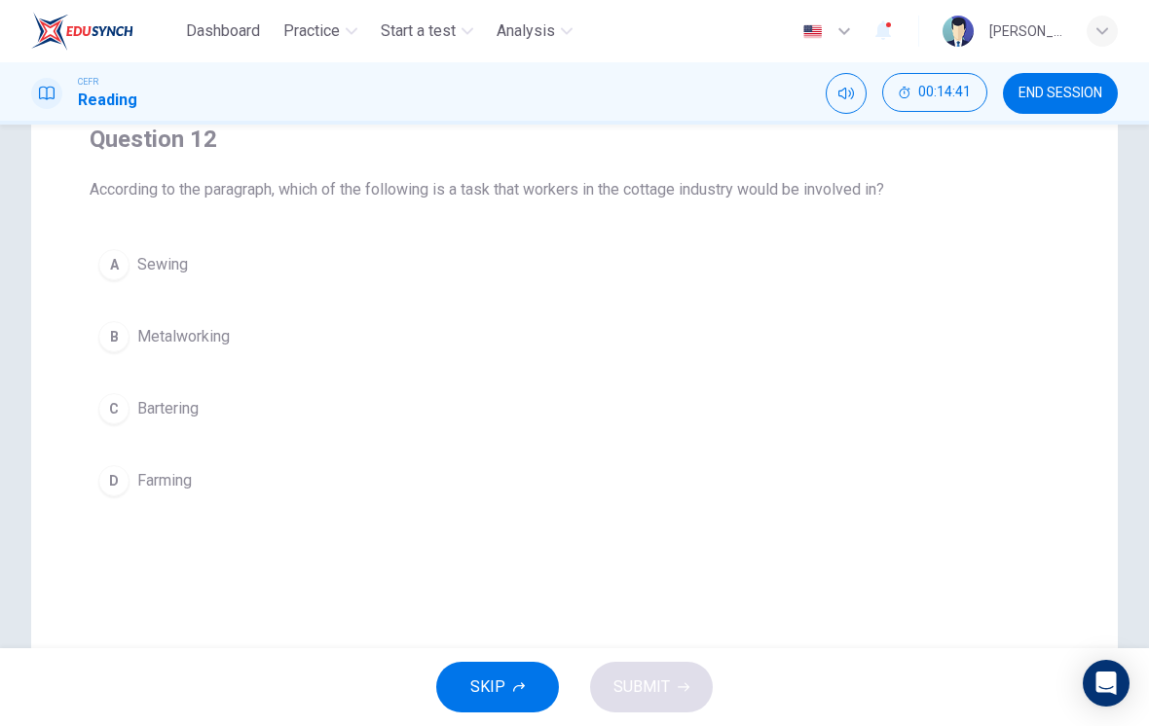
click at [165, 237] on div "Question 12 According to the paragraph, which of the following is a task that w…" at bounding box center [574, 314] width 1001 height 413
click at [168, 277] on button "A Sewing" at bounding box center [575, 264] width 970 height 49
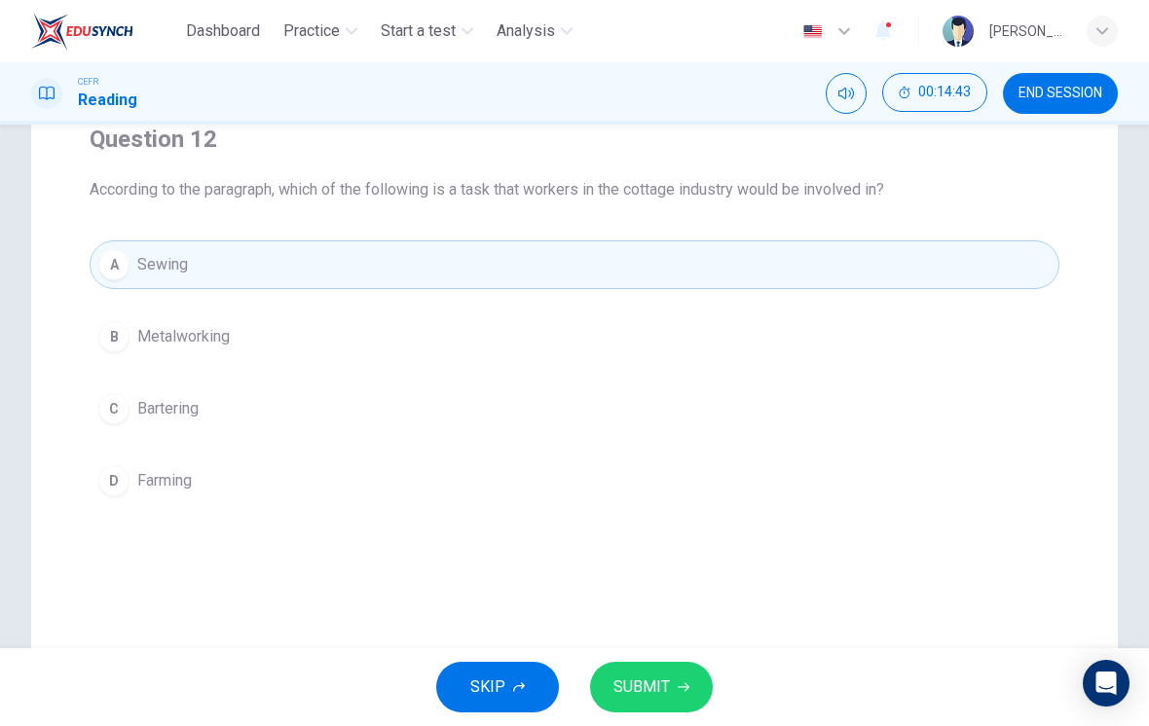
click at [678, 686] on icon "button" at bounding box center [684, 687] width 12 height 12
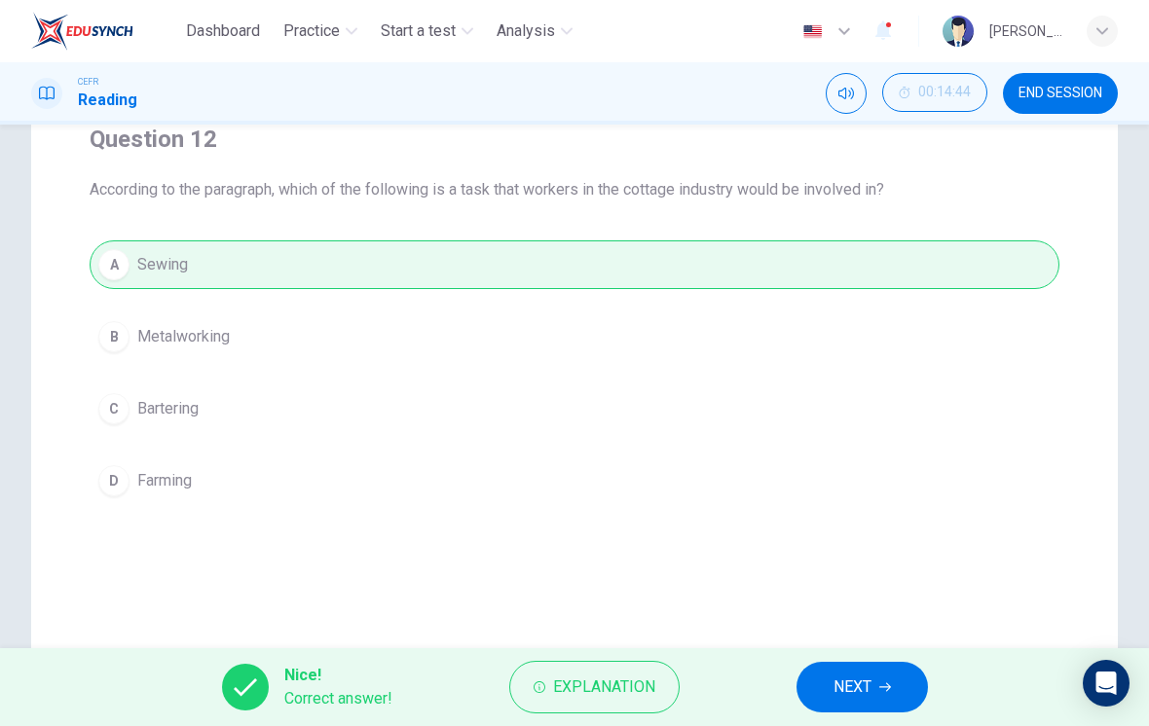
click at [875, 683] on button "NEXT" at bounding box center [861, 687] width 131 height 51
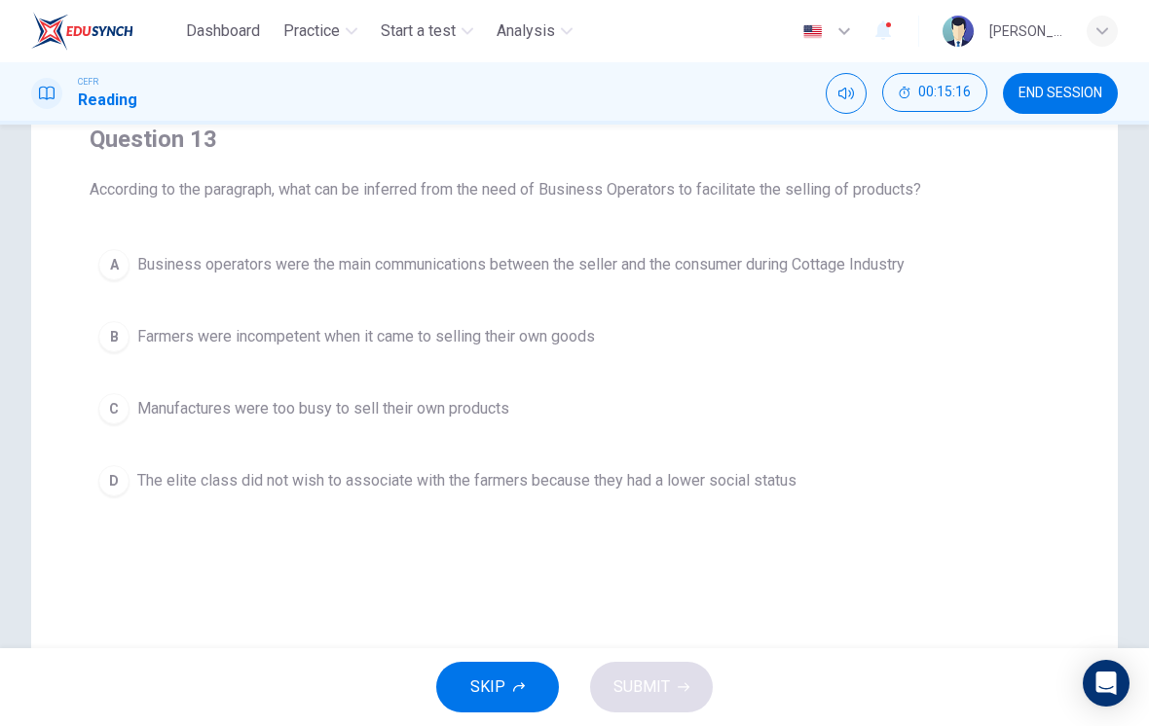
click at [720, 268] on span "Business operators were the main communications between the seller and the cons…" at bounding box center [520, 264] width 767 height 23
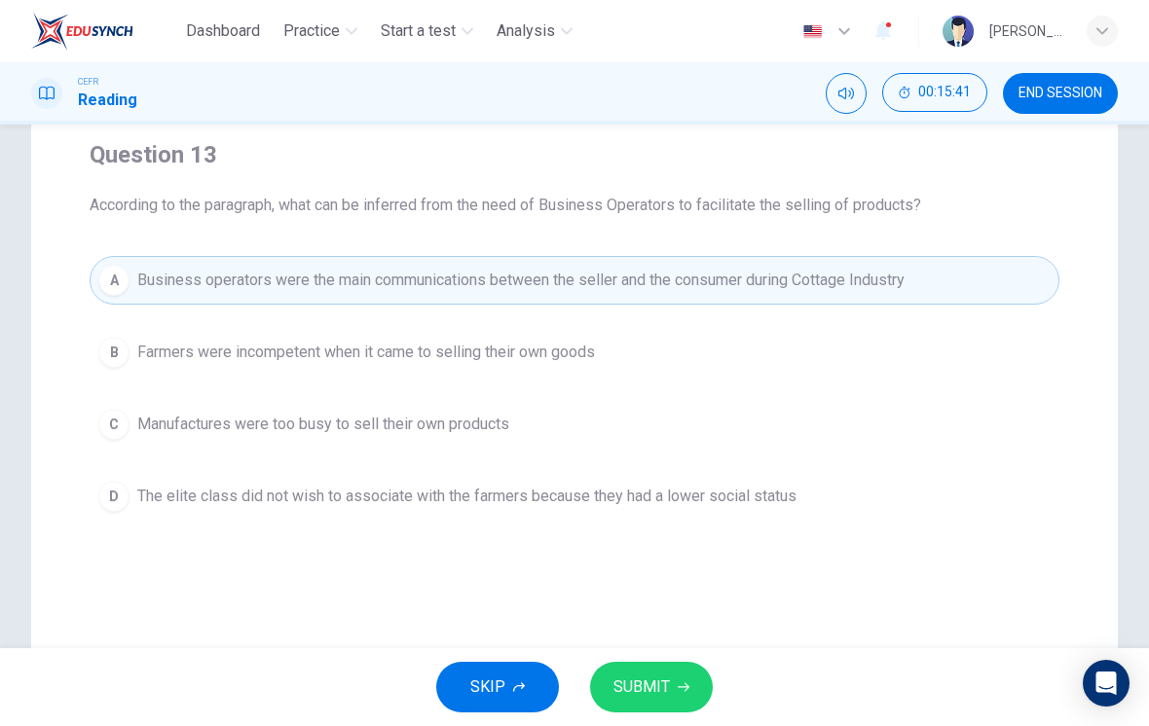
scroll to position [152, 0]
click at [680, 683] on icon "button" at bounding box center [684, 687] width 12 height 12
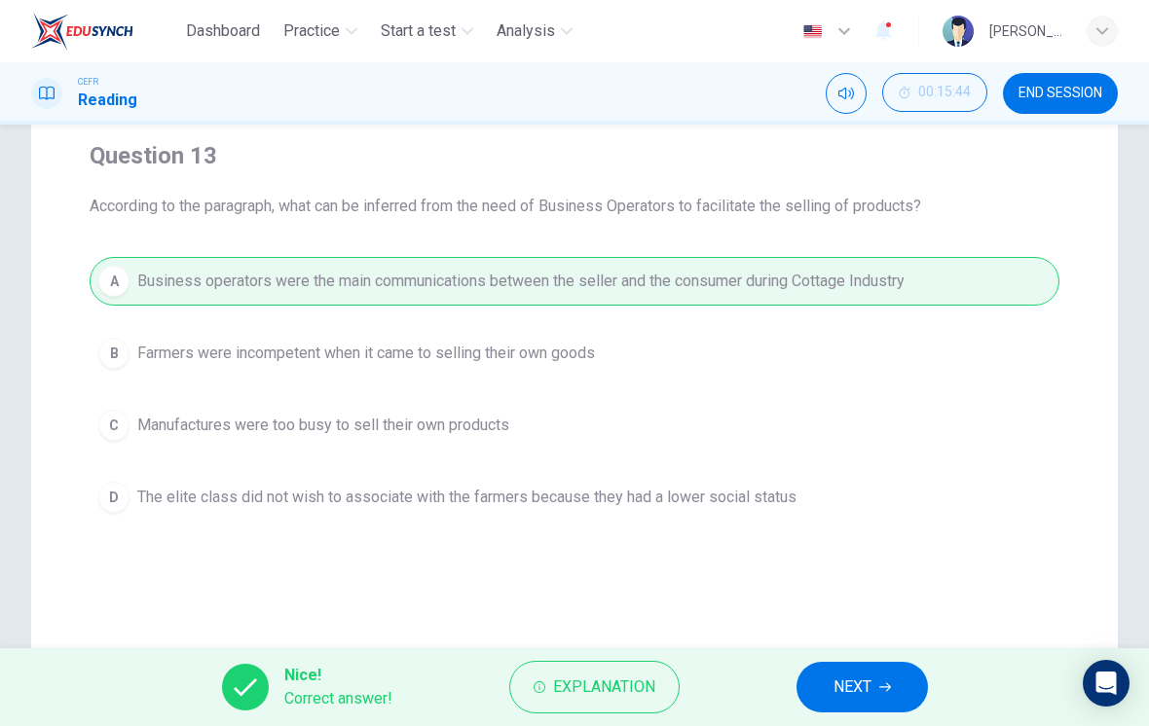
click at [863, 681] on span "NEXT" at bounding box center [852, 687] width 38 height 27
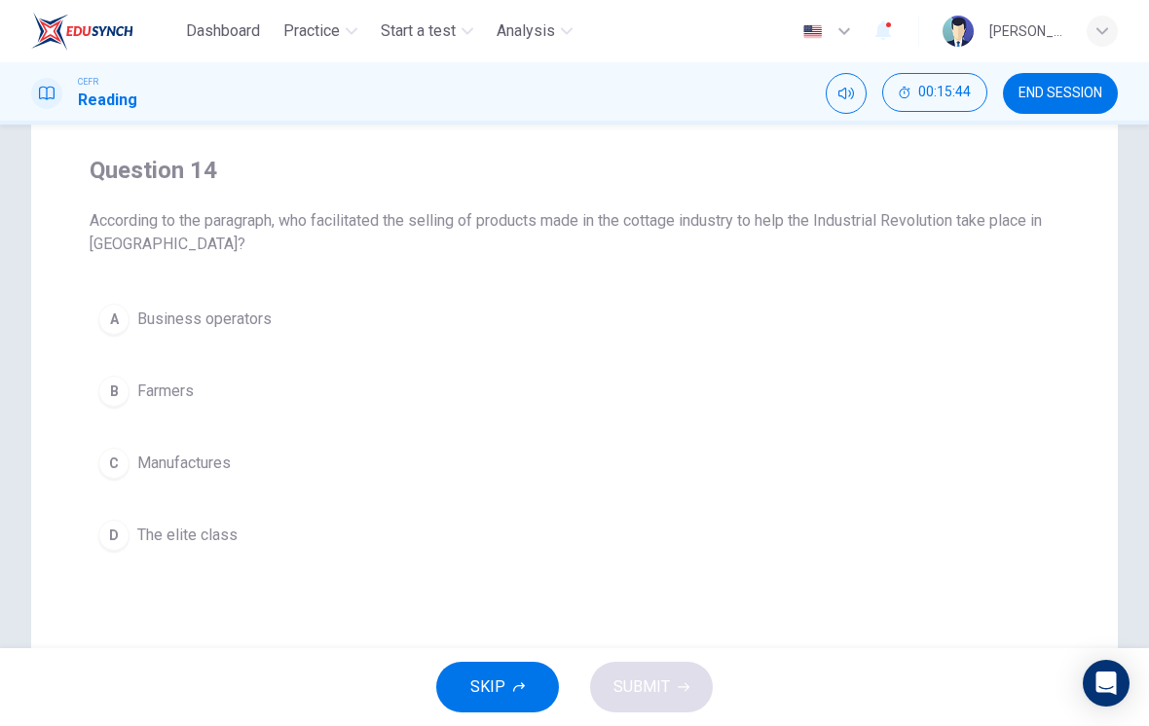
scroll to position [130, 0]
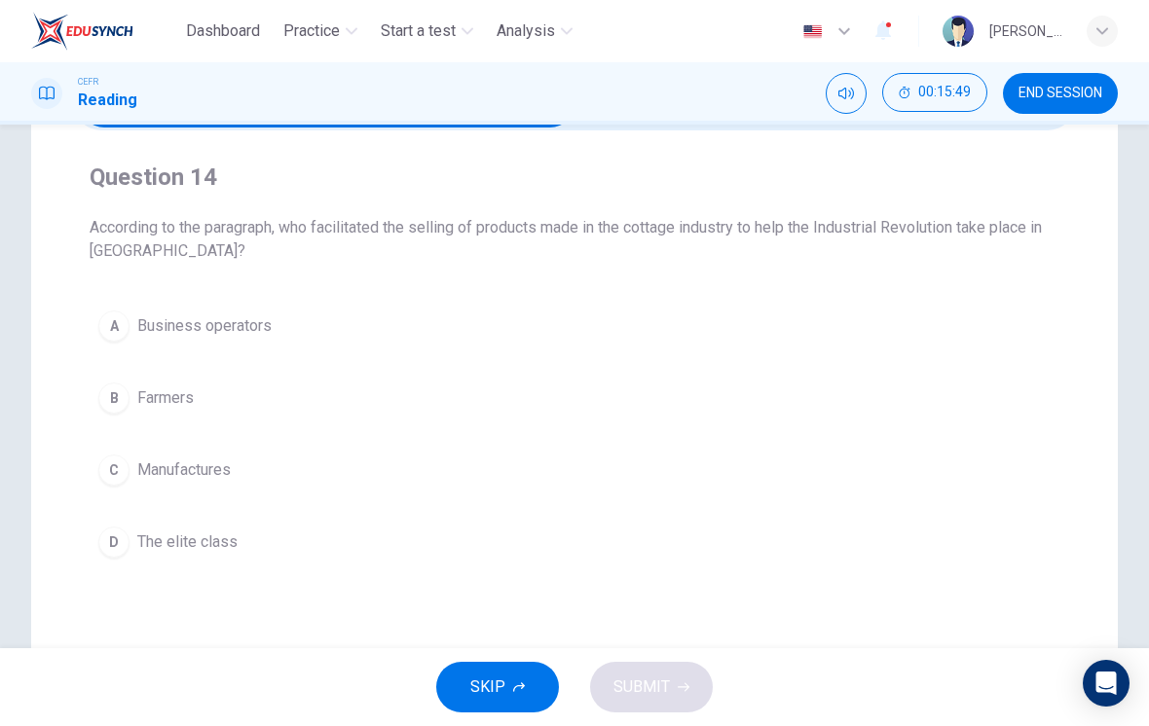
click at [251, 319] on span "Business operators" at bounding box center [204, 325] width 134 height 23
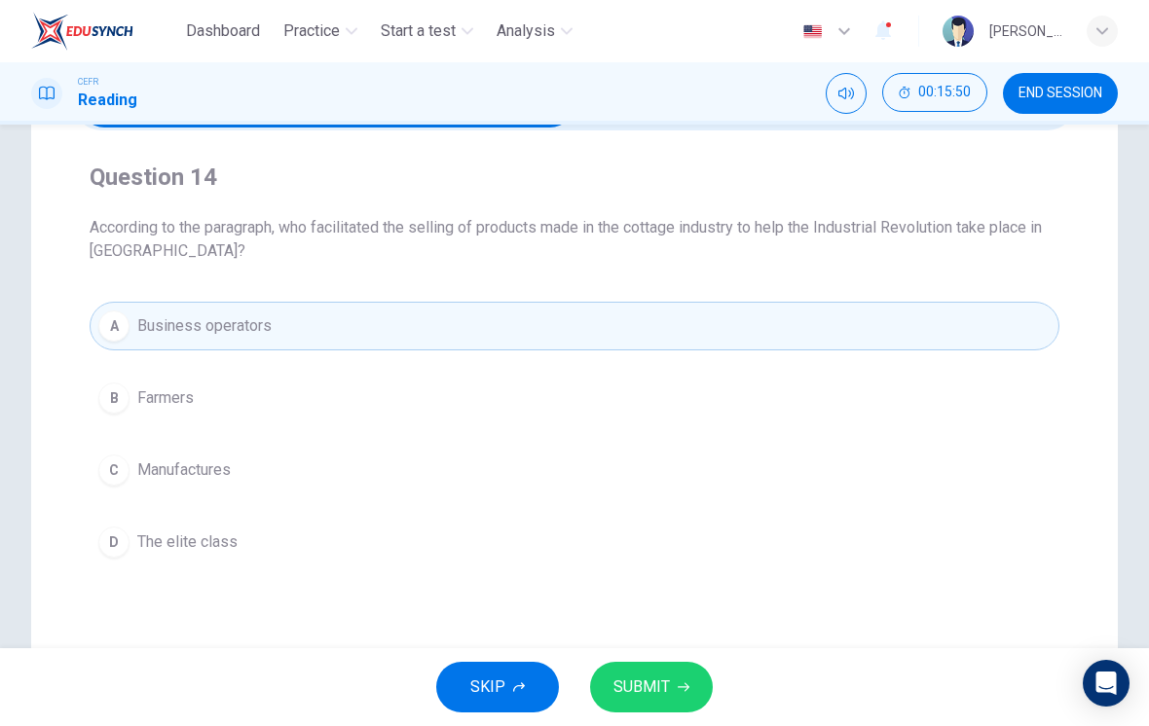
click at [670, 691] on button "SUBMIT" at bounding box center [651, 687] width 123 height 51
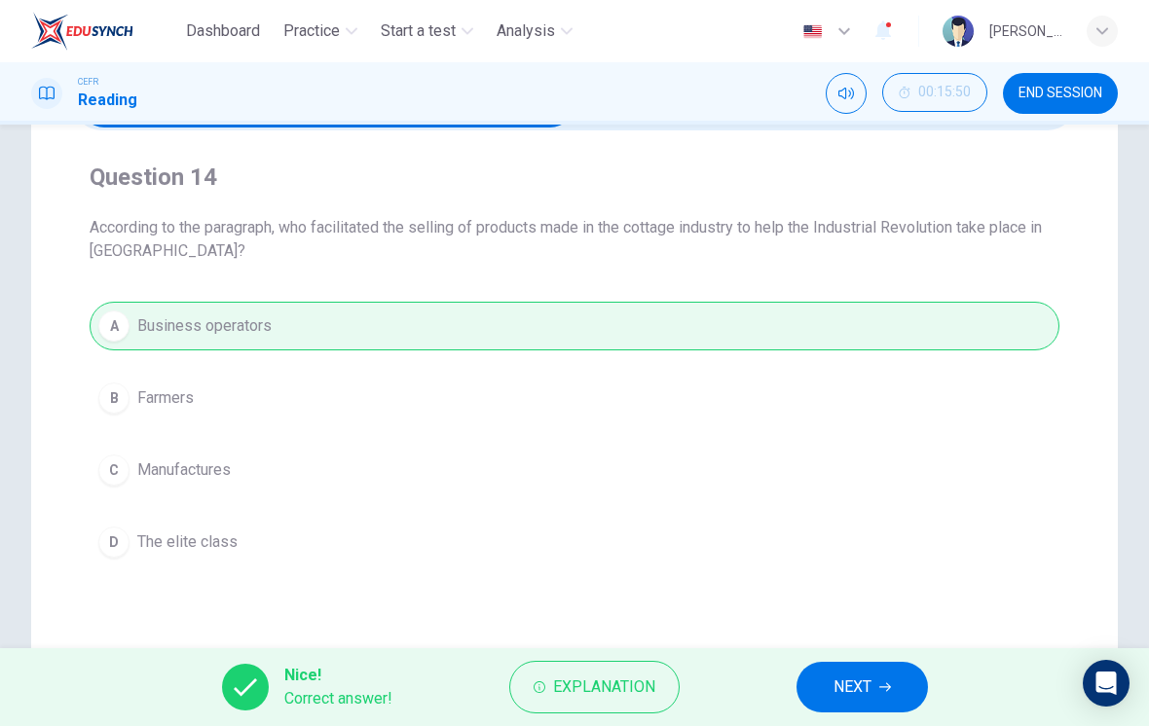
click at [843, 683] on span "NEXT" at bounding box center [852, 687] width 38 height 27
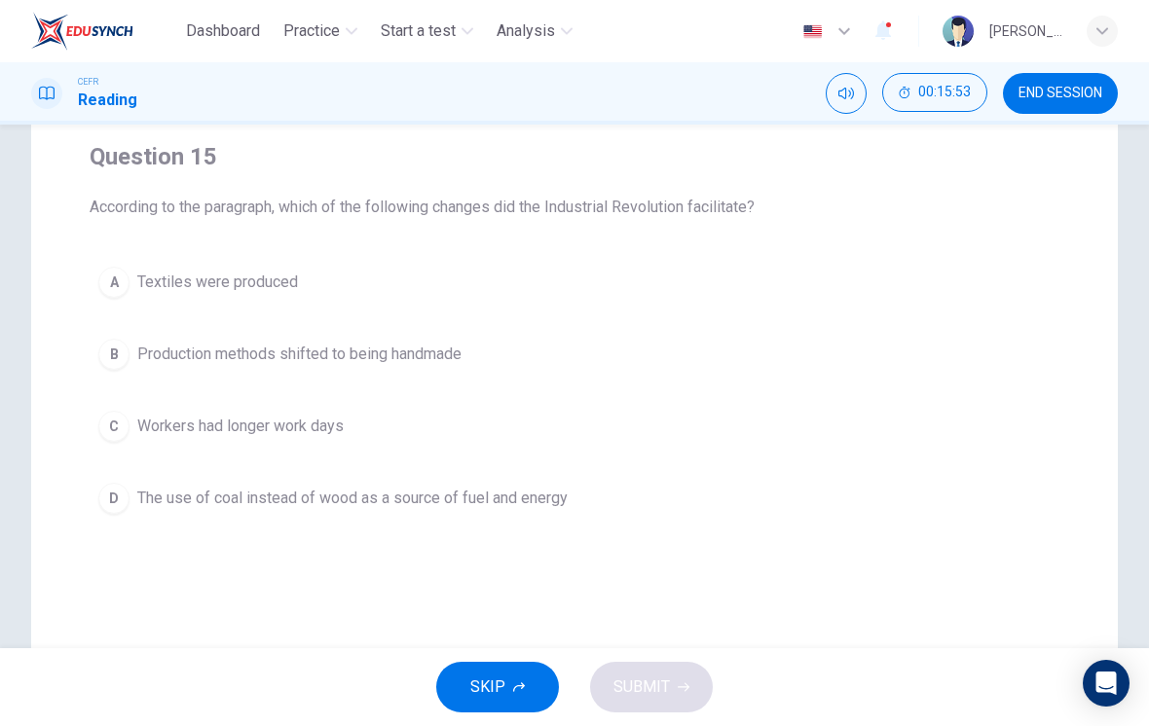
scroll to position [153, 0]
click at [503, 489] on span "The use of coal instead of wood as a source of fuel and energy" at bounding box center [352, 496] width 430 height 23
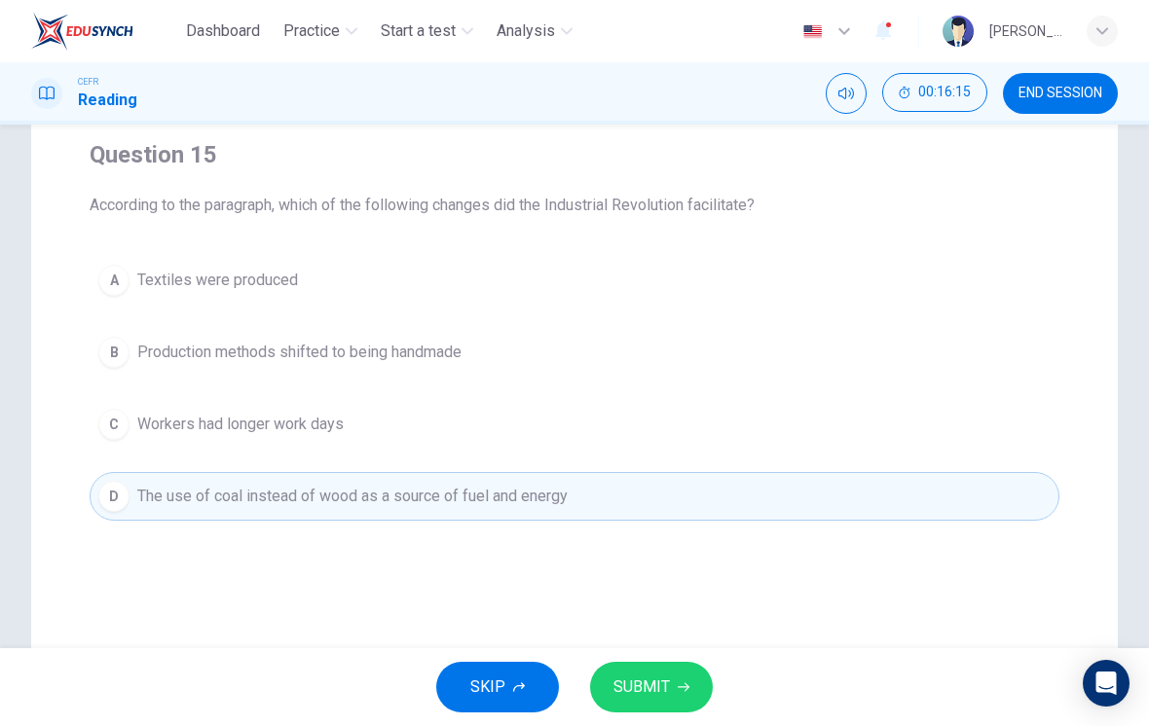
click at [781, 304] on button "A Textiles were produced" at bounding box center [575, 280] width 970 height 49
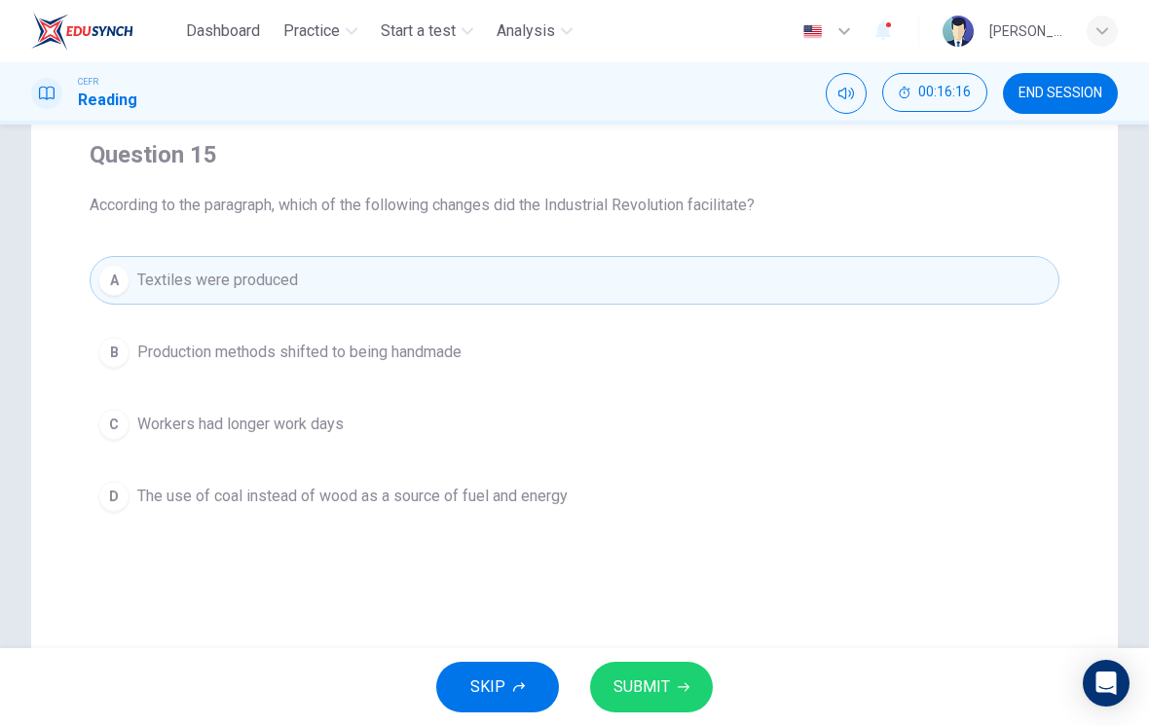
click at [628, 518] on button "D The use of coal instead of wood as a source of fuel and energy" at bounding box center [575, 496] width 970 height 49
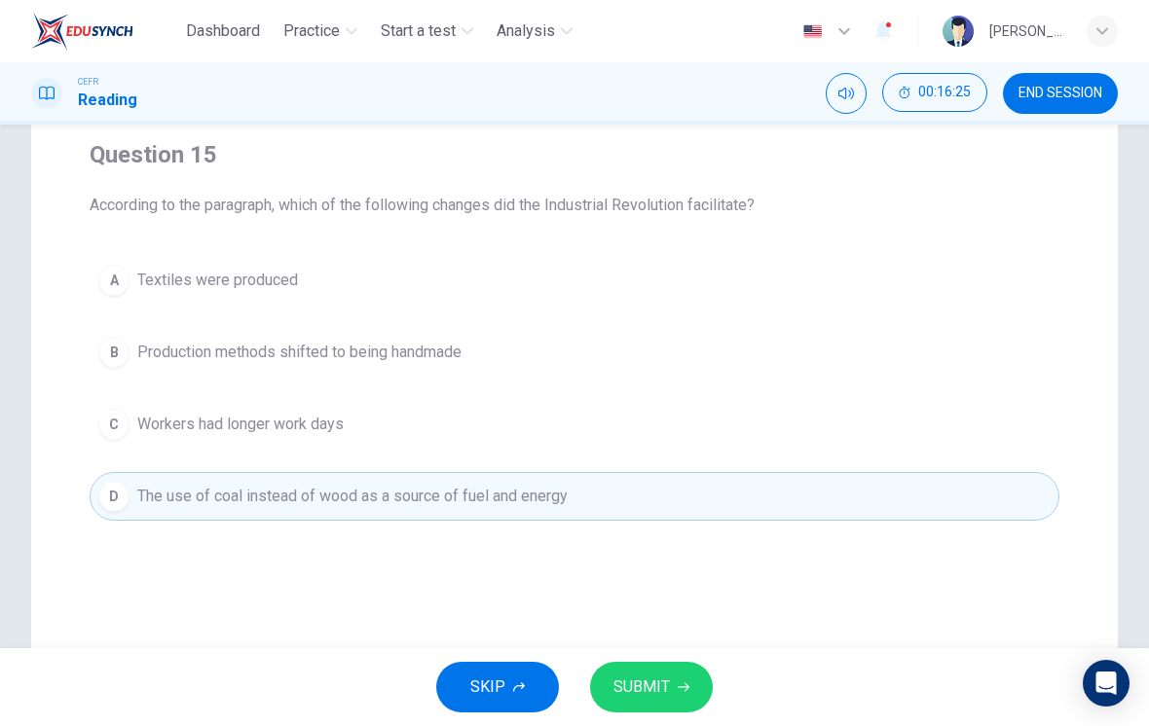
scroll to position [142, 0]
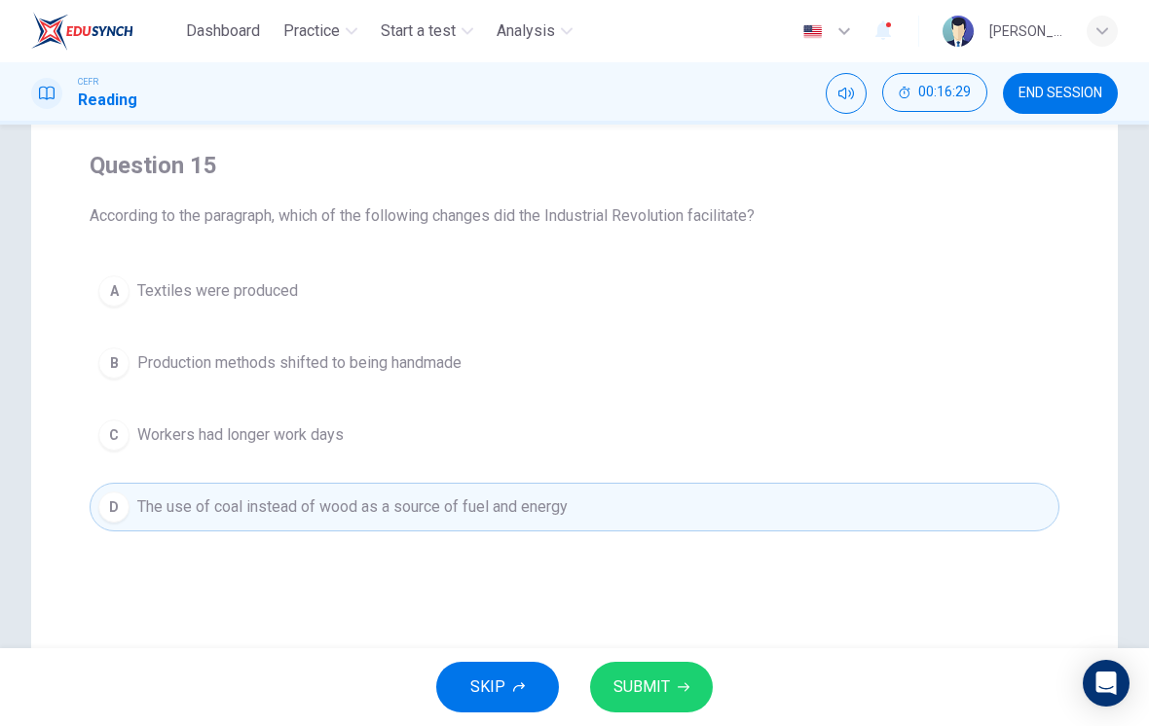
click at [572, 292] on button "A Textiles were produced" at bounding box center [575, 291] width 970 height 49
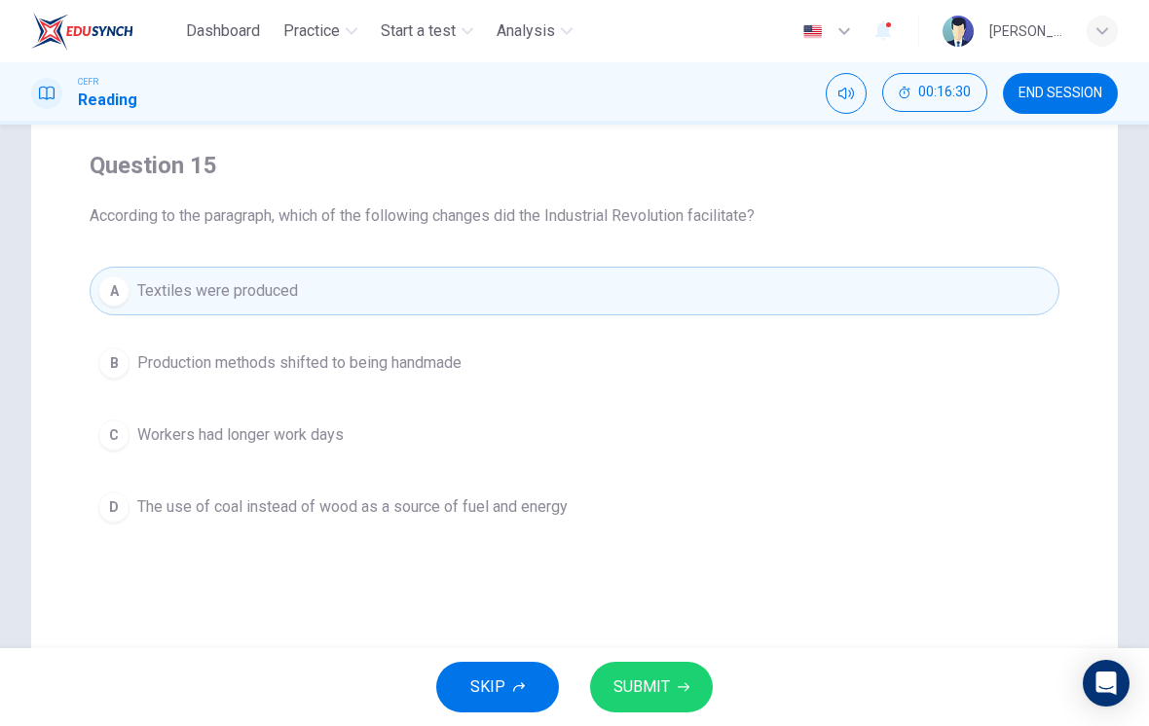
click at [559, 501] on span "The use of coal instead of wood as a source of fuel and energy" at bounding box center [352, 507] width 430 height 23
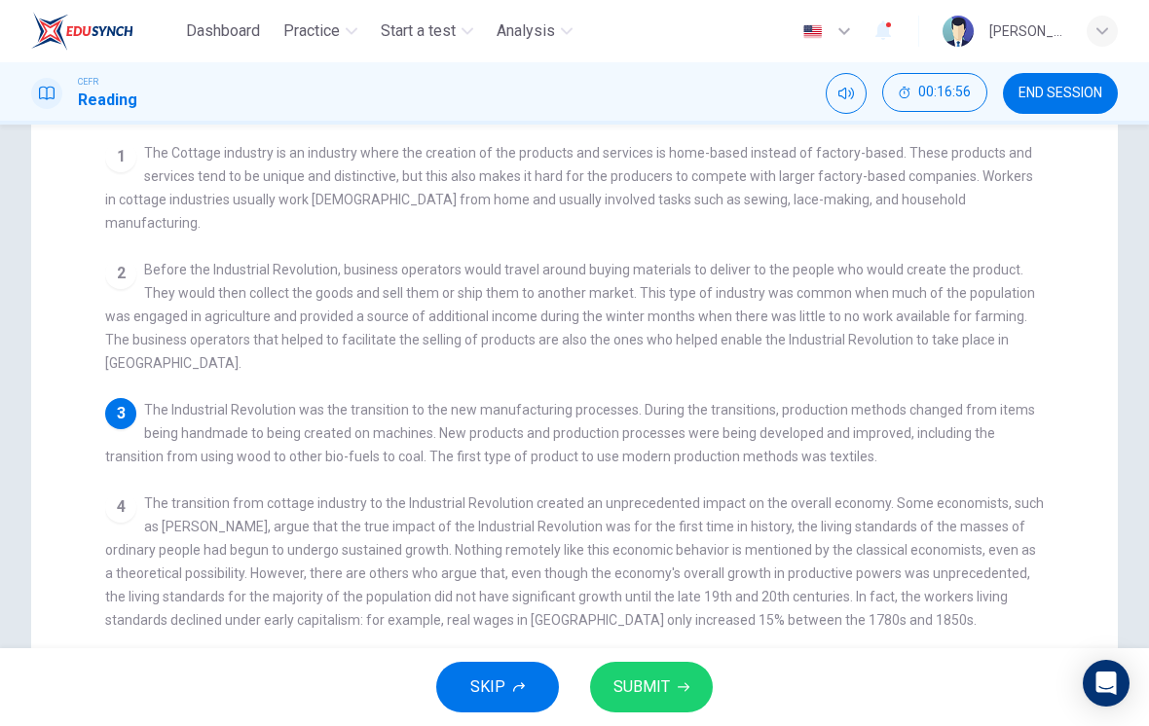
scroll to position [210, 0]
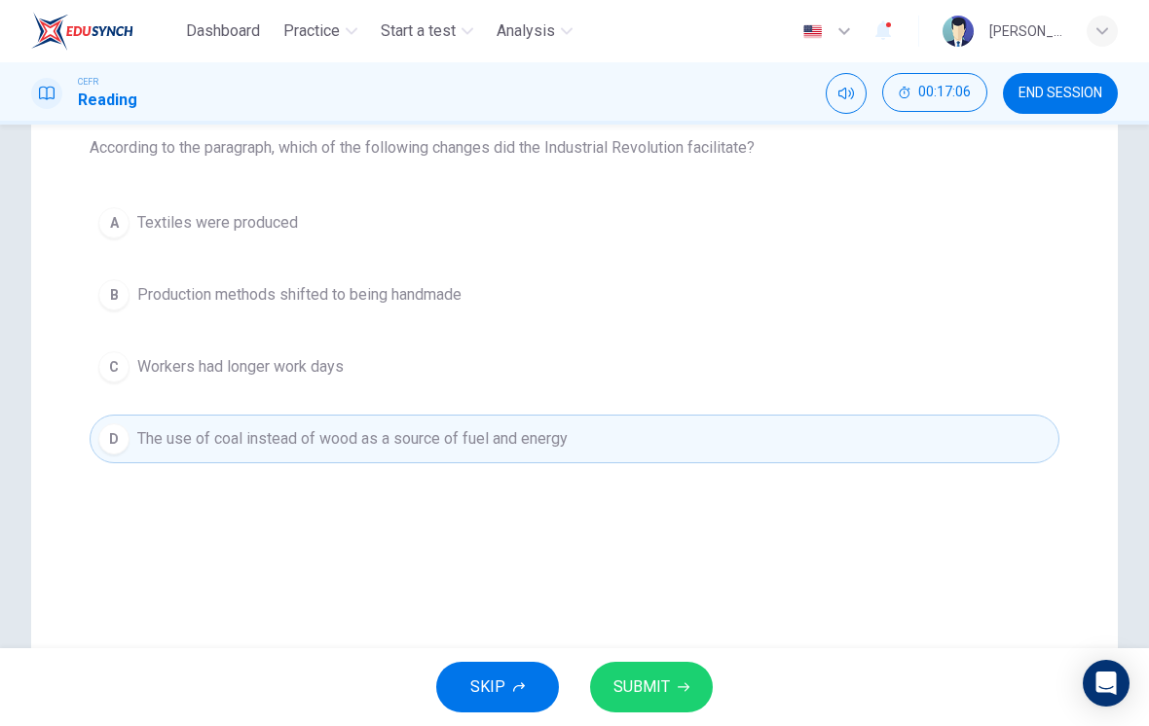
click at [676, 693] on button "SUBMIT" at bounding box center [651, 687] width 123 height 51
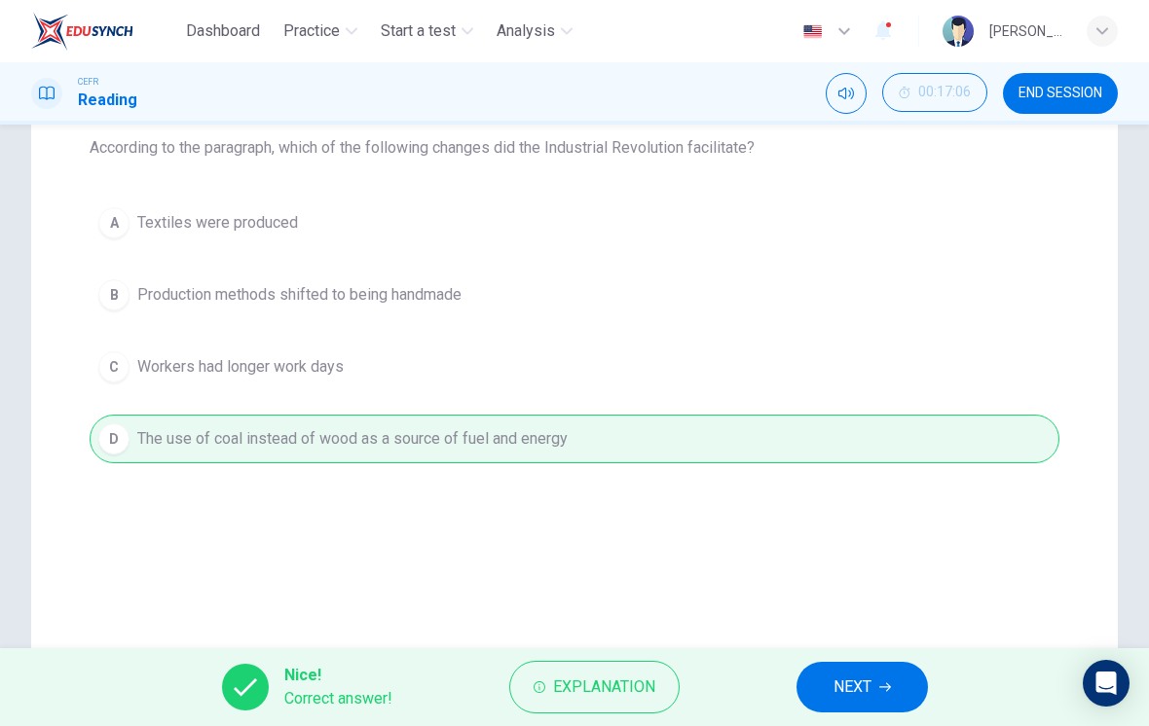
click at [633, 667] on button "Explanation" at bounding box center [594, 687] width 170 height 53
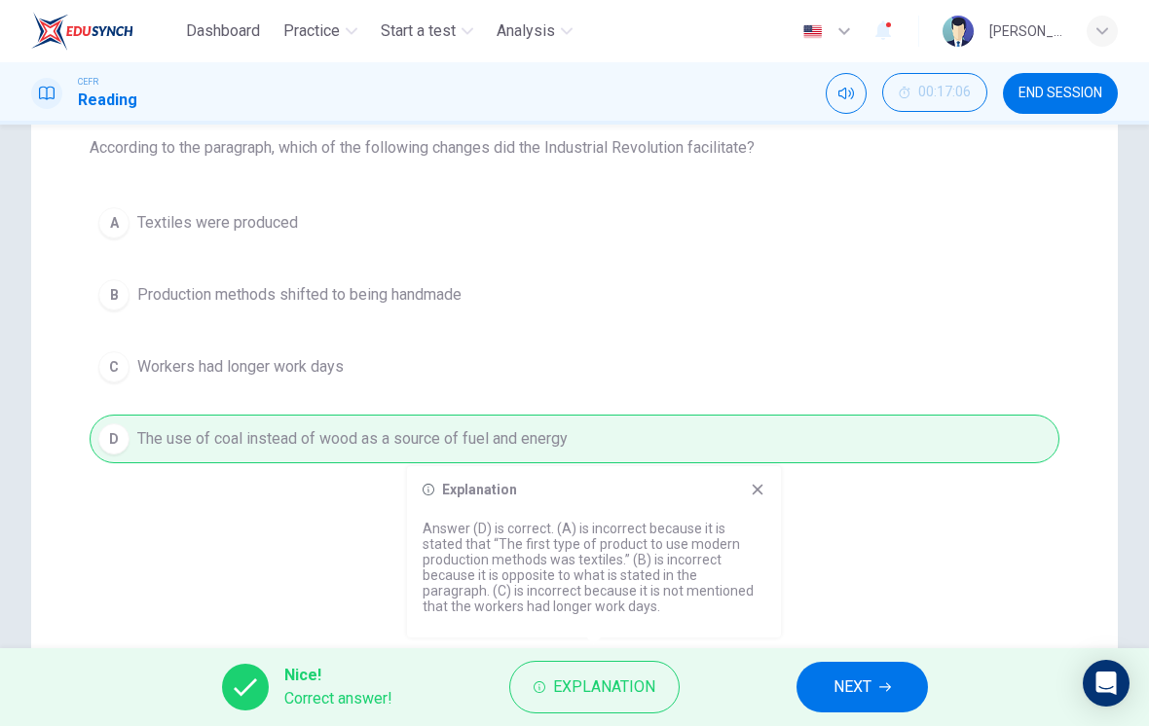
click at [857, 691] on span "NEXT" at bounding box center [852, 687] width 38 height 27
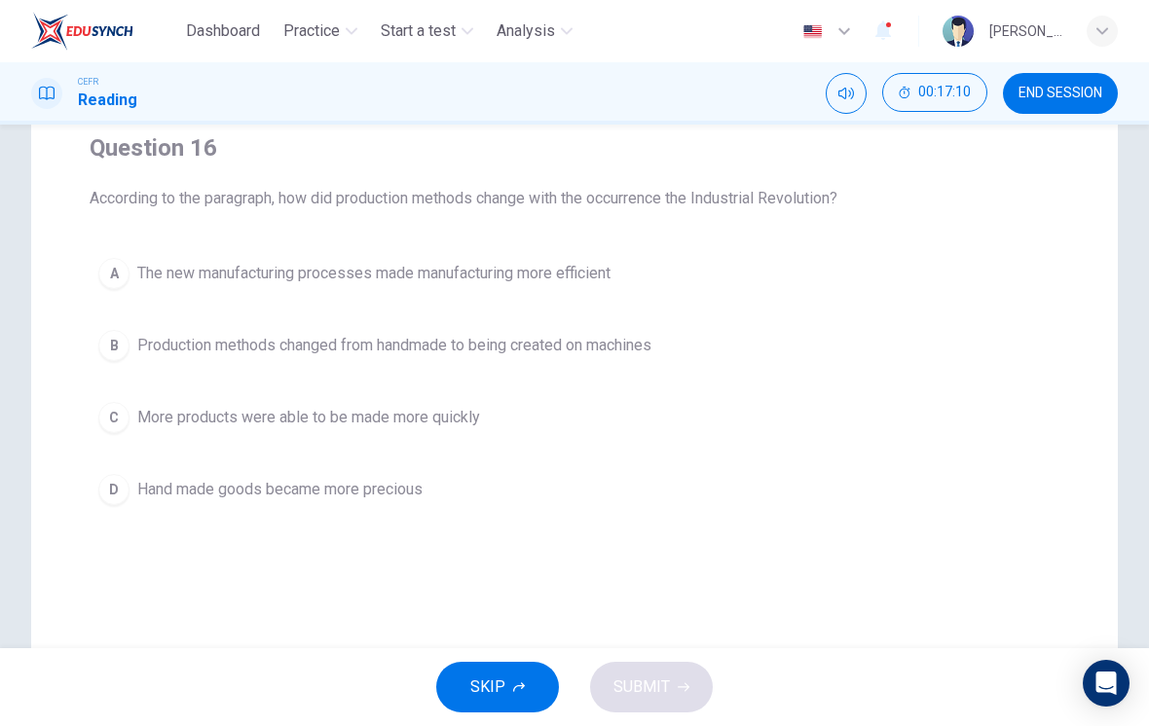
scroll to position [159, 0]
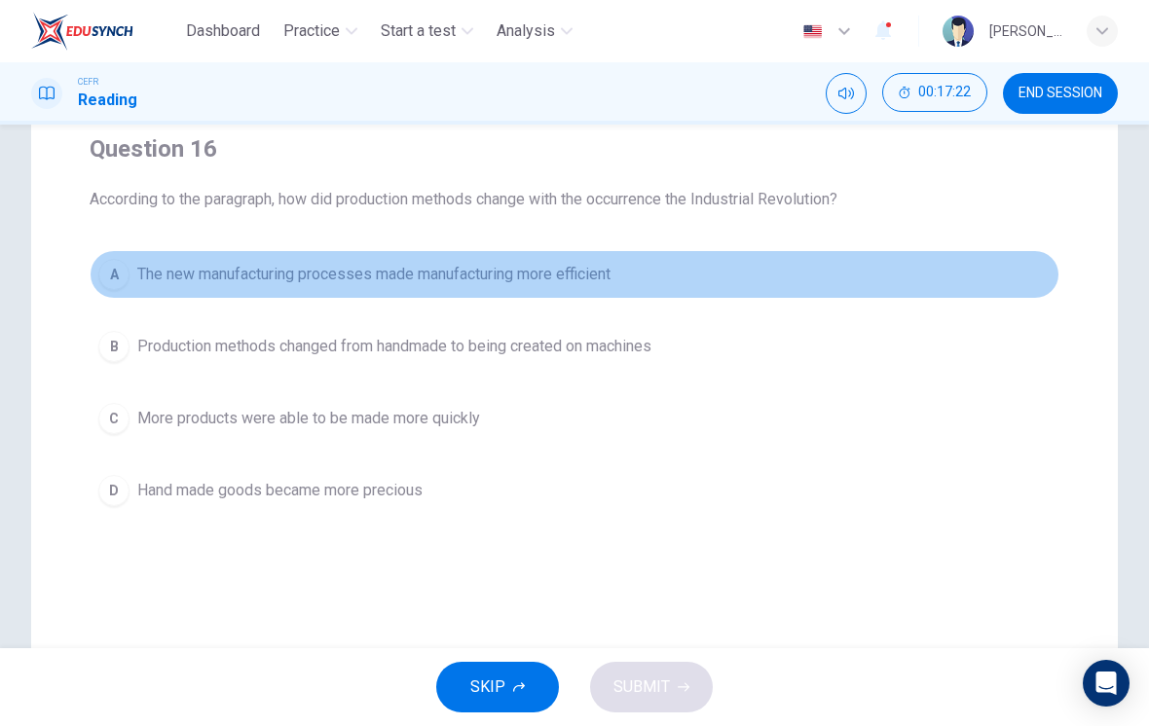
click at [218, 273] on span "The new manufacturing processes made manufacturing more efficient" at bounding box center [373, 274] width 473 height 23
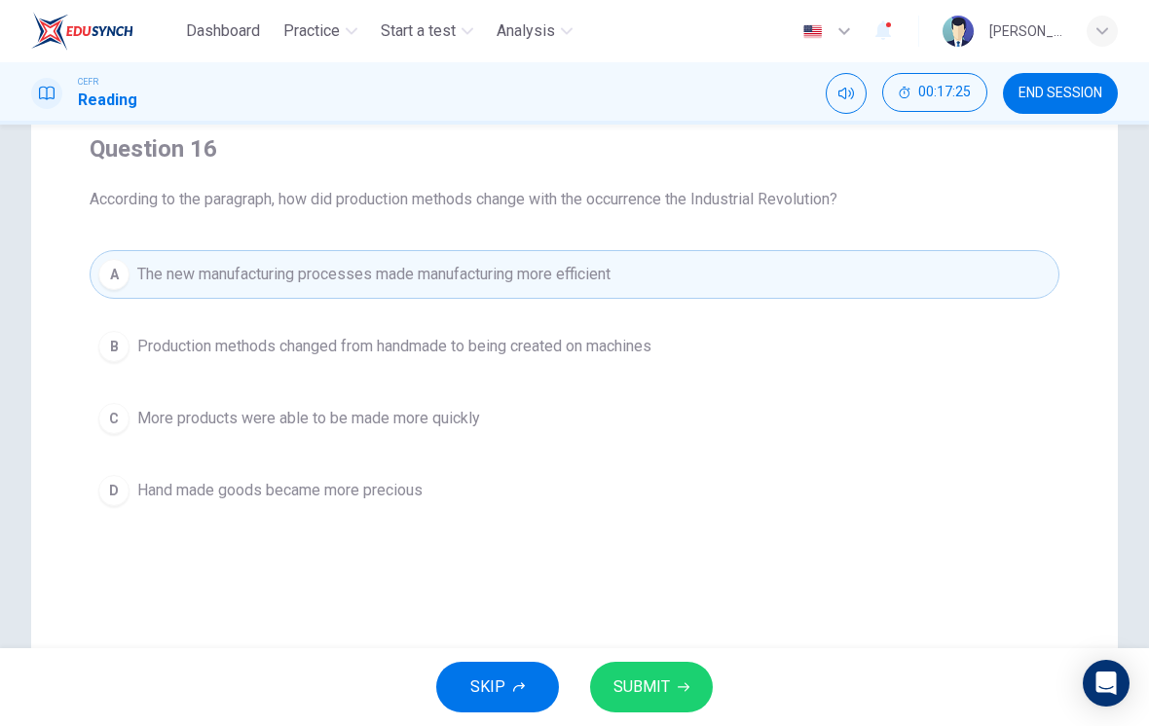
click at [191, 362] on button "B Production methods changed from handmade to being created on machines" at bounding box center [575, 346] width 970 height 49
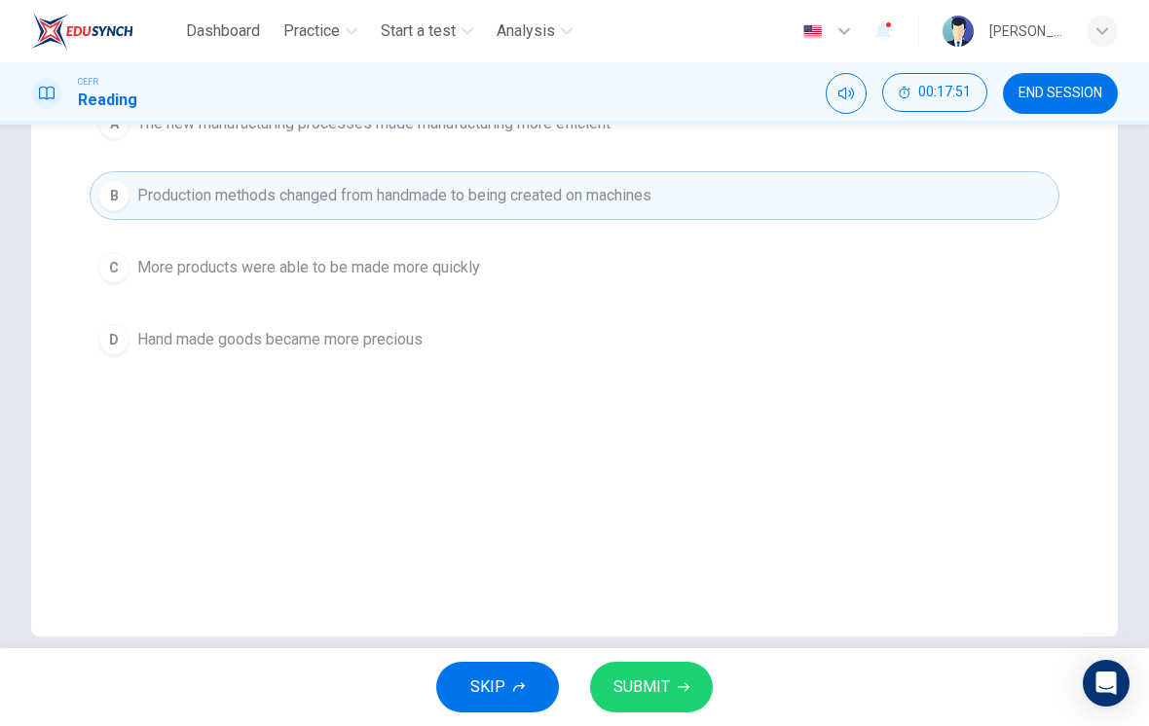
scroll to position [300, 0]
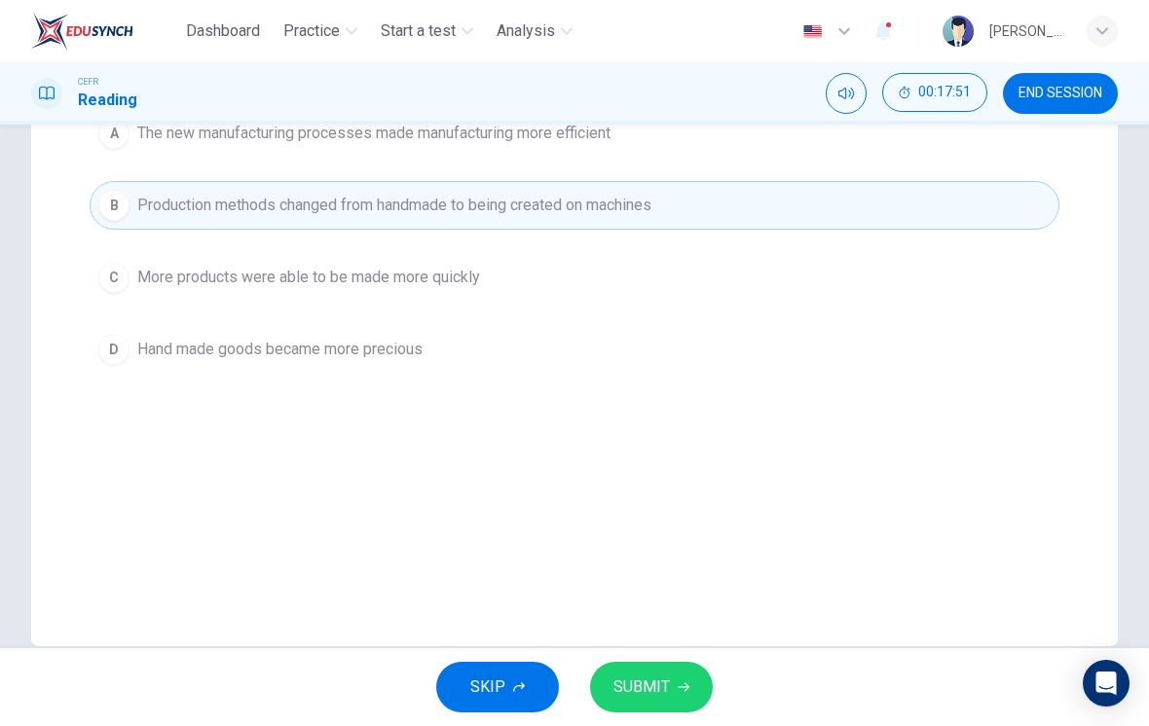
click at [678, 691] on icon "button" at bounding box center [684, 687] width 12 height 12
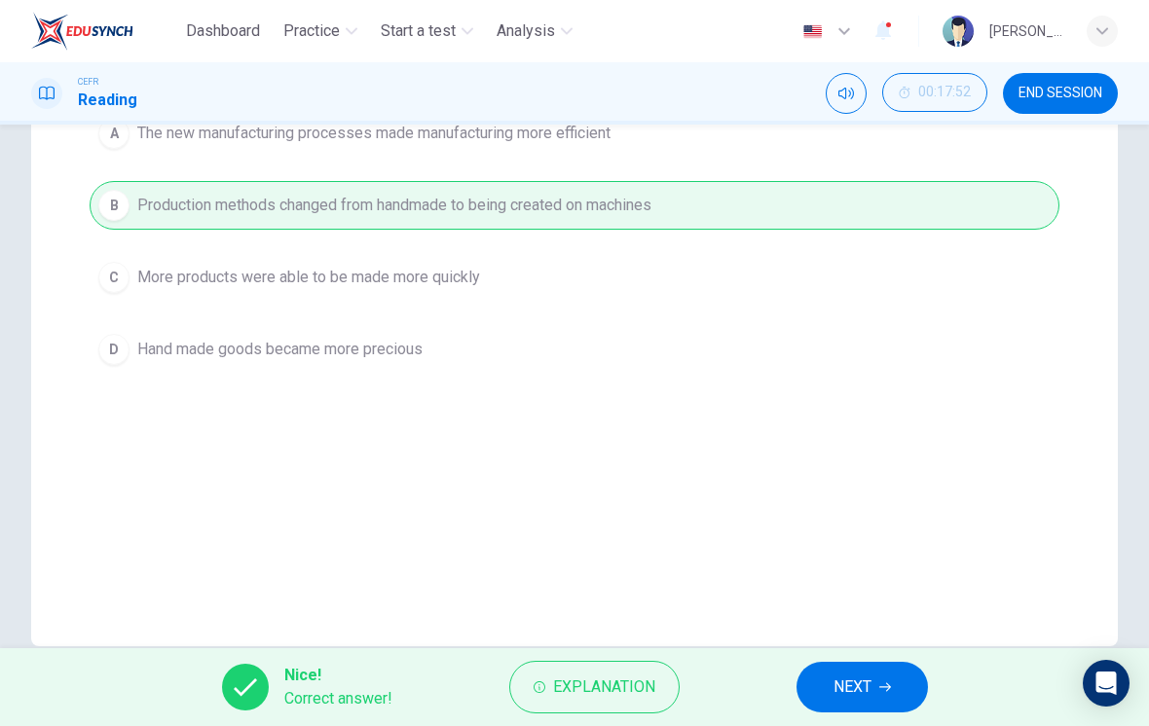
click at [866, 694] on span "NEXT" at bounding box center [852, 687] width 38 height 27
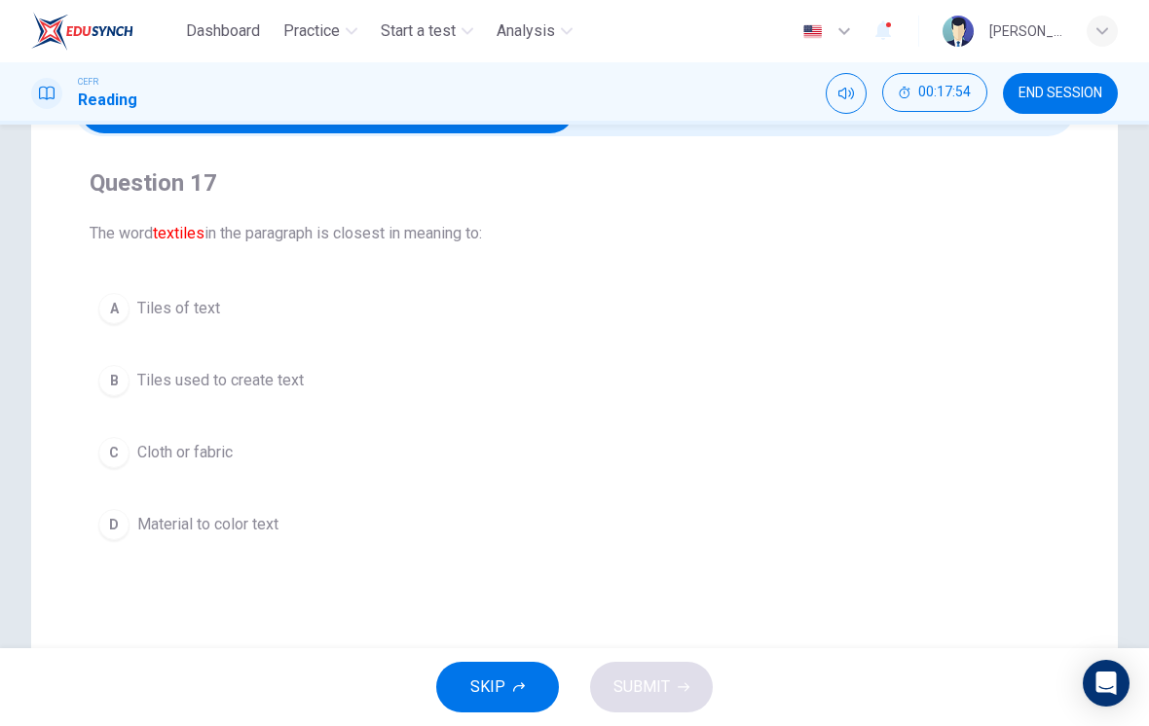
scroll to position [159, 0]
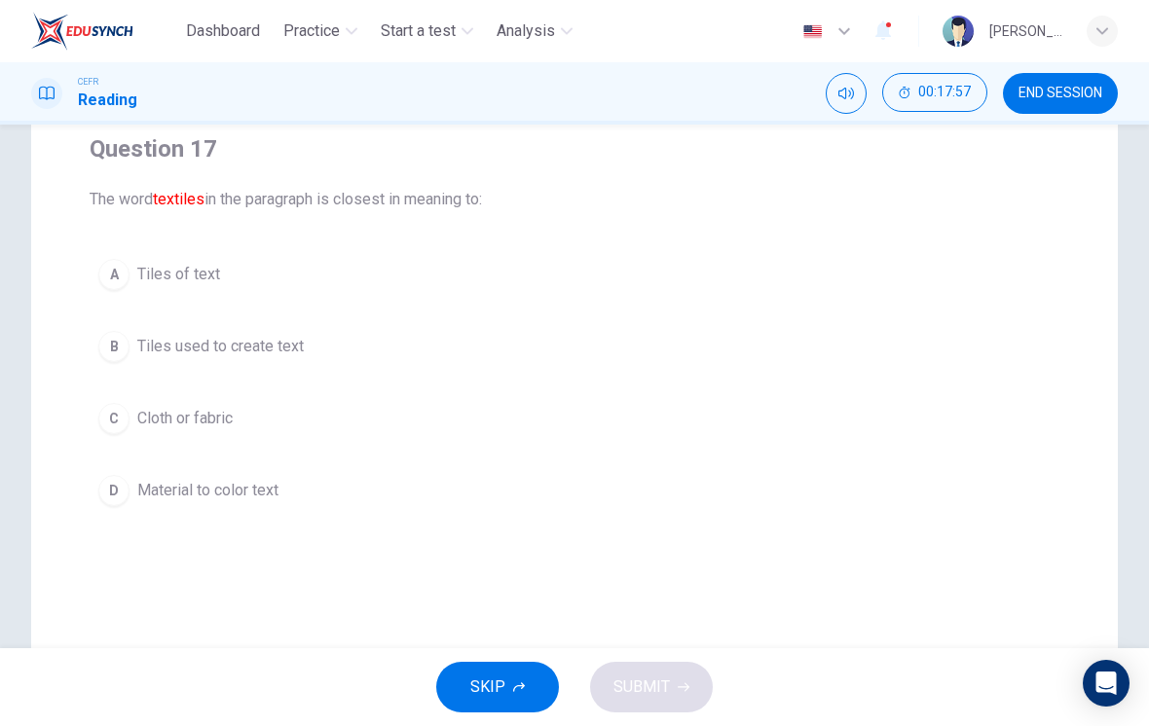
click at [123, 428] on div "C" at bounding box center [113, 418] width 31 height 31
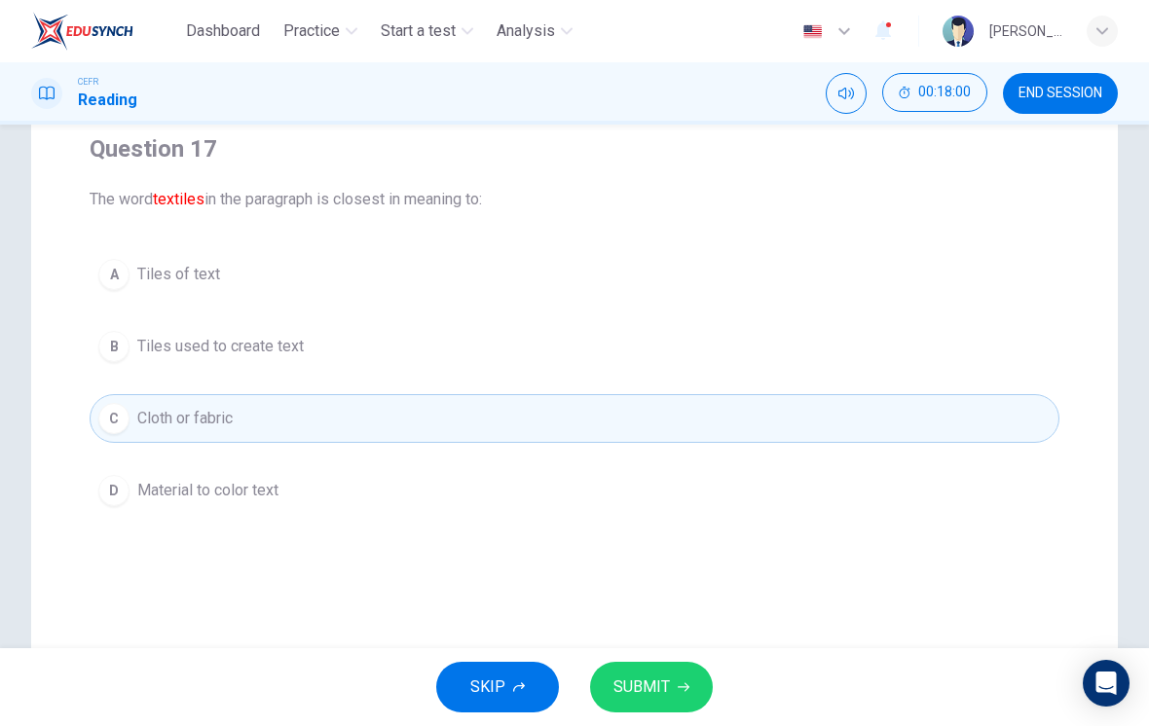
click at [669, 692] on button "SUBMIT" at bounding box center [651, 687] width 123 height 51
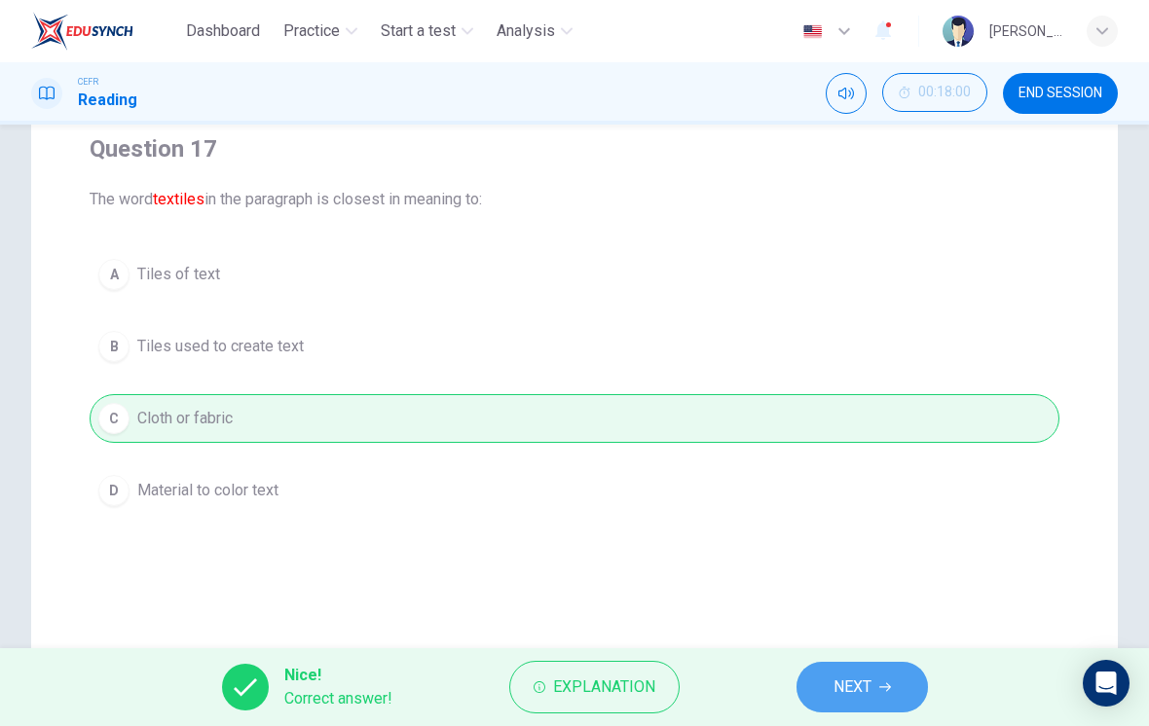
click at [866, 682] on span "NEXT" at bounding box center [852, 687] width 38 height 27
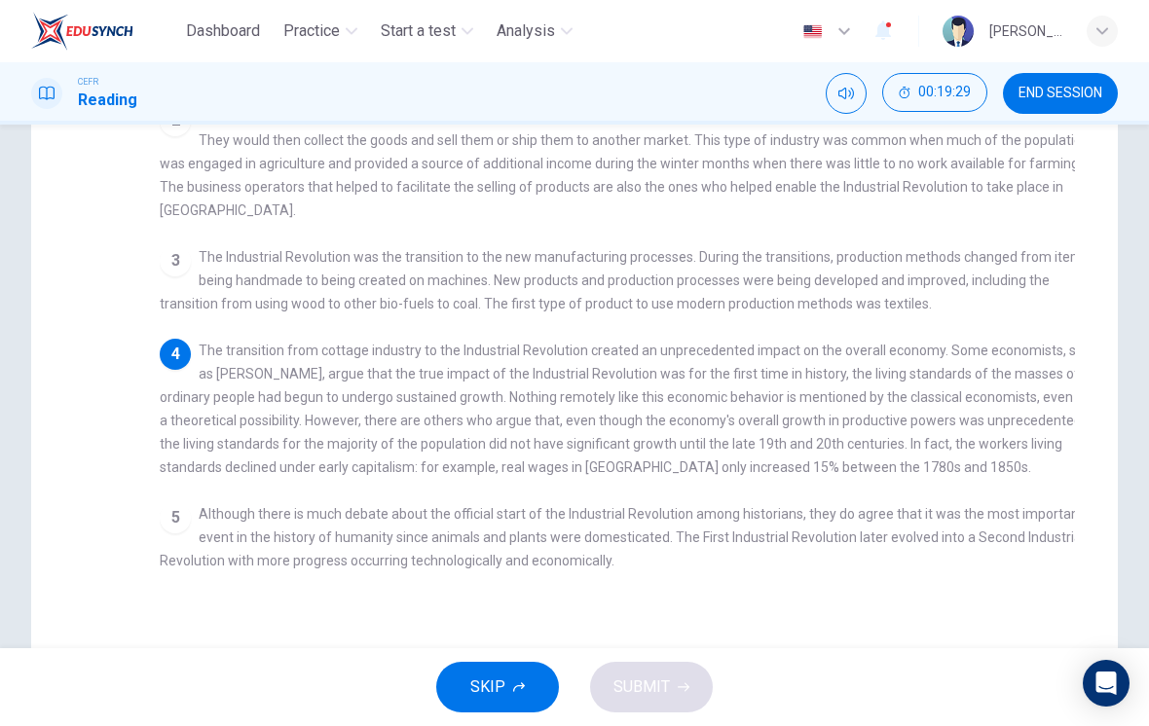
scroll to position [337, 0]
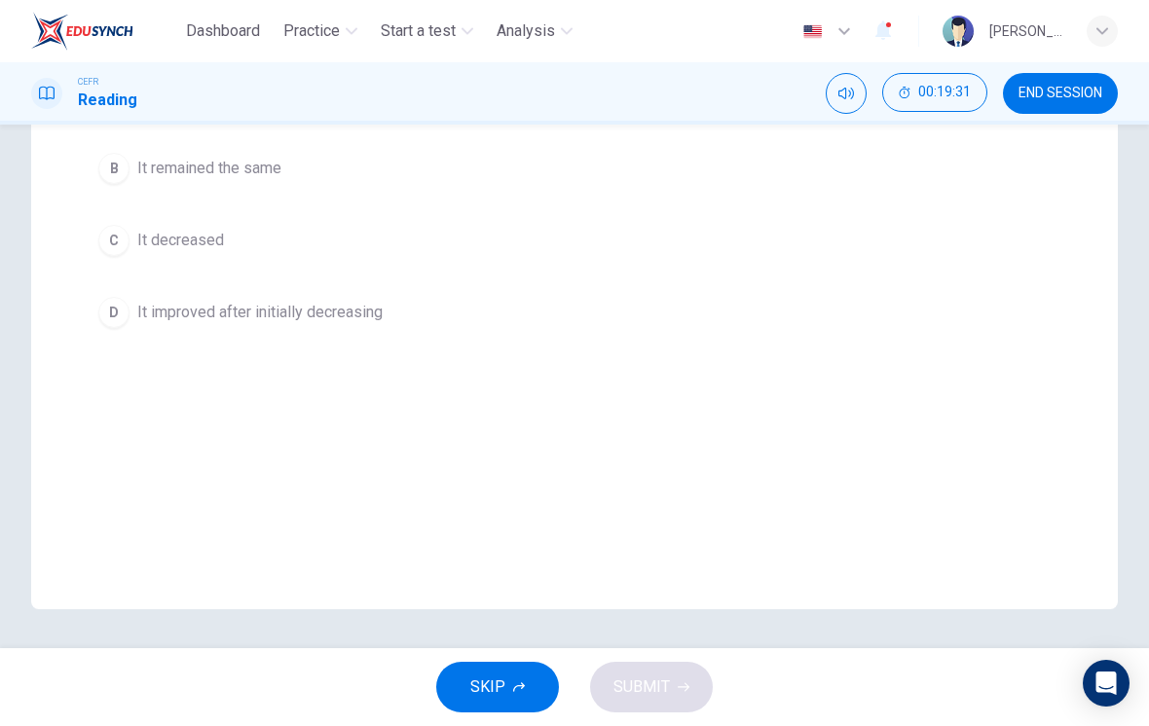
click at [129, 320] on button "D It improved after initially decreasing" at bounding box center [575, 312] width 970 height 49
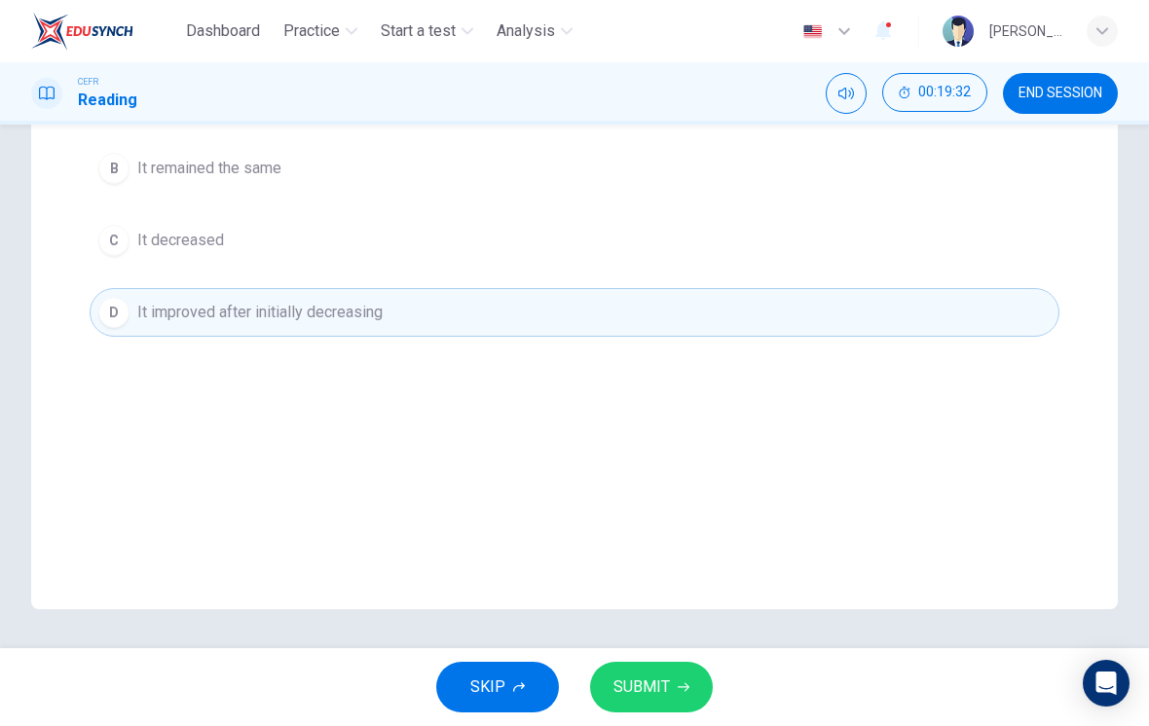
click at [624, 709] on button "SUBMIT" at bounding box center [651, 687] width 123 height 51
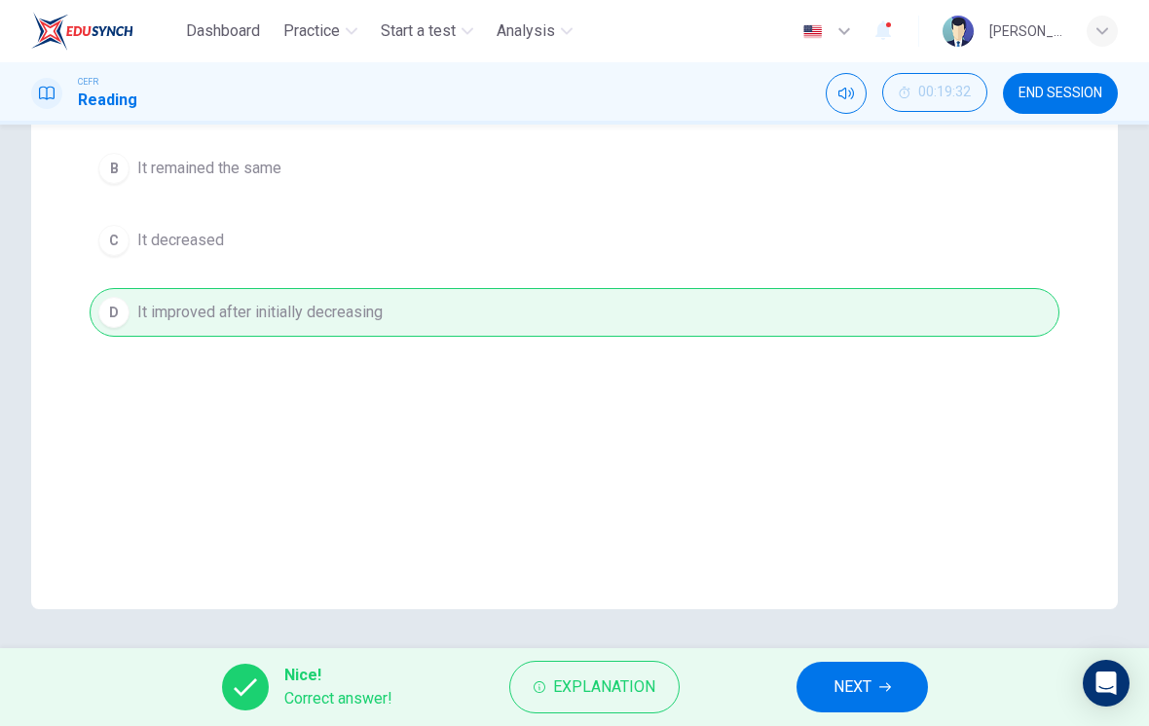
scroll to position [318, 0]
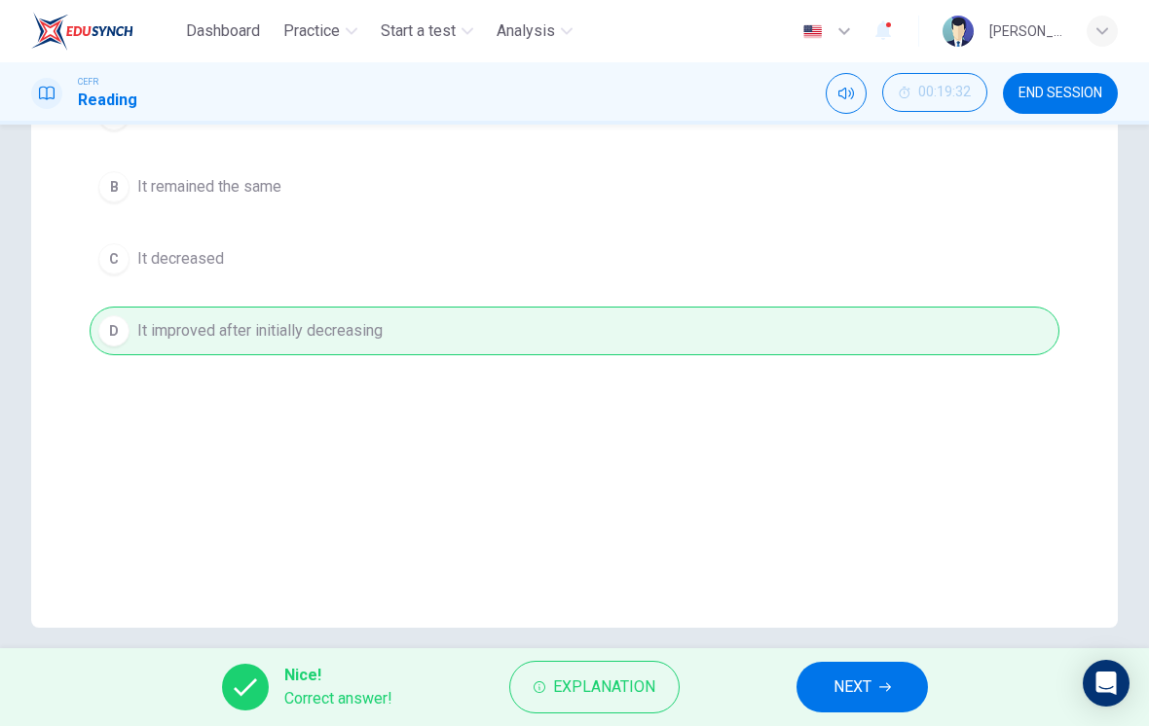
click at [555, 671] on button "Explanation" at bounding box center [594, 687] width 170 height 53
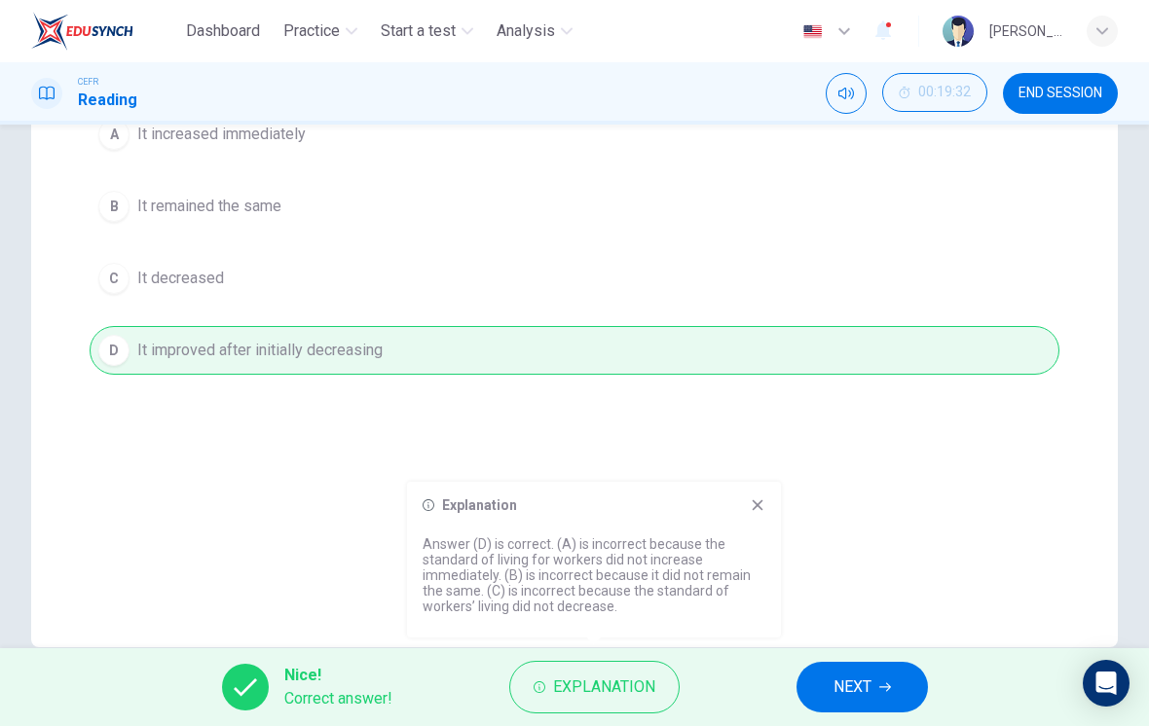
scroll to position [294, 0]
click at [773, 498] on div "Explanation Answer (D) is correct. (A) is incorrect because the standard of liv…" at bounding box center [594, 560] width 374 height 156
click at [755, 507] on icon at bounding box center [758, 505] width 11 height 11
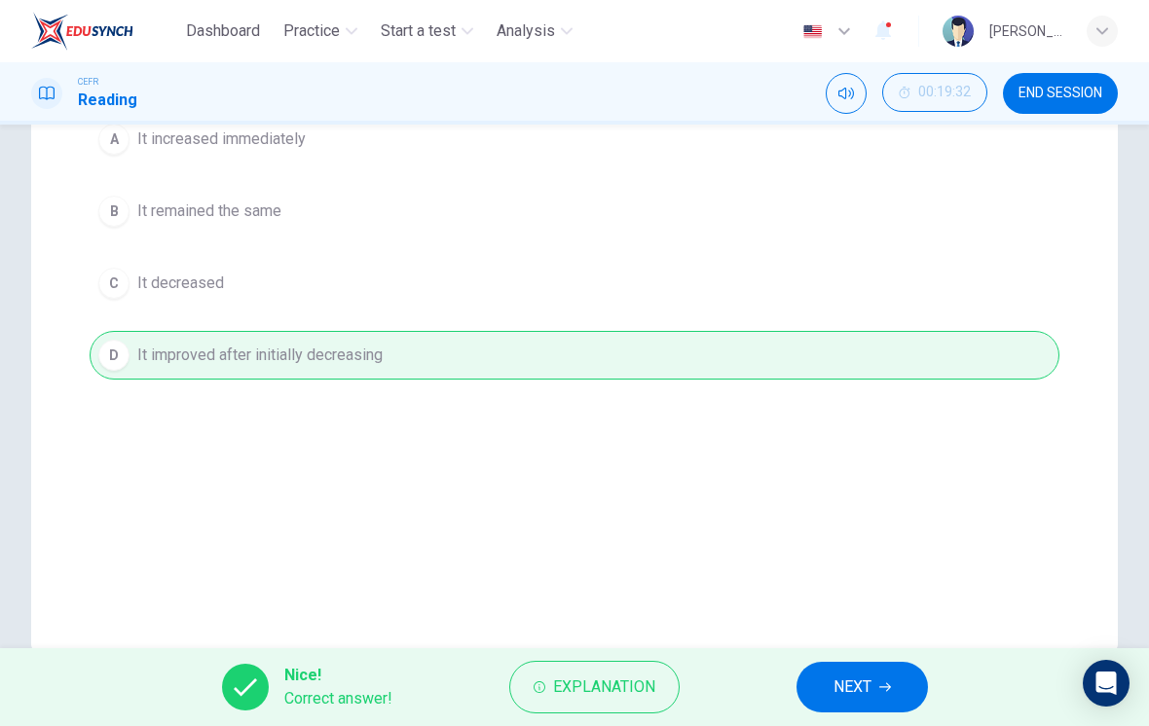
click at [860, 683] on span "NEXT" at bounding box center [852, 687] width 38 height 27
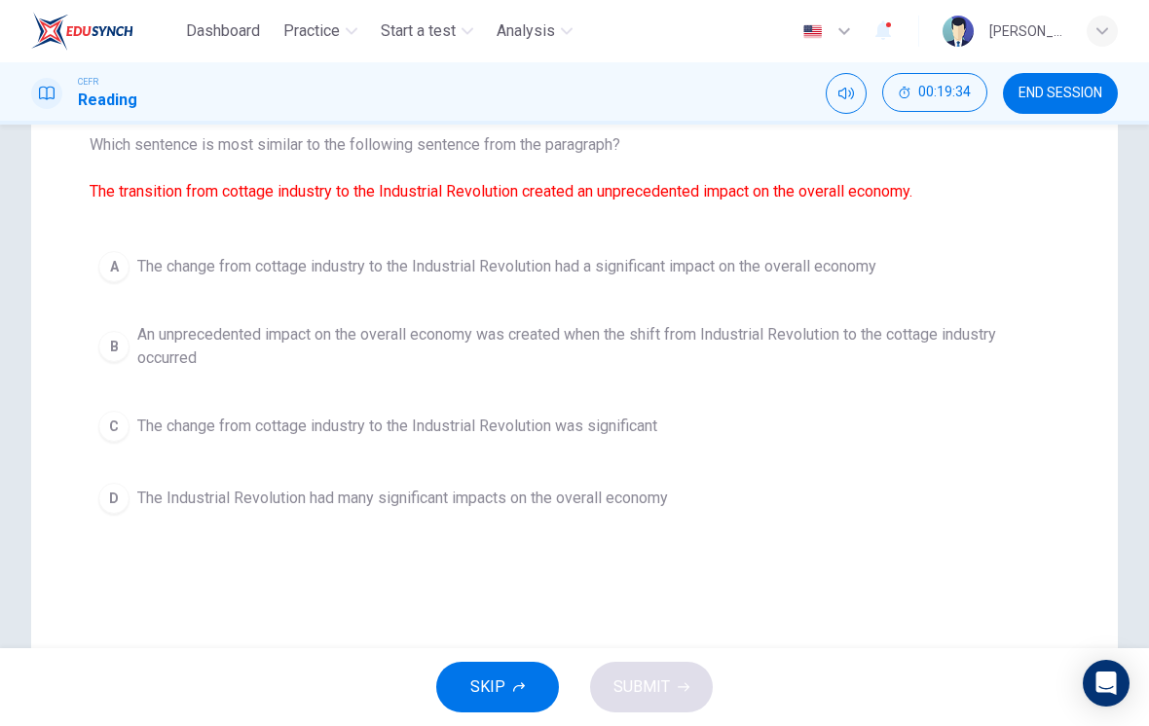
scroll to position [202, 0]
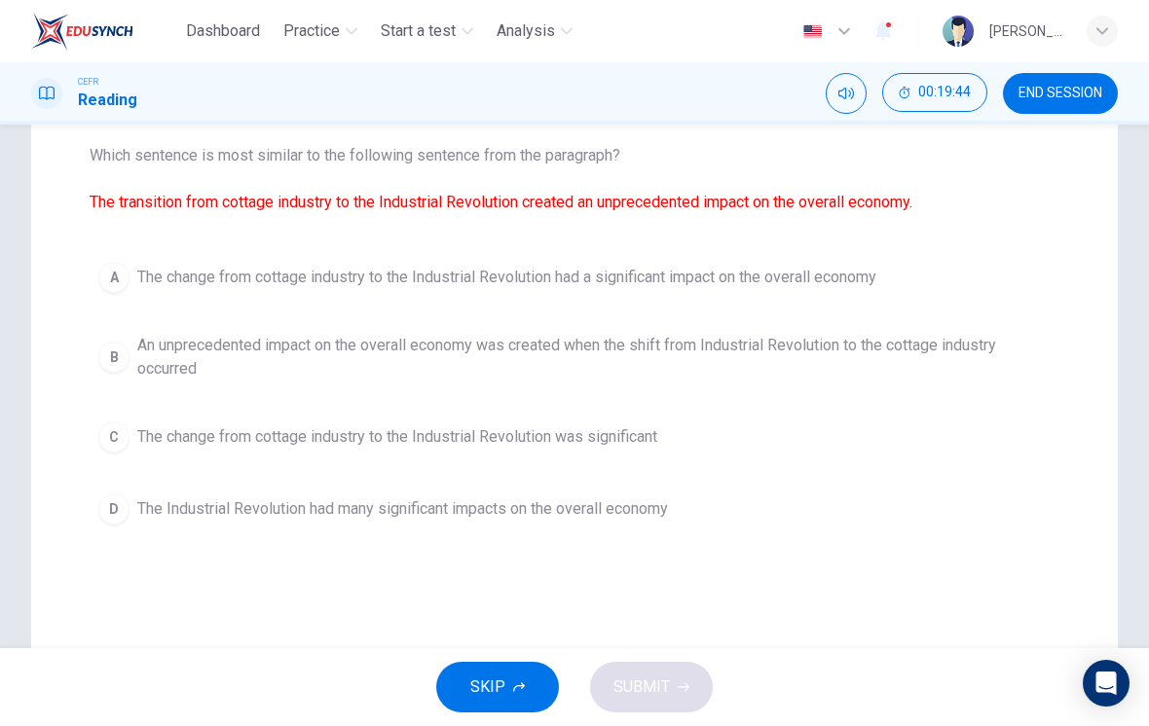
click at [148, 290] on button "A The change from cottage industry to the Industrial Revolution had a significa…" at bounding box center [575, 277] width 970 height 49
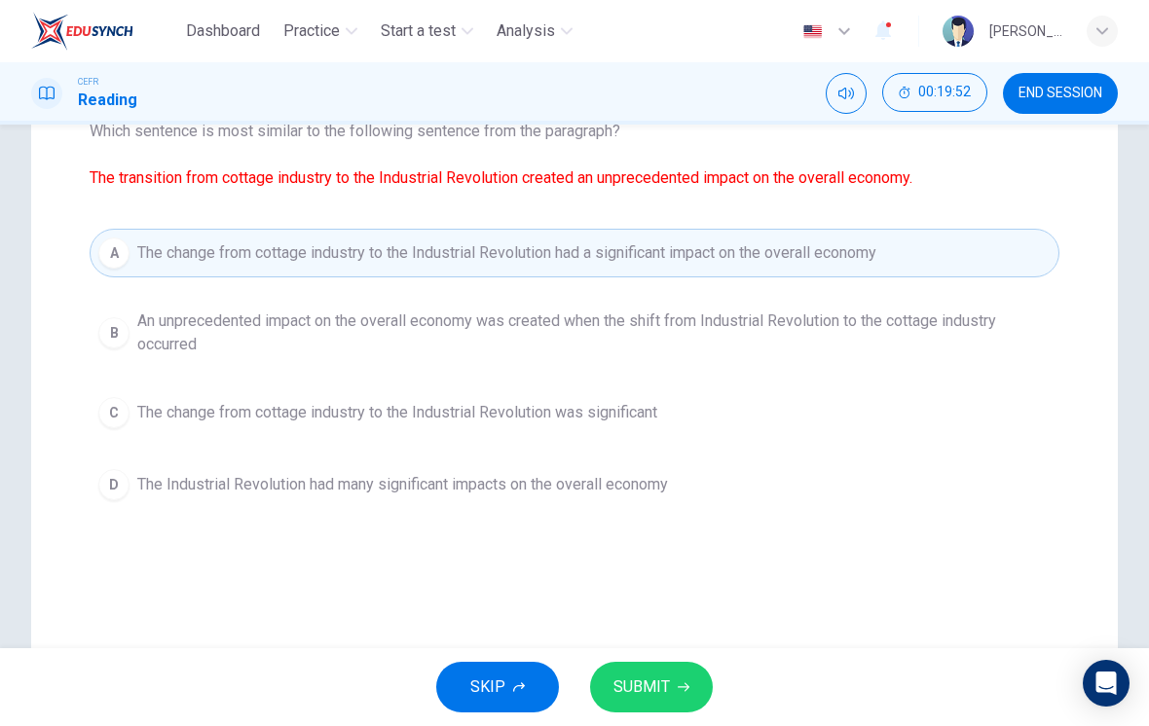
scroll to position [239, 0]
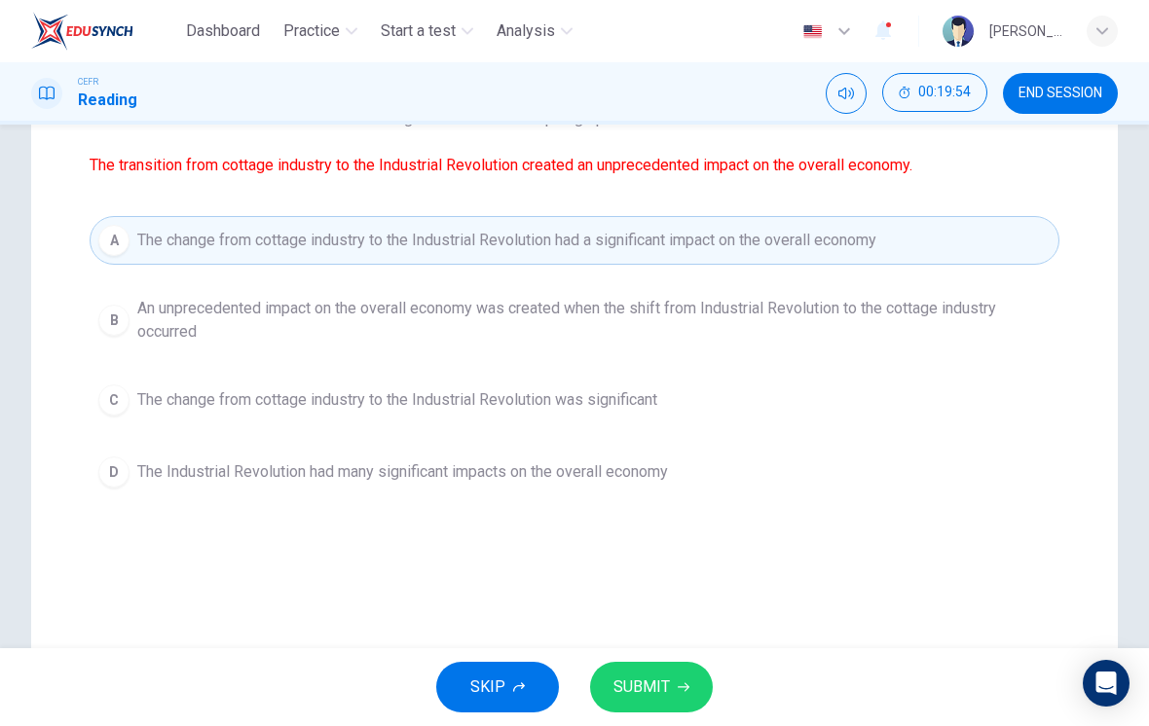
click at [674, 694] on button "SUBMIT" at bounding box center [651, 687] width 123 height 51
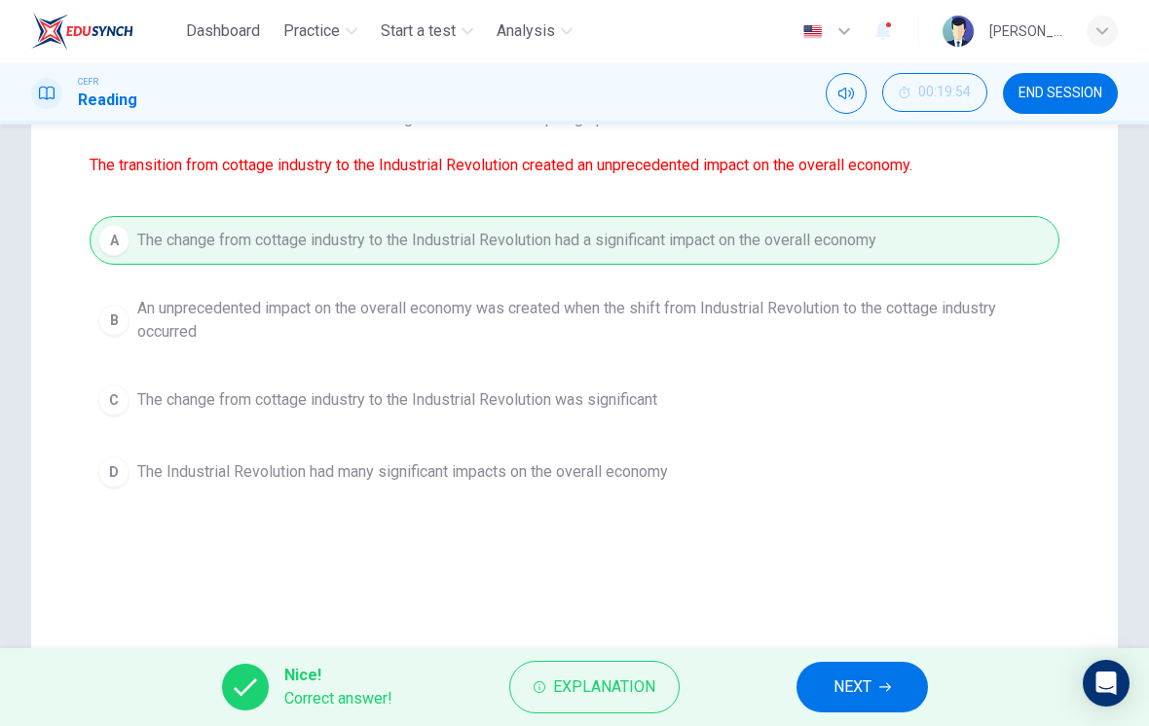
click at [864, 681] on span "NEXT" at bounding box center [852, 687] width 38 height 27
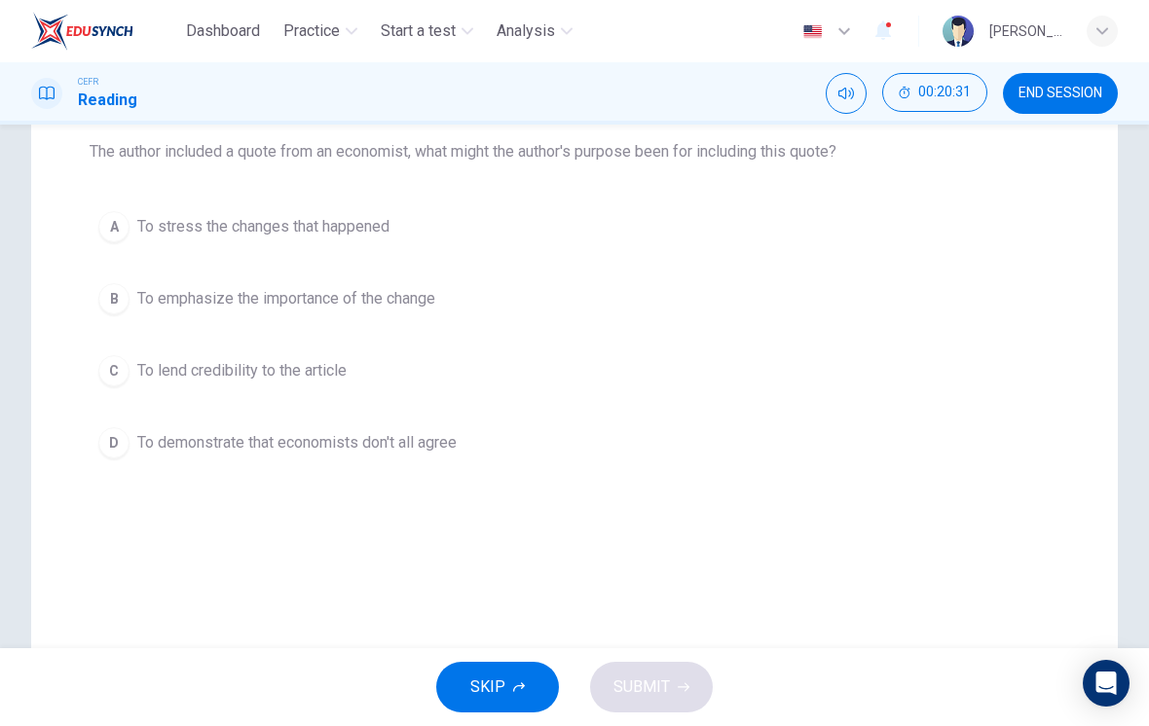
scroll to position [205, 0]
click at [973, 504] on div "Question 20 The author included a quote from an economist, what might the autho…" at bounding box center [574, 349] width 1086 height 783
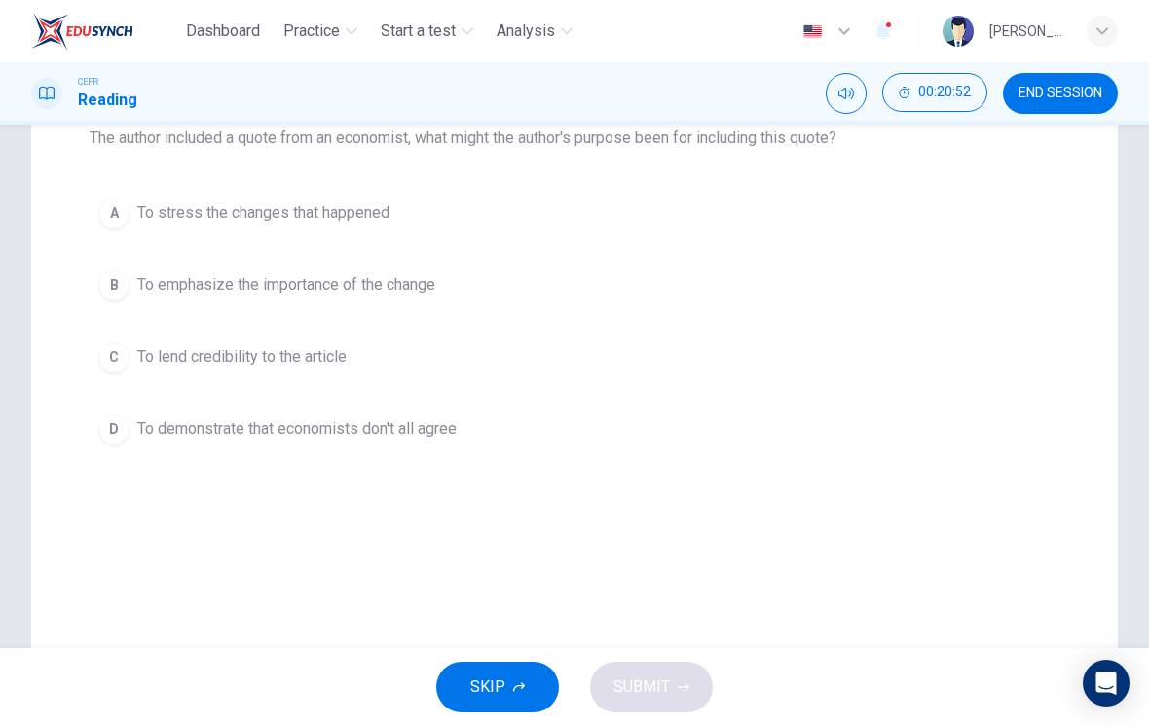
scroll to position [191, 0]
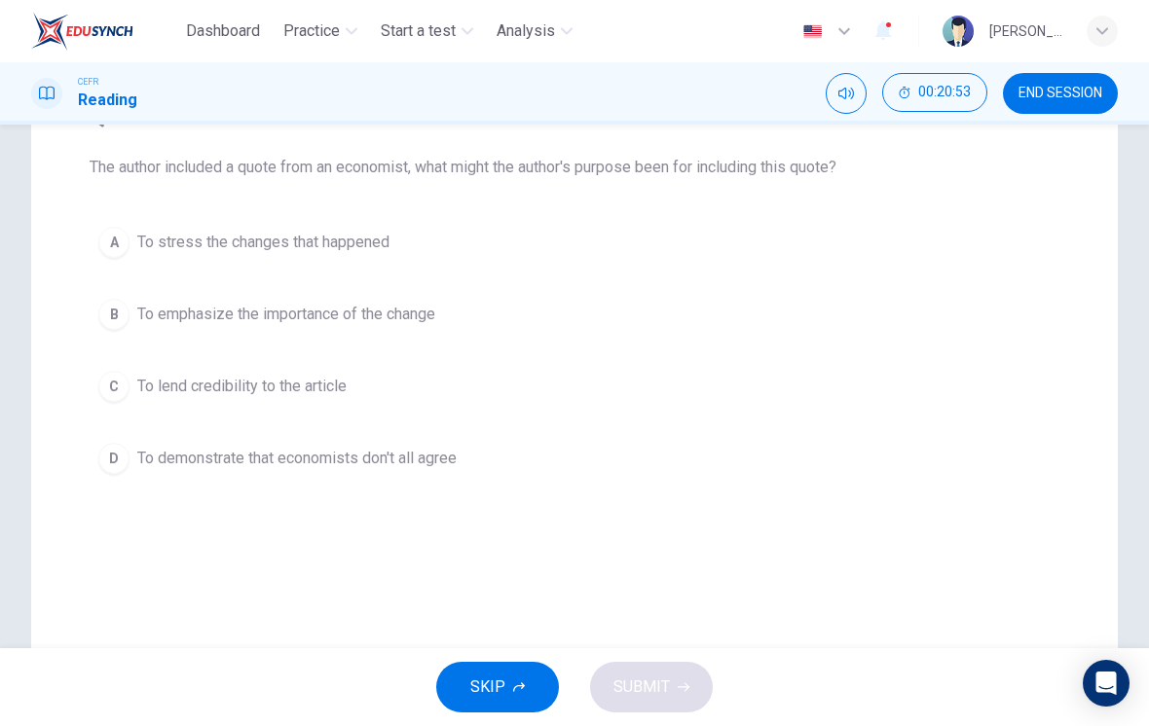
click at [128, 256] on button "A To stress the changes that happened" at bounding box center [575, 242] width 970 height 49
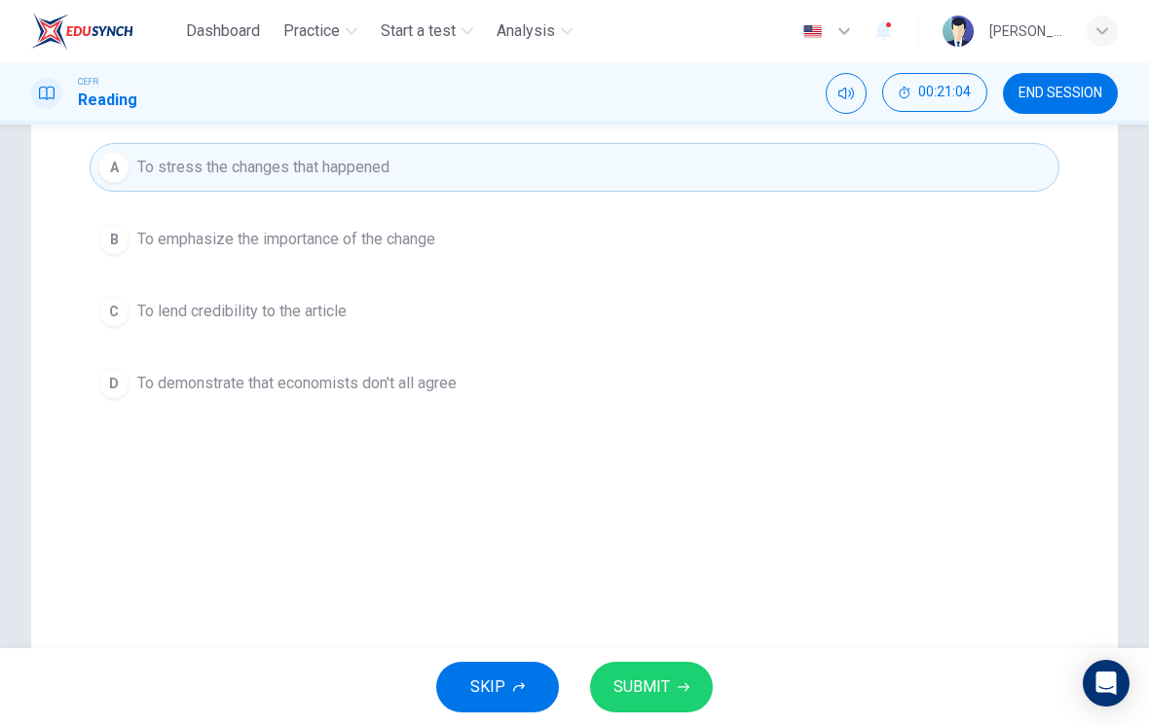
scroll to position [272, 0]
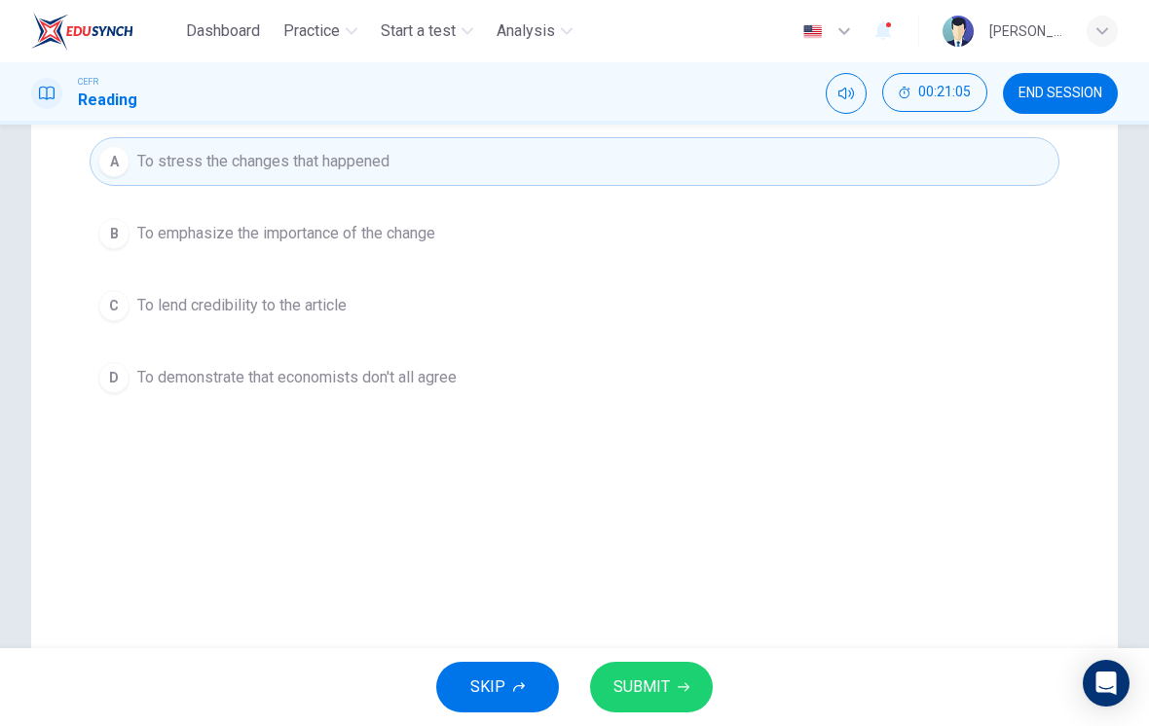
click at [1014, 466] on div "Question 20 The author included a quote from an economist, what might the autho…" at bounding box center [574, 283] width 1086 height 783
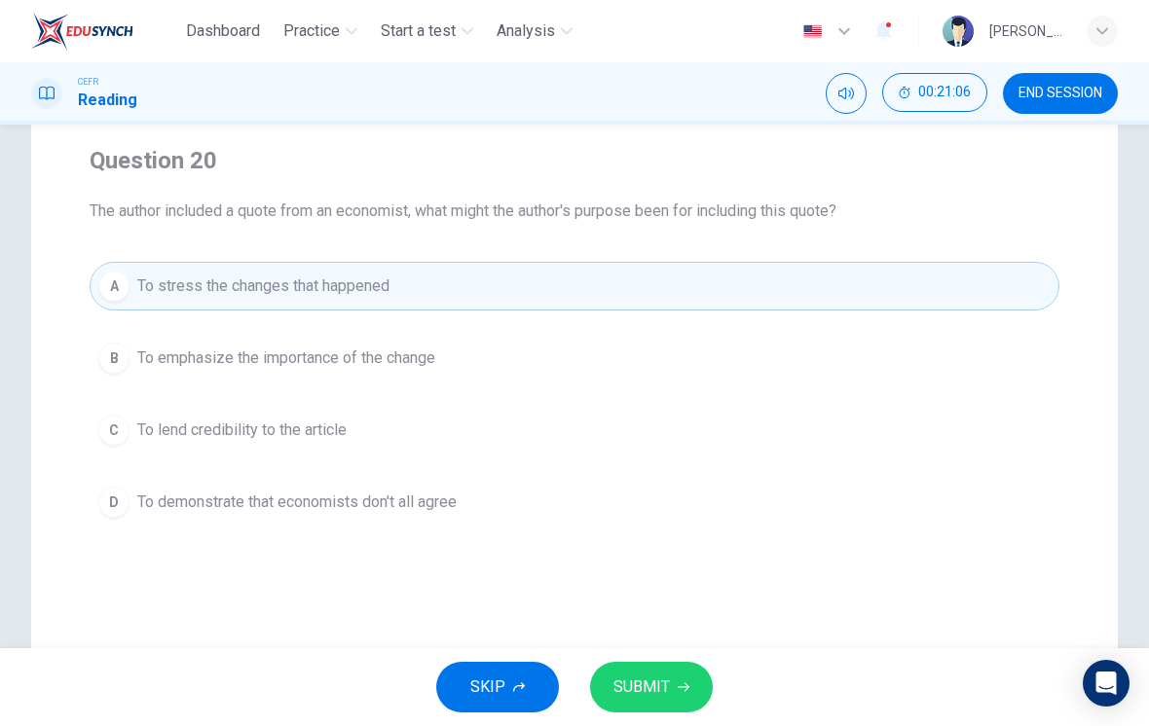
scroll to position [167, 0]
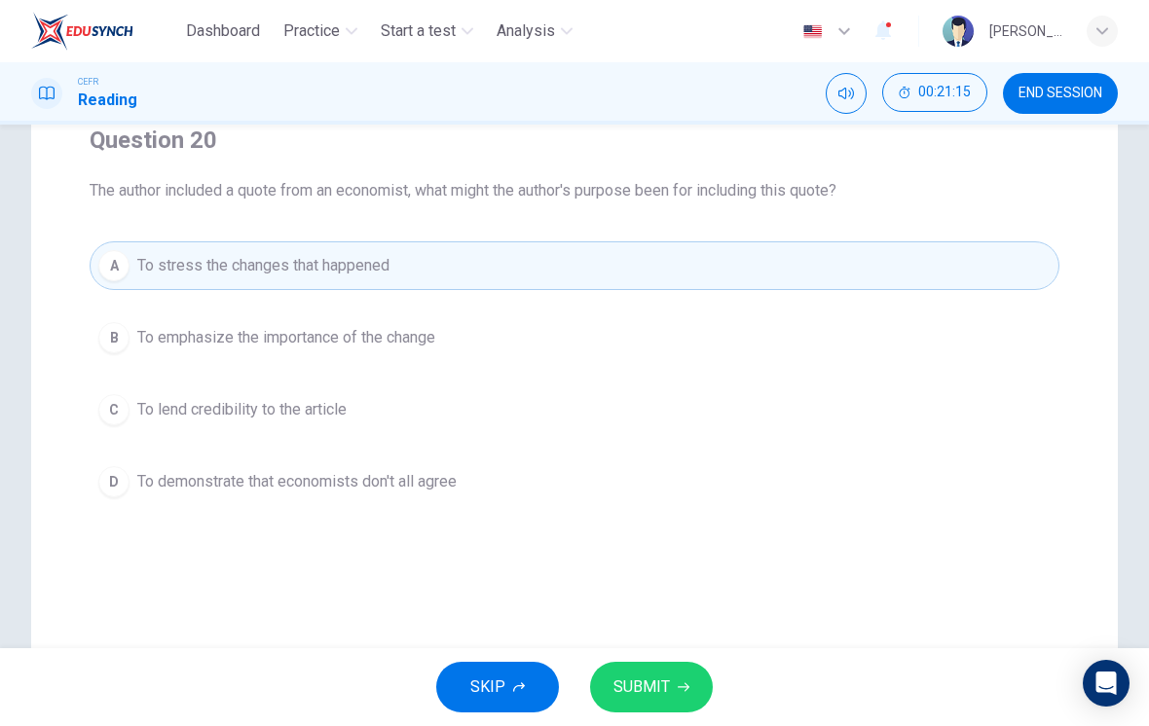
click at [672, 675] on button "SUBMIT" at bounding box center [651, 687] width 123 height 51
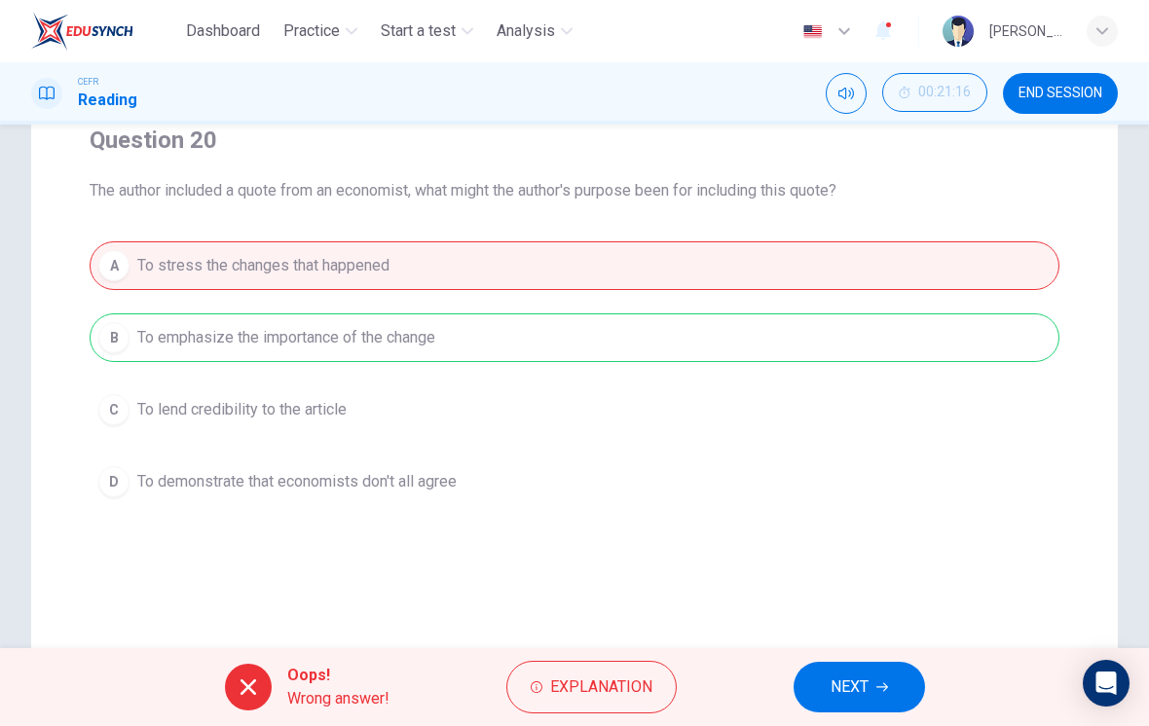
click at [643, 679] on span "Explanation" at bounding box center [601, 687] width 102 height 27
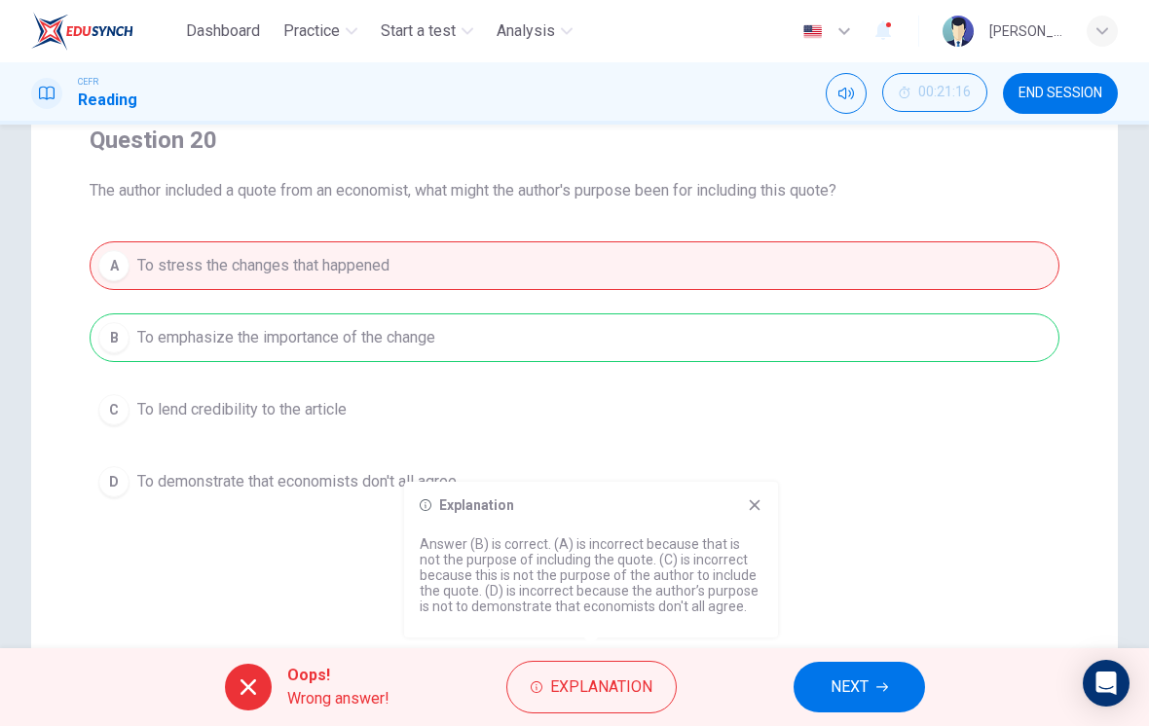
click at [771, 498] on div "Explanation Answer (B) is correct. (A) is incorrect because that is not the pur…" at bounding box center [591, 560] width 374 height 156
click at [737, 515] on div "Explanation Answer (B) is correct. (A) is incorrect because that is not the pur…" at bounding box center [591, 560] width 374 height 156
click at [748, 506] on icon at bounding box center [755, 505] width 16 height 16
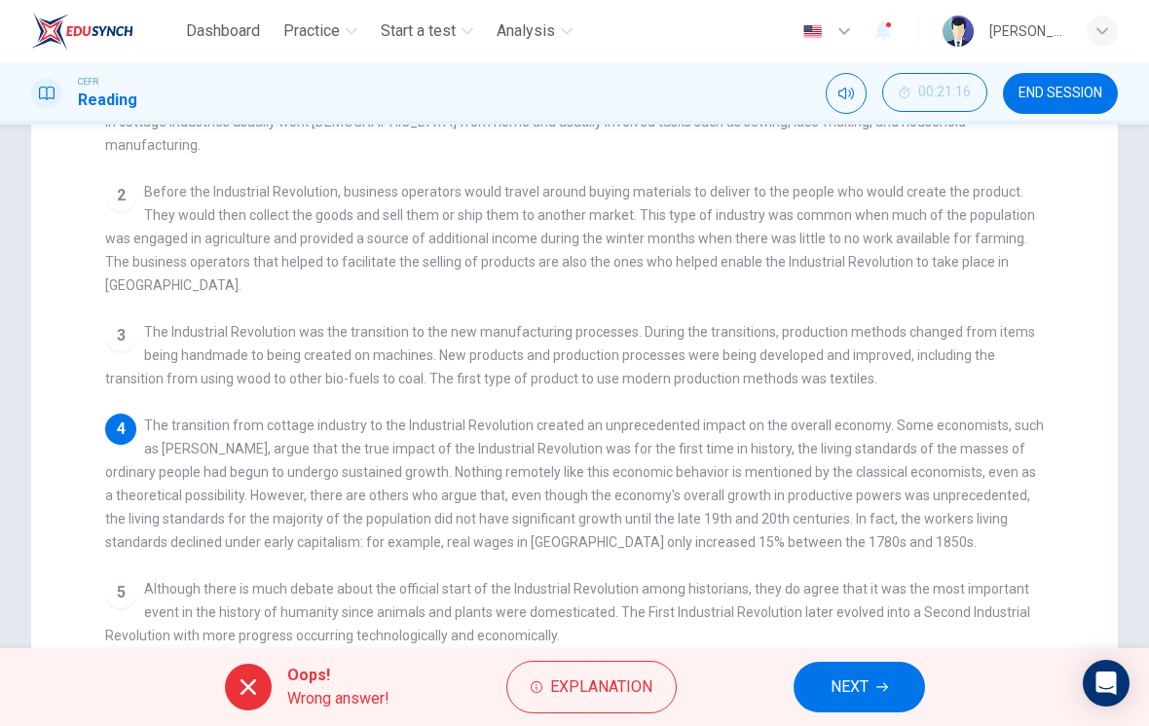
scroll to position [342, 0]
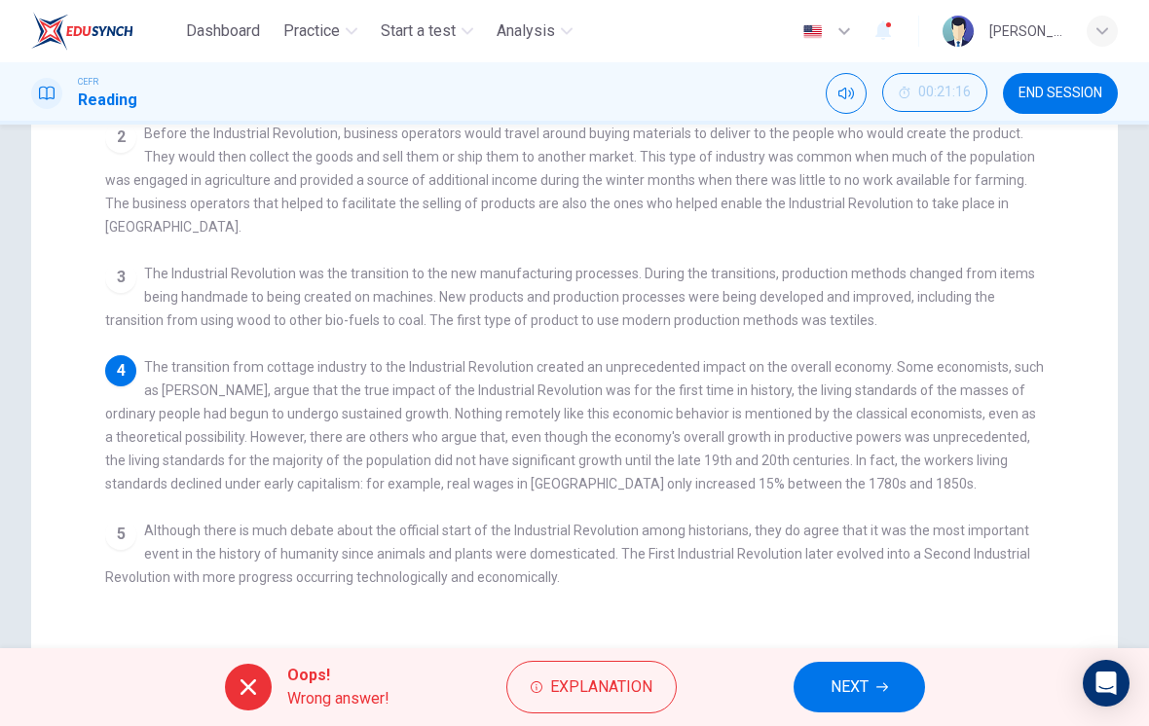
click at [863, 688] on span "NEXT" at bounding box center [849, 687] width 38 height 27
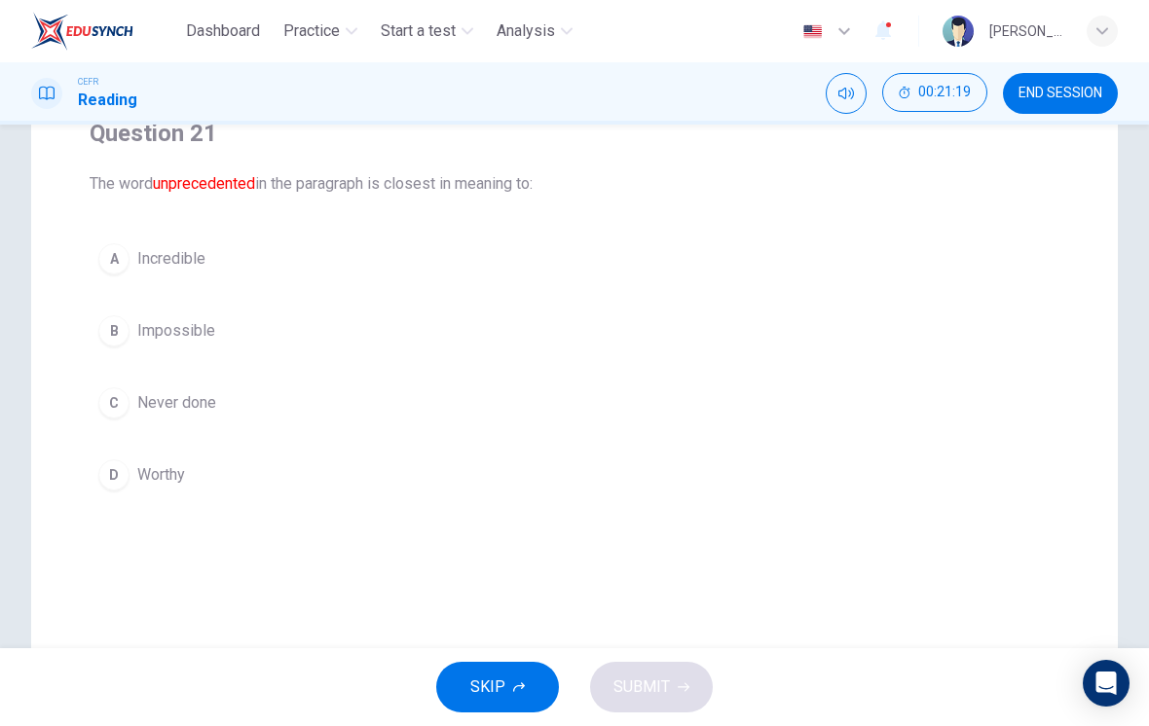
scroll to position [177, 0]
click at [147, 397] on span "Never done" at bounding box center [176, 399] width 79 height 23
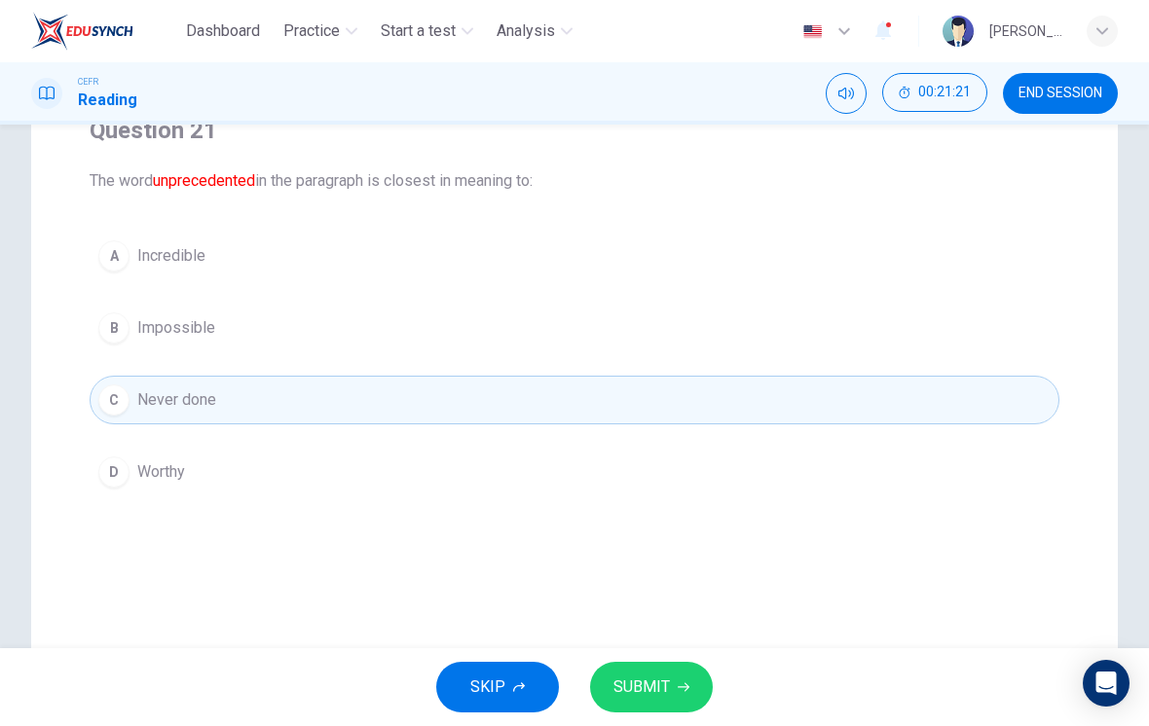
click at [674, 688] on button "SUBMIT" at bounding box center [651, 687] width 123 height 51
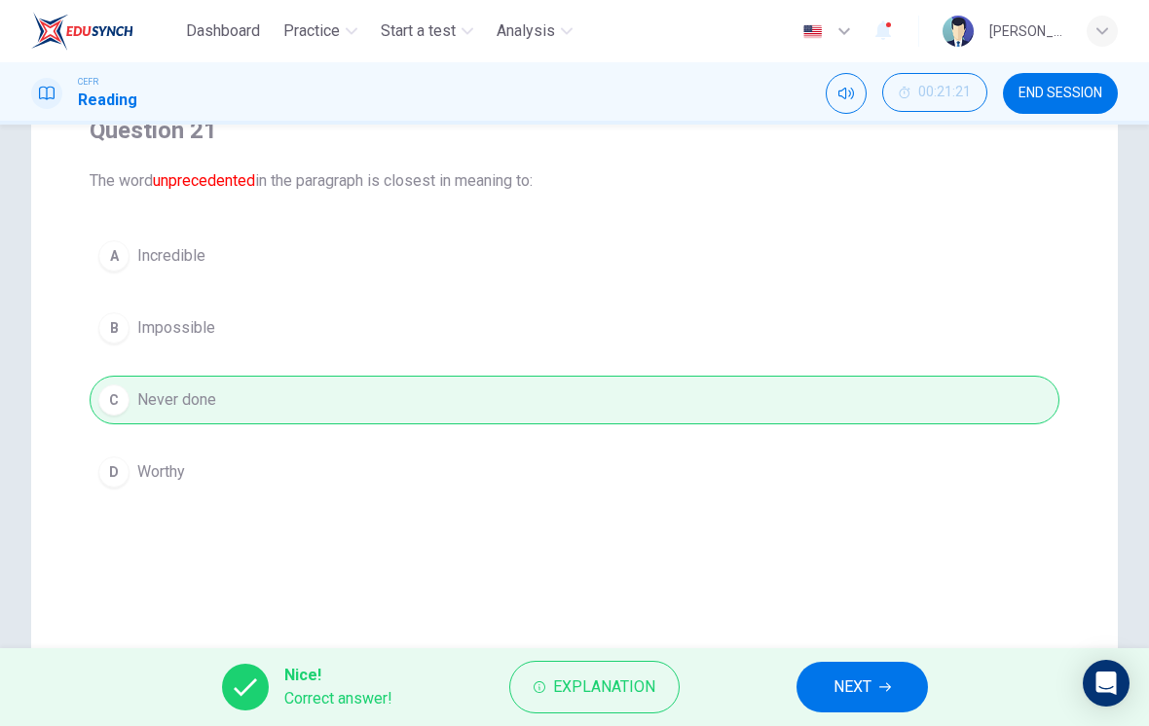
click at [868, 688] on span "NEXT" at bounding box center [852, 687] width 38 height 27
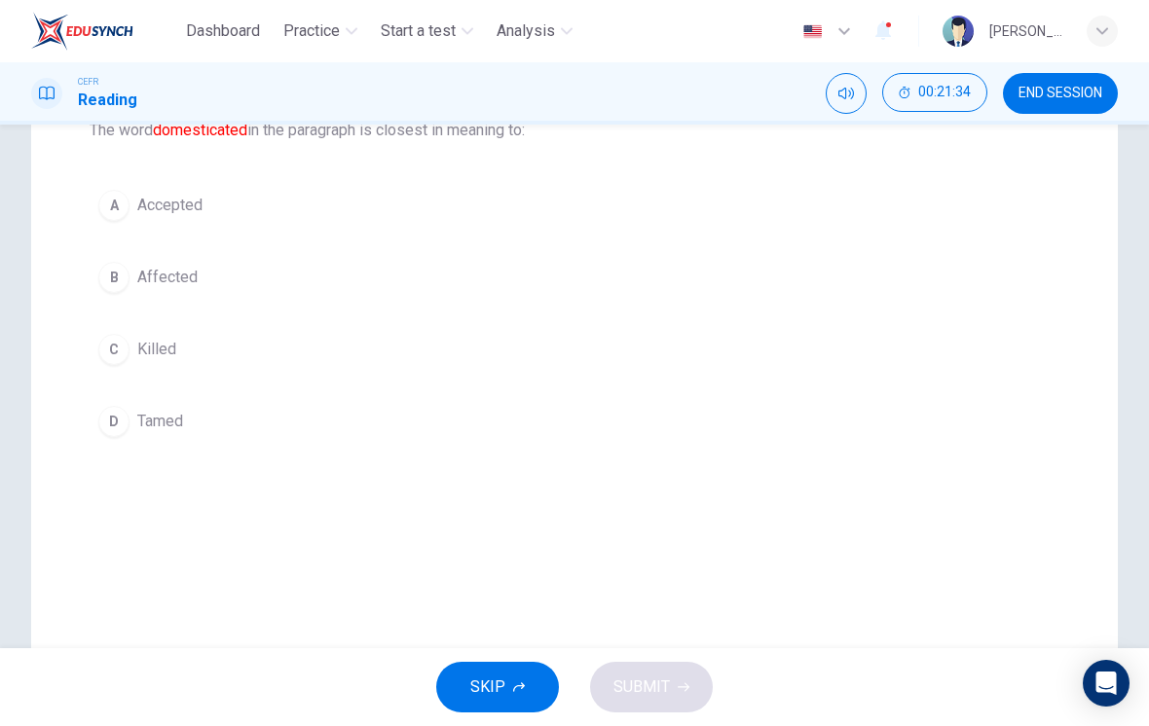
scroll to position [227, 0]
click at [140, 217] on span "Accepted" at bounding box center [169, 206] width 65 height 23
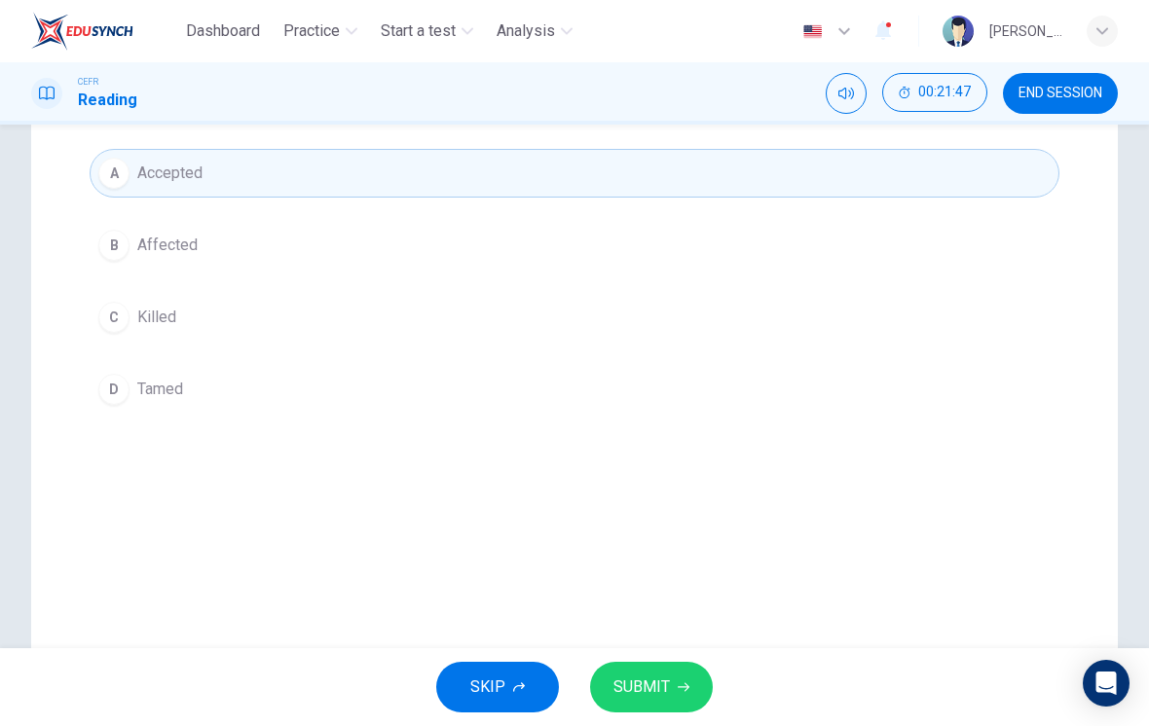
scroll to position [223, 0]
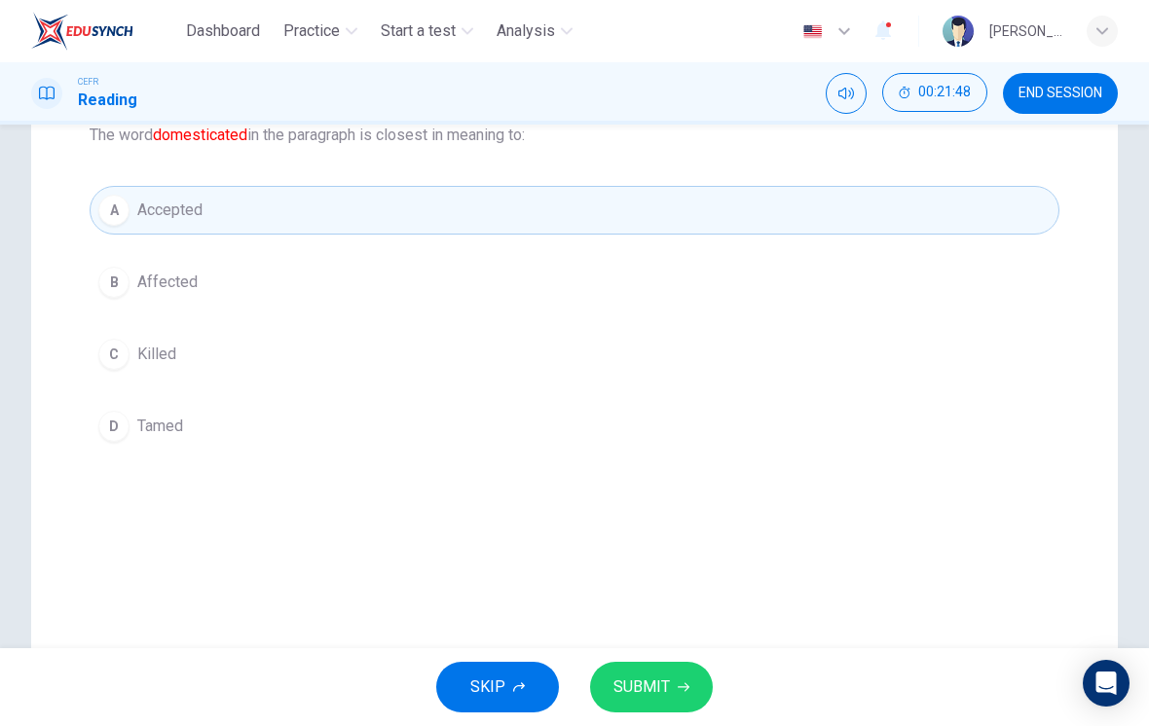
click at [131, 353] on button "C Killed" at bounding box center [575, 354] width 970 height 49
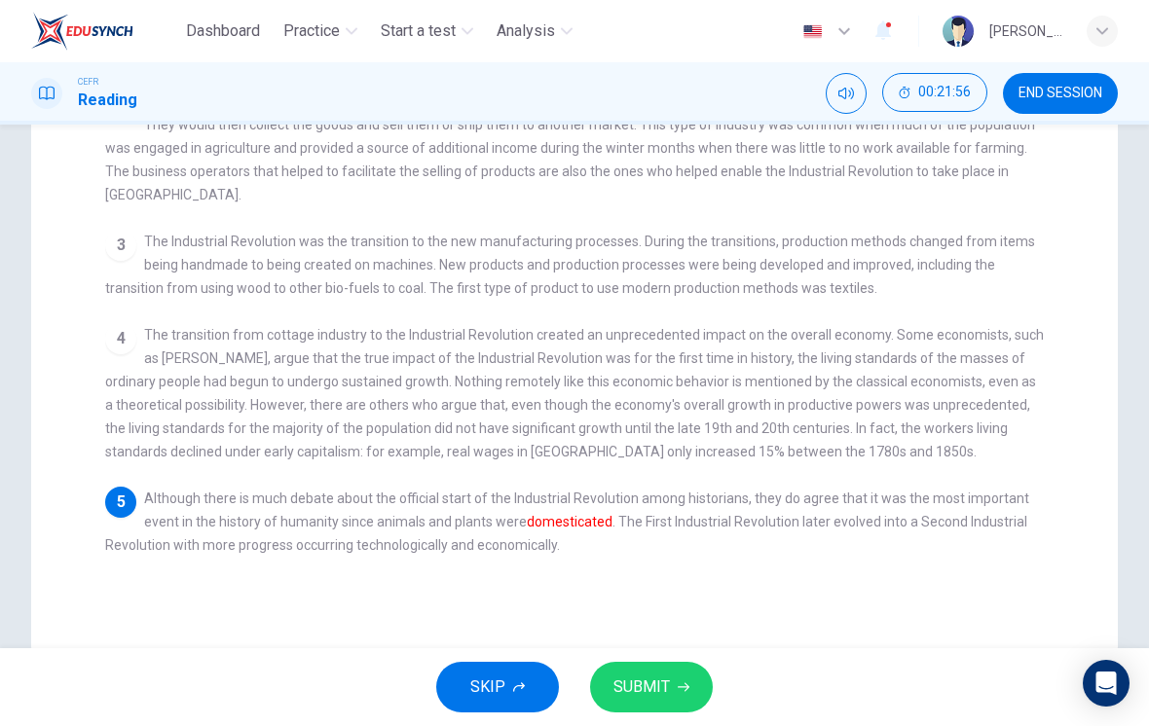
scroll to position [337, 0]
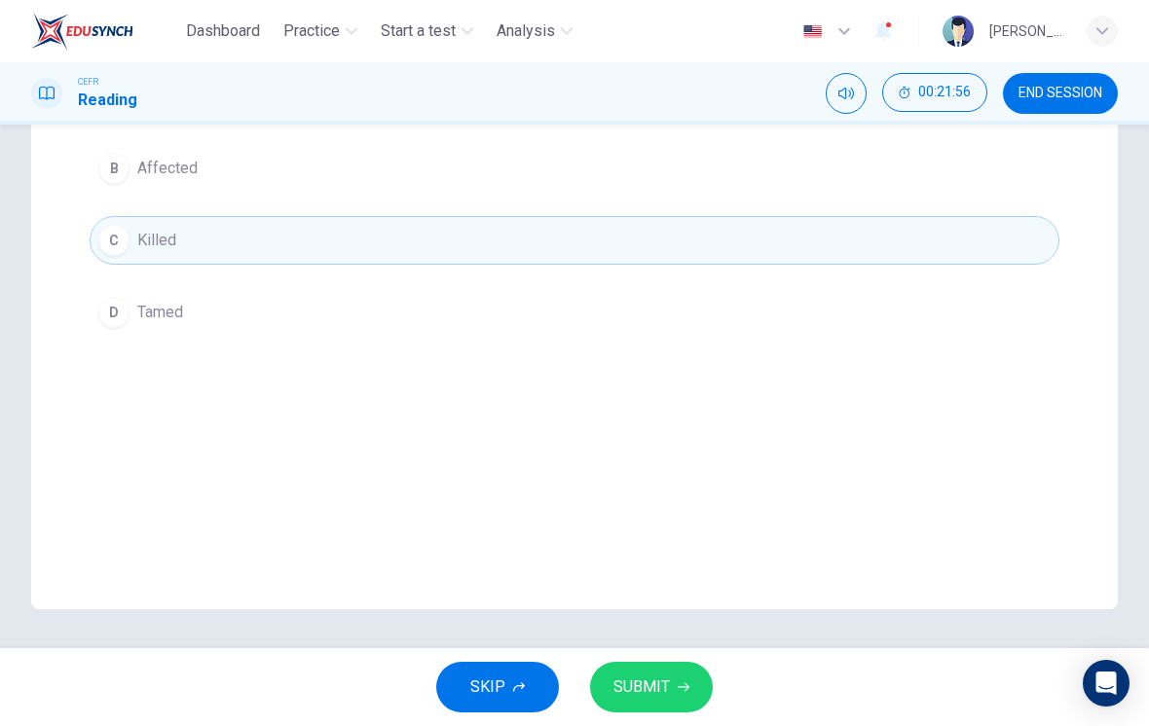
click at [685, 686] on icon "button" at bounding box center [684, 687] width 12 height 9
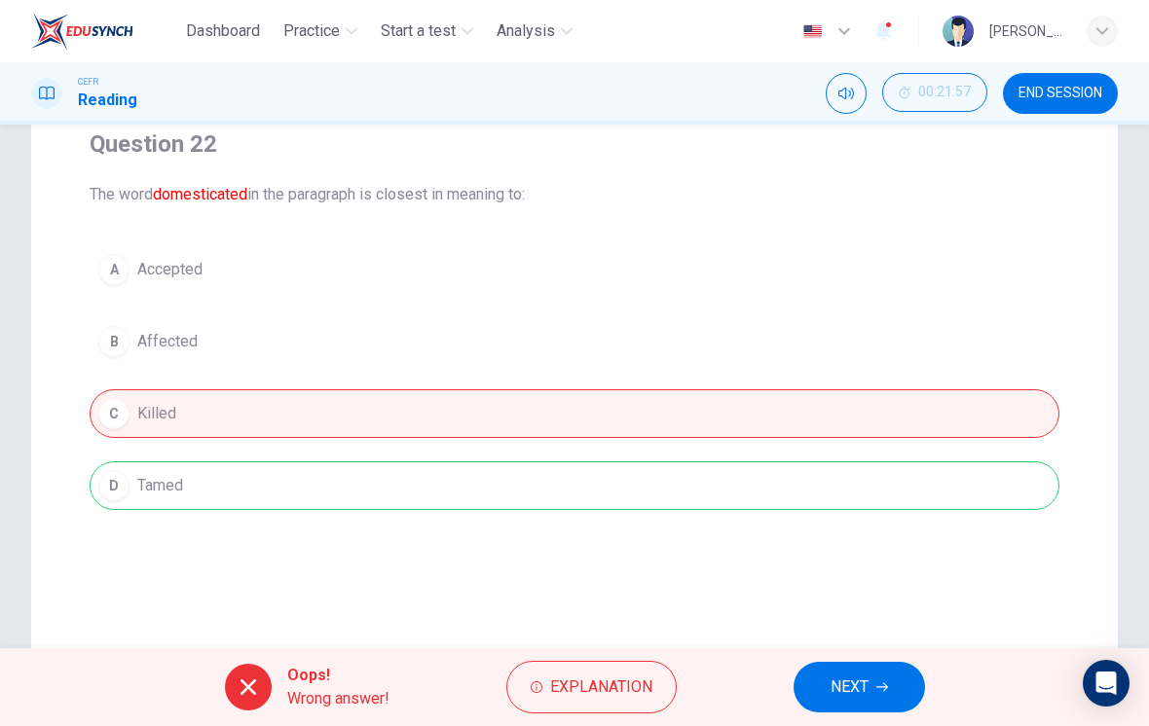
scroll to position [165, 0]
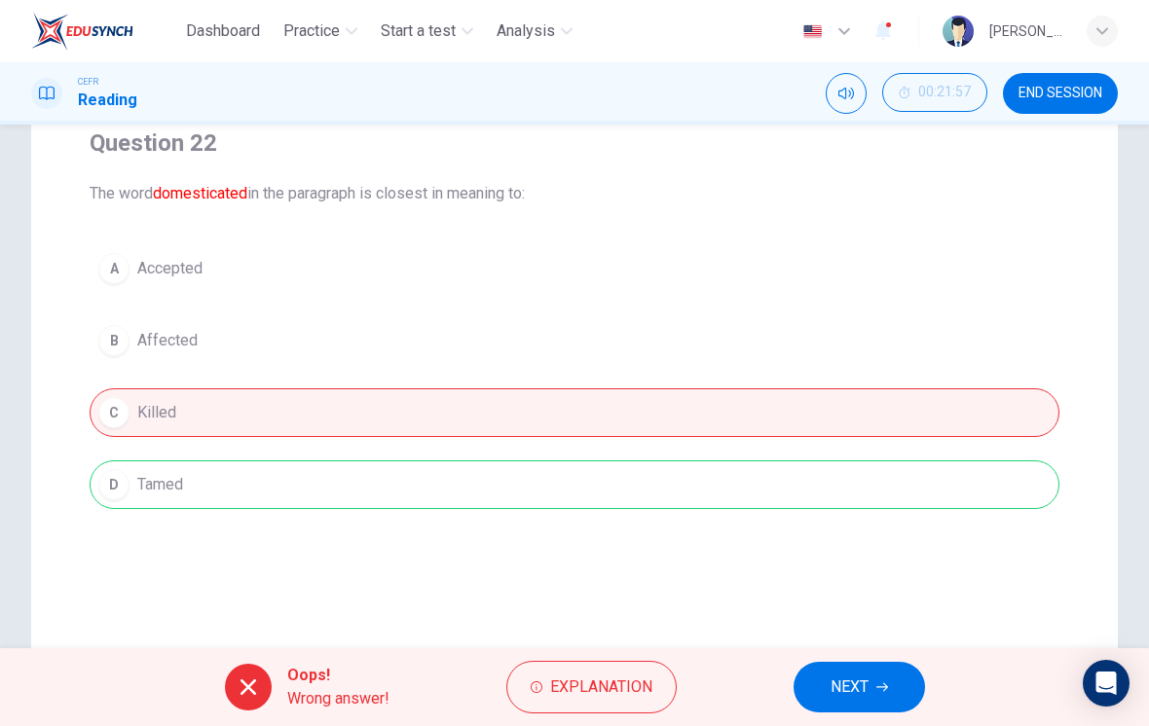
click at [652, 683] on button "Explanation" at bounding box center [591, 687] width 170 height 53
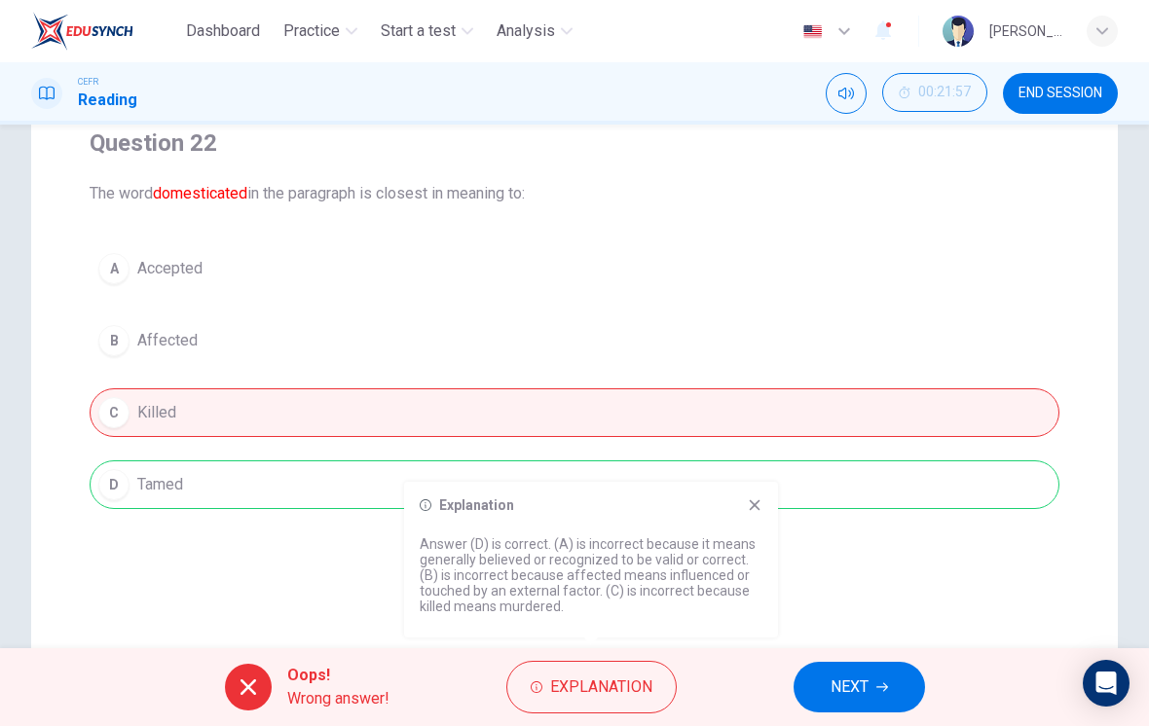
click at [759, 511] on icon at bounding box center [755, 505] width 16 height 16
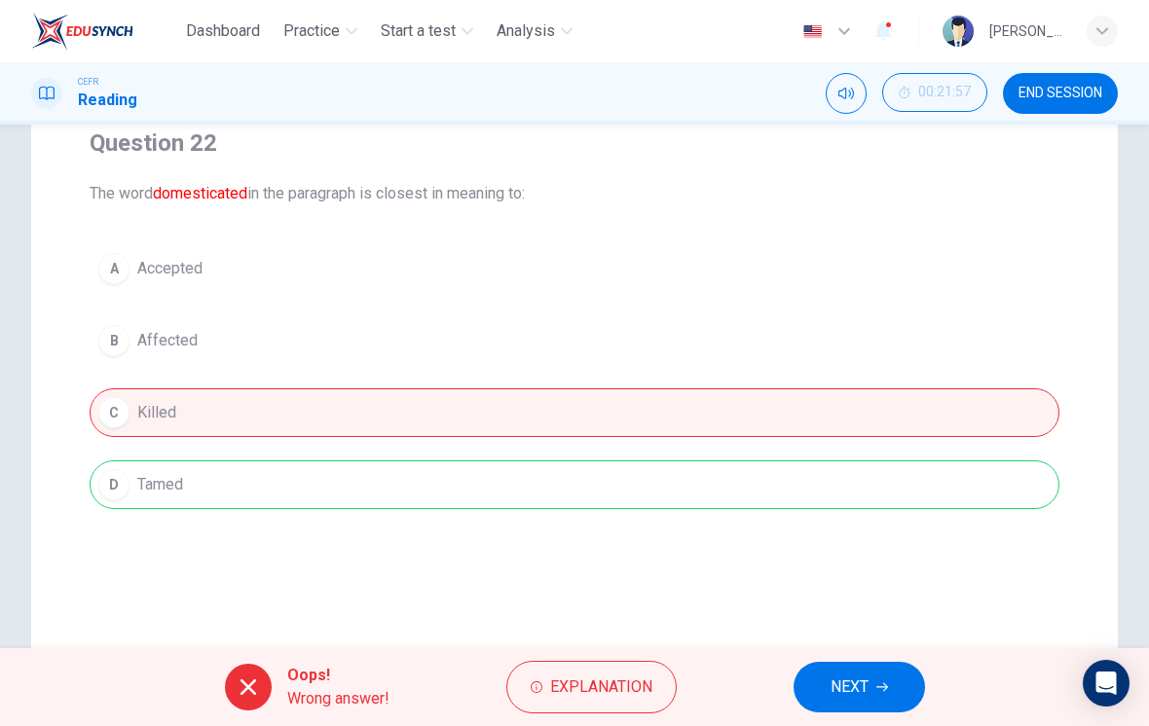
scroll to position [168, 0]
checkbox input "true"
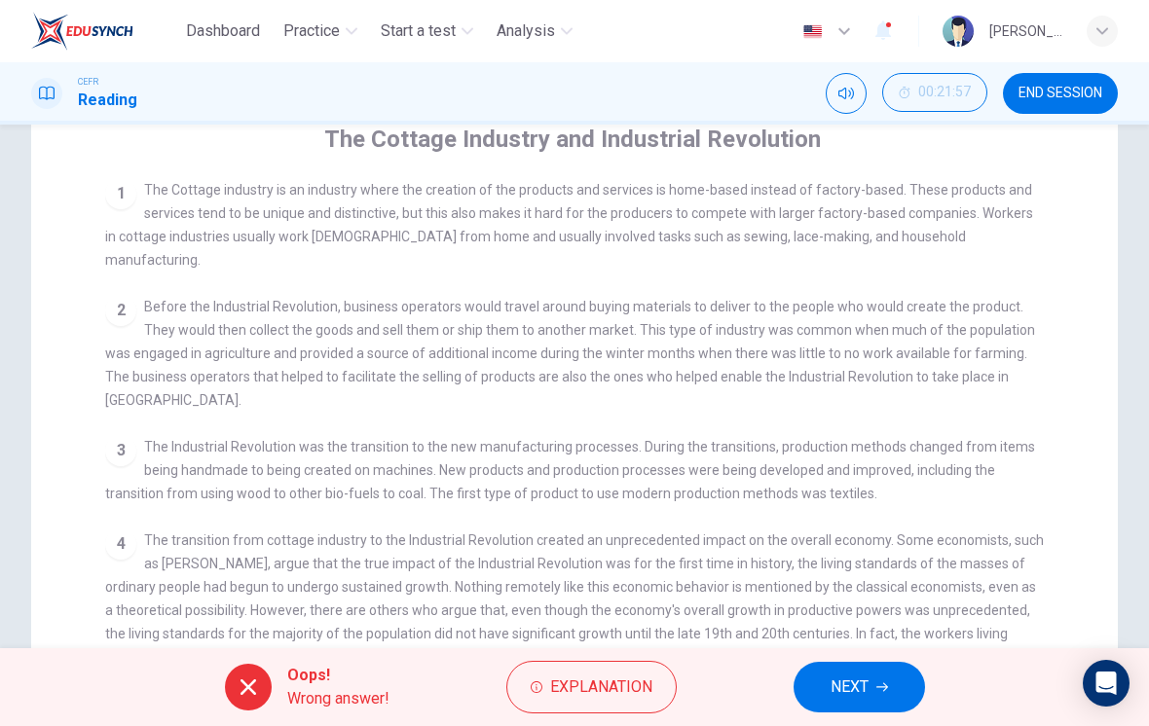
click at [861, 686] on span "NEXT" at bounding box center [849, 687] width 38 height 27
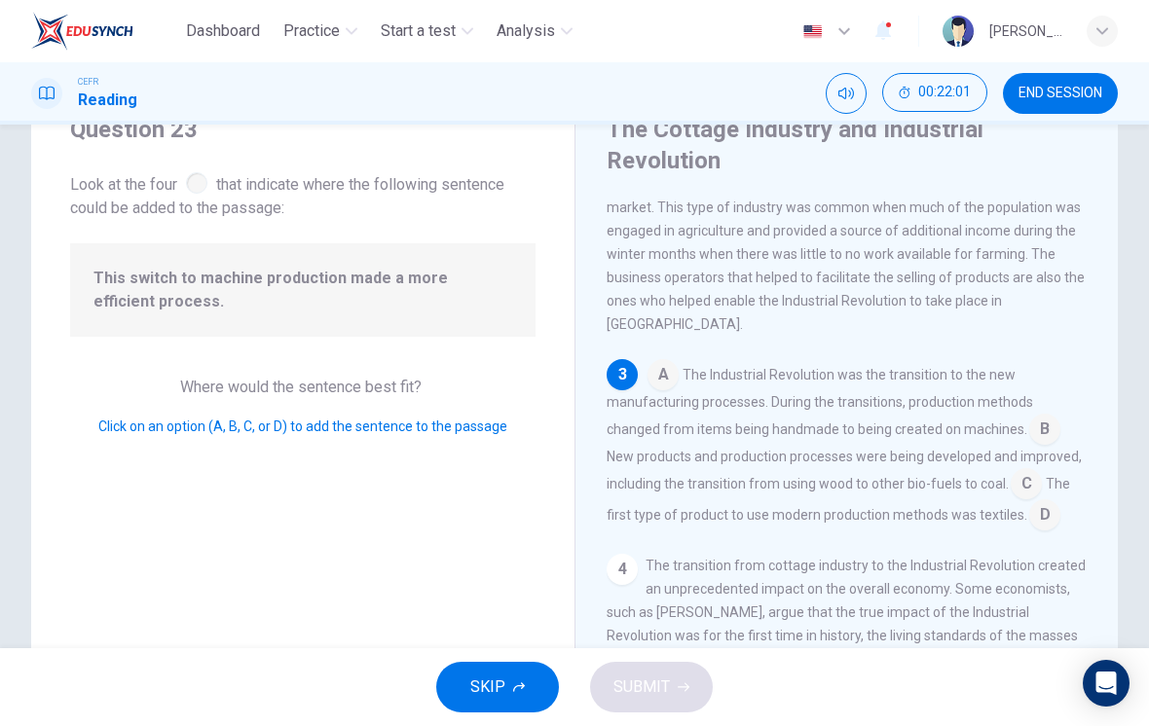
scroll to position [293, 0]
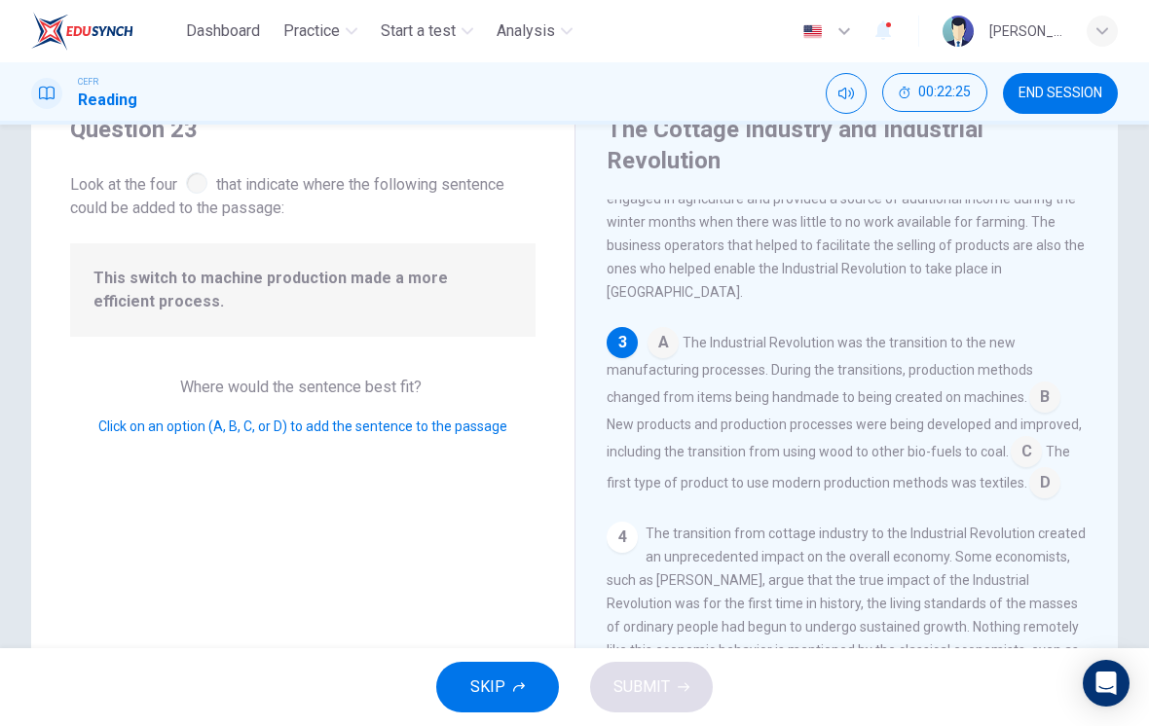
click at [1029, 386] on input at bounding box center [1044, 399] width 31 height 31
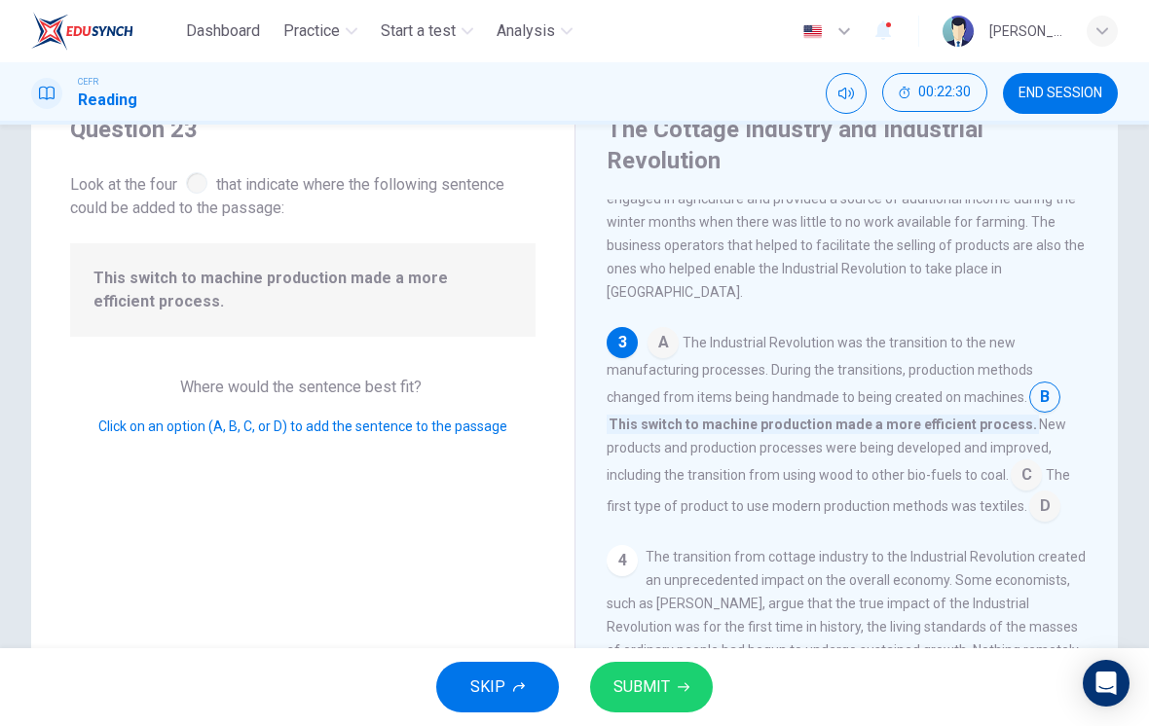
scroll to position [311, 0]
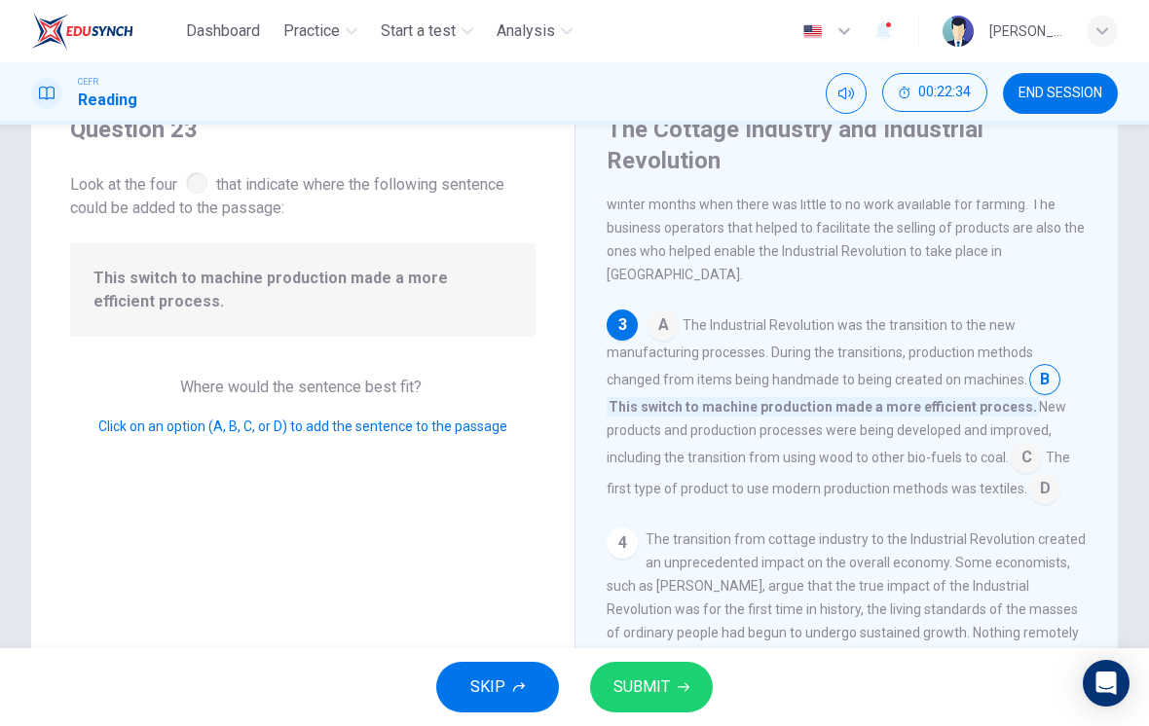
click at [1029, 488] on input at bounding box center [1044, 490] width 31 height 31
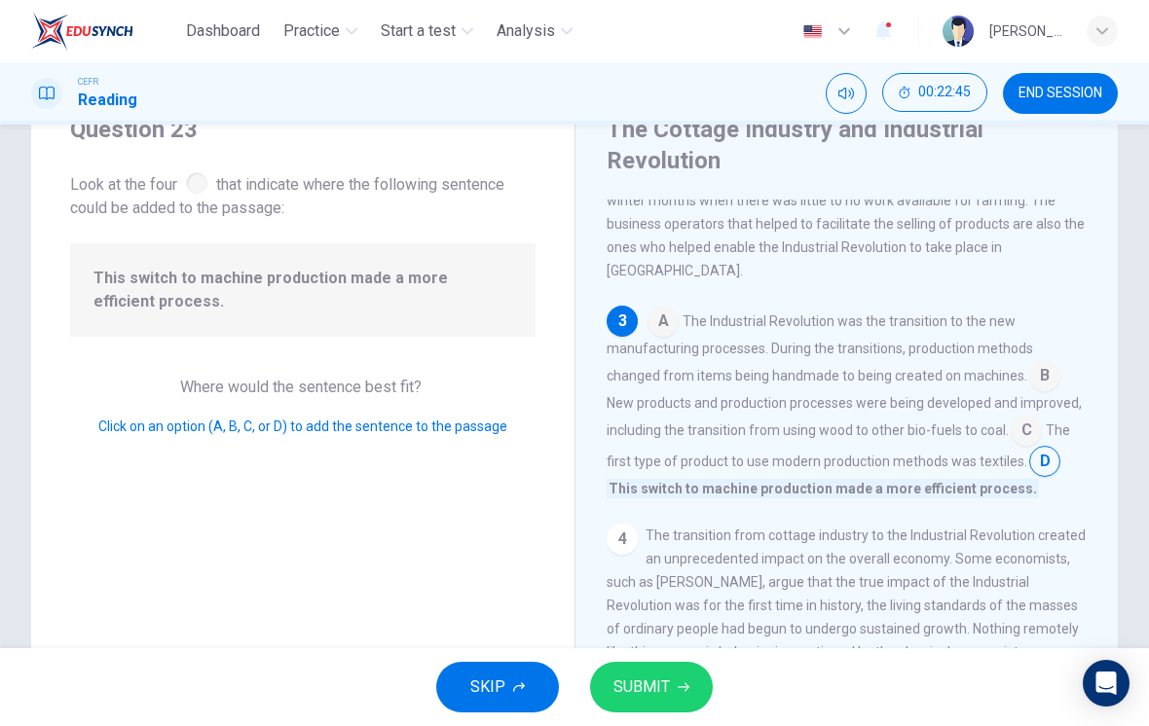
scroll to position [312, 0]
click at [1029, 383] on input at bounding box center [1044, 379] width 31 height 31
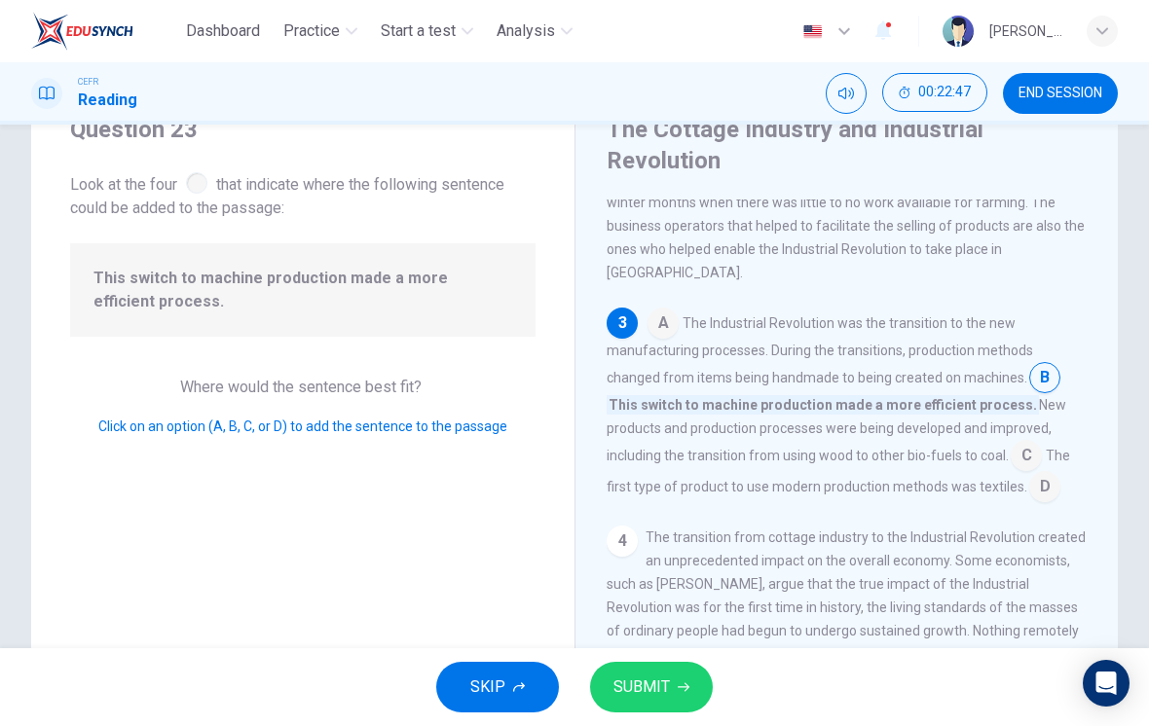
click at [1010, 444] on span "C" at bounding box center [1025, 455] width 31 height 31
click at [1010, 451] on span "C" at bounding box center [1025, 455] width 31 height 31
click at [1010, 455] on span "C" at bounding box center [1025, 455] width 31 height 31
click at [1010, 450] on span "C" at bounding box center [1025, 455] width 31 height 31
click at [1010, 459] on span "C" at bounding box center [1025, 455] width 31 height 31
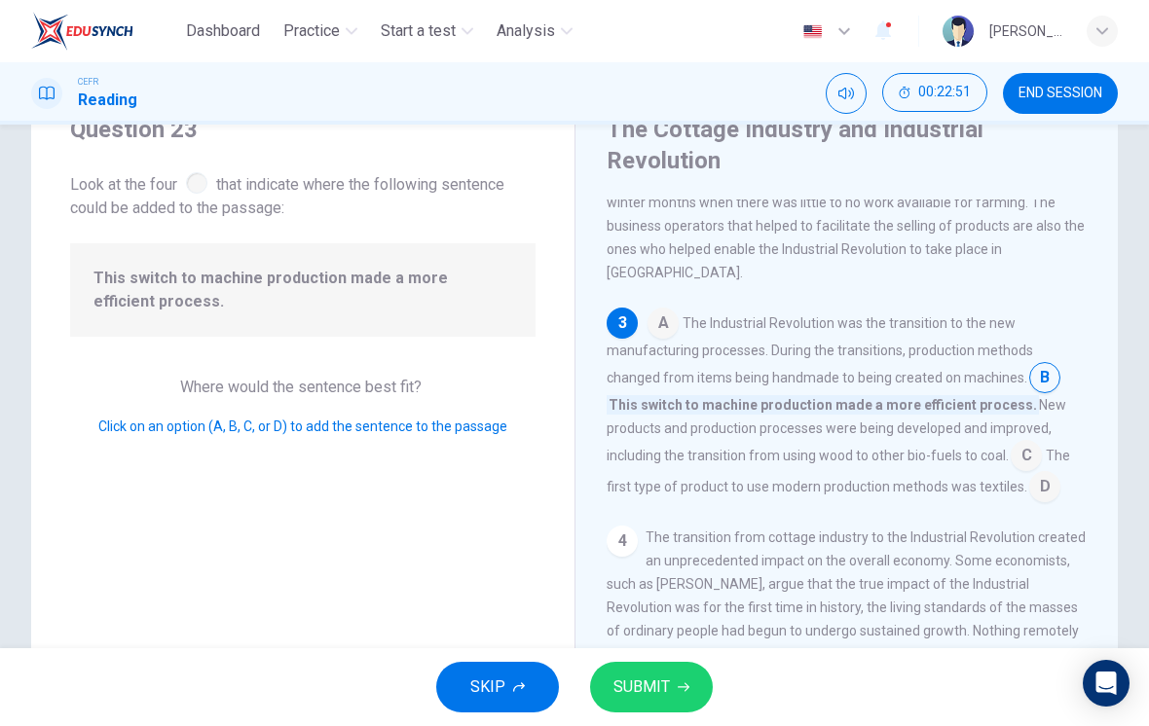
click at [1010, 448] on span "C" at bounding box center [1025, 455] width 31 height 31
click at [1029, 385] on input at bounding box center [1044, 379] width 31 height 31
click at [1010, 458] on span "C" at bounding box center [1025, 455] width 31 height 31
click at [1010, 455] on span "C" at bounding box center [1025, 455] width 31 height 31
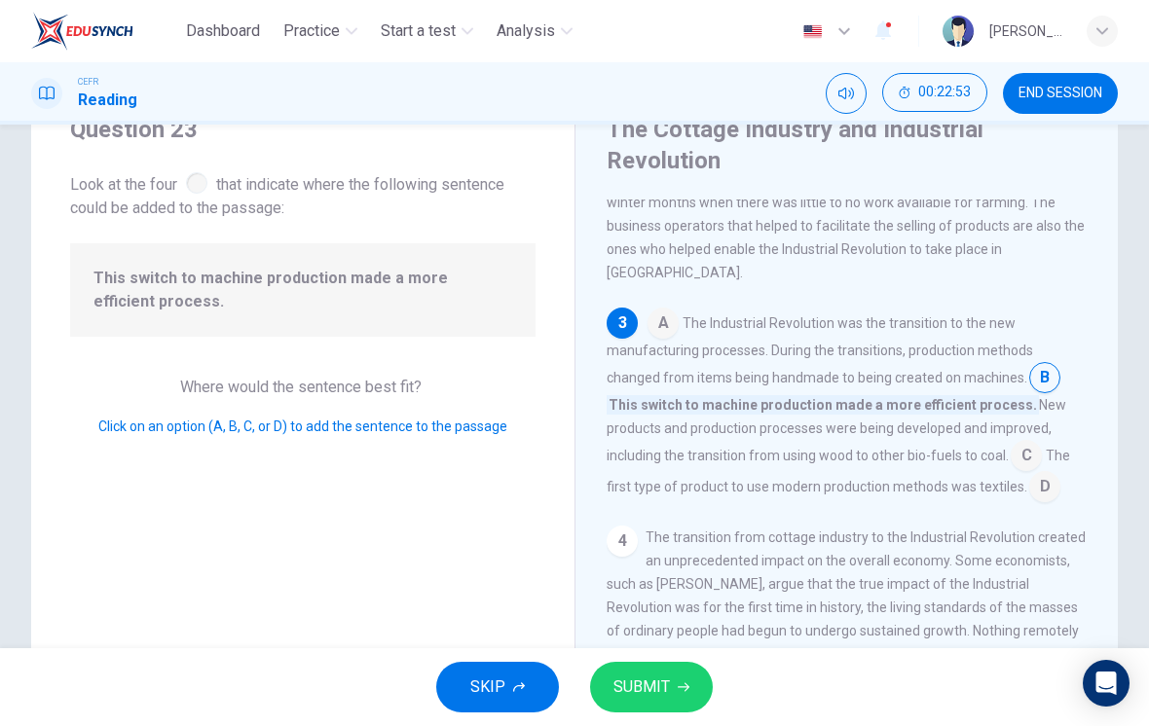
click at [1010, 449] on span "C" at bounding box center [1025, 455] width 31 height 31
click at [655, 321] on input at bounding box center [662, 325] width 31 height 31
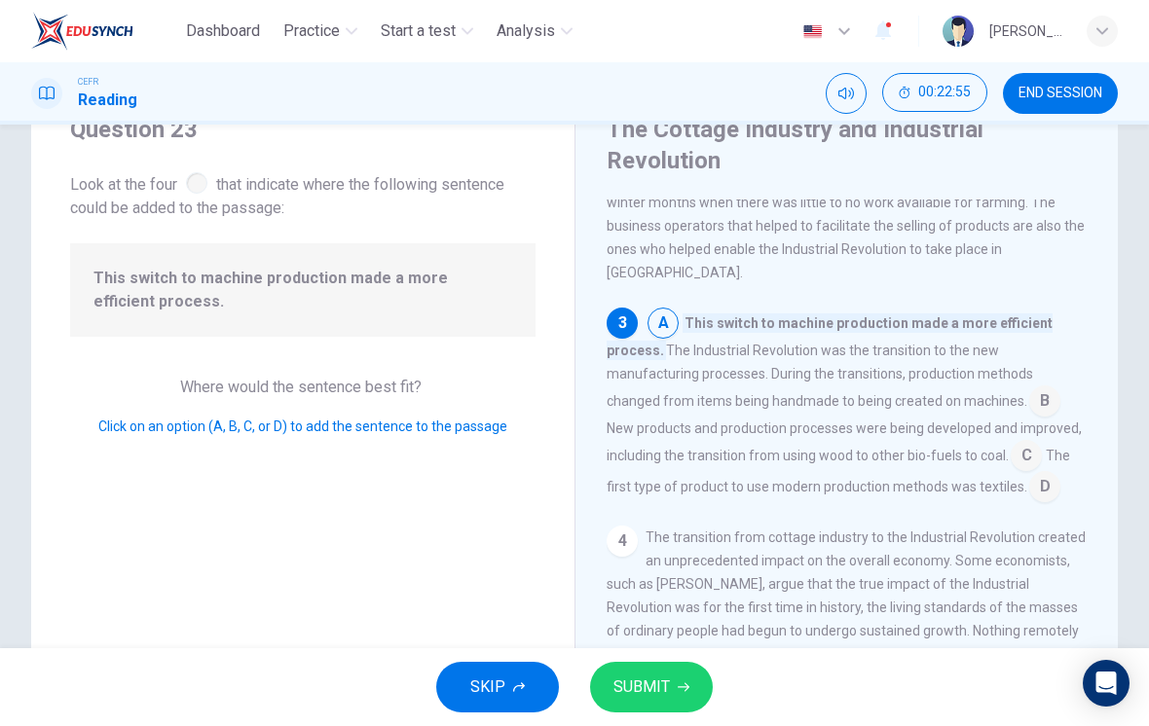
click at [1010, 443] on span "C" at bounding box center [1025, 455] width 31 height 31
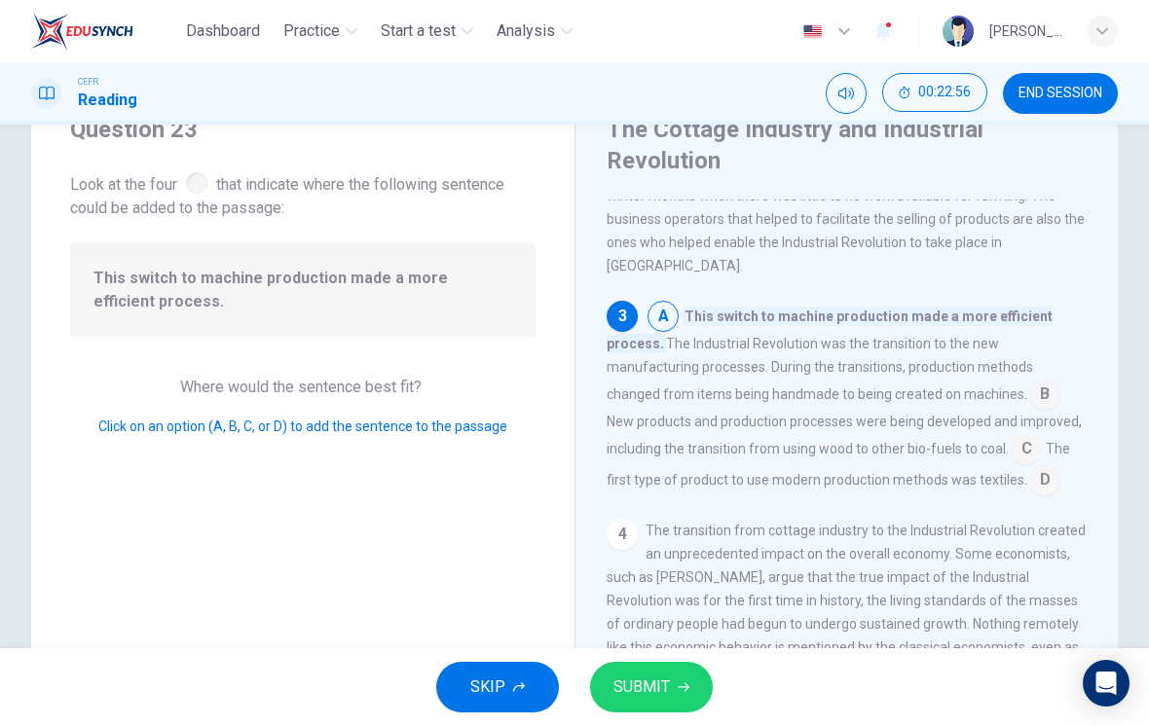
click at [1010, 438] on input at bounding box center [1025, 450] width 31 height 31
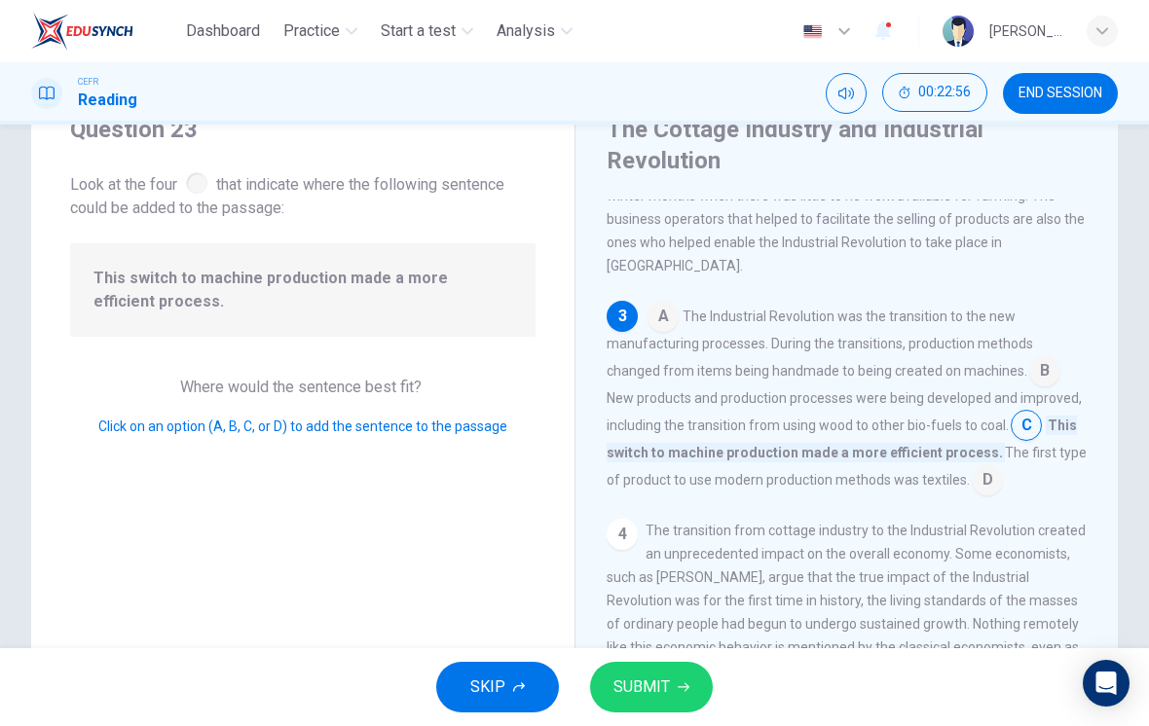
click at [965, 445] on span "This switch to machine production made a more efficient process." at bounding box center [841, 439] width 470 height 47
click at [1029, 355] on span "B" at bounding box center [1044, 370] width 31 height 31
click at [1029, 372] on span "B" at bounding box center [1044, 370] width 31 height 31
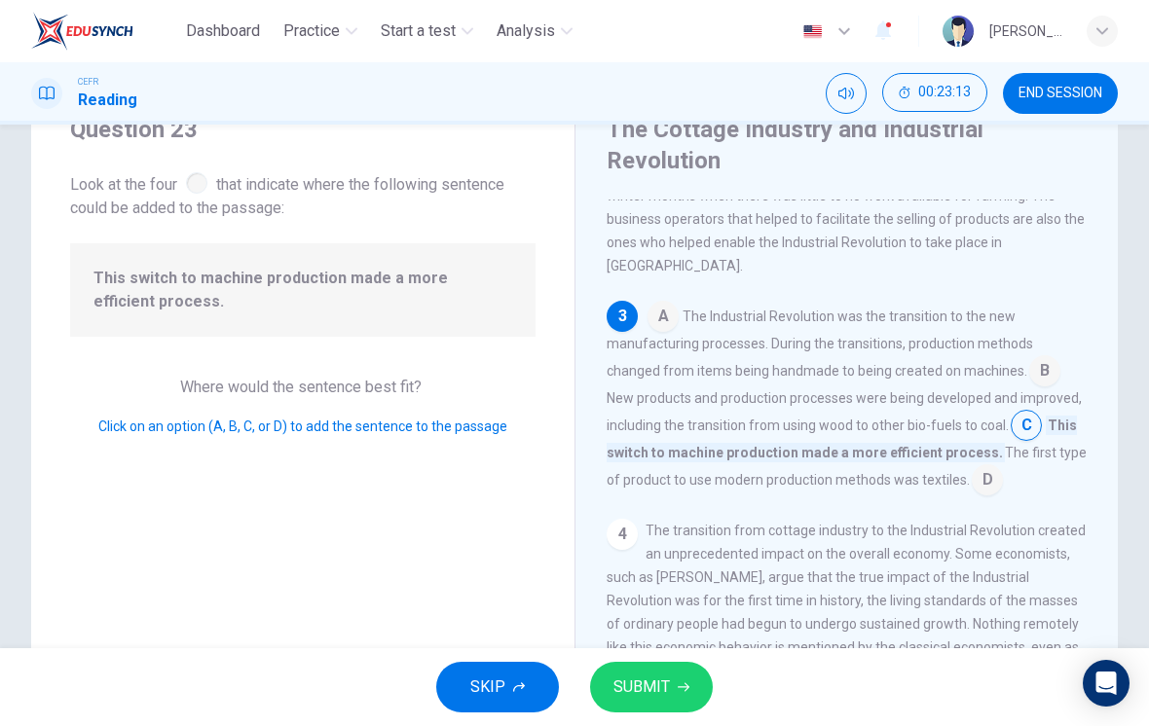
click at [1029, 365] on span "B" at bounding box center [1044, 370] width 31 height 31
click at [1029, 367] on span "B" at bounding box center [1044, 370] width 31 height 31
click at [669, 306] on input at bounding box center [662, 318] width 31 height 31
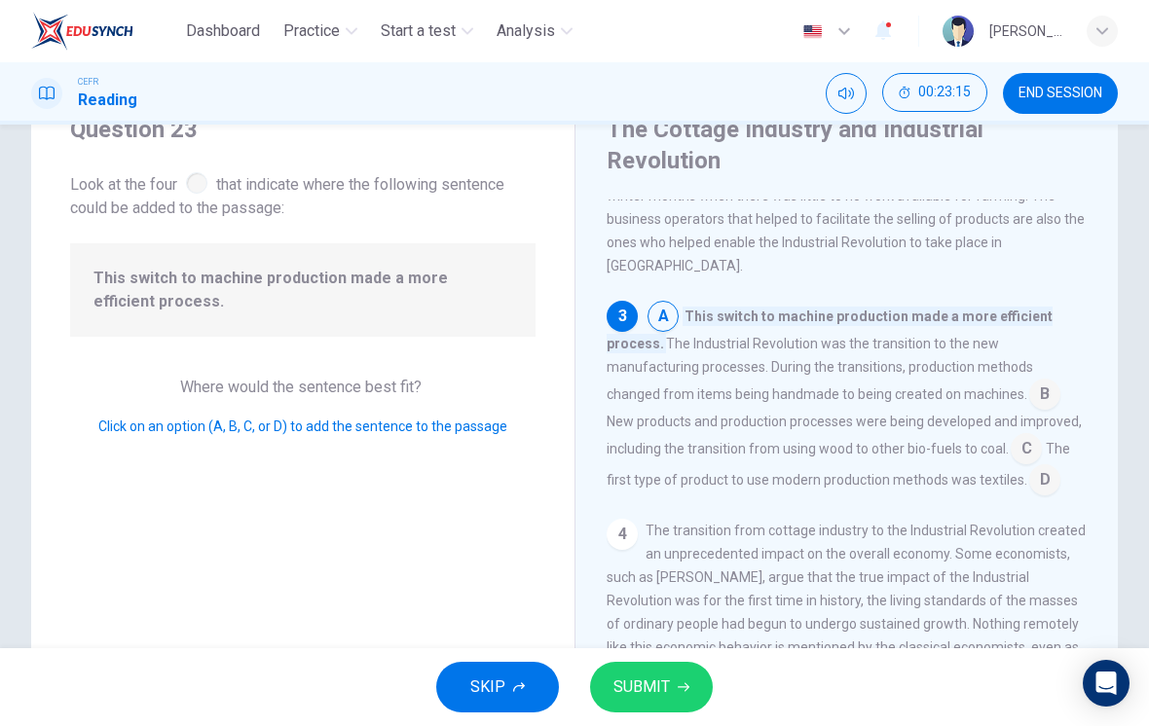
click at [1029, 389] on input at bounding box center [1044, 396] width 31 height 31
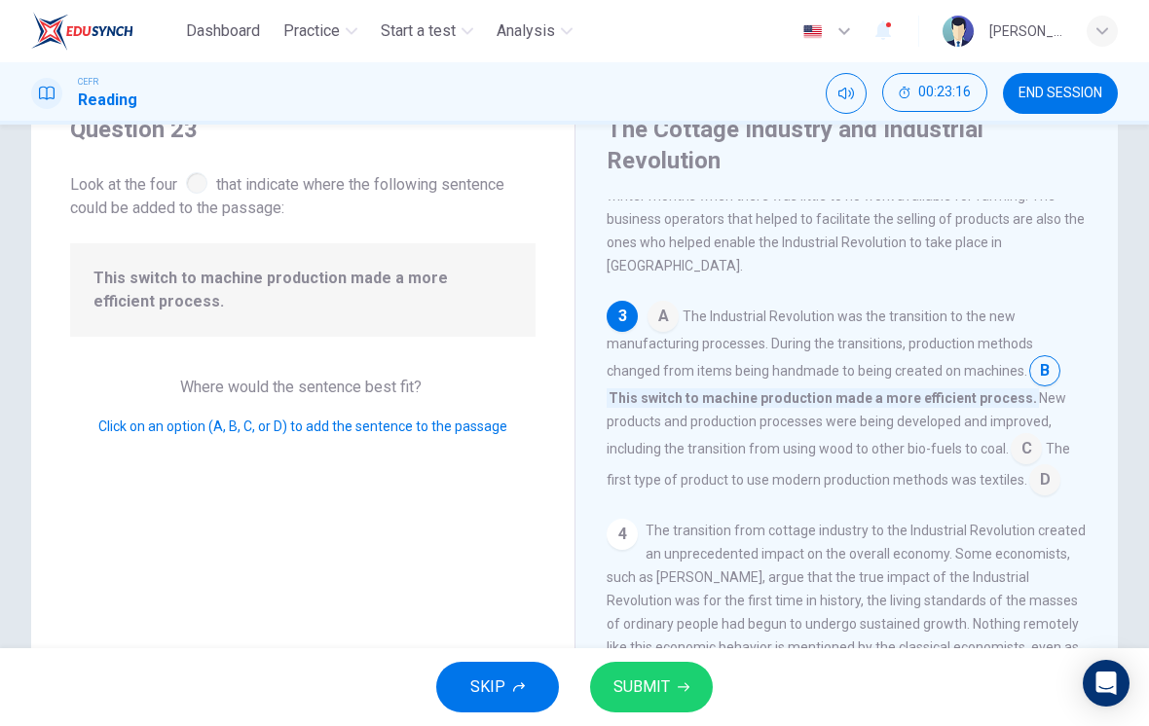
click at [680, 692] on icon "button" at bounding box center [684, 687] width 12 height 12
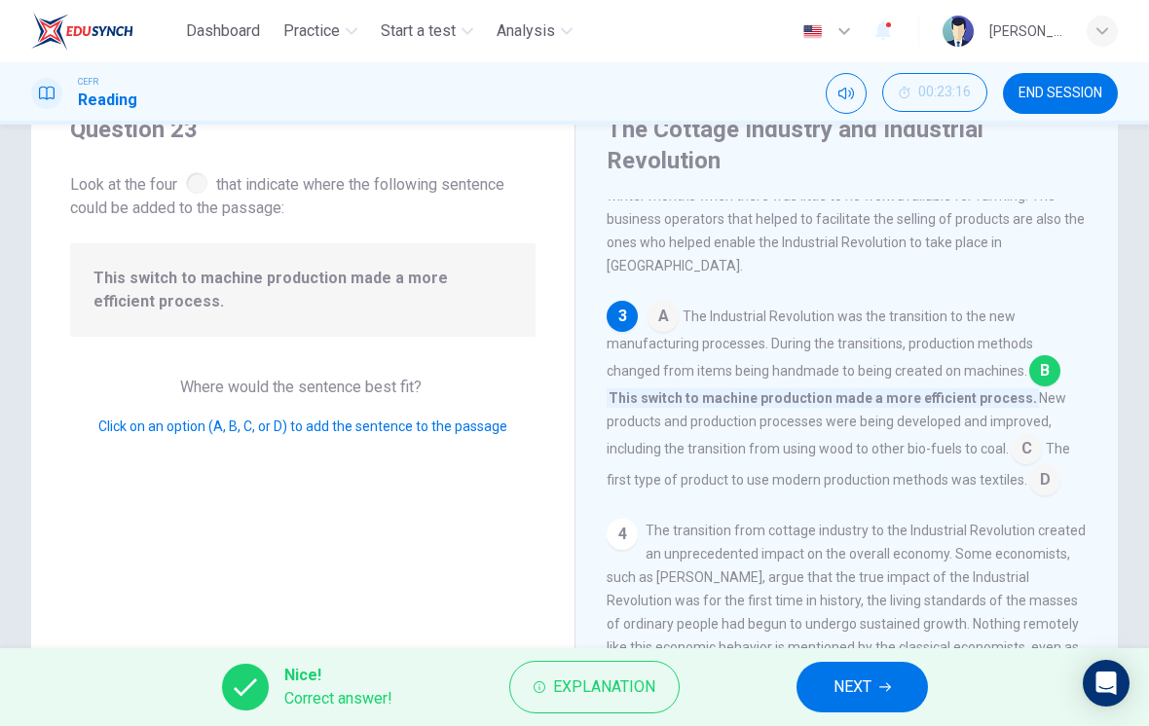
click at [864, 684] on span "NEXT" at bounding box center [852, 687] width 38 height 27
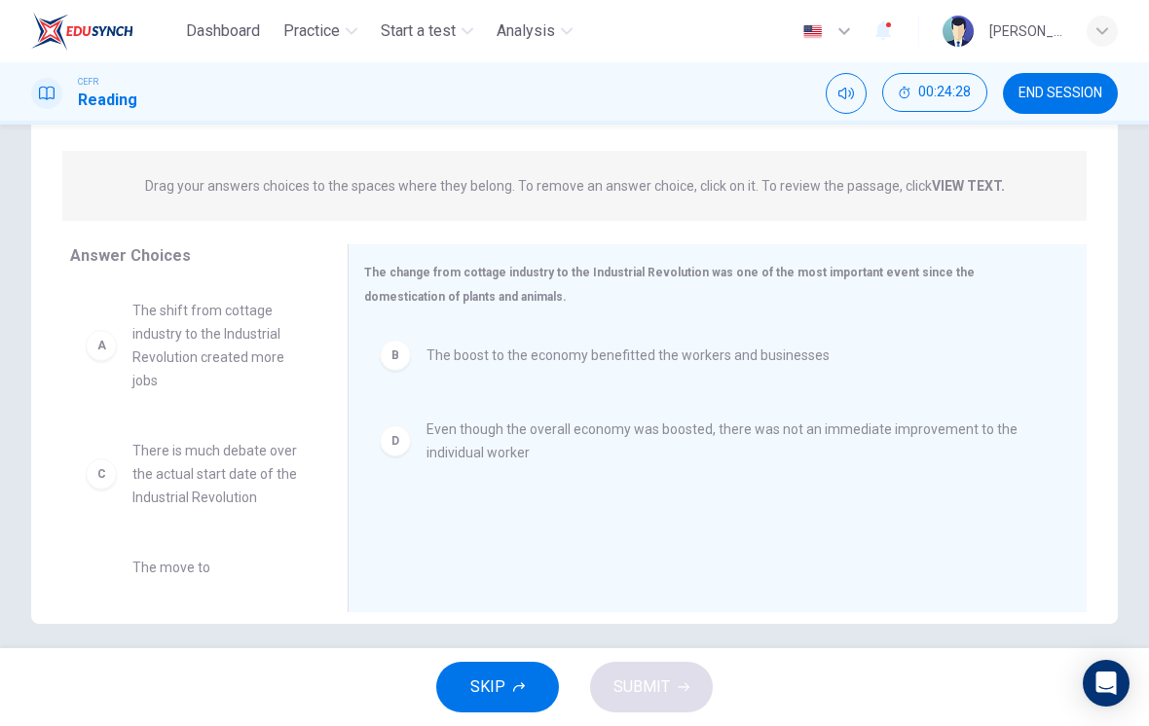
scroll to position [199, 0]
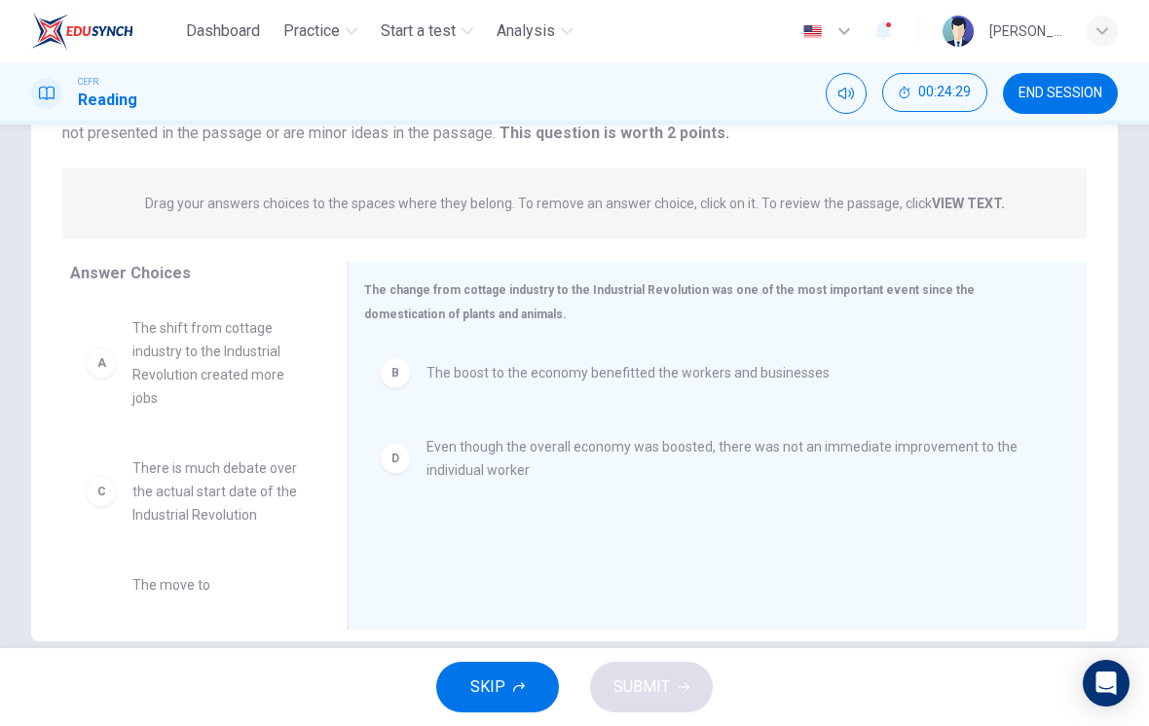
click at [230, 530] on div "C There is much debate over the actual start date of the Industrial Revolution" at bounding box center [193, 491] width 246 height 101
click at [225, 521] on div "A The shift from cottage industry to the Industrial Revolution created more job…" at bounding box center [193, 452] width 246 height 300
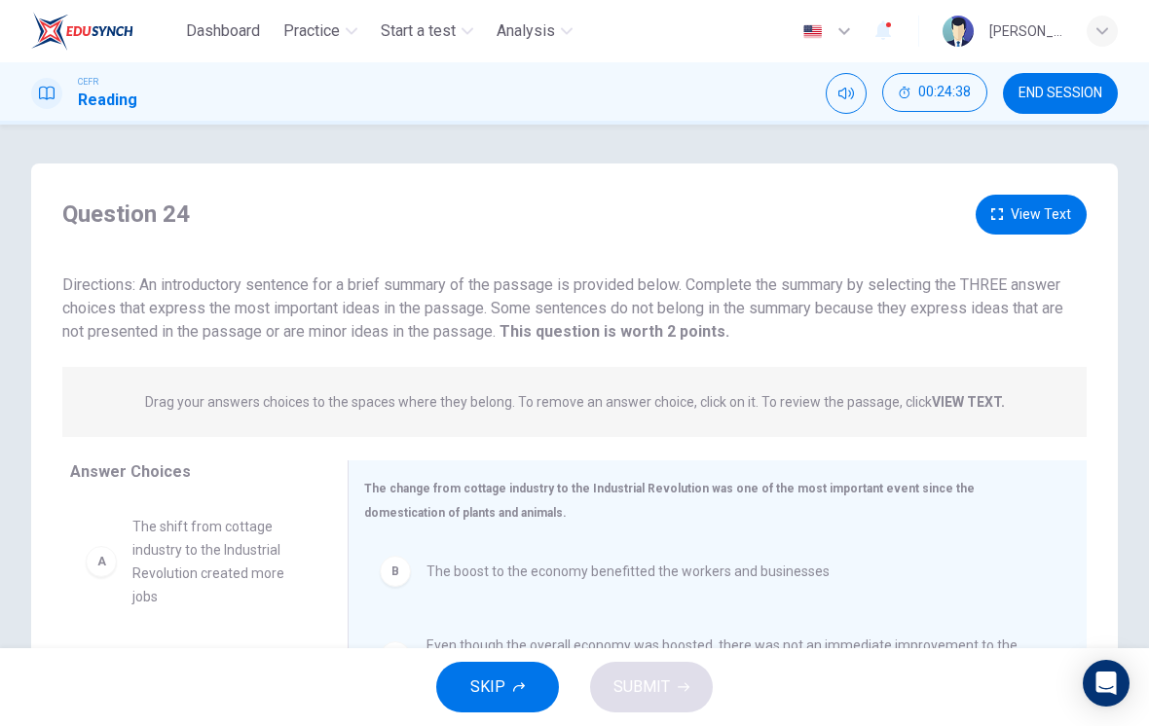
scroll to position [0, 0]
click at [1031, 218] on button "View Text" at bounding box center [1030, 215] width 111 height 40
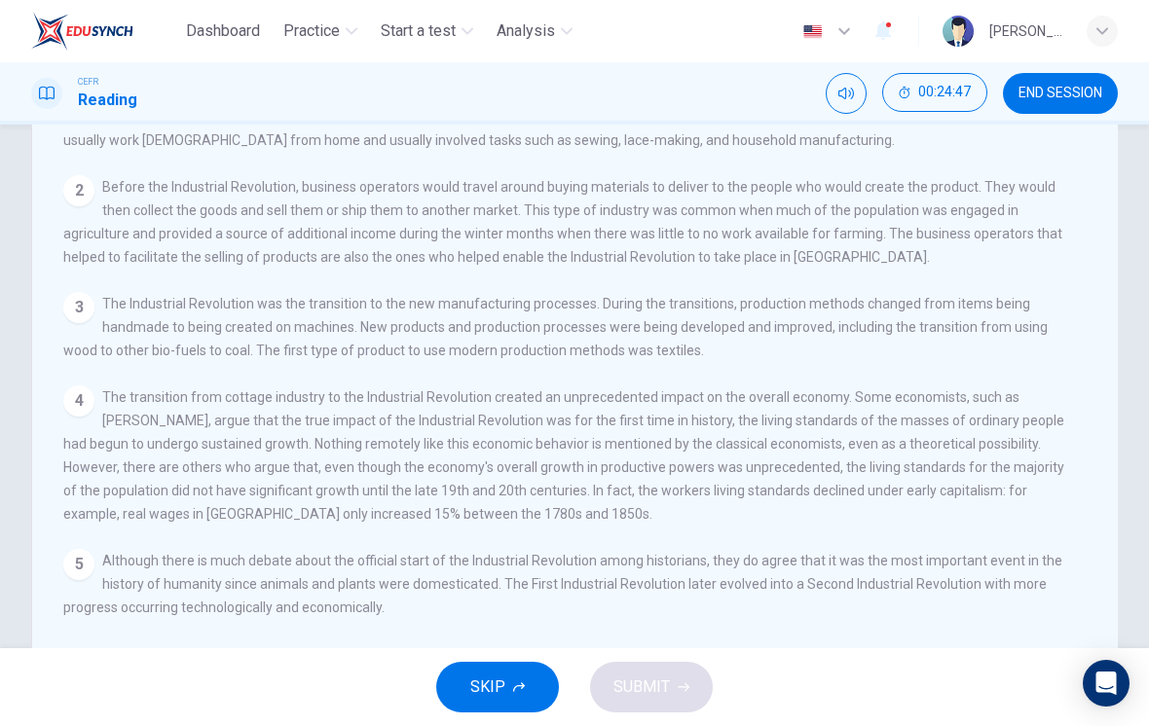
scroll to position [189, 0]
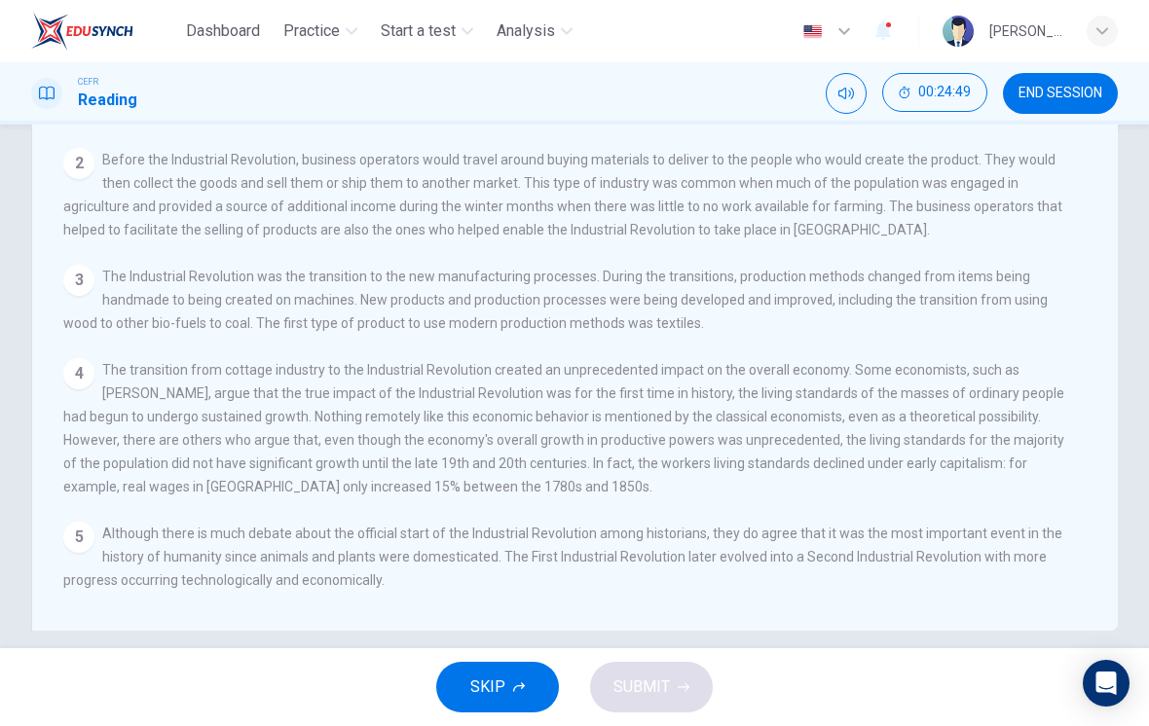
click at [514, 450] on div "4 The transition from cottage industry to the Industrial Revolution created an …" at bounding box center [567, 428] width 1009 height 140
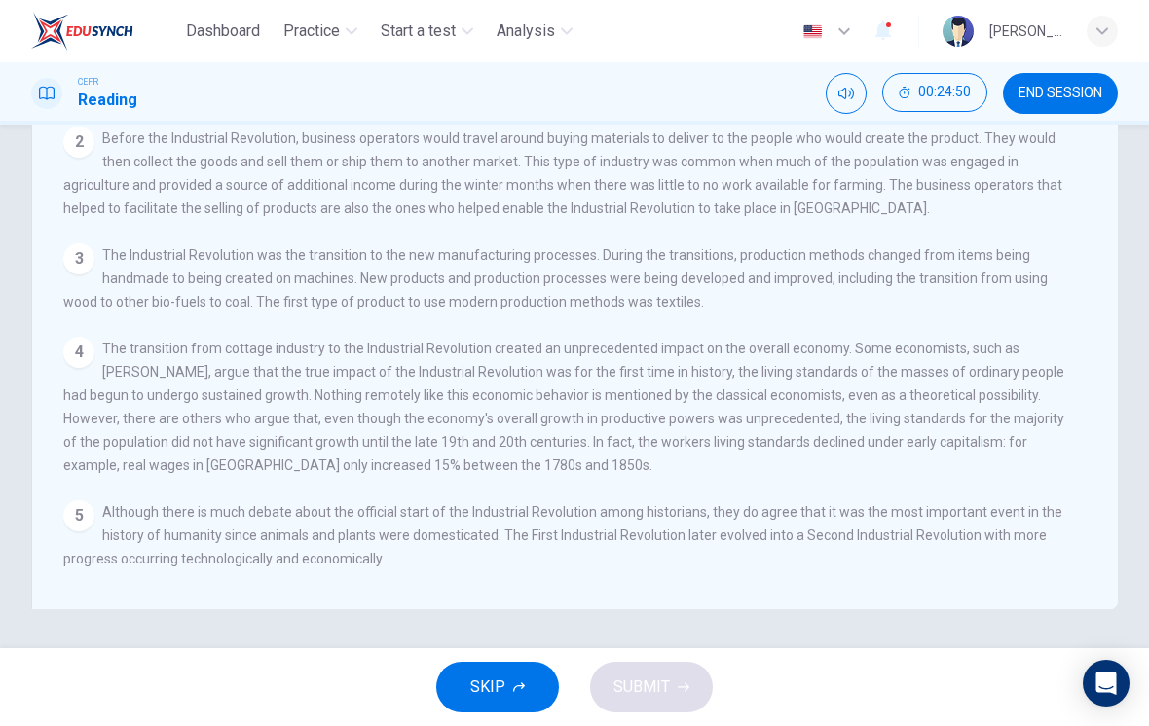
scroll to position [231, 0]
click at [713, 317] on div "View Question 1 The Cottage industry is an industry where the creation of the p…" at bounding box center [580, 314] width 1034 height 560
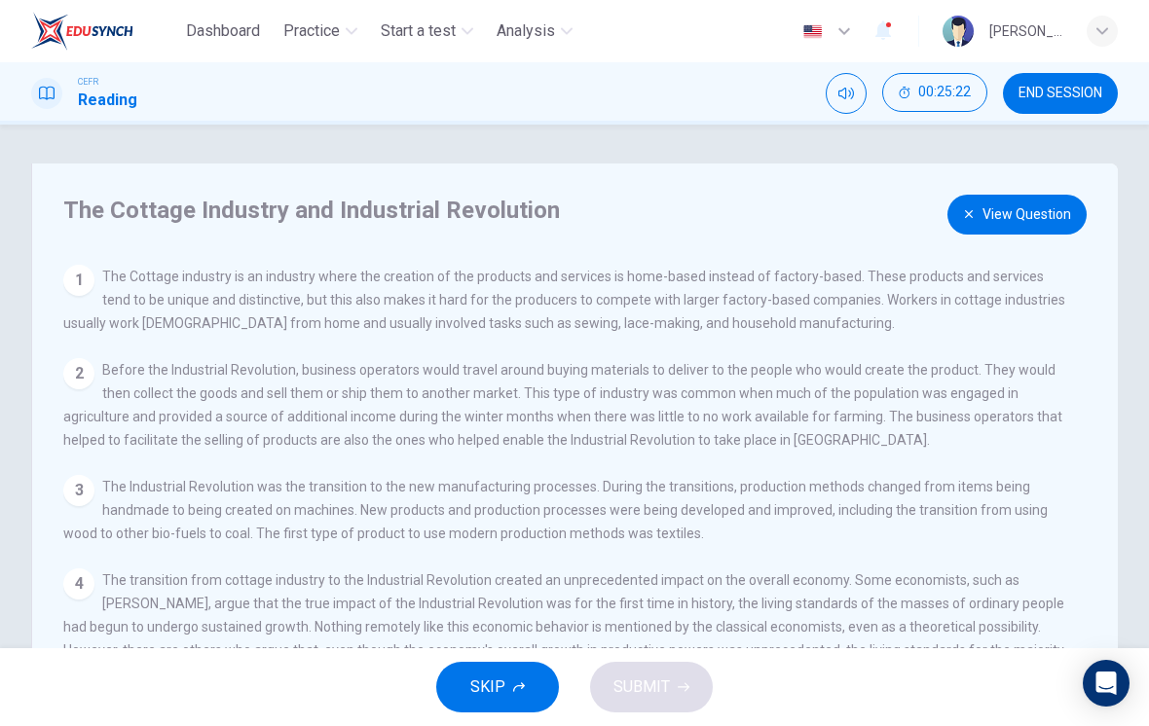
scroll to position [0, 0]
click at [1001, 211] on button "View Question" at bounding box center [1016, 215] width 139 height 40
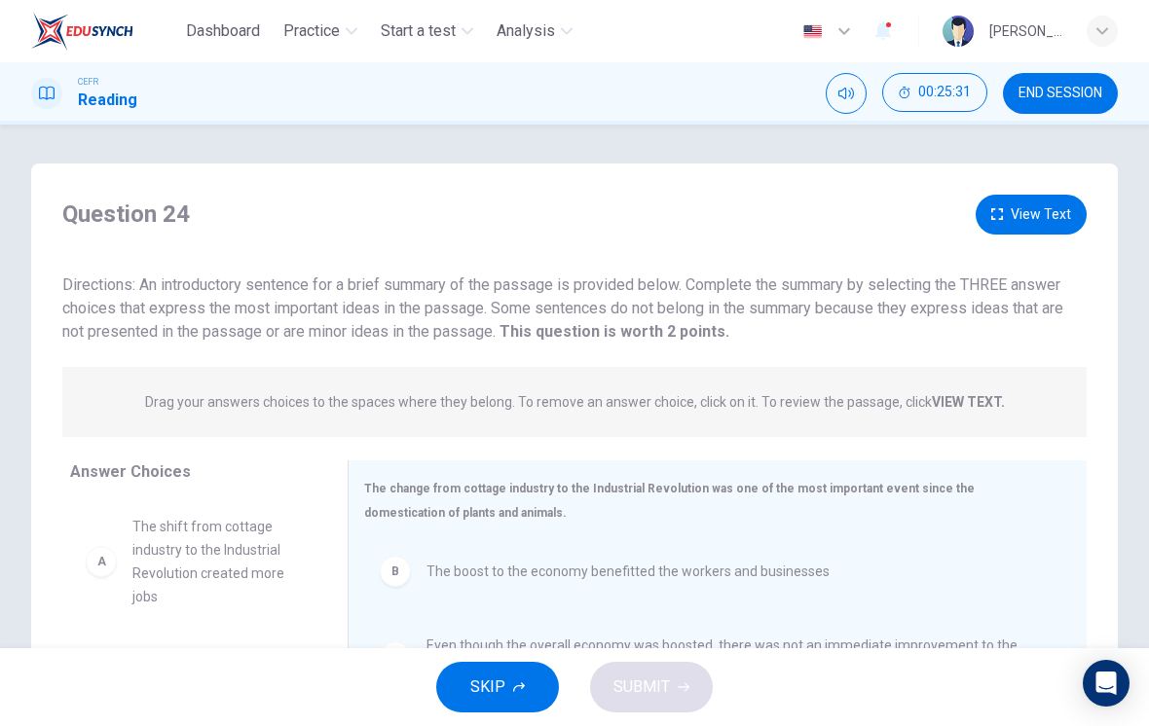
click at [1039, 204] on button "View Text" at bounding box center [1030, 215] width 111 height 40
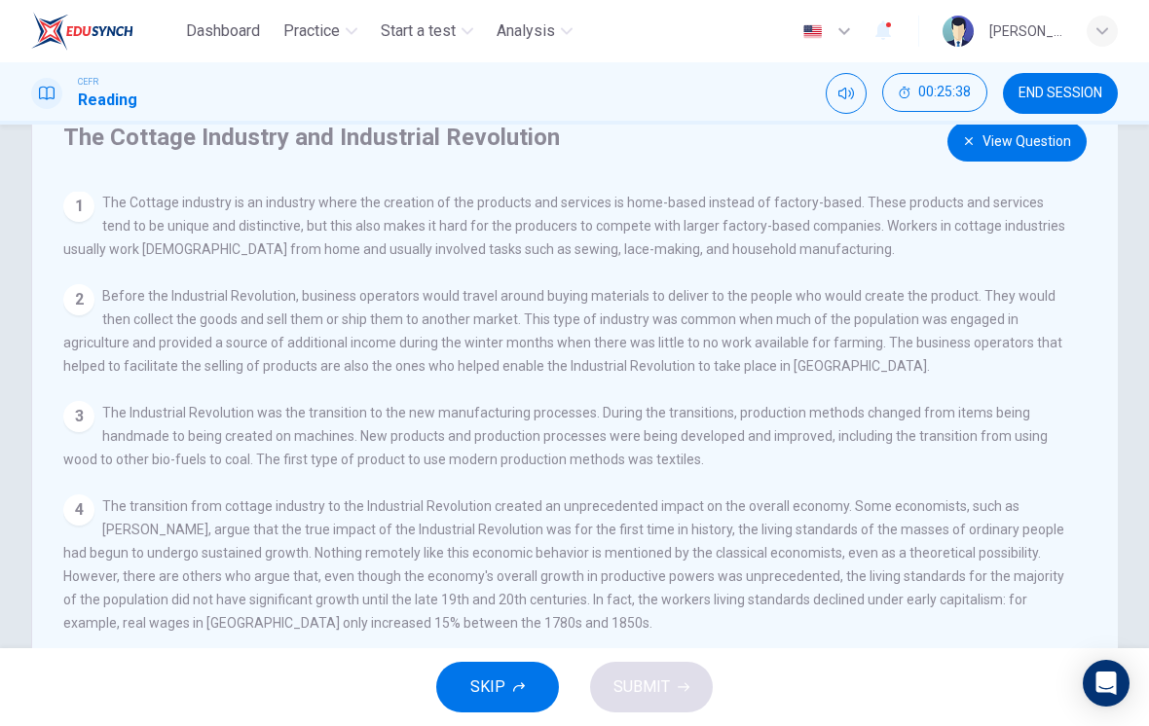
scroll to position [76, 0]
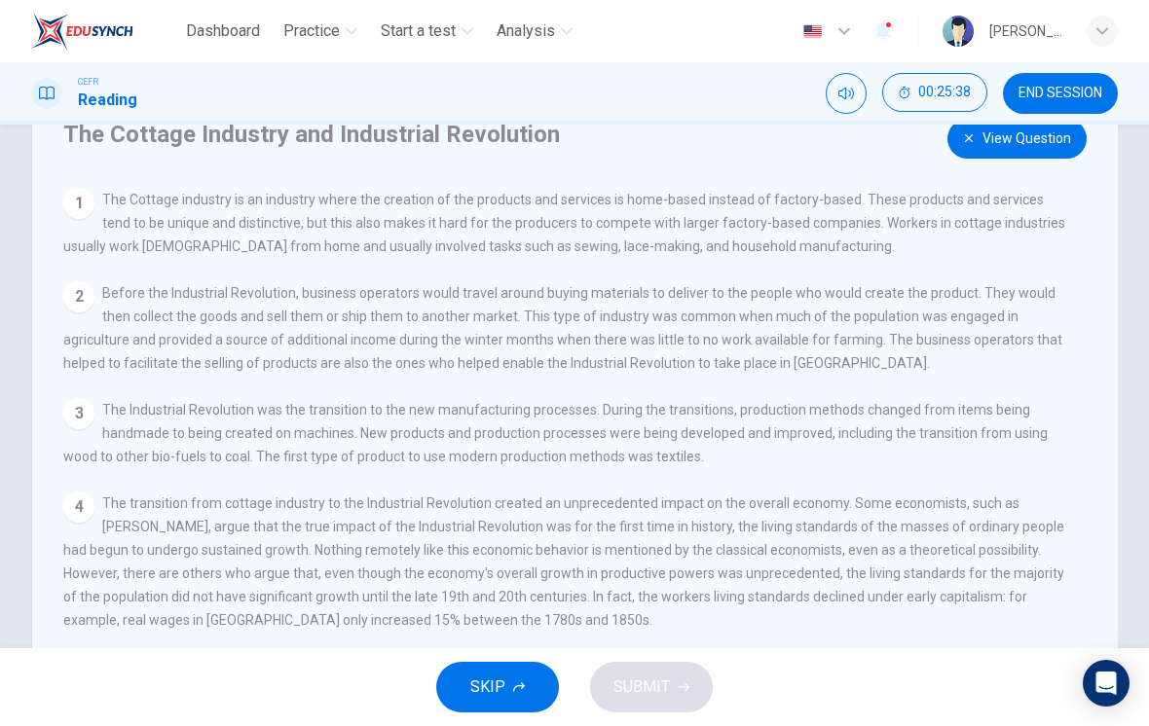
click at [968, 379] on div "View Question 1 The Cottage industry is an industry where the creation of the p…" at bounding box center [580, 469] width 1034 height 560
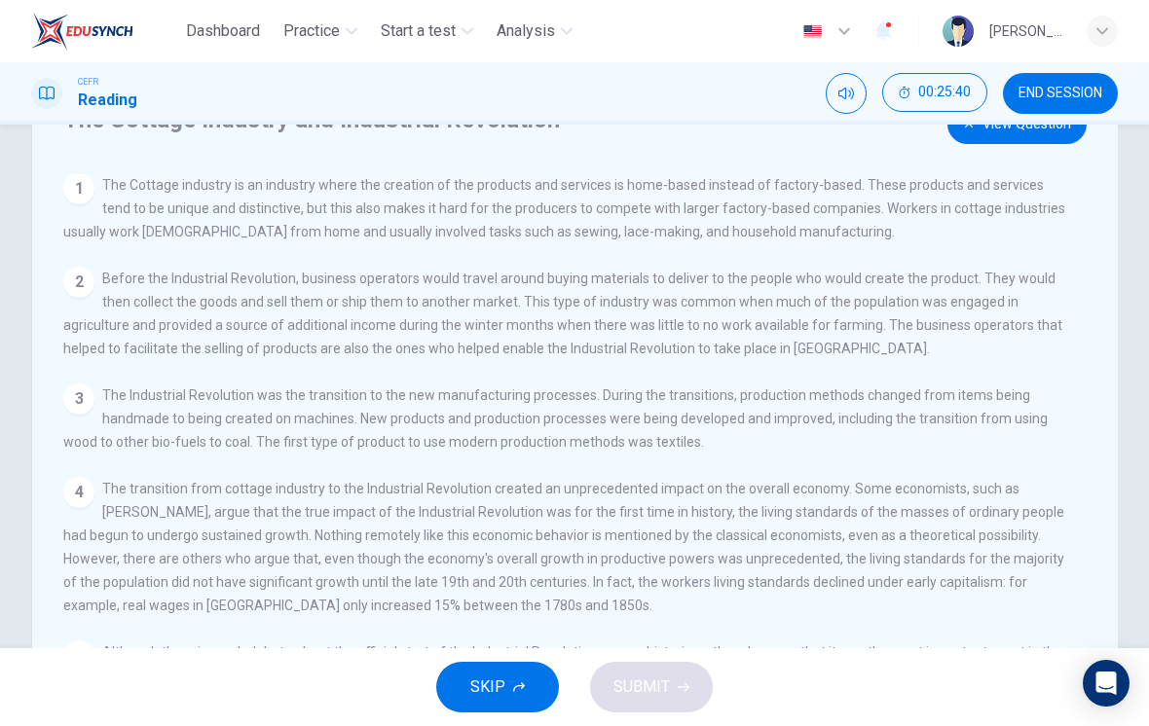
click at [938, 387] on span "The Industrial Revolution was the transition to the new manufacturing processes…" at bounding box center [555, 418] width 984 height 62
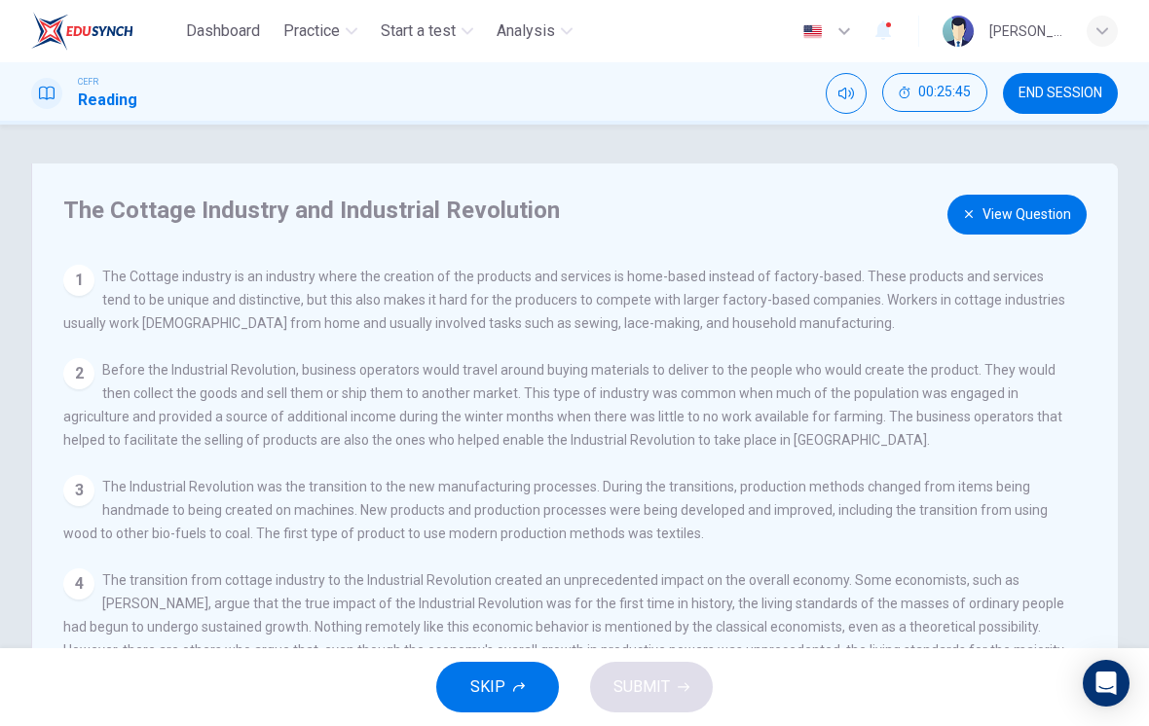
scroll to position [0, 0]
click at [1022, 217] on button "View Question" at bounding box center [1016, 215] width 139 height 40
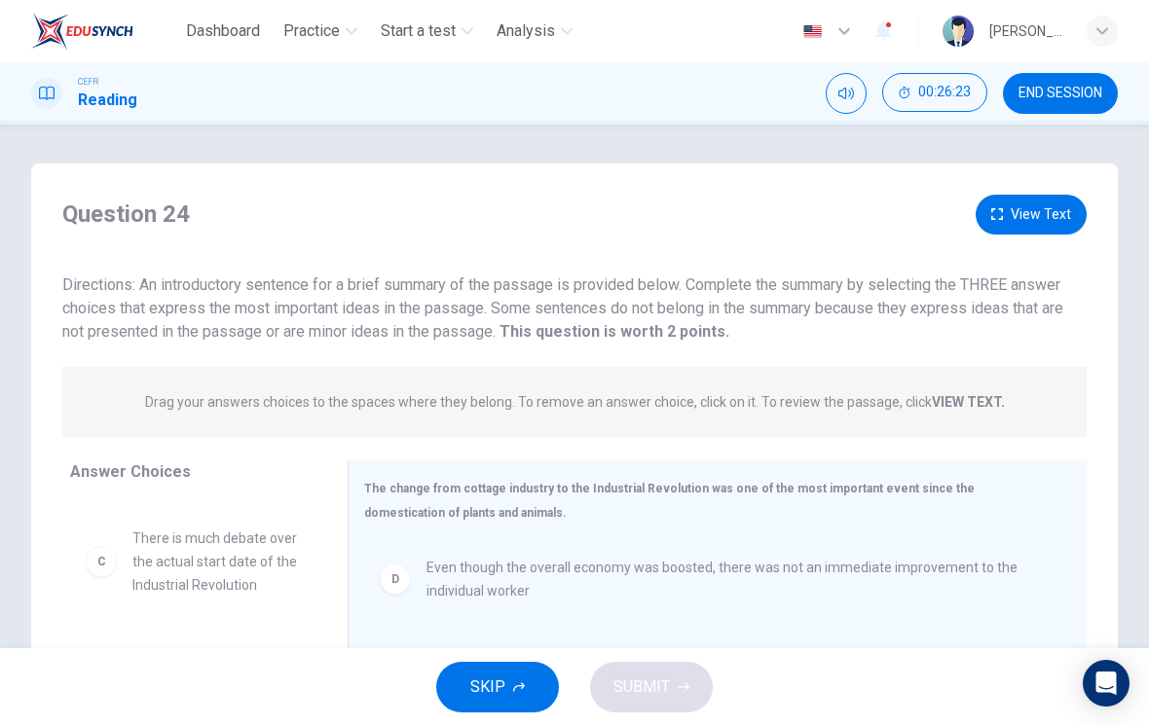
click at [1039, 219] on button "View Text" at bounding box center [1030, 215] width 111 height 40
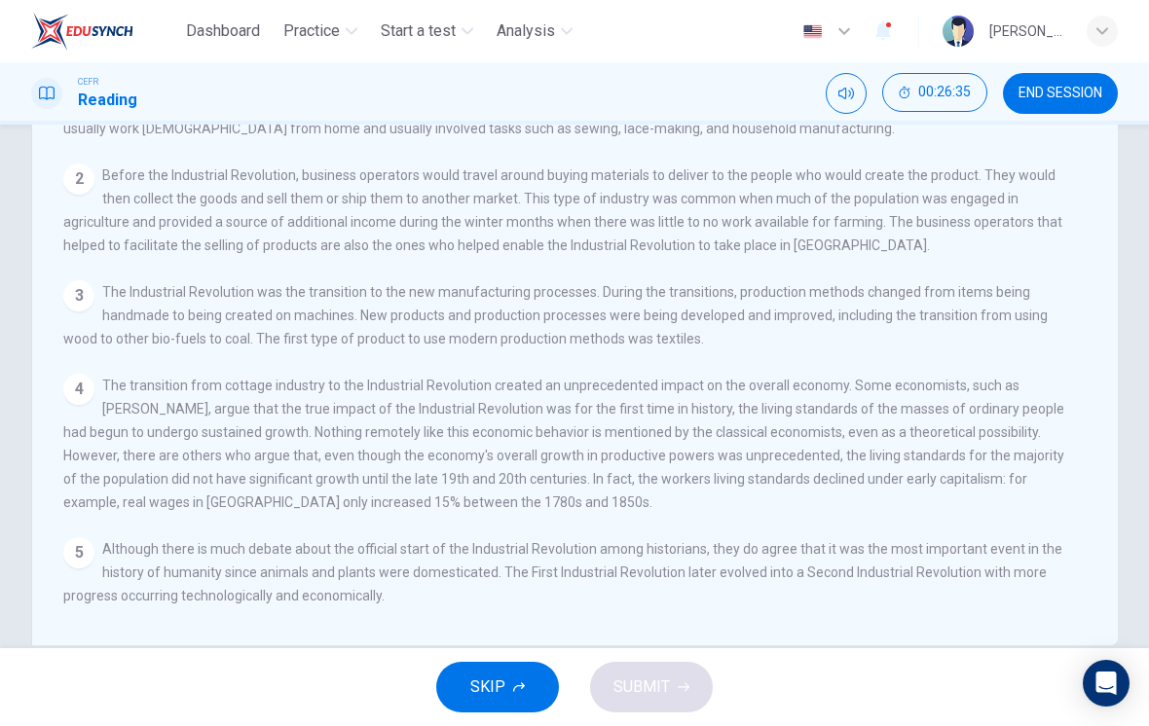
scroll to position [171, 0]
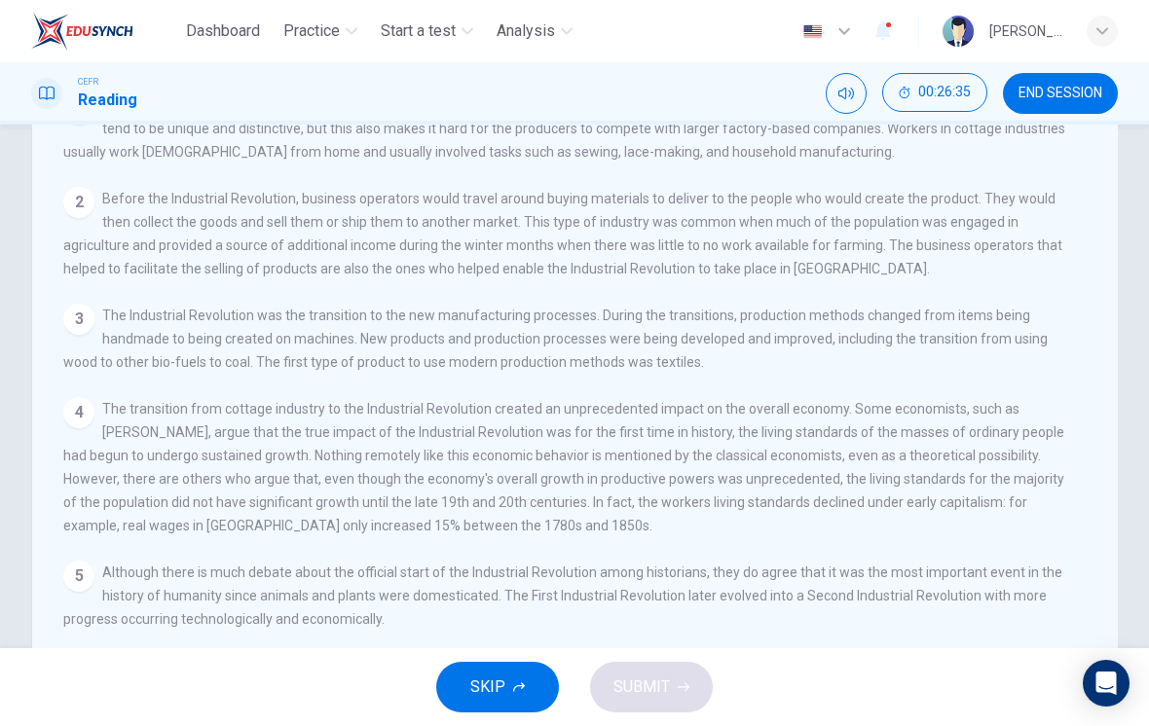
click at [1000, 334] on div "3 The Industrial Revolution was the transition to the new manufacturing process…" at bounding box center [567, 339] width 1009 height 70
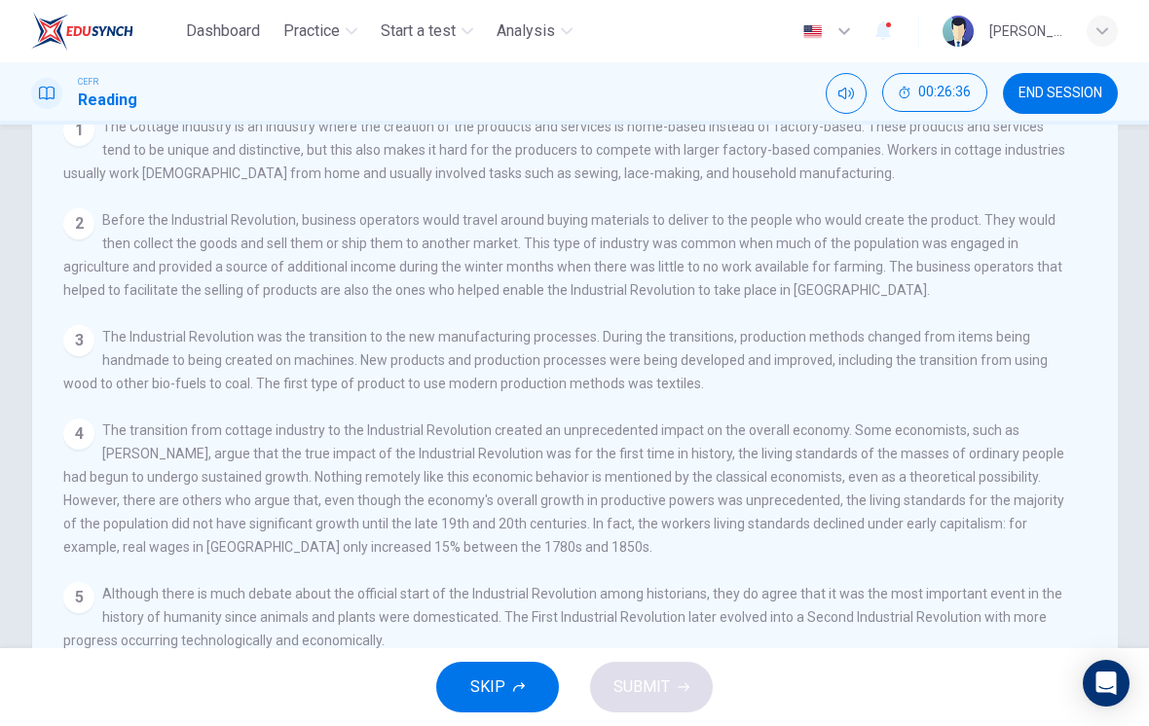
click at [1003, 331] on div "View Question 1 The Cottage industry is an industry where the creation of the p…" at bounding box center [580, 395] width 1034 height 560
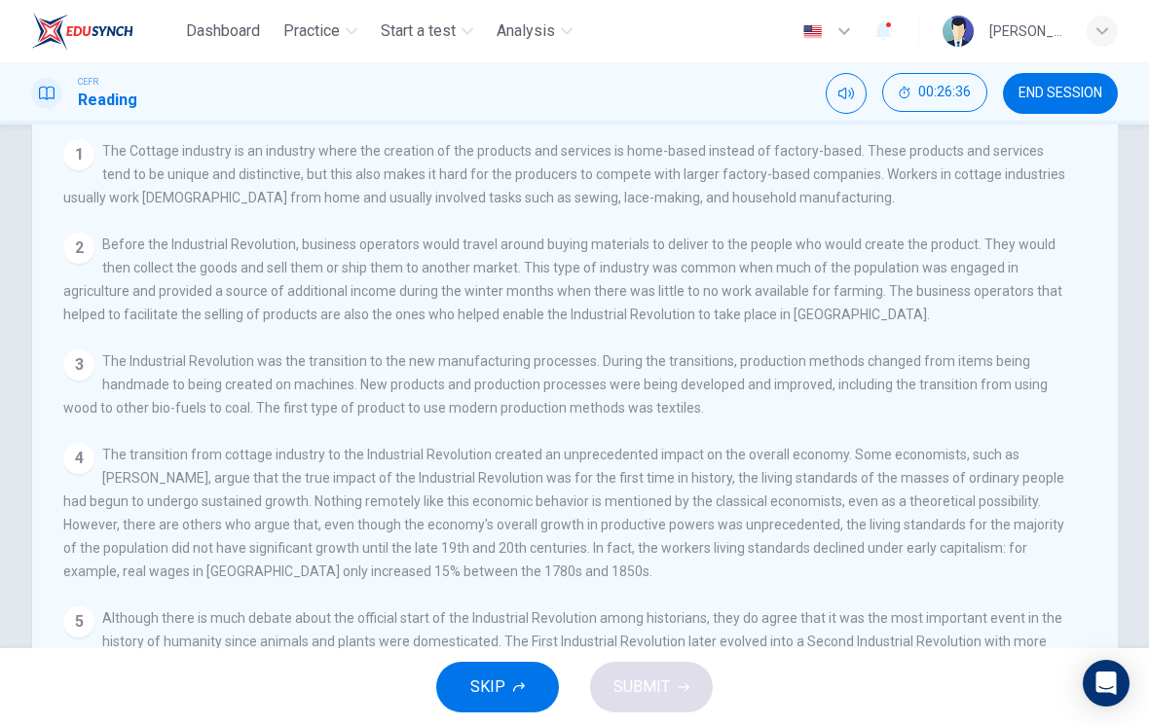
click at [996, 351] on div "View Question 1 The Cottage industry is an industry where the creation of the p…" at bounding box center [580, 419] width 1034 height 560
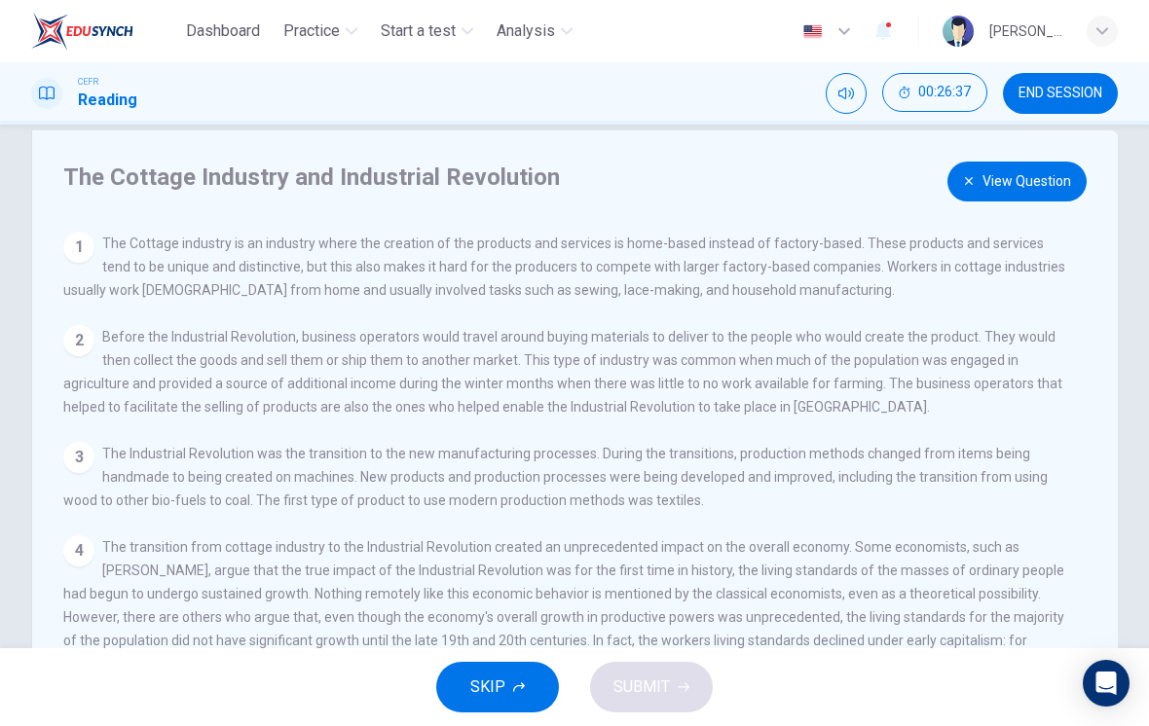
scroll to position [24, 0]
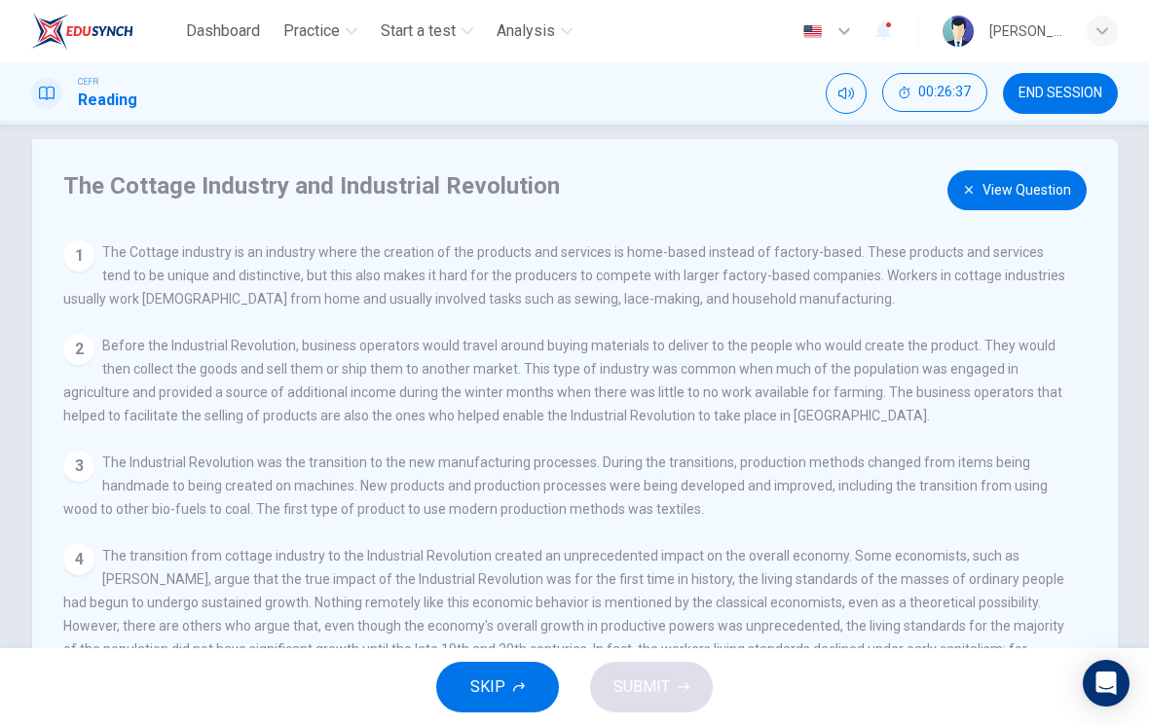
click at [989, 348] on span "Before the Industrial Revolution, business operators would travel around buying…" at bounding box center [562, 381] width 999 height 86
click at [1025, 203] on button "View Question" at bounding box center [1016, 190] width 139 height 40
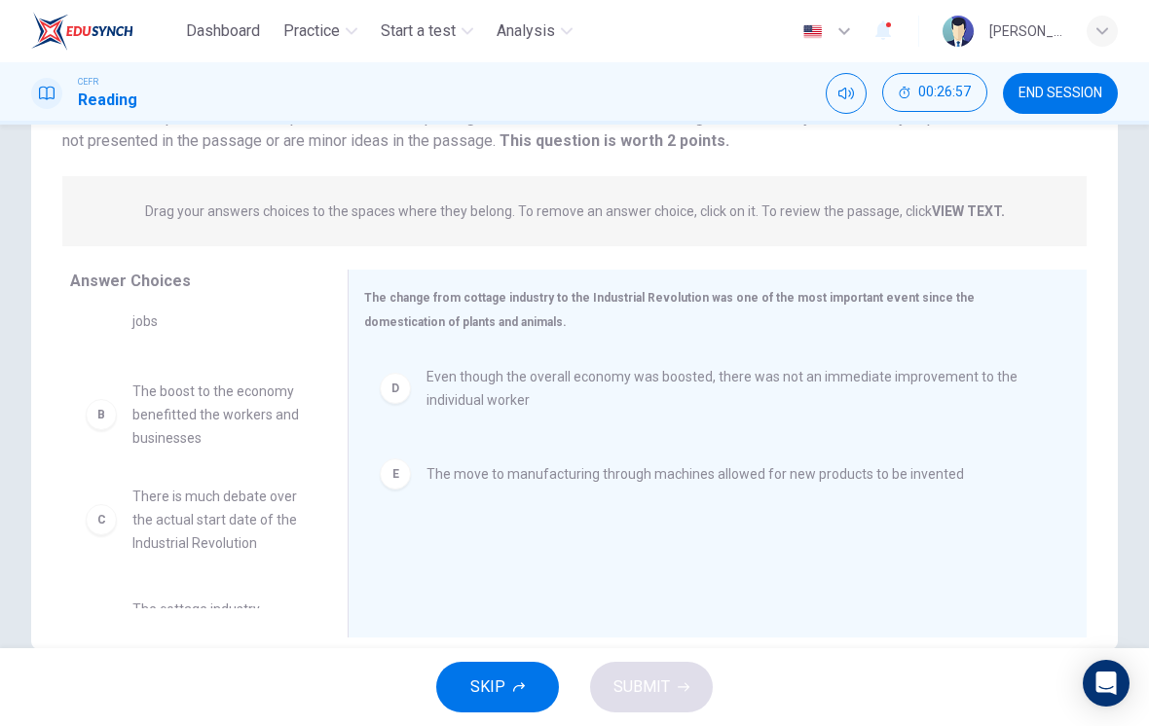
scroll to position [104, 0]
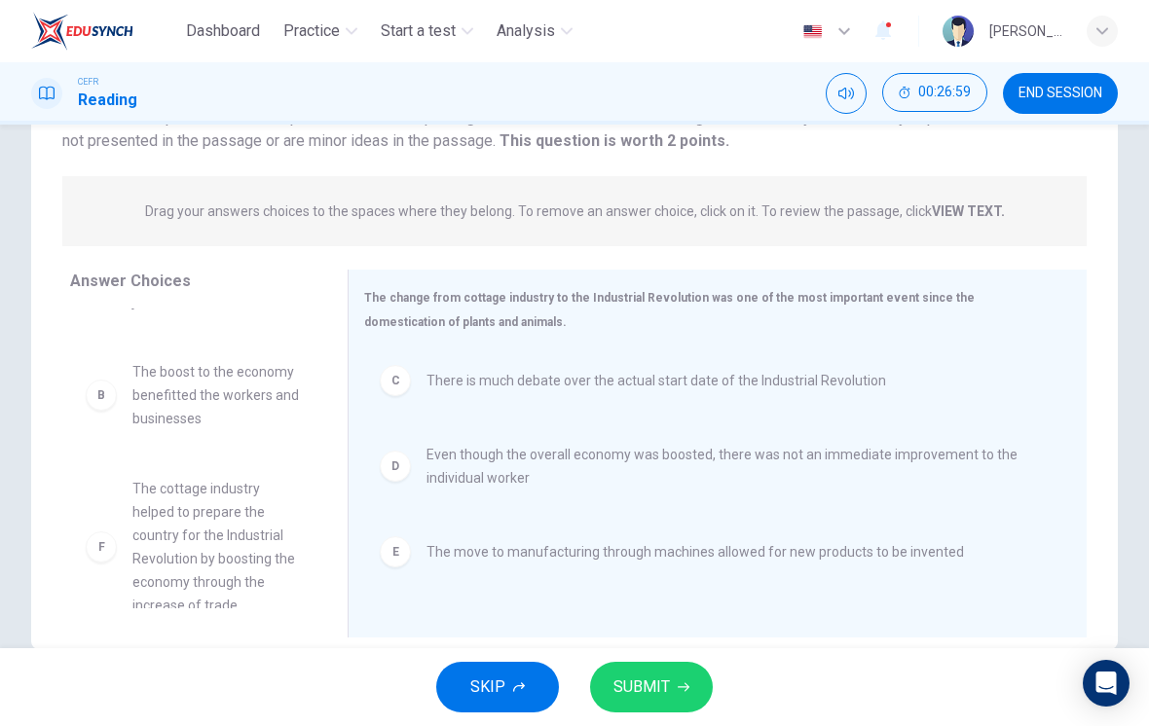
click at [656, 684] on span "SUBMIT" at bounding box center [641, 687] width 56 height 27
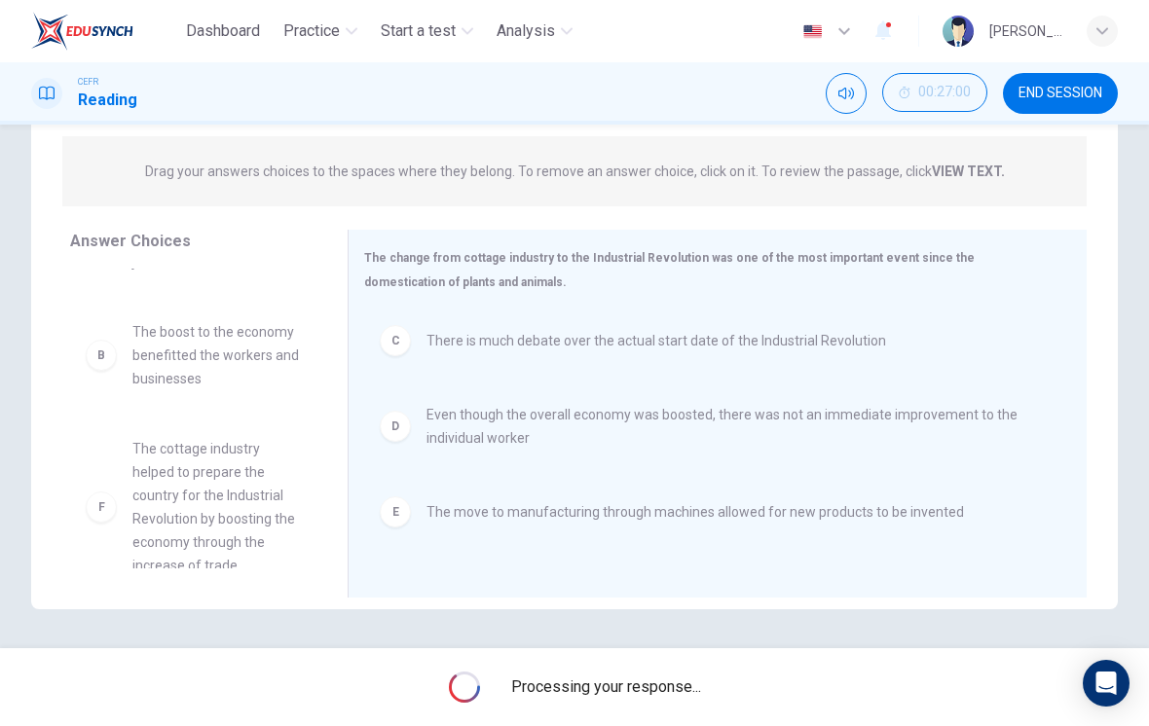
scroll to position [231, 0]
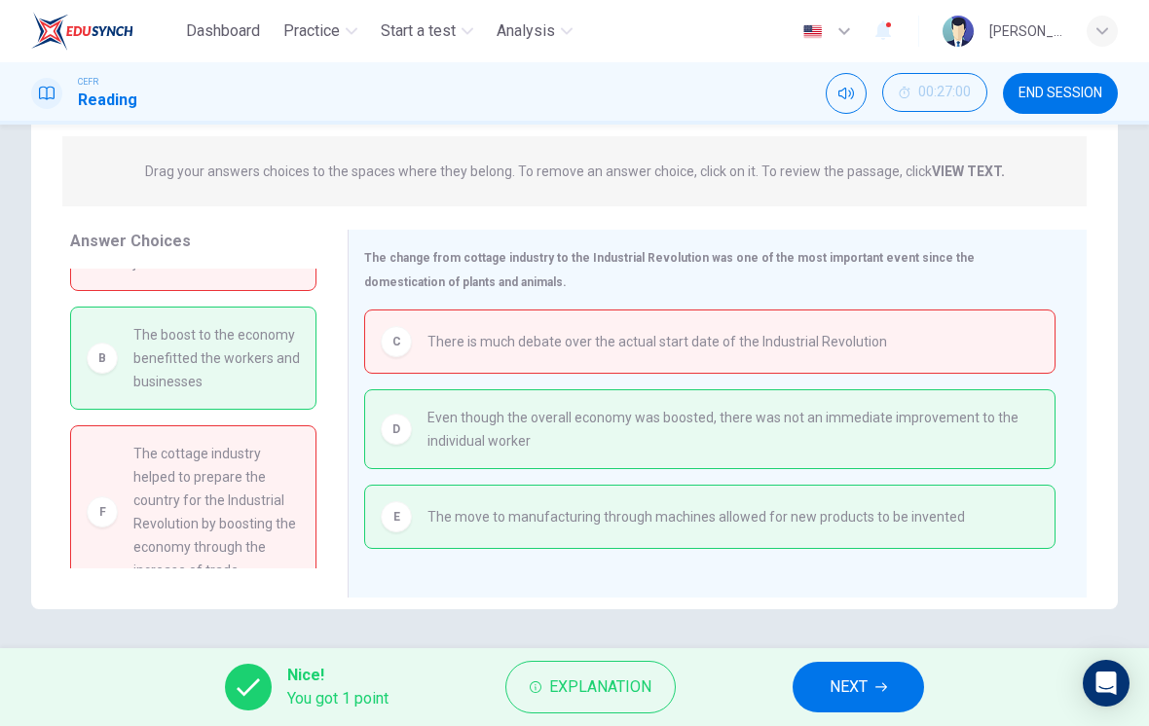
click at [876, 679] on button "NEXT" at bounding box center [857, 687] width 131 height 51
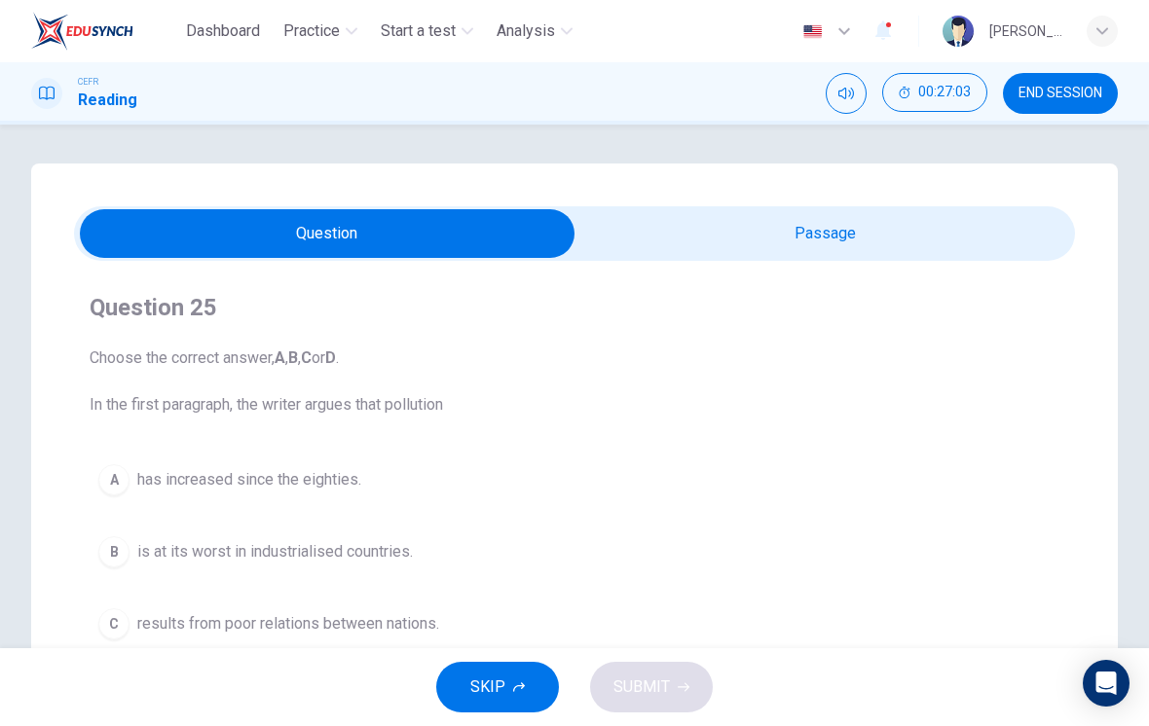
scroll to position [0, 0]
click at [1082, 92] on span "END SESSION" at bounding box center [1060, 94] width 84 height 16
